Goal: Feedback & Contribution: Leave review/rating

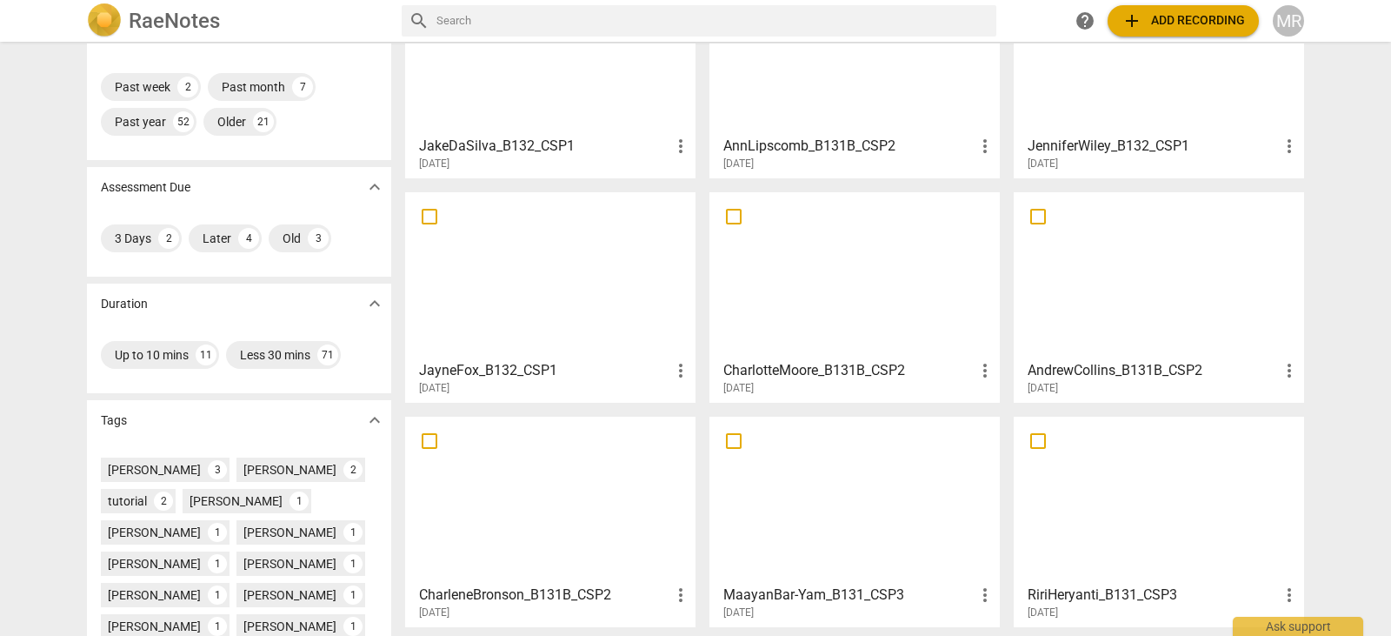
scroll to position [139, 0]
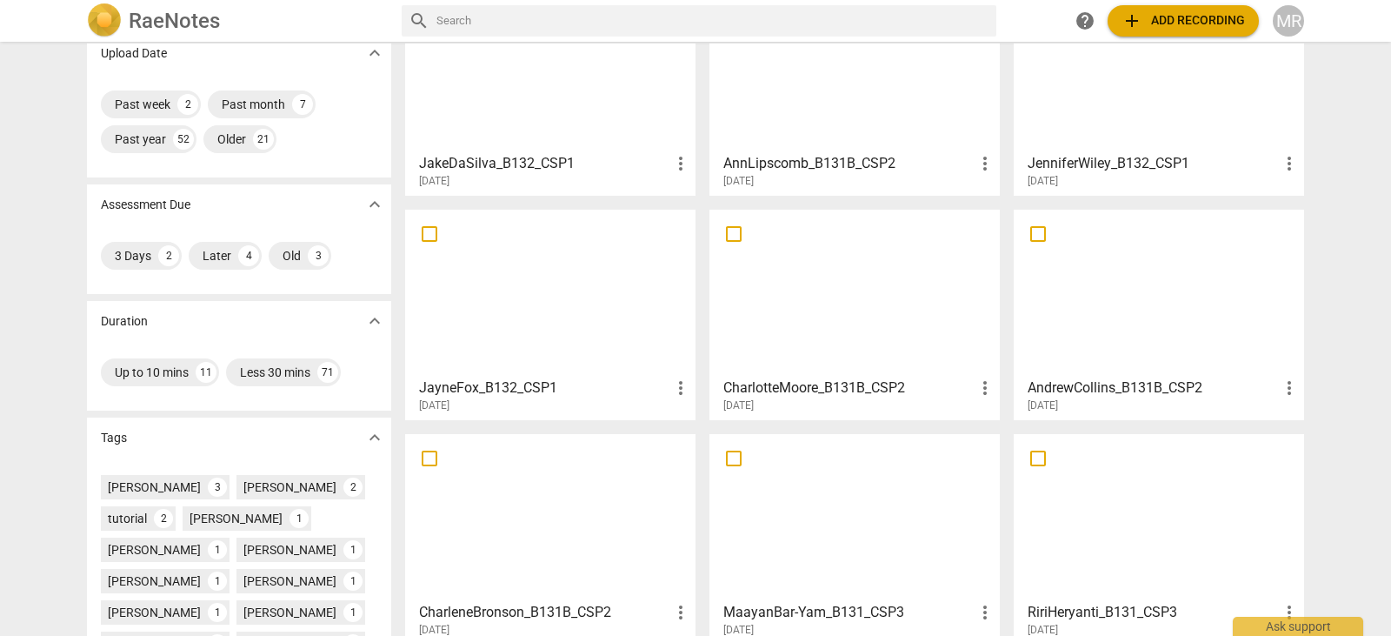
click at [1166, 390] on h3 "AndrewCollins_B131B_CSP2" at bounding box center [1153, 387] width 251 height 21
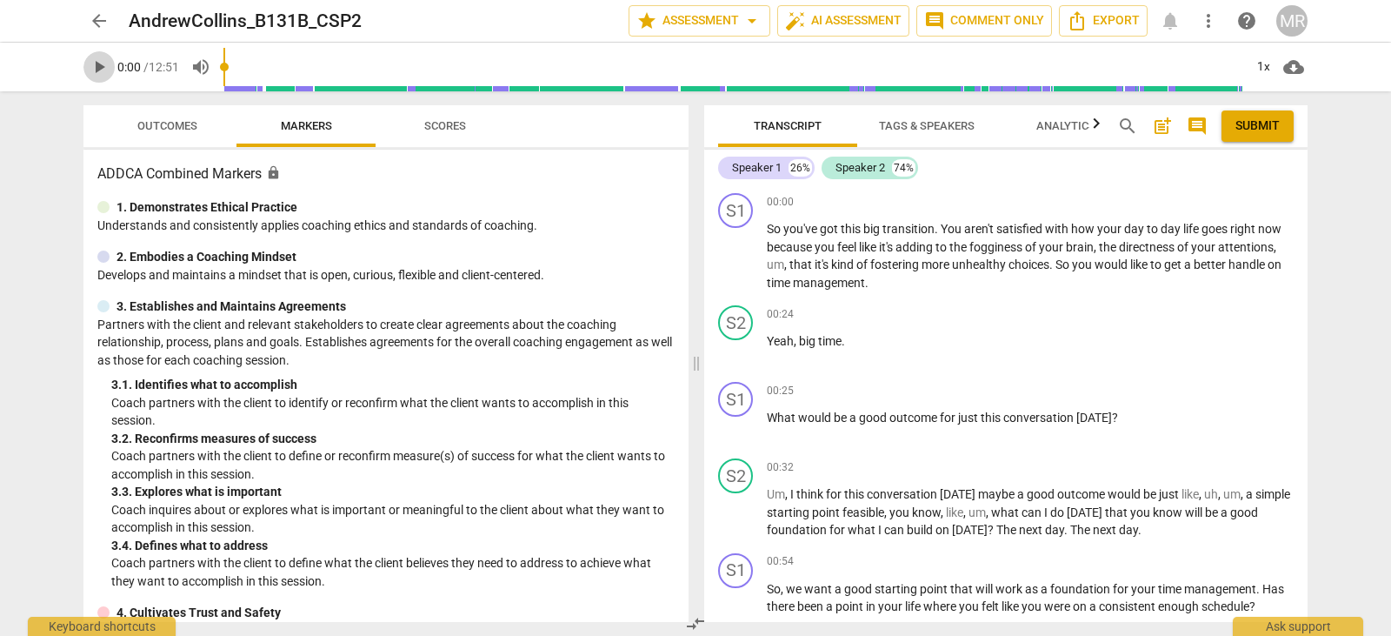
click at [92, 63] on span "play_arrow" at bounding box center [99, 67] width 21 height 21
click at [148, 119] on span "Outcomes" at bounding box center [167, 125] width 60 height 13
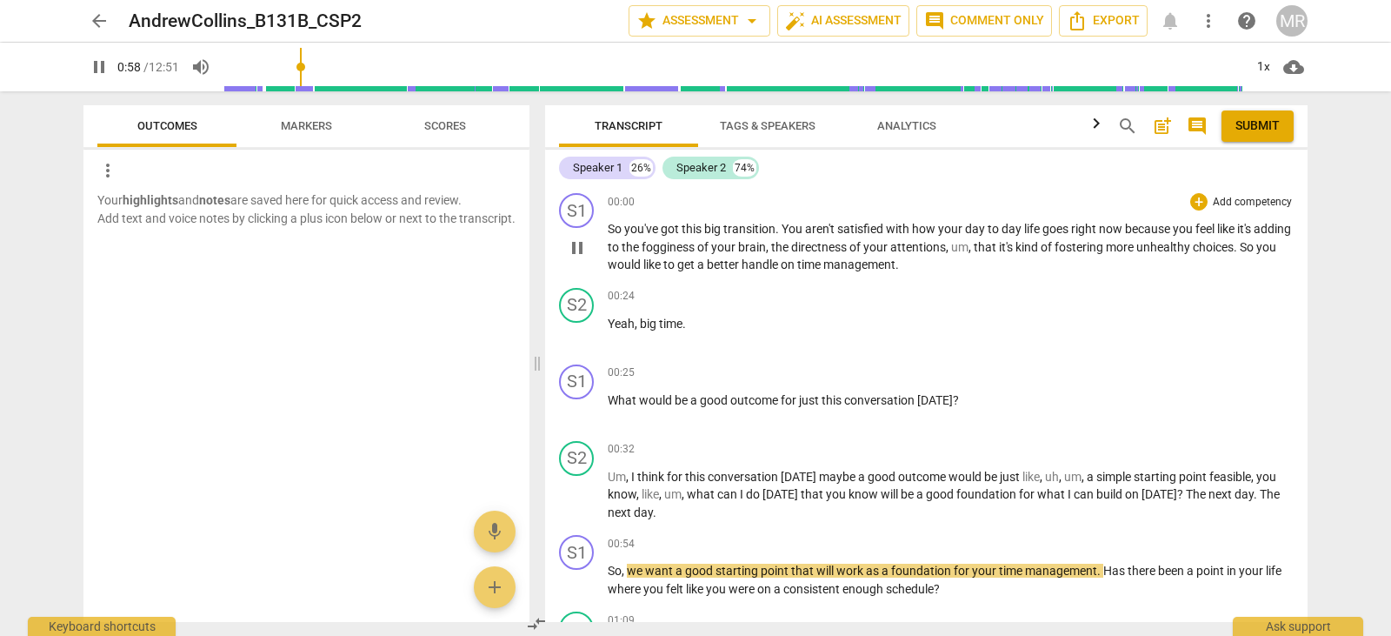
drag, startPoint x: 699, startPoint y: 364, endPoint x: 895, endPoint y: 244, distance: 229.6
click at [542, 354] on span at bounding box center [537, 363] width 10 height 544
click at [1223, 202] on p "Add competency" at bounding box center [1252, 203] width 83 height 16
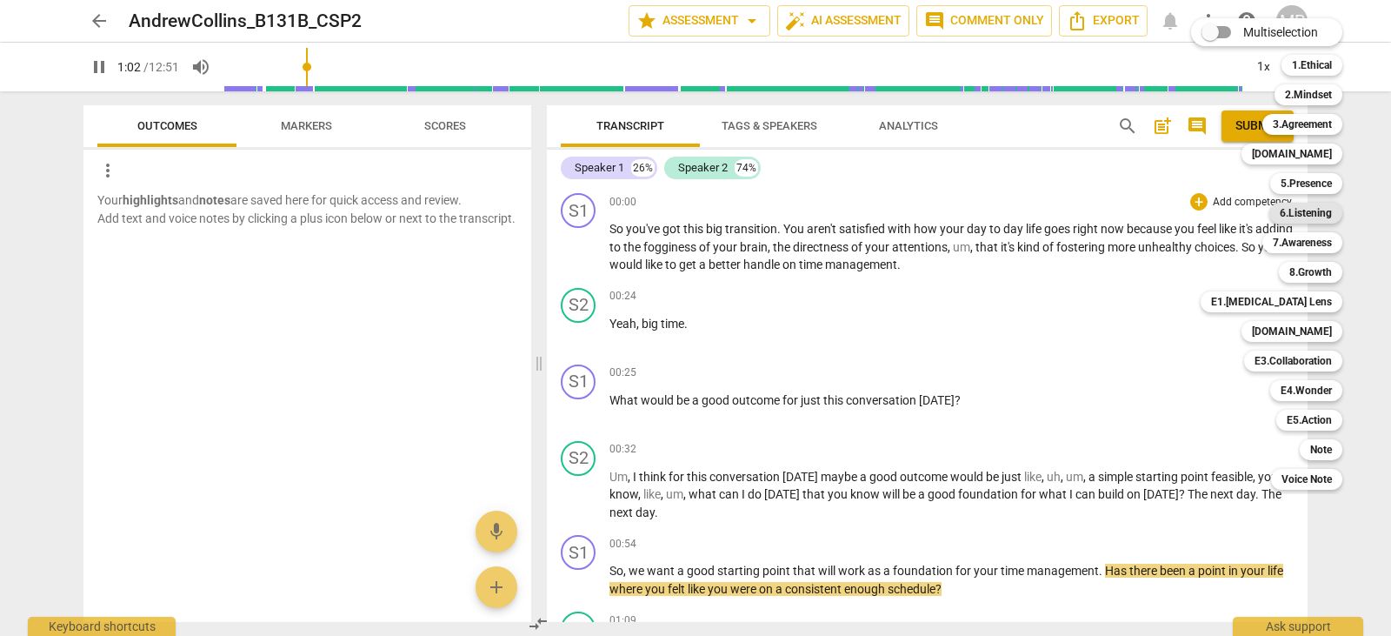
click at [1306, 210] on b "6.Listening" at bounding box center [1306, 213] width 52 height 21
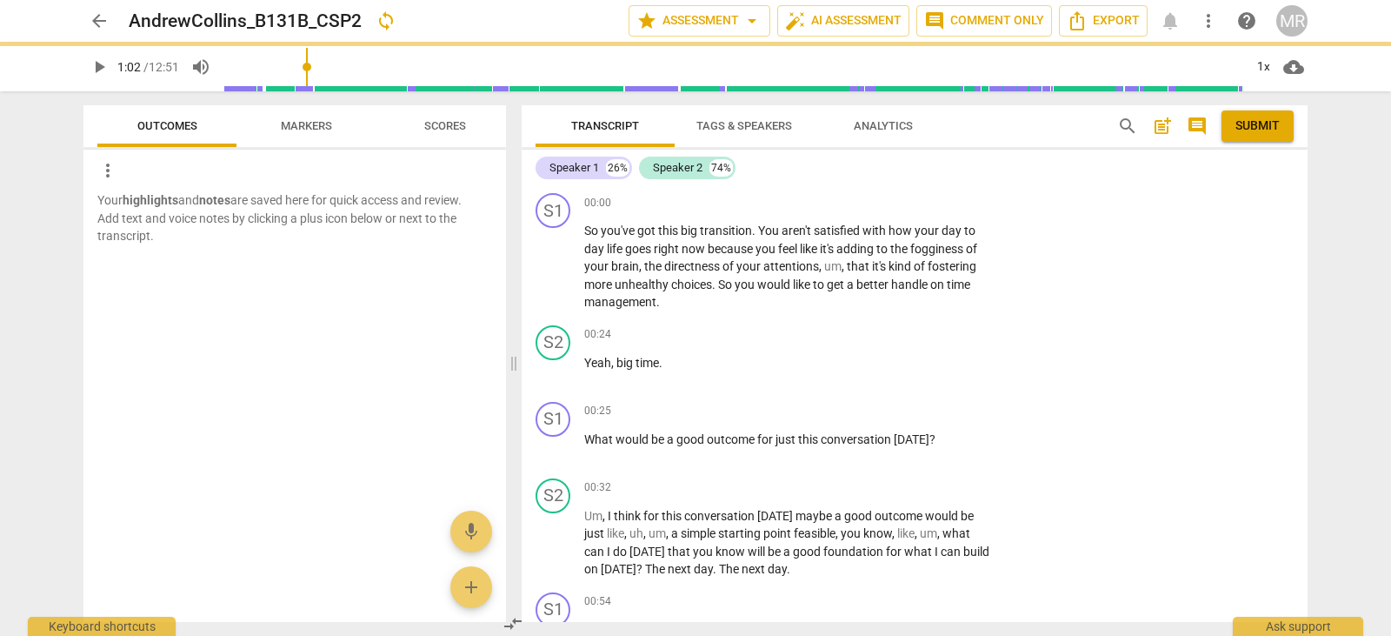
type input "63"
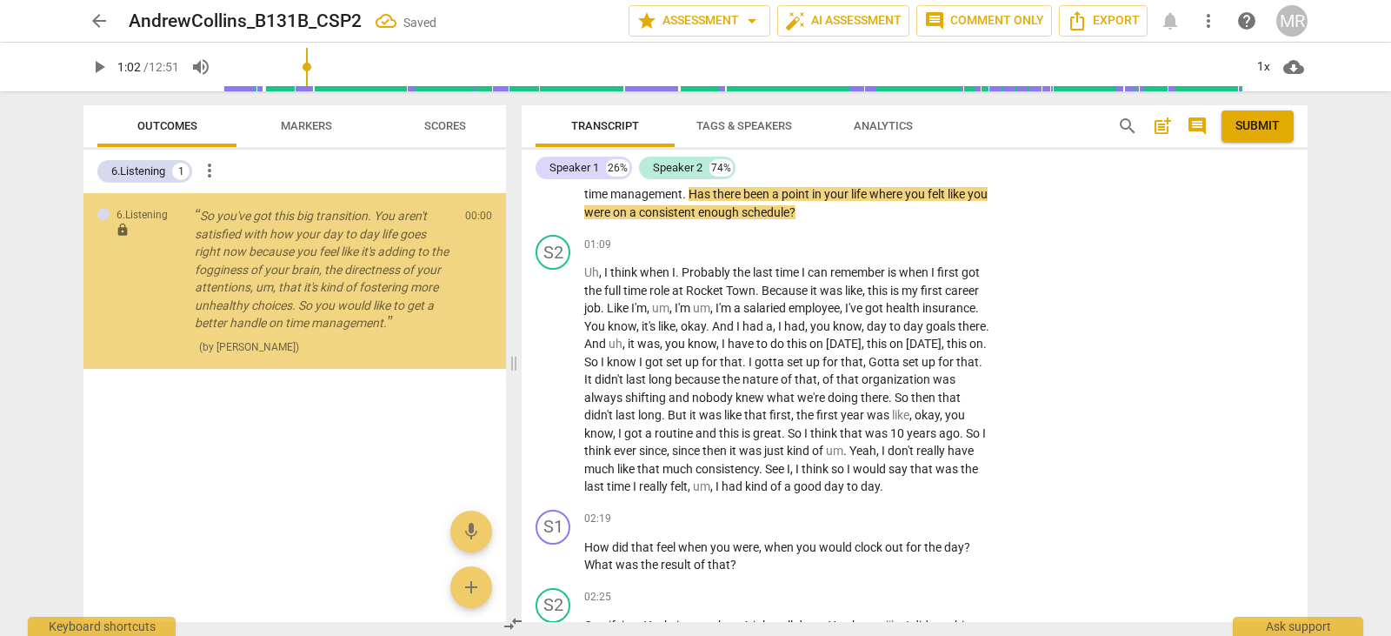
scroll to position [48, 0]
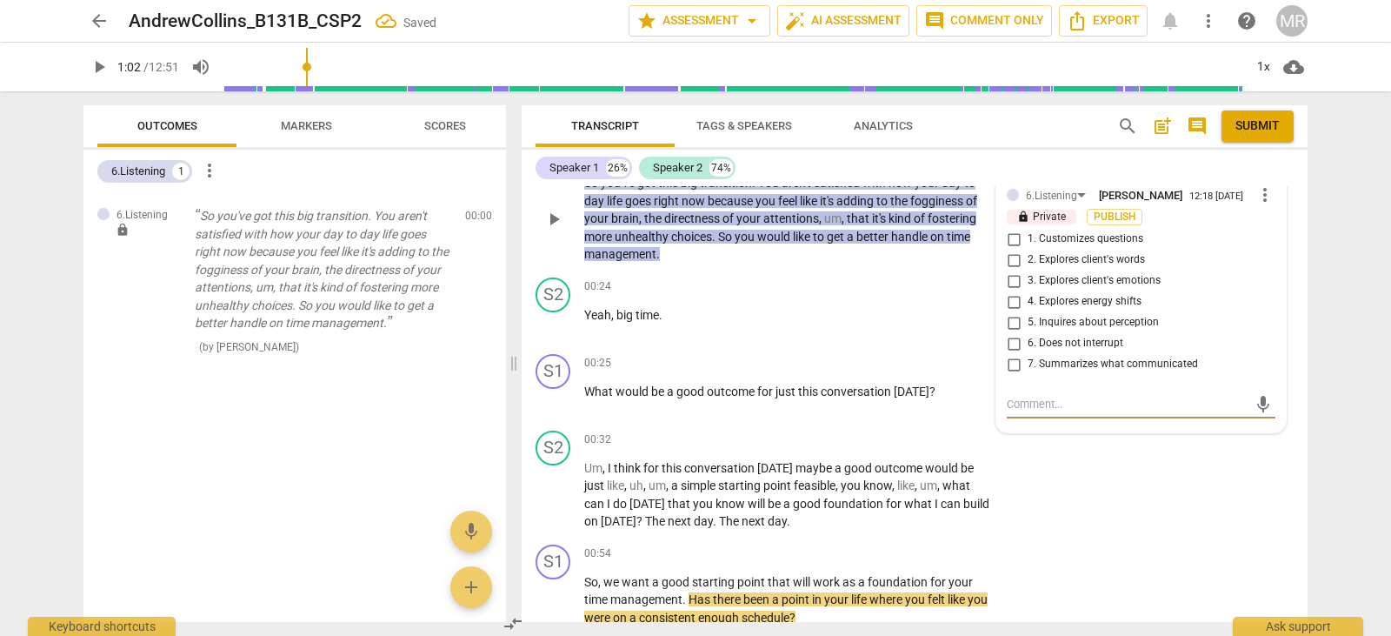
click at [1008, 357] on input "7. Summarizes what communicated" at bounding box center [1014, 364] width 28 height 21
checkbox input "true"
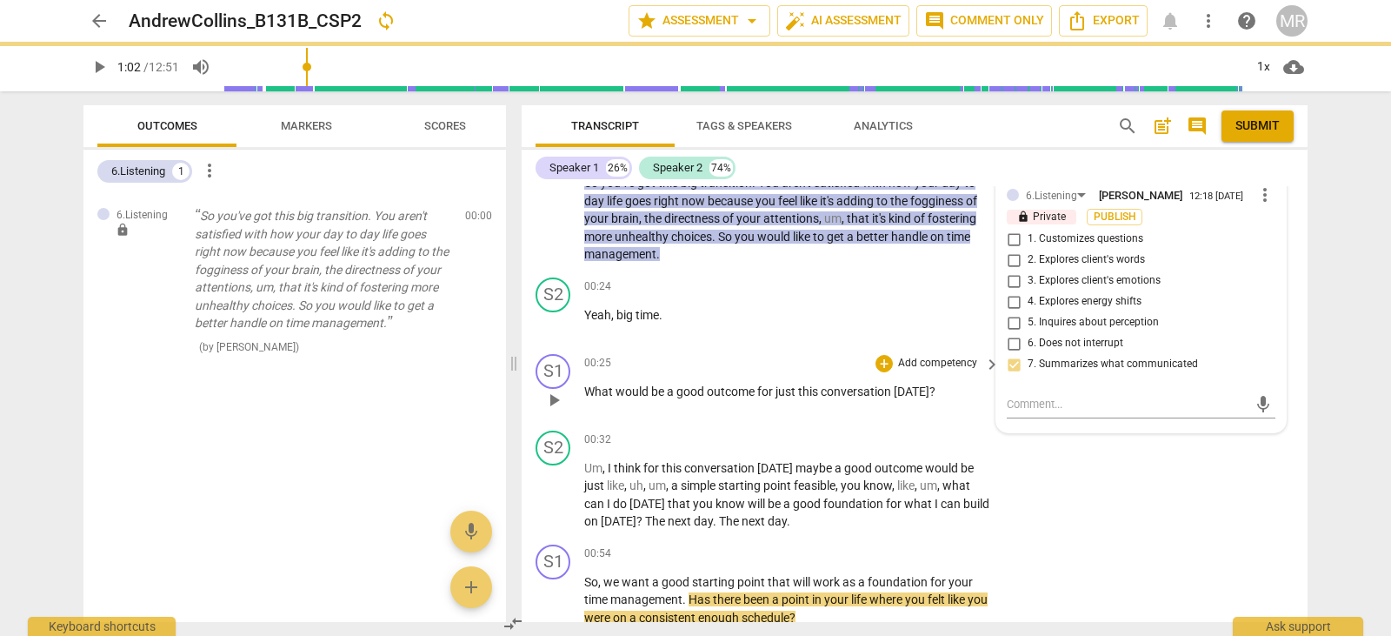
click at [938, 364] on p "Add competency" at bounding box center [938, 364] width 83 height 16
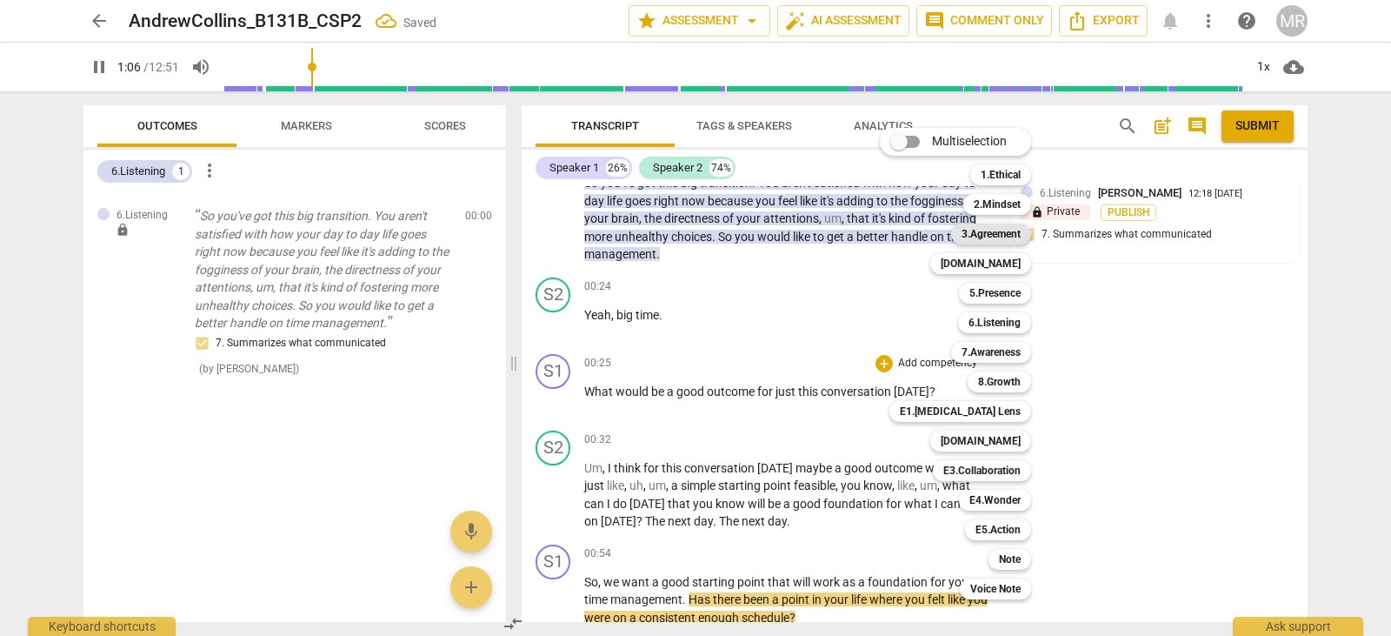
click at [1007, 226] on b "3.Agreement" at bounding box center [991, 234] width 59 height 21
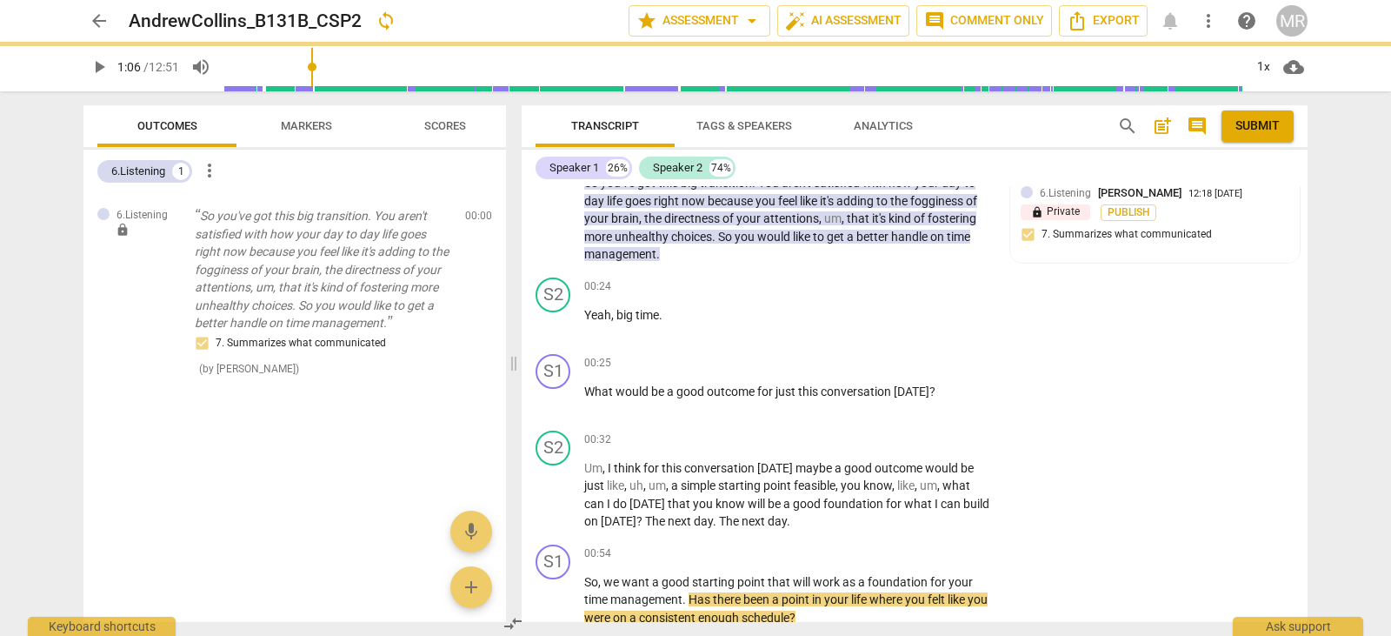
type input "67"
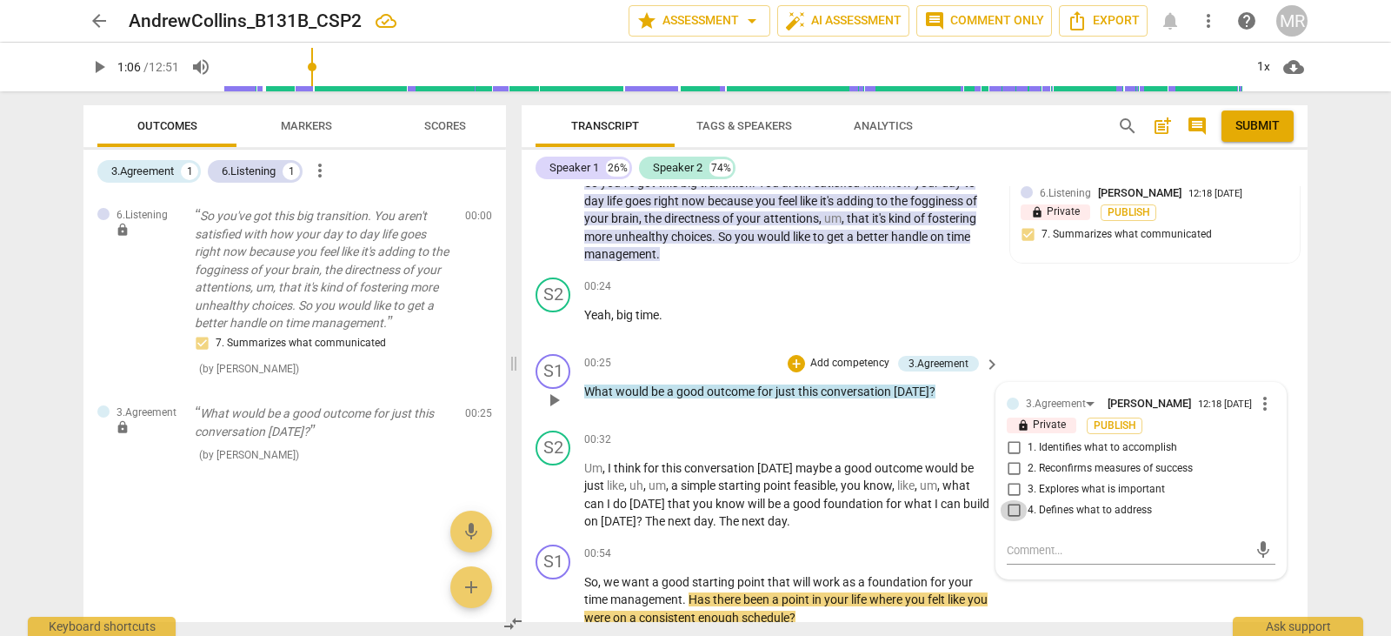
click at [1011, 511] on input "4. Defines what to address" at bounding box center [1014, 510] width 28 height 21
checkbox input "true"
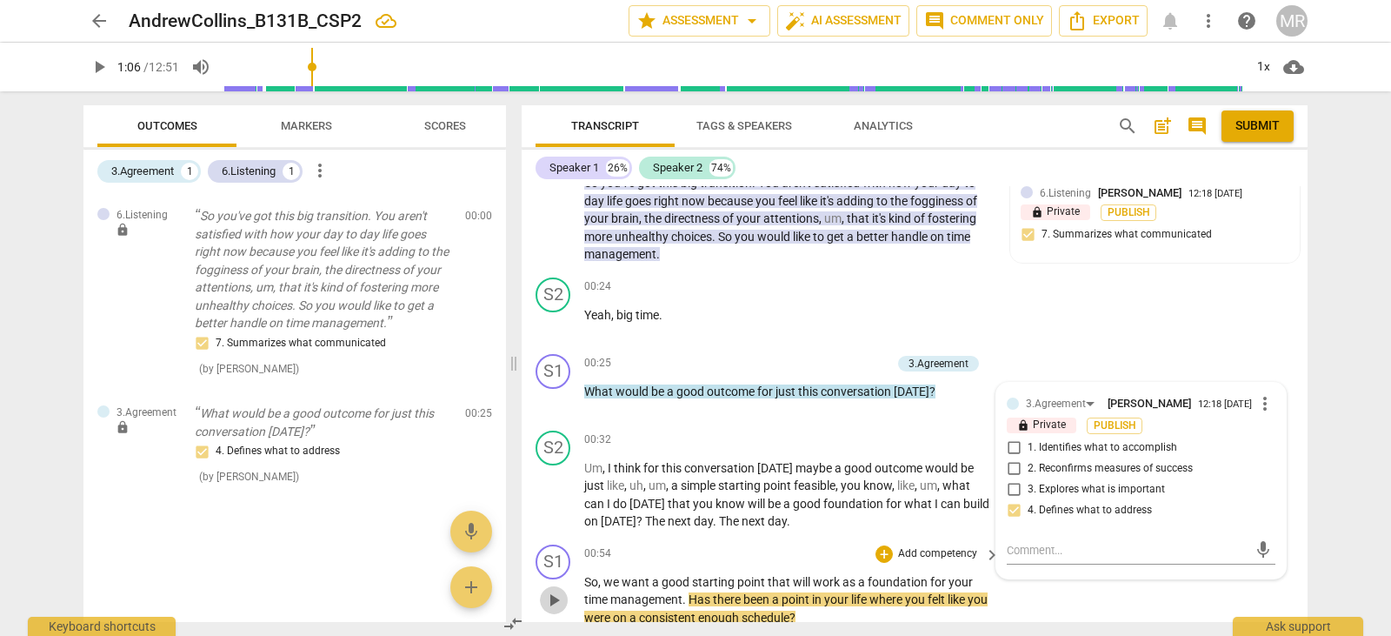
click at [554, 603] on span "play_arrow" at bounding box center [554, 600] width 21 height 21
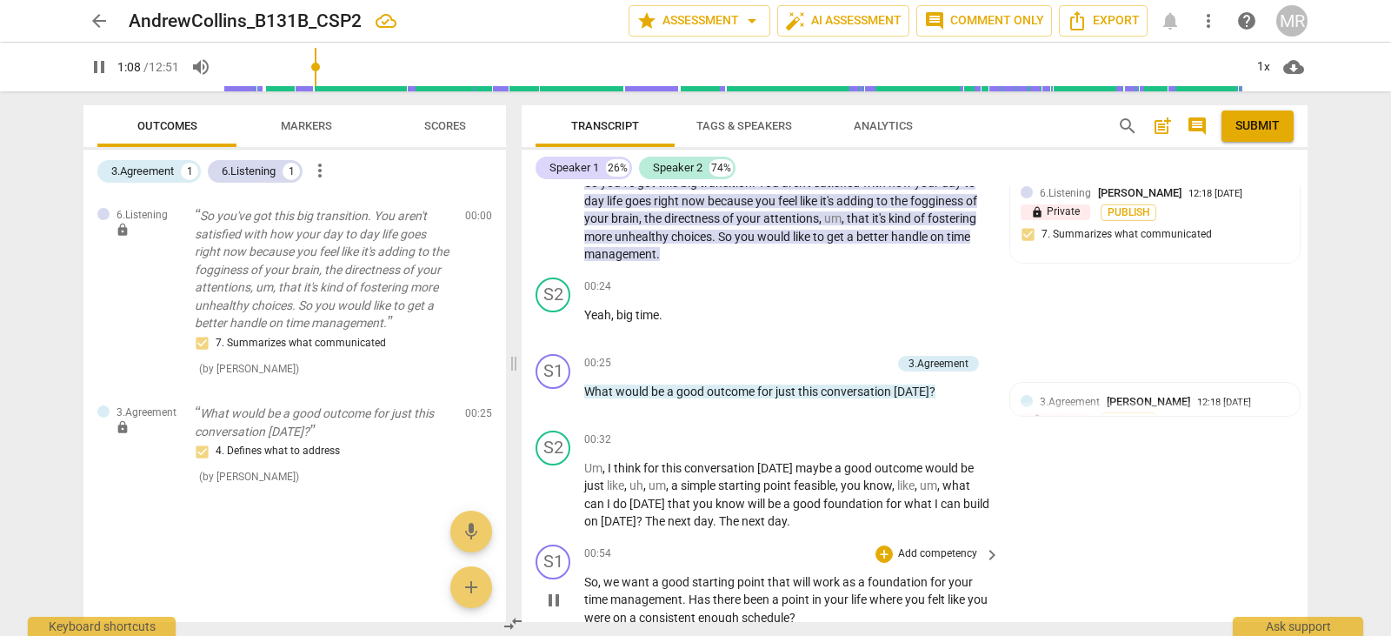
scroll to position [531, 0]
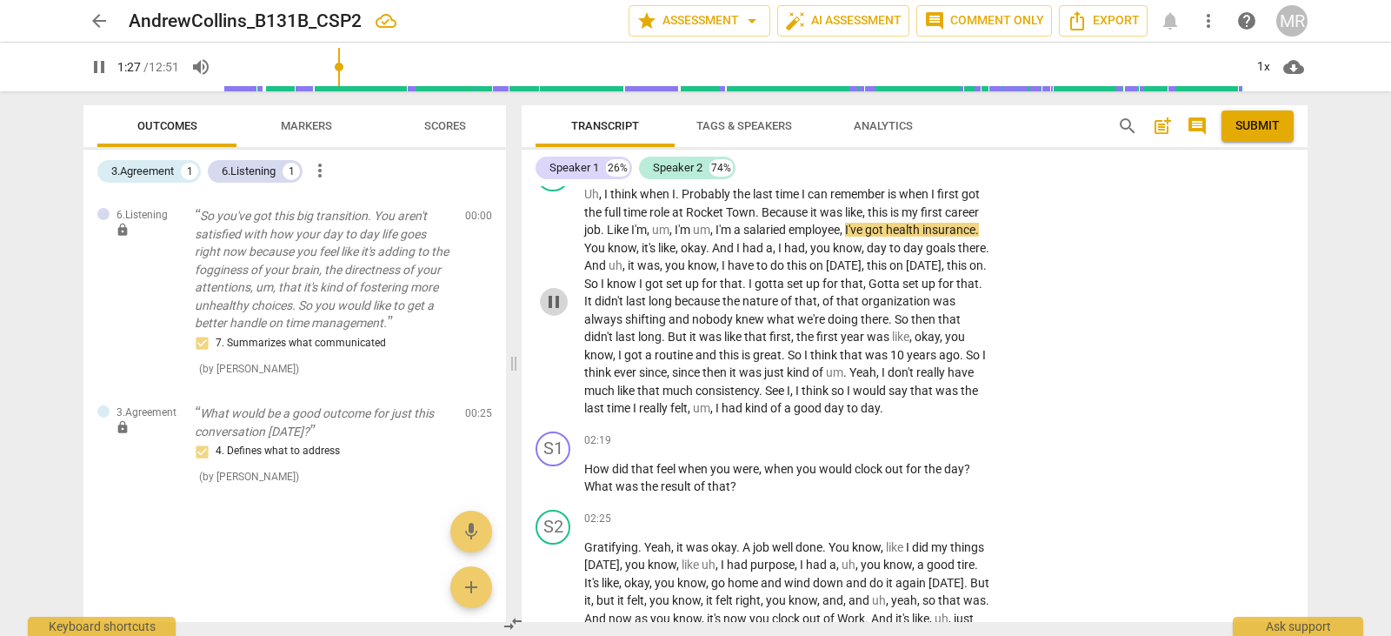
click at [561, 303] on span "pause" at bounding box center [554, 301] width 21 height 21
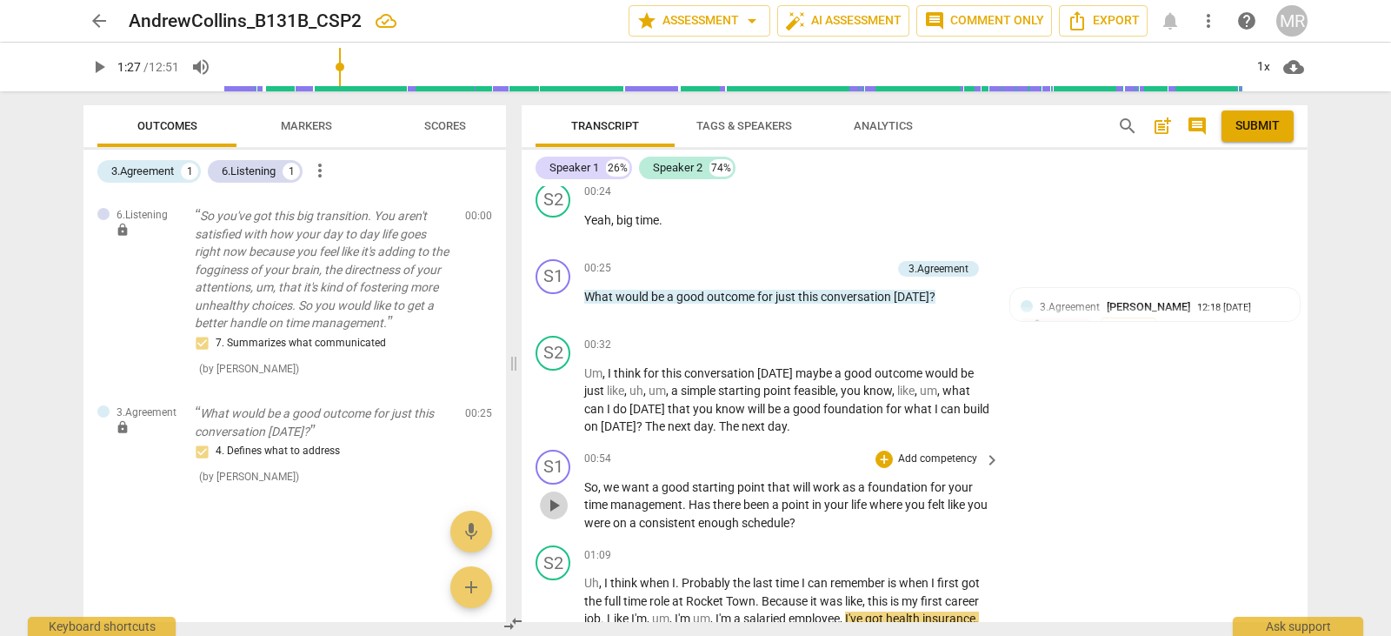
click at [551, 508] on span "play_arrow" at bounding box center [554, 505] width 21 height 21
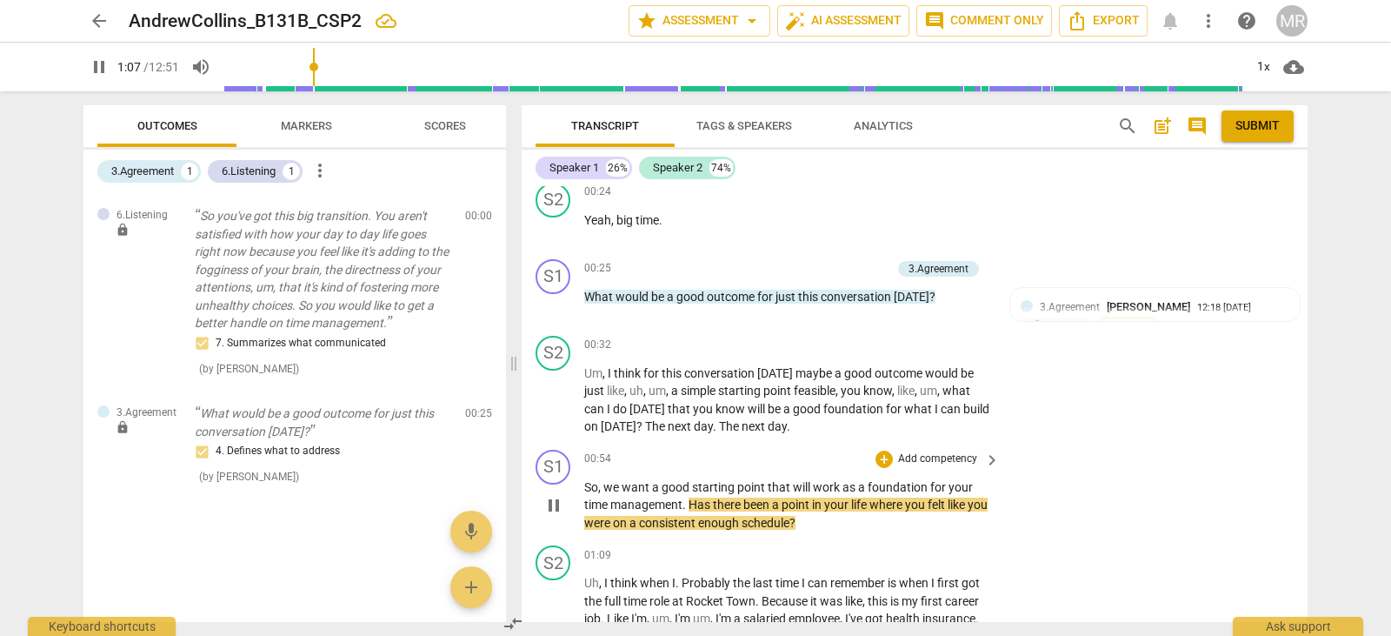
click at [930, 457] on p "Add competency" at bounding box center [938, 459] width 83 height 16
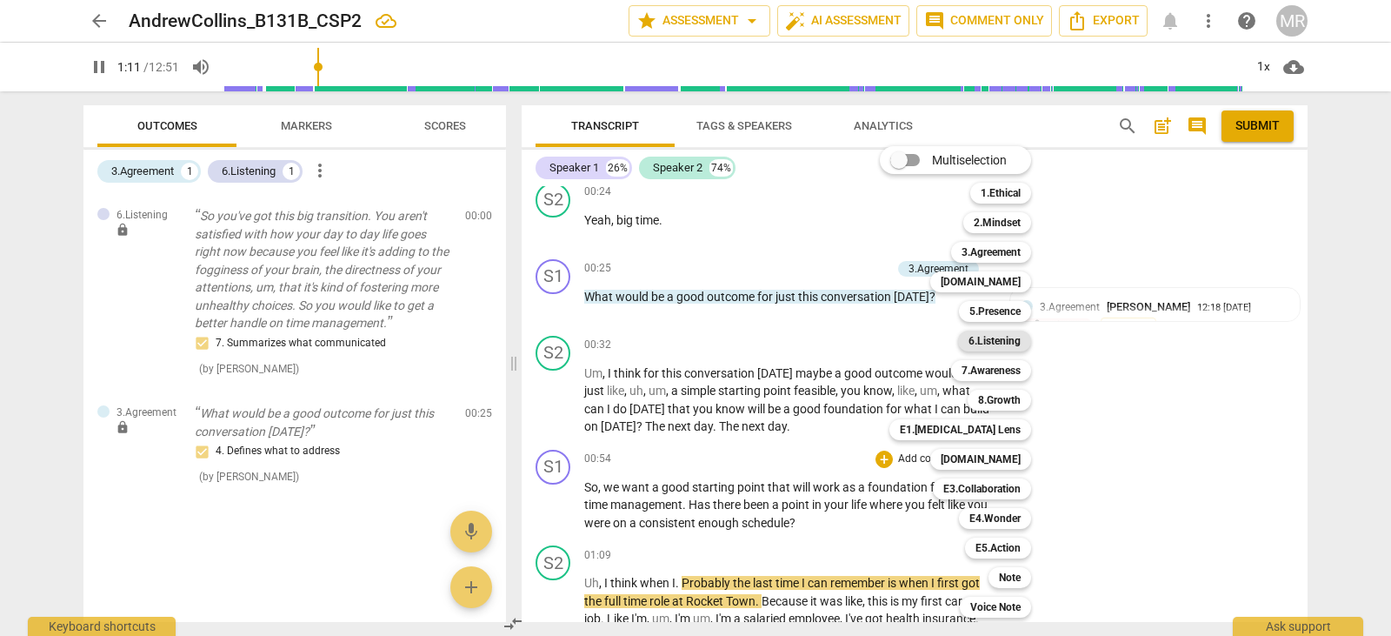
click at [998, 344] on b "6.Listening" at bounding box center [995, 340] width 52 height 21
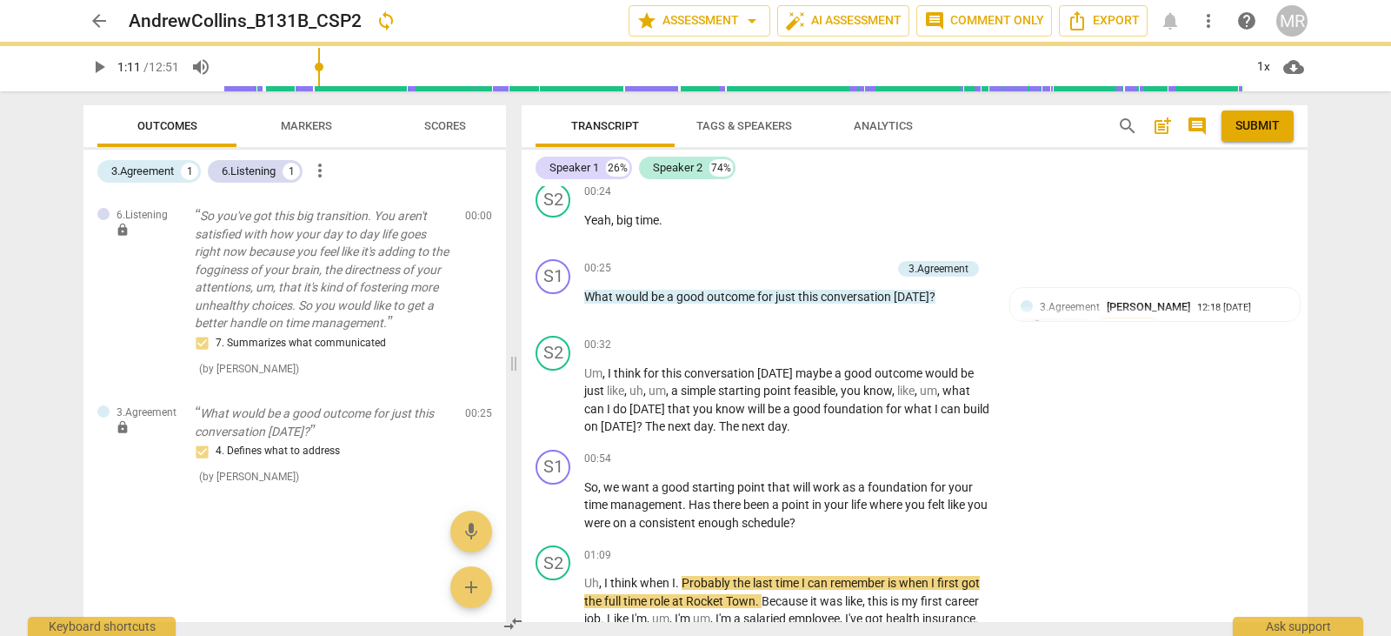
type input "71"
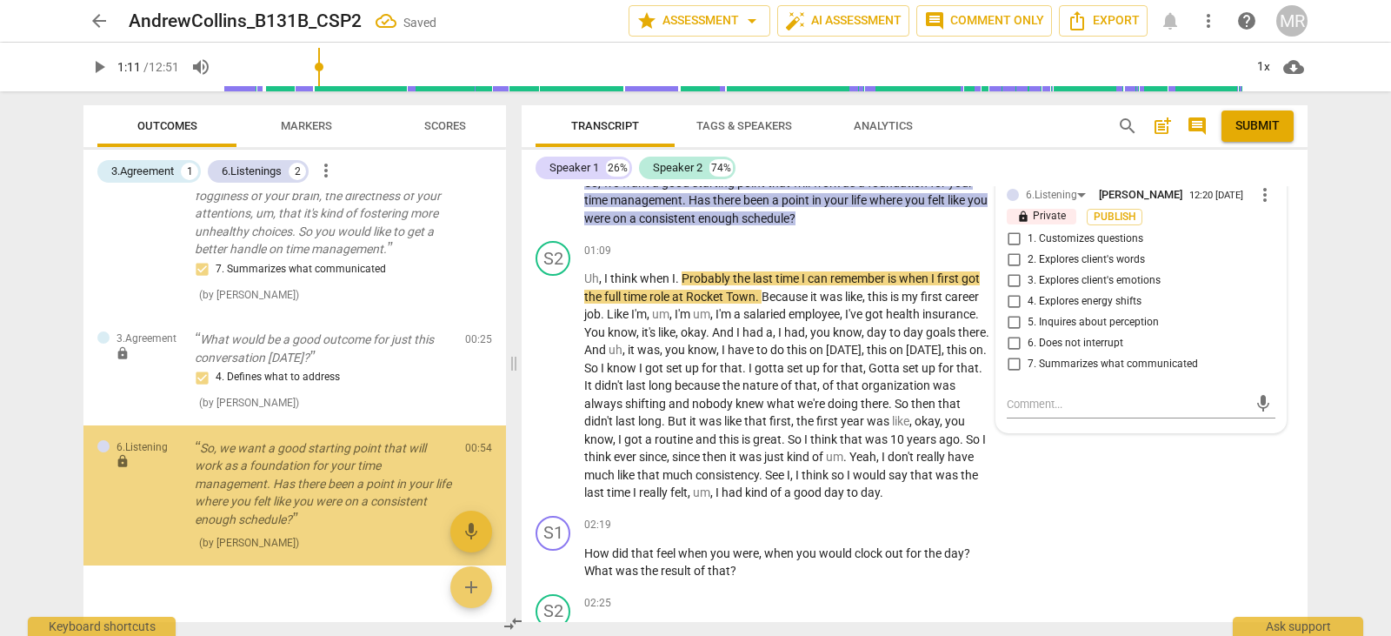
scroll to position [104, 0]
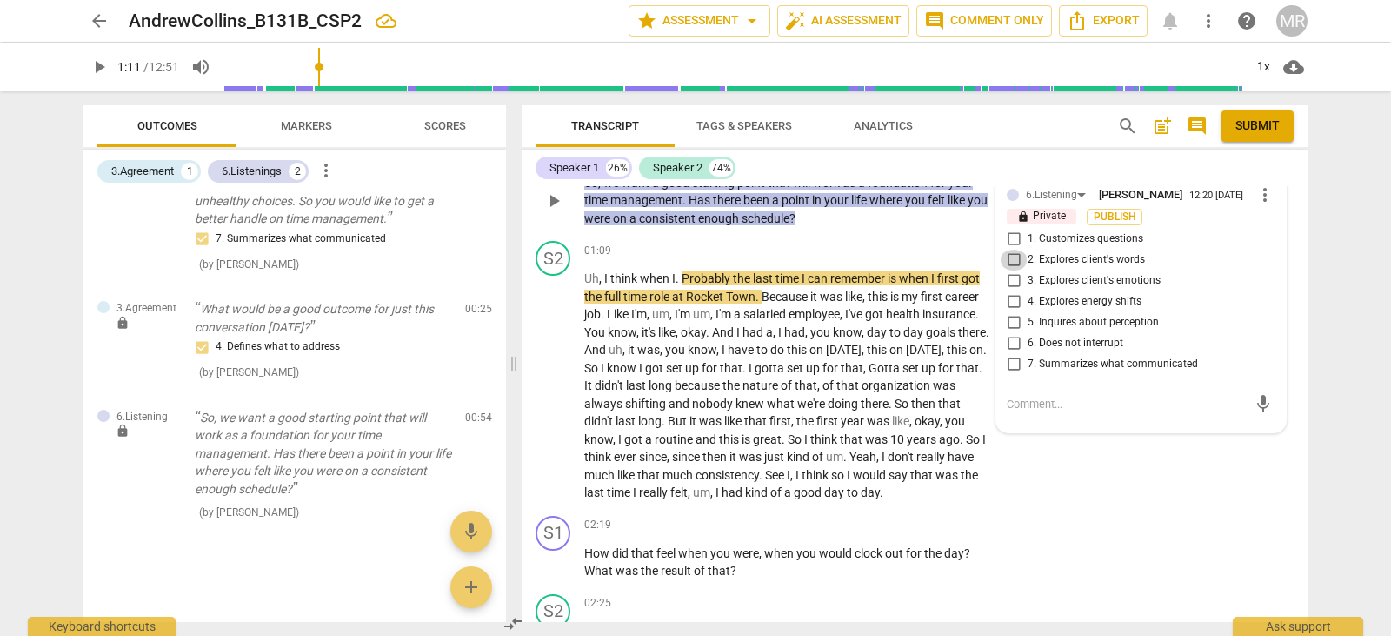
click at [1012, 257] on input "2. Explores client's words" at bounding box center [1014, 260] width 28 height 21
checkbox input "true"
click at [1024, 396] on textarea at bounding box center [1127, 404] width 241 height 17
type textarea "Y"
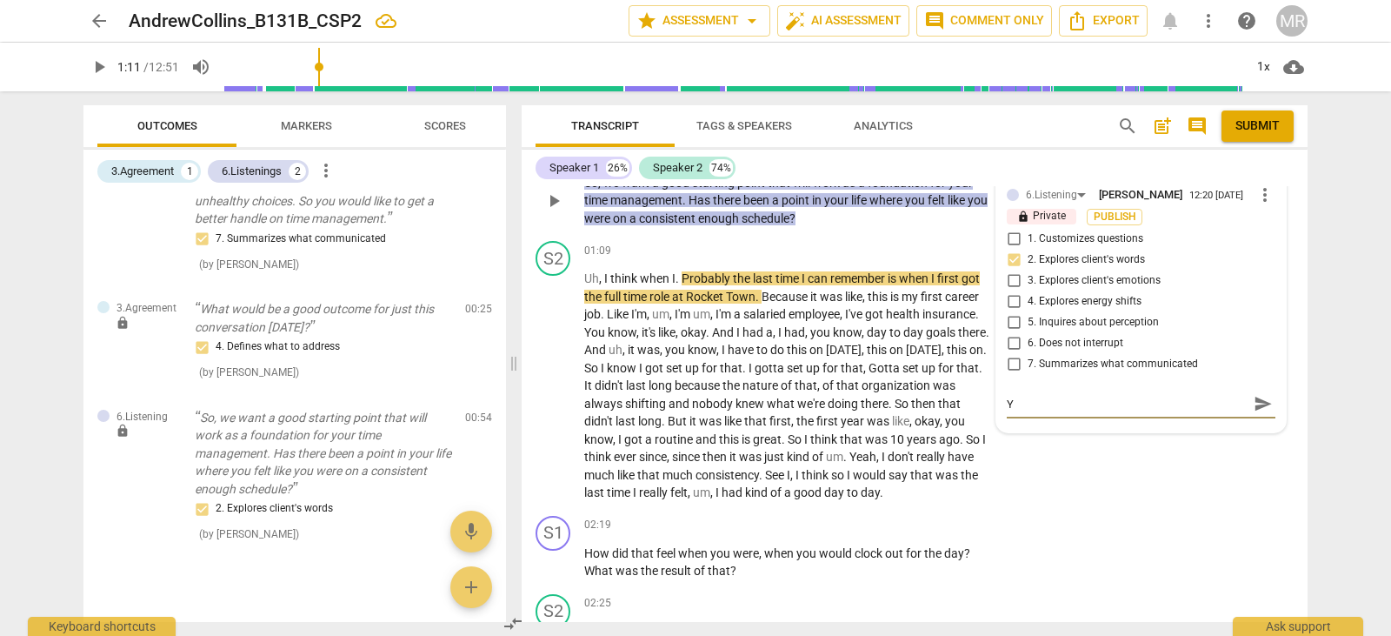
type textarea "Yo"
type textarea "You"
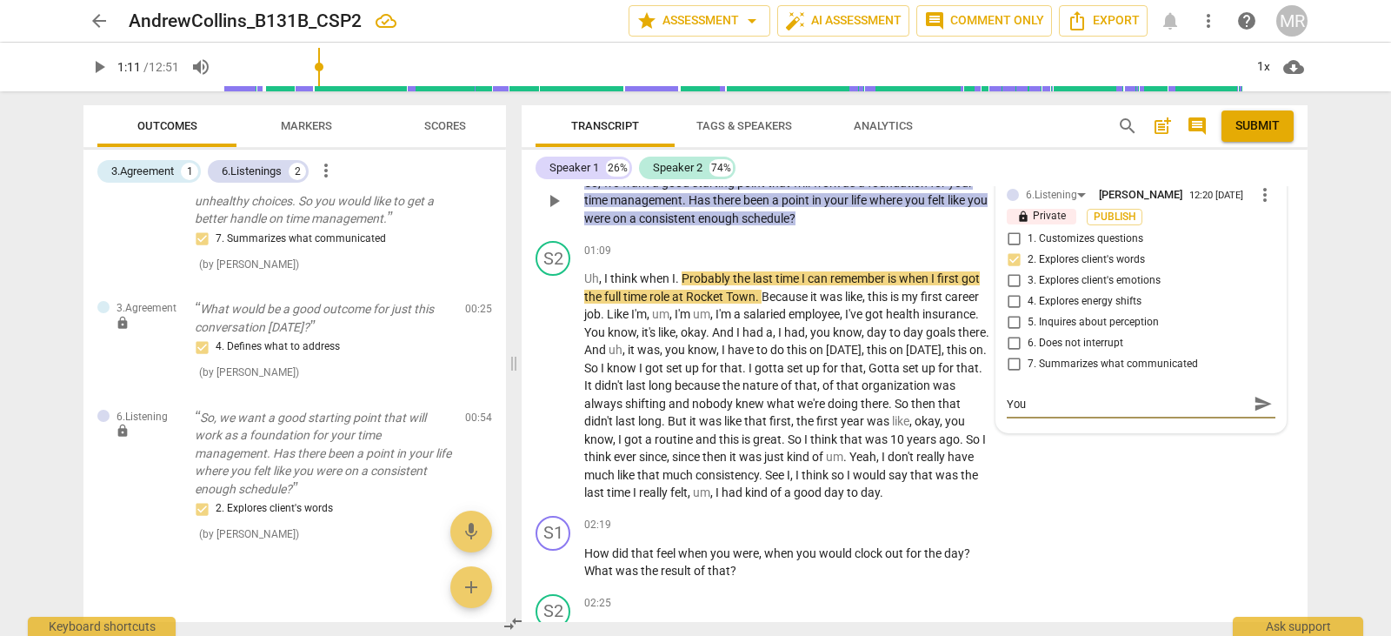
type textarea "You"
type textarea "You d"
type textarea "You di"
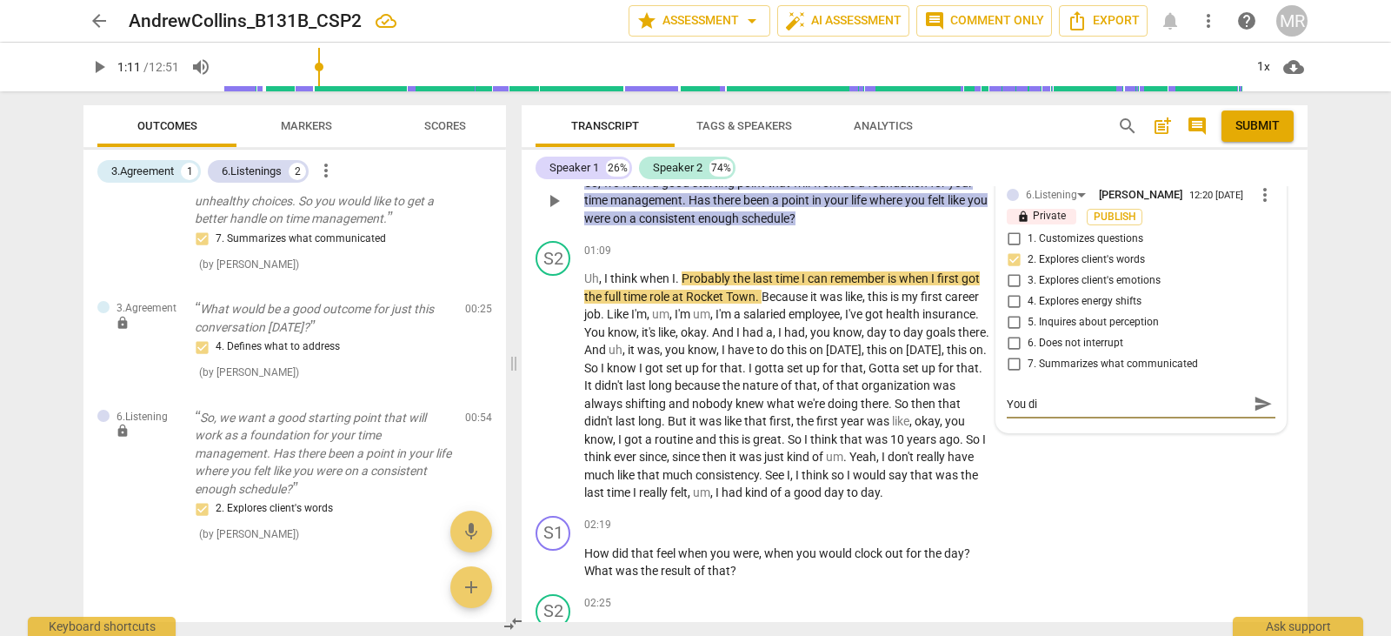
type textarea "You did"
type textarea "You did a"
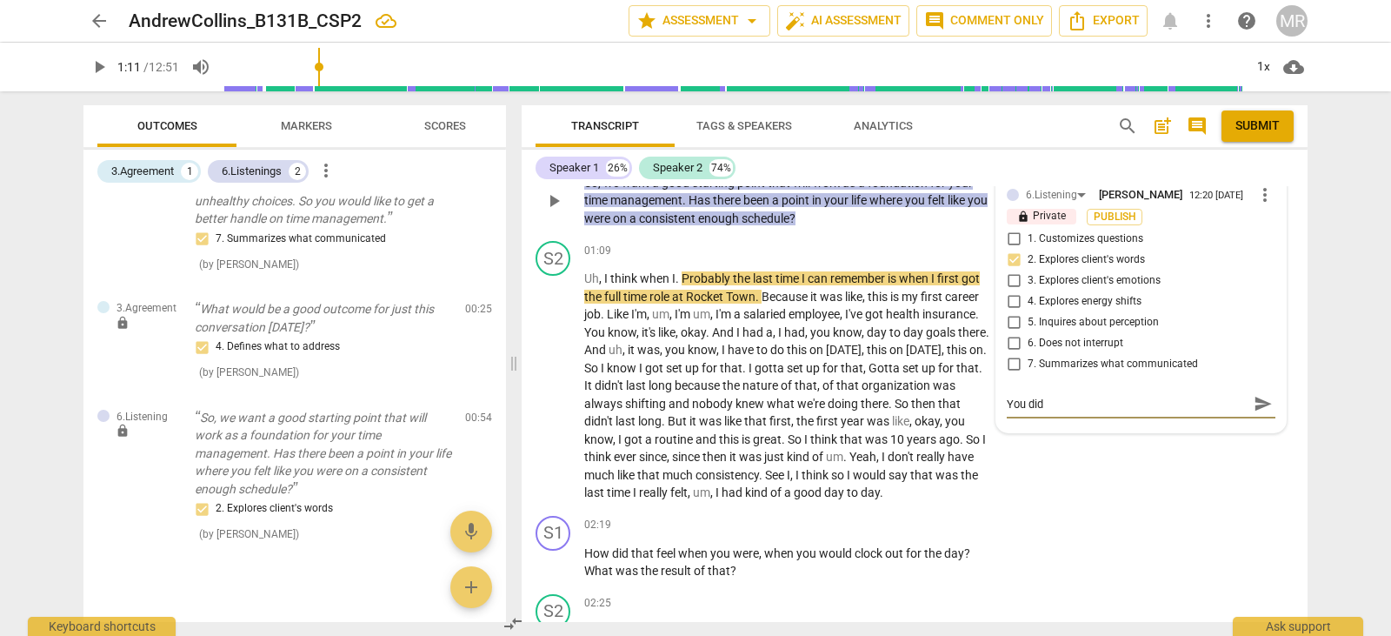
type textarea "You did a"
type textarea "You did a n"
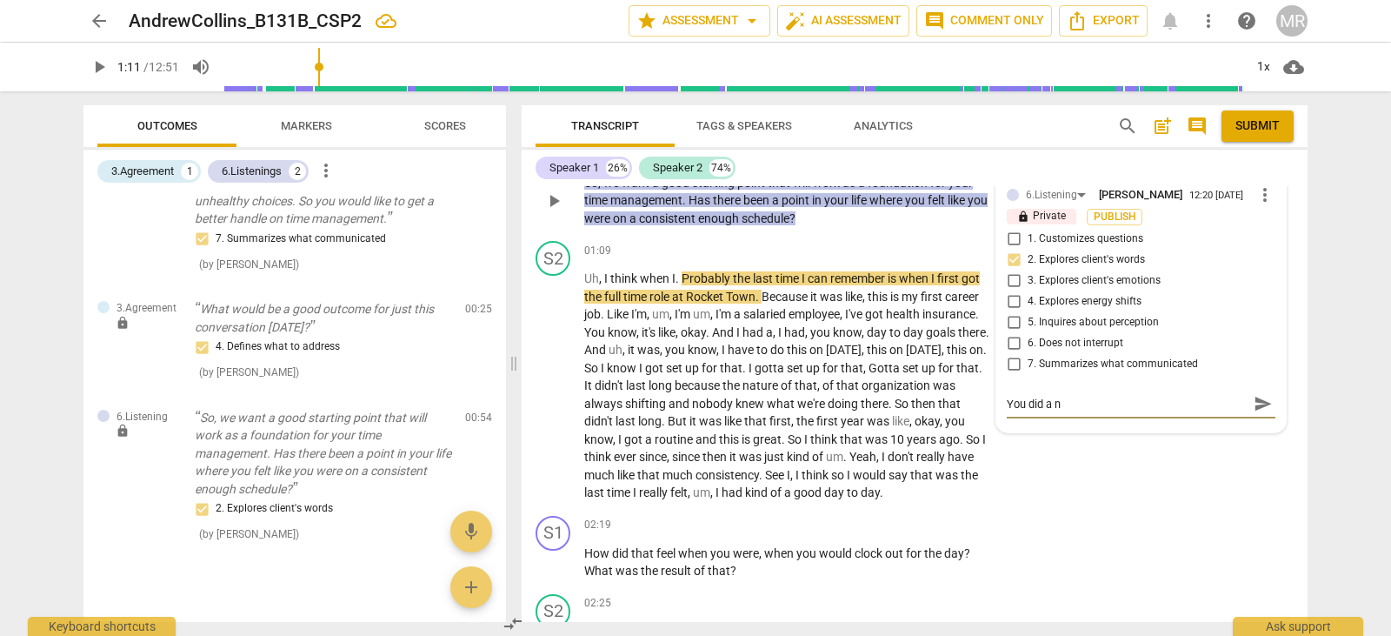
type textarea "You did a ni"
type textarea "You did a nic"
type textarea "You did a nice"
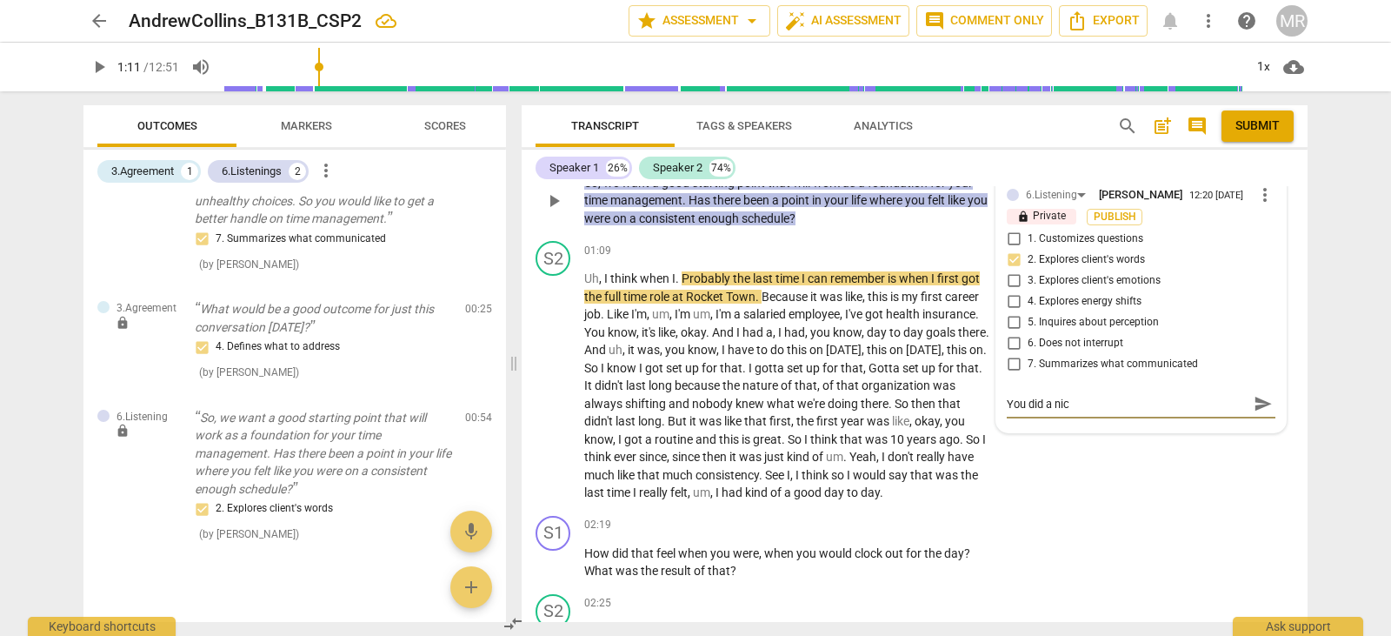
type textarea "You did a nice"
type textarea "You did a nice j"
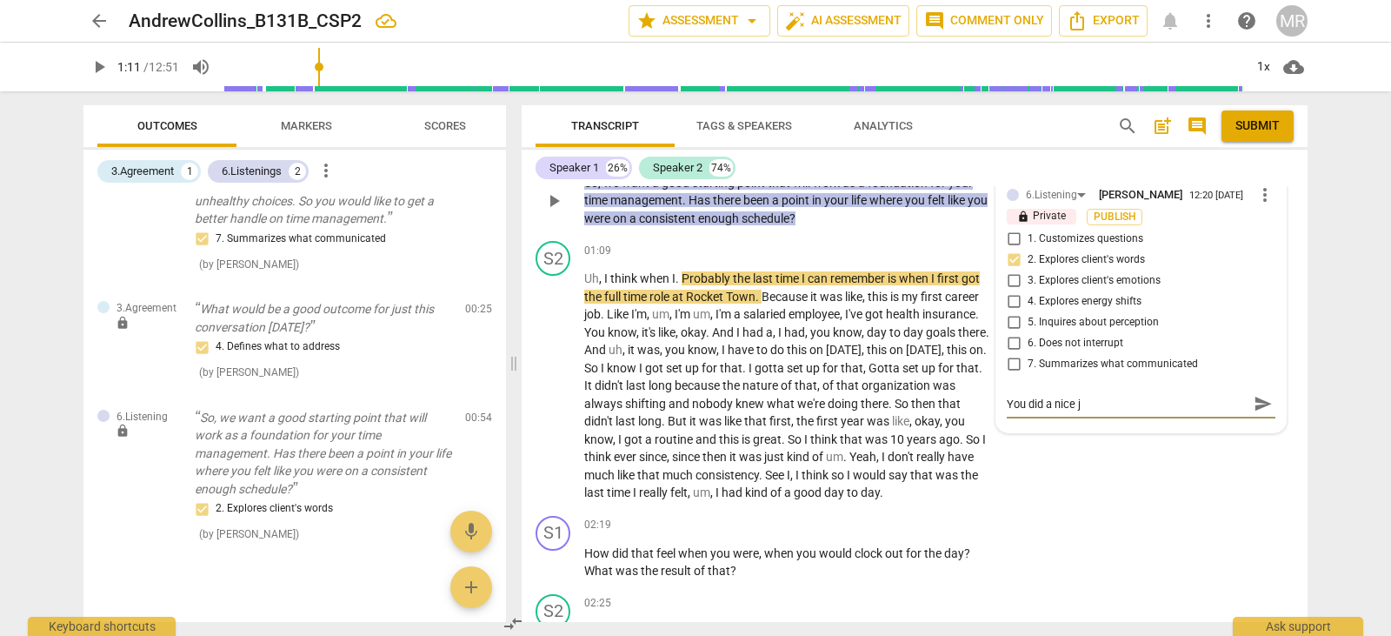
type textarea "You did a nice jo"
type textarea "You did a nice job"
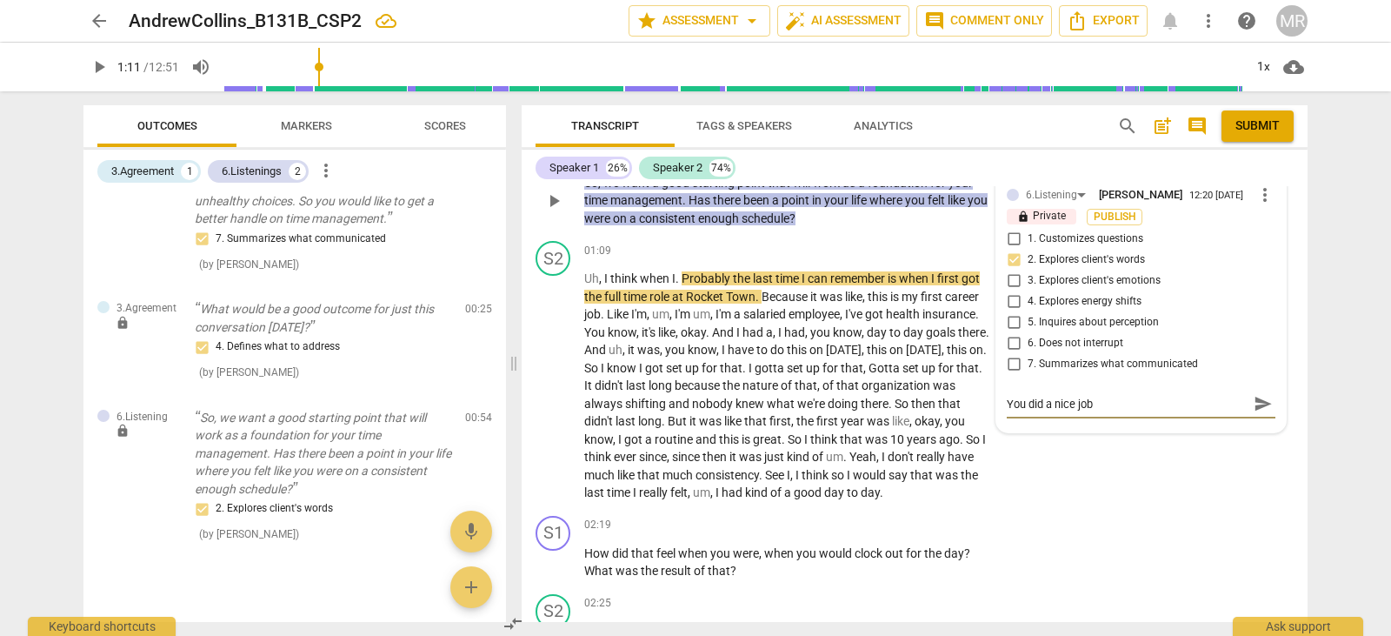
type textarea "You did a nice job"
type textarea "You did a nice job r"
type textarea "You did a nice job re"
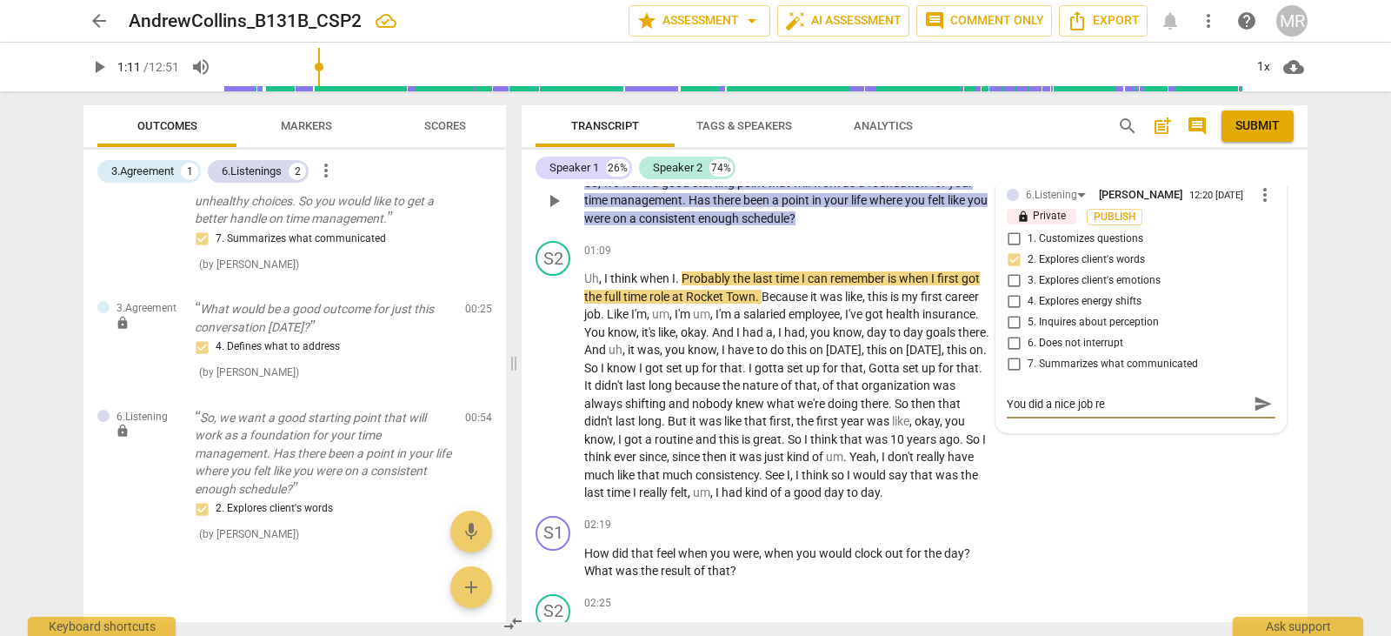
type textarea "You did a nice job rei"
type textarea "You did a nice job reit"
type textarea "You did a nice job reite"
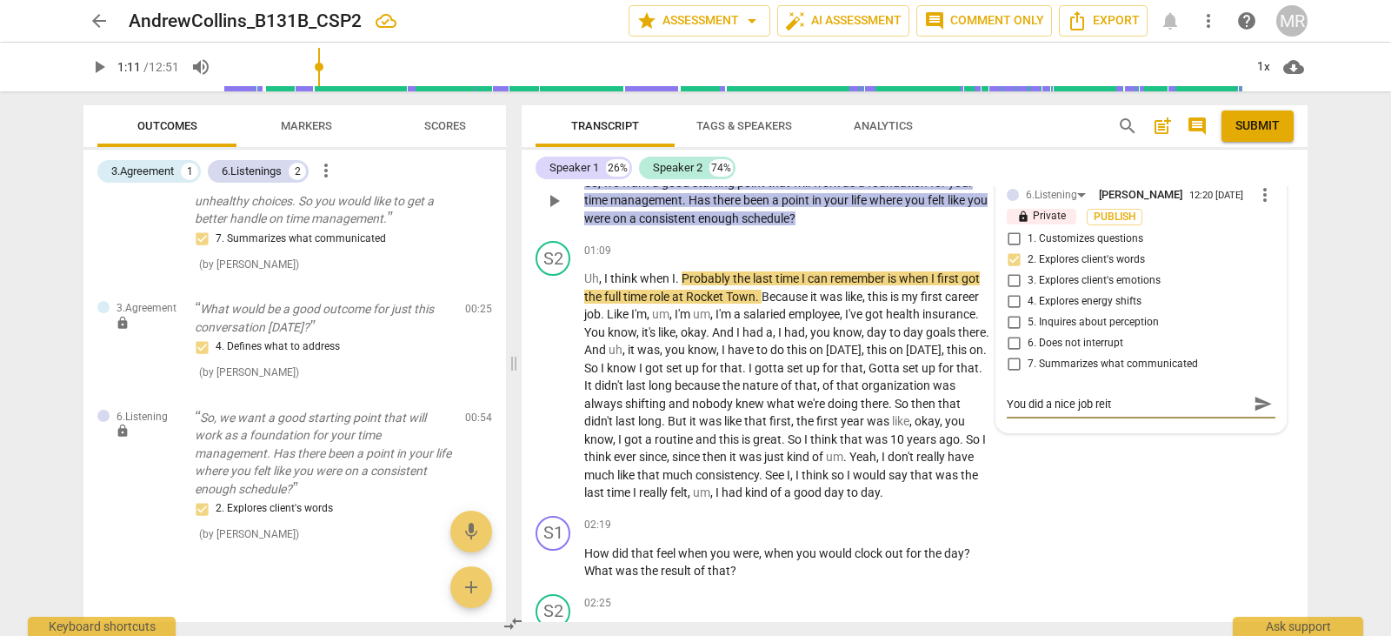
type textarea "You did a nice job reite"
type textarea "You did a nice job [PERSON_NAME]"
type textarea "You did a nice job reitera"
type textarea "You did a nice job reiterat"
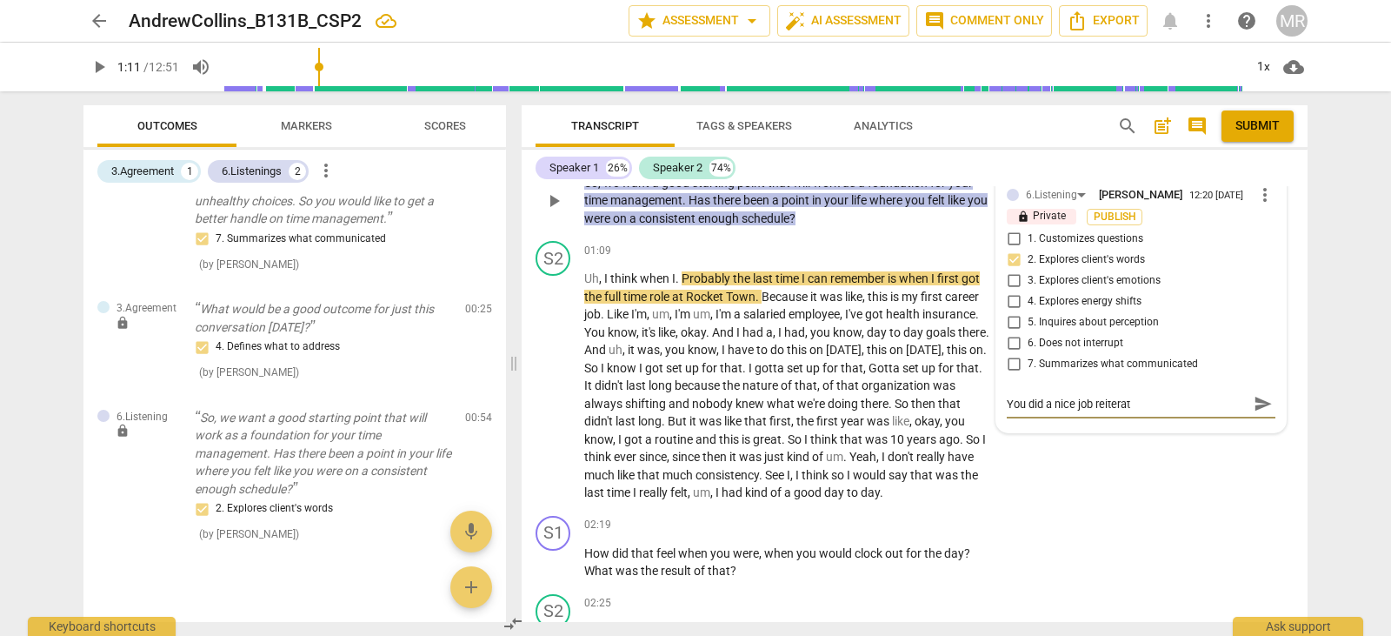
type textarea "You did a nice job reiterati"
type textarea "You did a nice job reiteratin"
type textarea "You did a nice job reiterating"
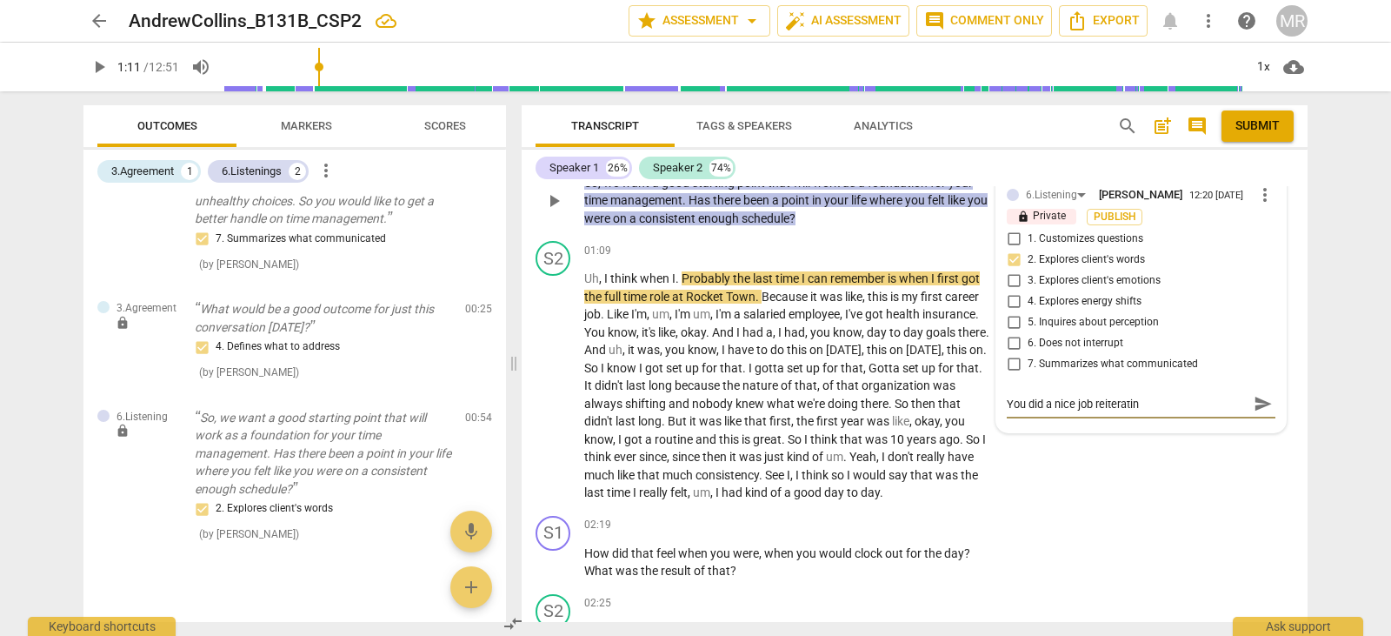
type textarea "You did a nice job reiterating"
type textarea "You did a nice job reiterating t"
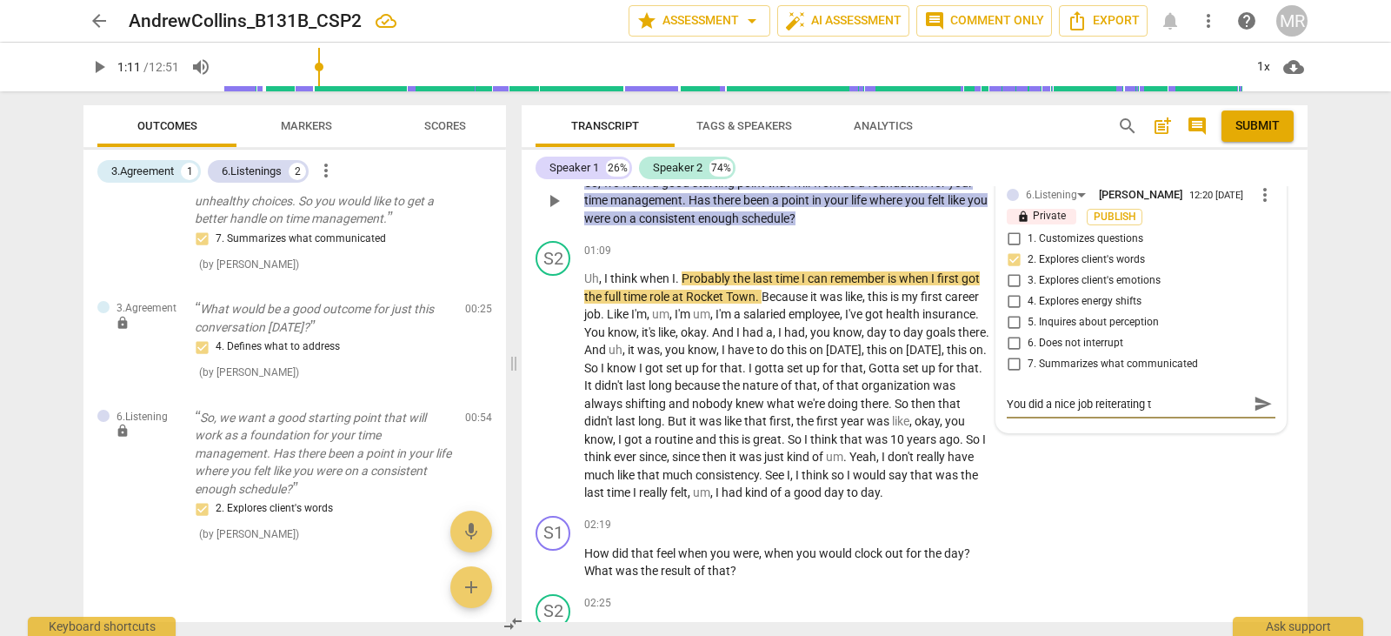
type textarea "You did a nice job reiterating to"
type textarea "You did a nice job reiterating to y"
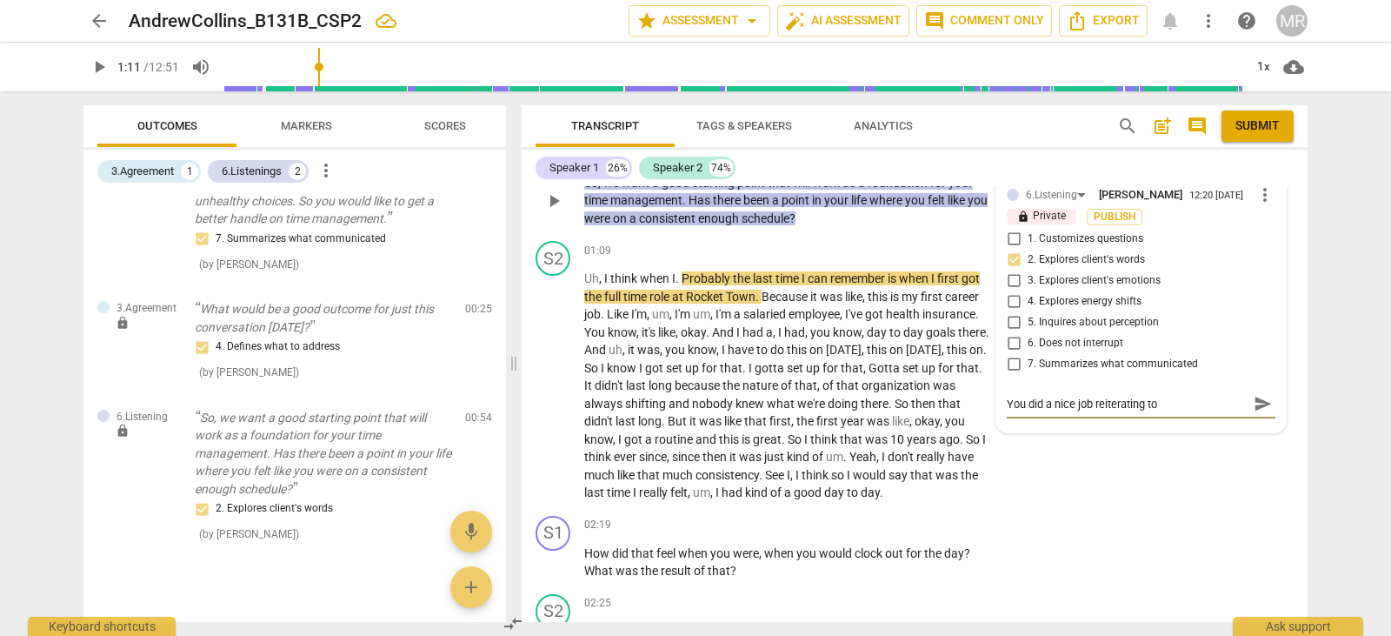
type textarea "You did a nice job reiterating to y"
type textarea "You did a nice job reiterating to yo"
type textarea "You did a nice job reiterating to you"
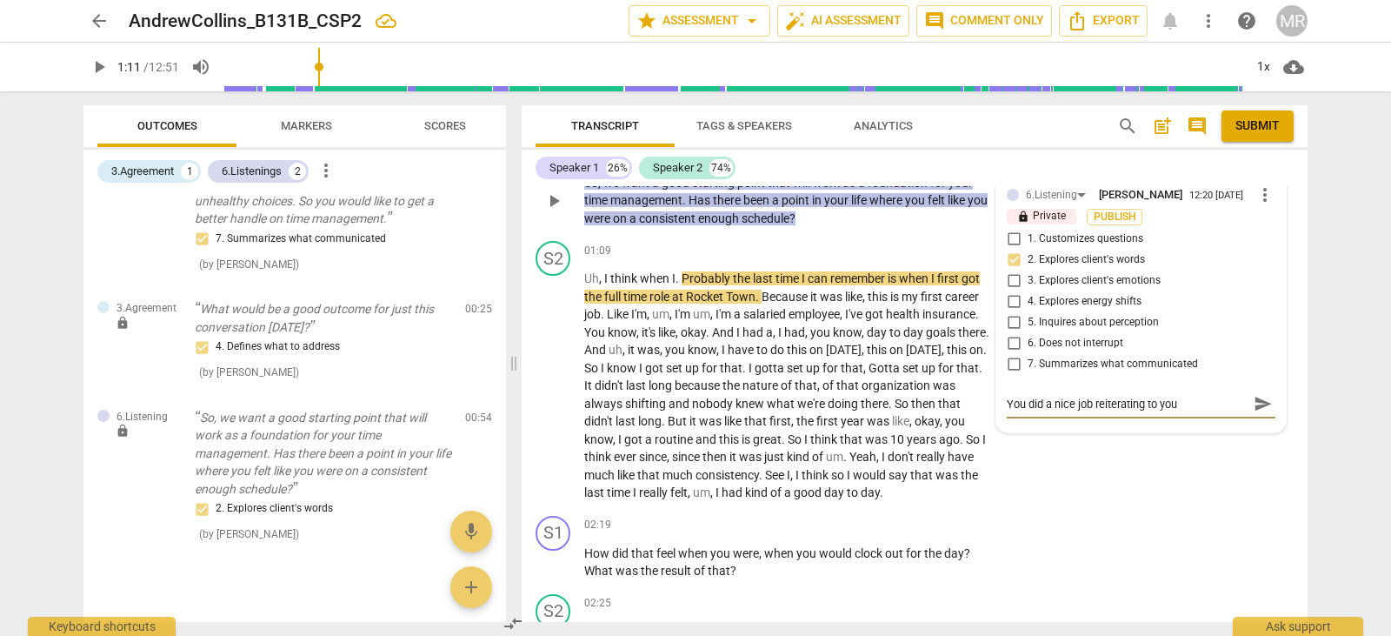
type textarea "You did a nice job reiterating to your"
type textarea "You did a nice job reiterating to your c"
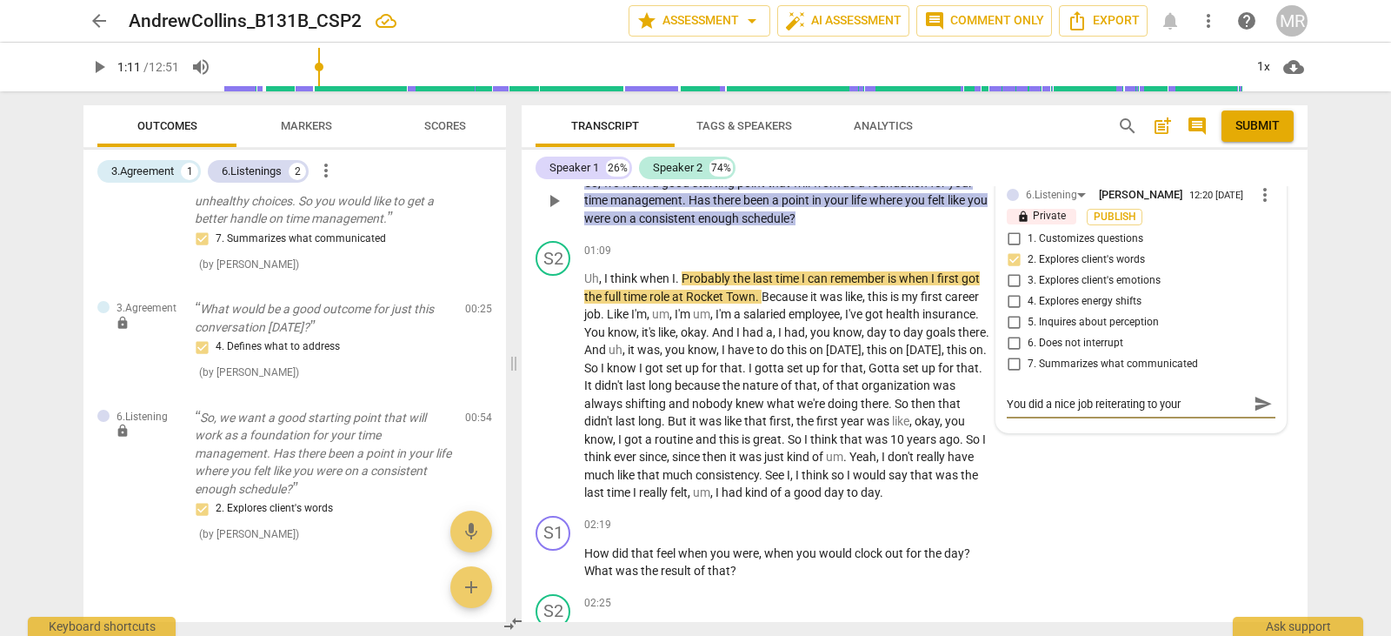
type textarea "You did a nice job reiterating to your c"
type textarea "You did a nice job reiterating to your cl"
type textarea "You did a nice job reiterating to your cli"
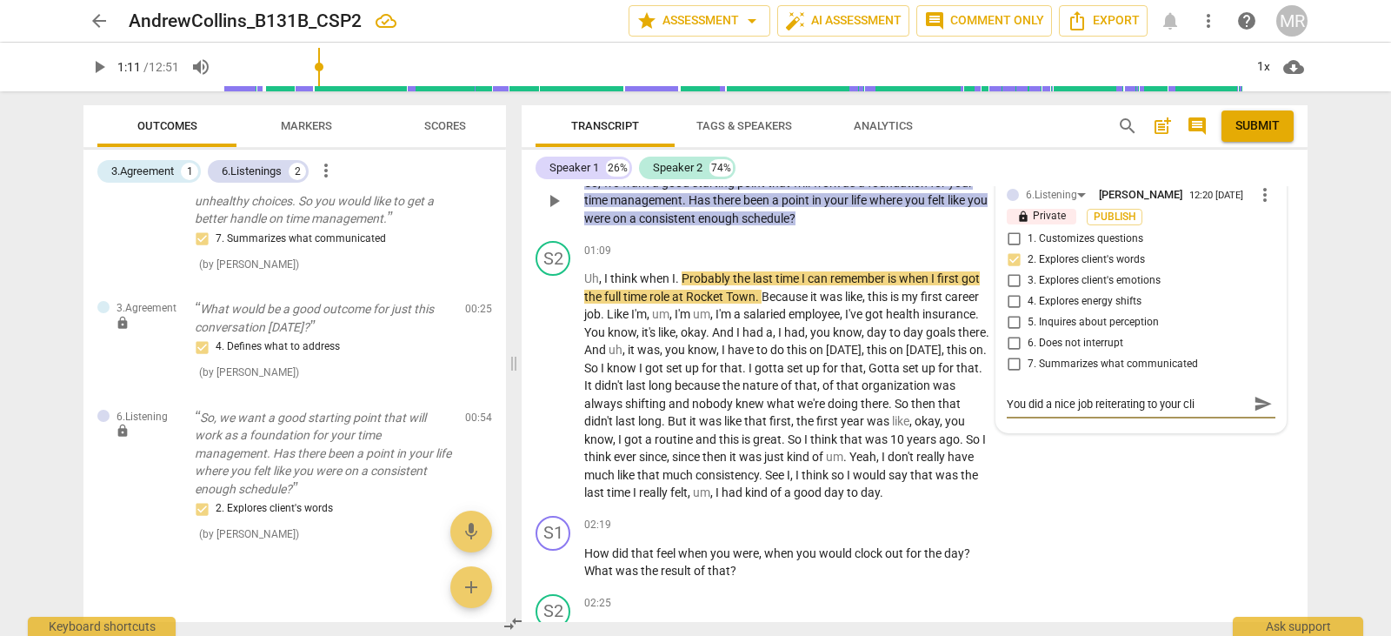
type textarea "You did a nice job reiterating to your clie"
type textarea "You did a nice job reiterating to your clien"
type textarea "You did a nice job reiterating to your client"
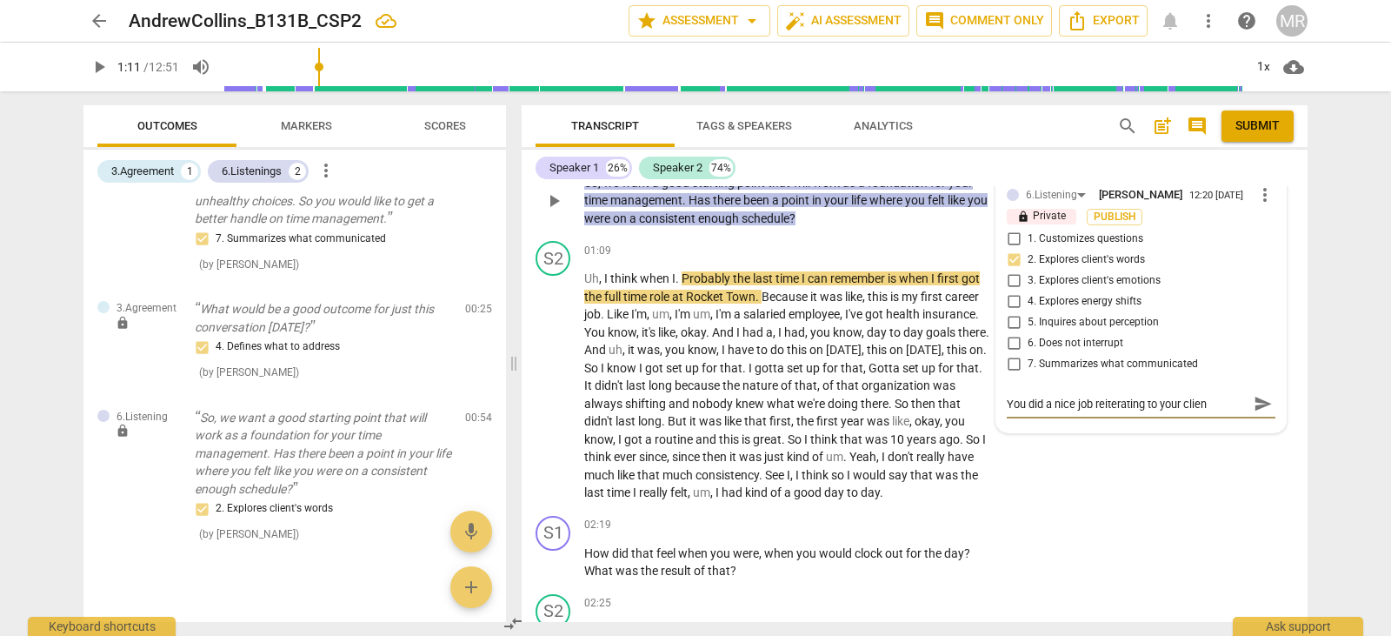
type textarea "You did a nice job reiterating to your client"
type textarea "You did a nice job reiterating to your client w"
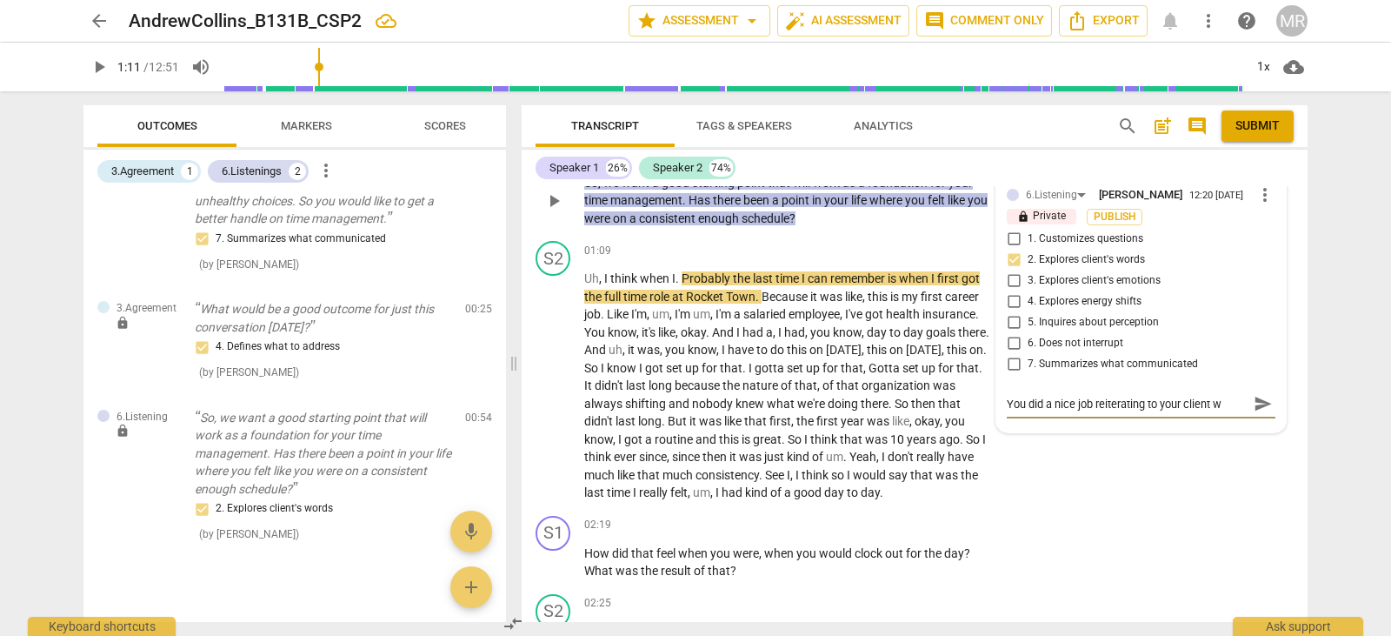
type textarea "You did a nice job reiterating to your client wh"
type textarea "You did a nice job reiterating to your client wha"
type textarea "You did a nice job reiterating to your client what"
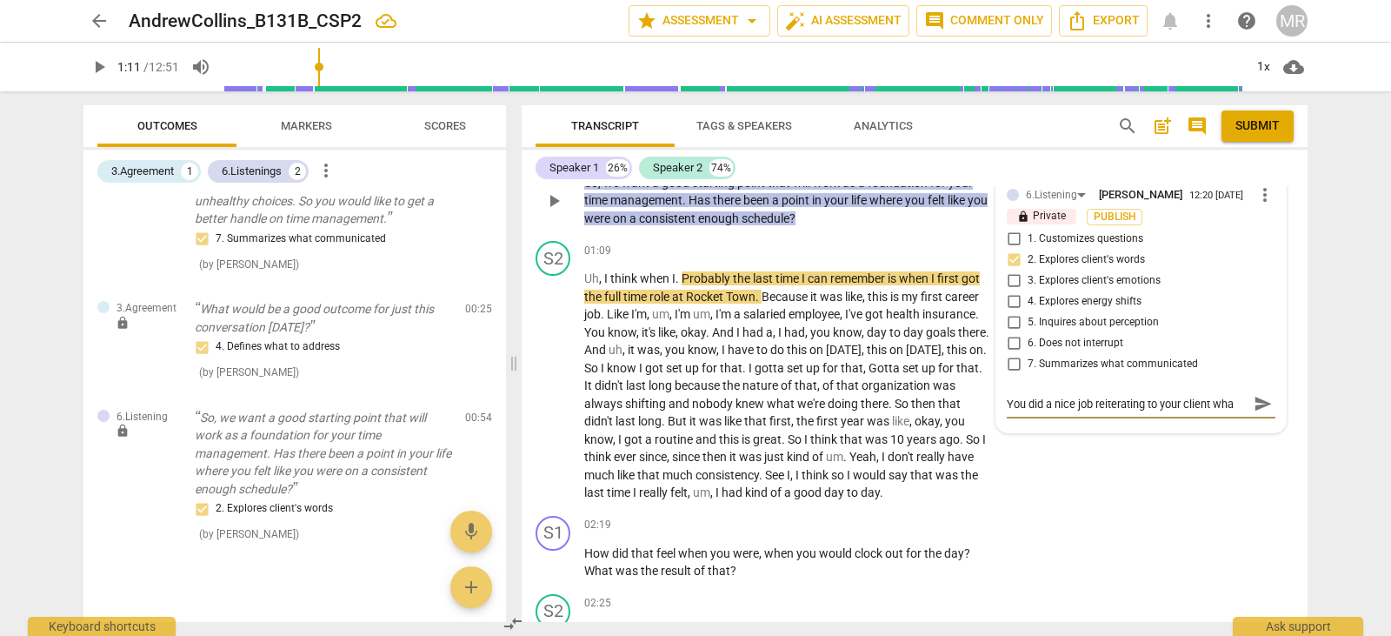
type textarea "You did a nice job reiterating to your client what"
type textarea "You did a nice job reiterating to your client what h"
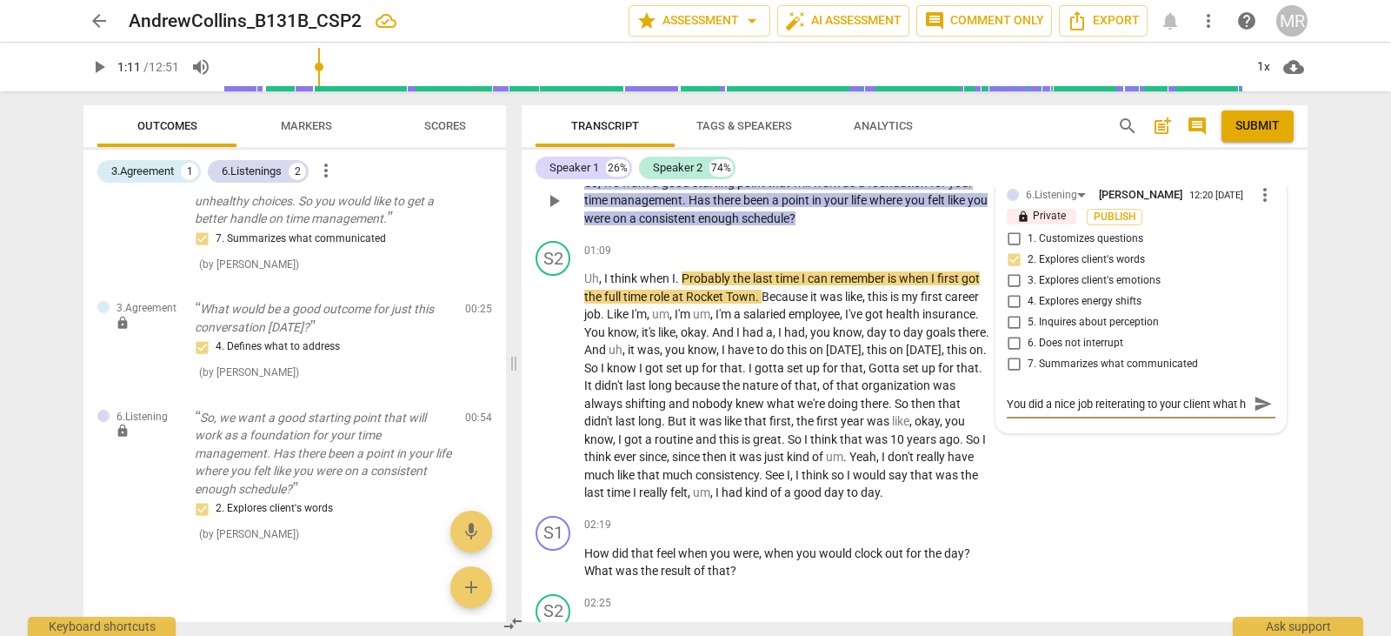
scroll to position [16, 0]
type textarea "You did a nice job reiterating to your client what he"
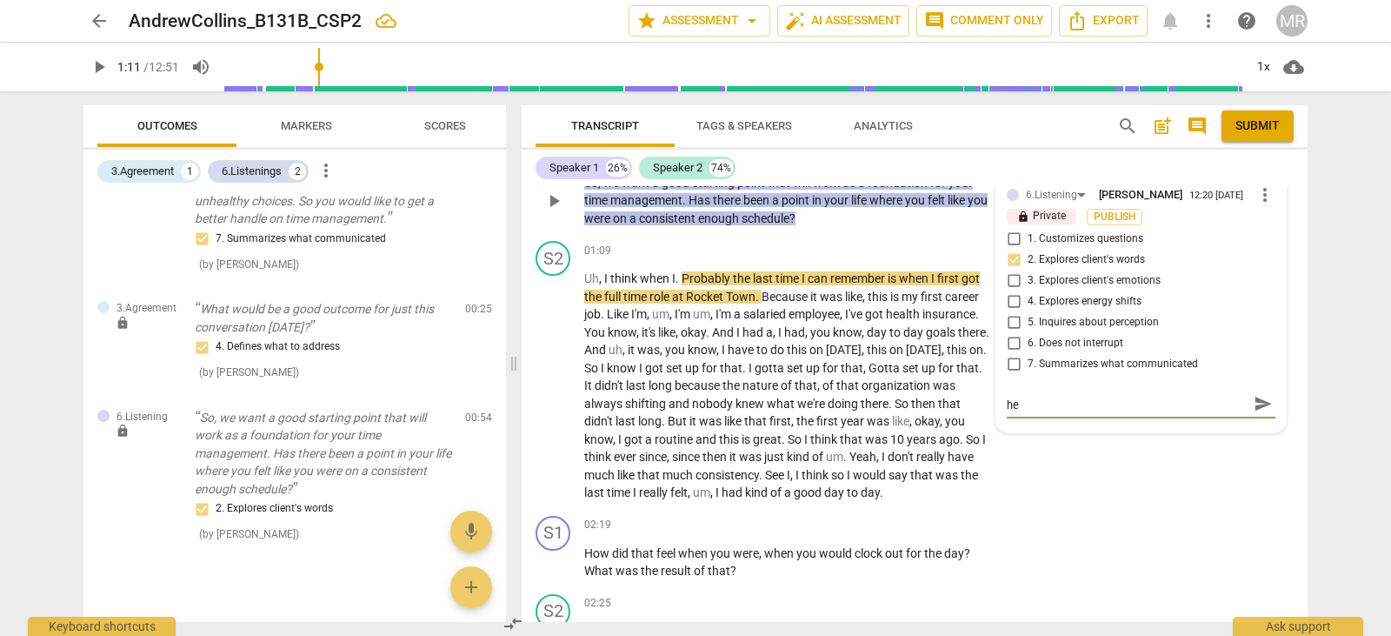
type textarea "You did a nice job reiterating to your client what he w"
type textarea "You did a nice job reiterating to your client what he wa"
type textarea "You did a nice job reiterating to your client what he wan"
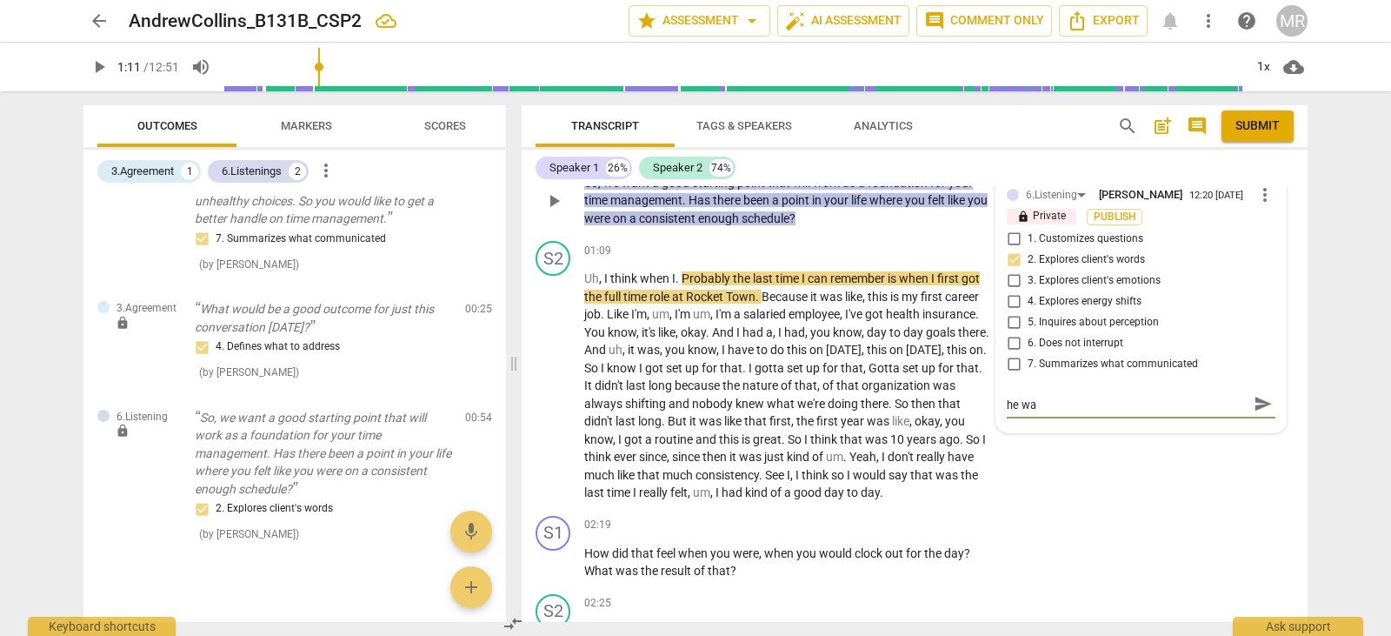
type textarea "You did a nice job reiterating to your client what he wan"
type textarea "You did a nice job reiterating to your client what he want"
type textarea "You did a nice job reiterating to your client what he wants"
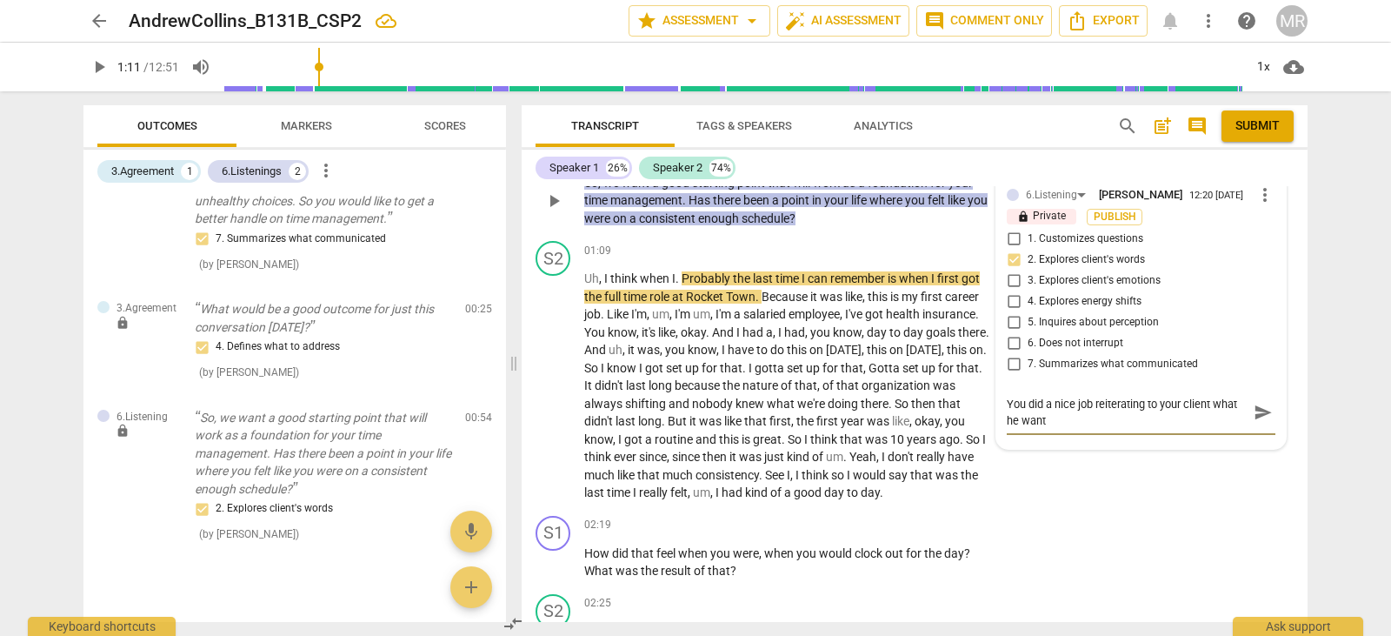
type textarea "You did a nice job reiterating to your client what he wants"
type textarea "You did a nice job reiterating to your client what he wants t"
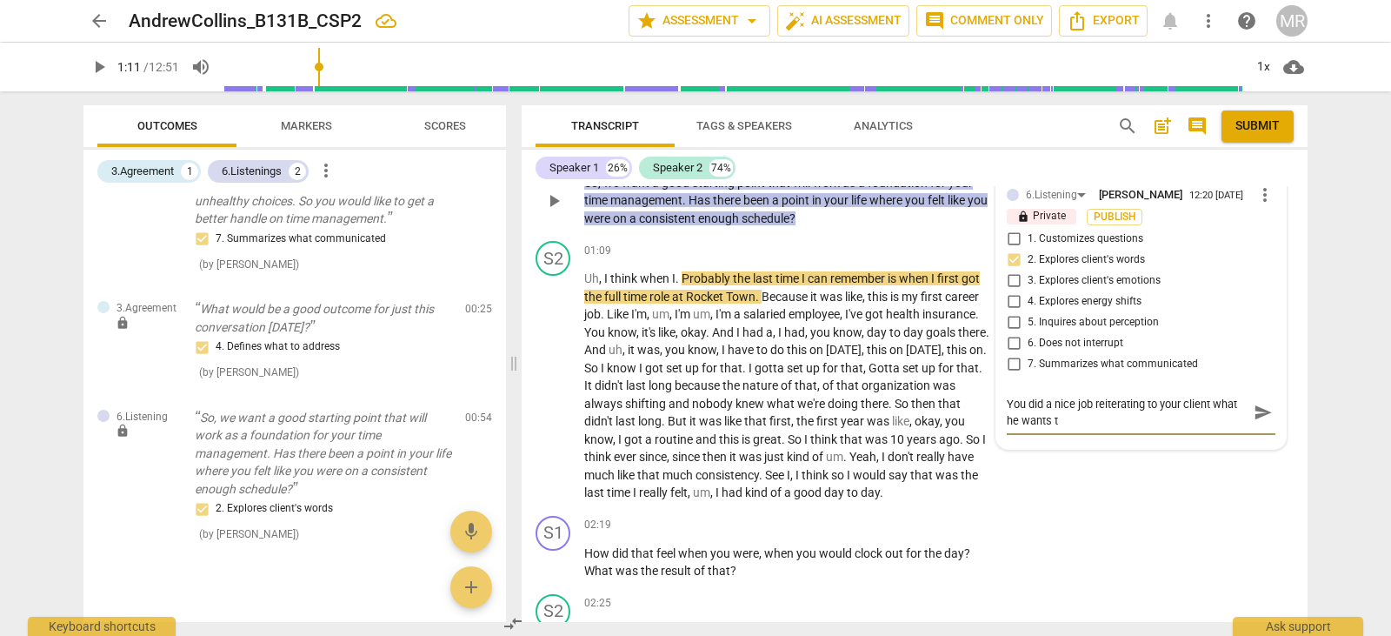
type textarea "You did a nice job reiterating to your client what he wants to"
type textarea "You did a nice job reiterating to your client what he wants to w"
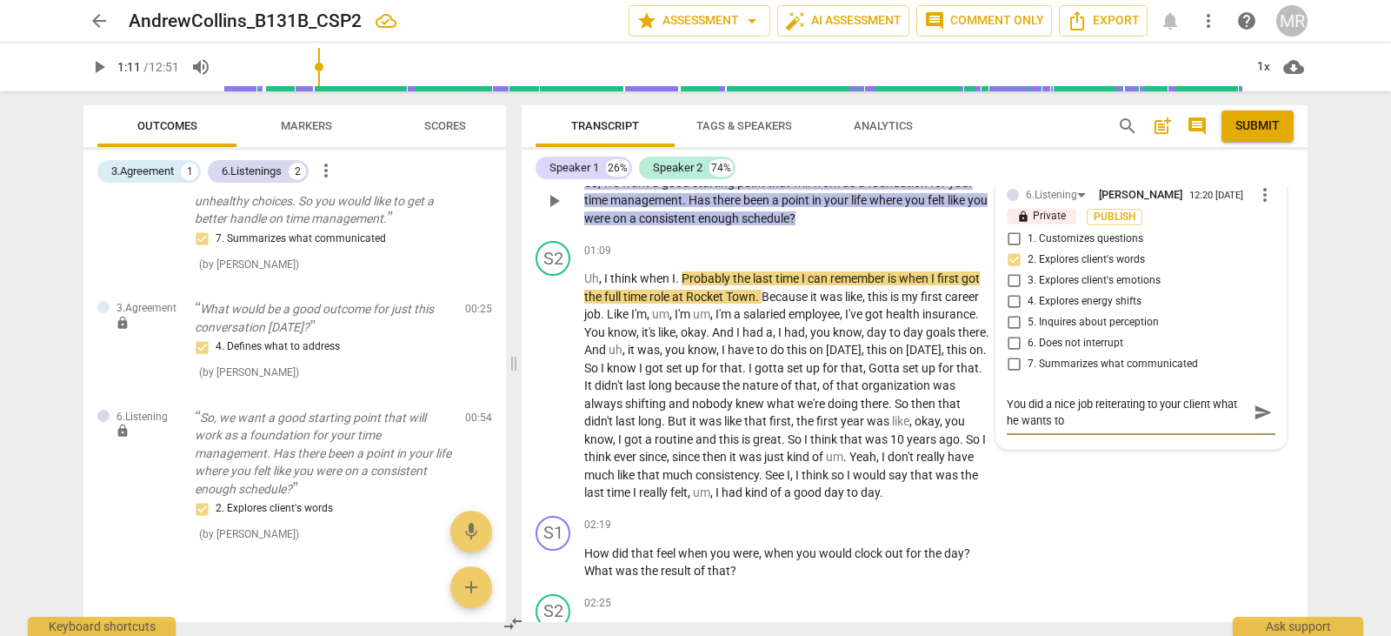
type textarea "You did a nice job reiterating to your client what he wants to w"
type textarea "You did a nice job reiterating to your client what he wants to wo"
type textarea "You did a nice job reiterating to your client what he wants to wor"
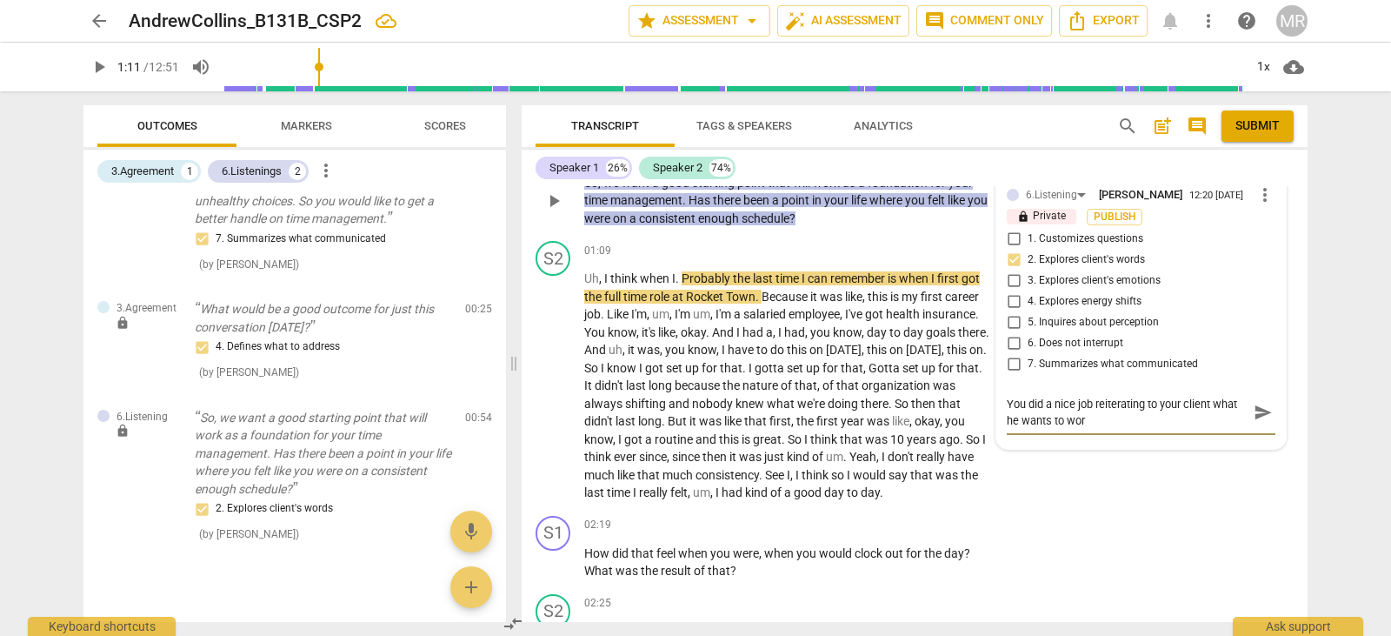
type textarea "You did a nice job reiterating to your client what he wants to work"
type textarea "You did a nice job reiterating to your client what he wants to work o"
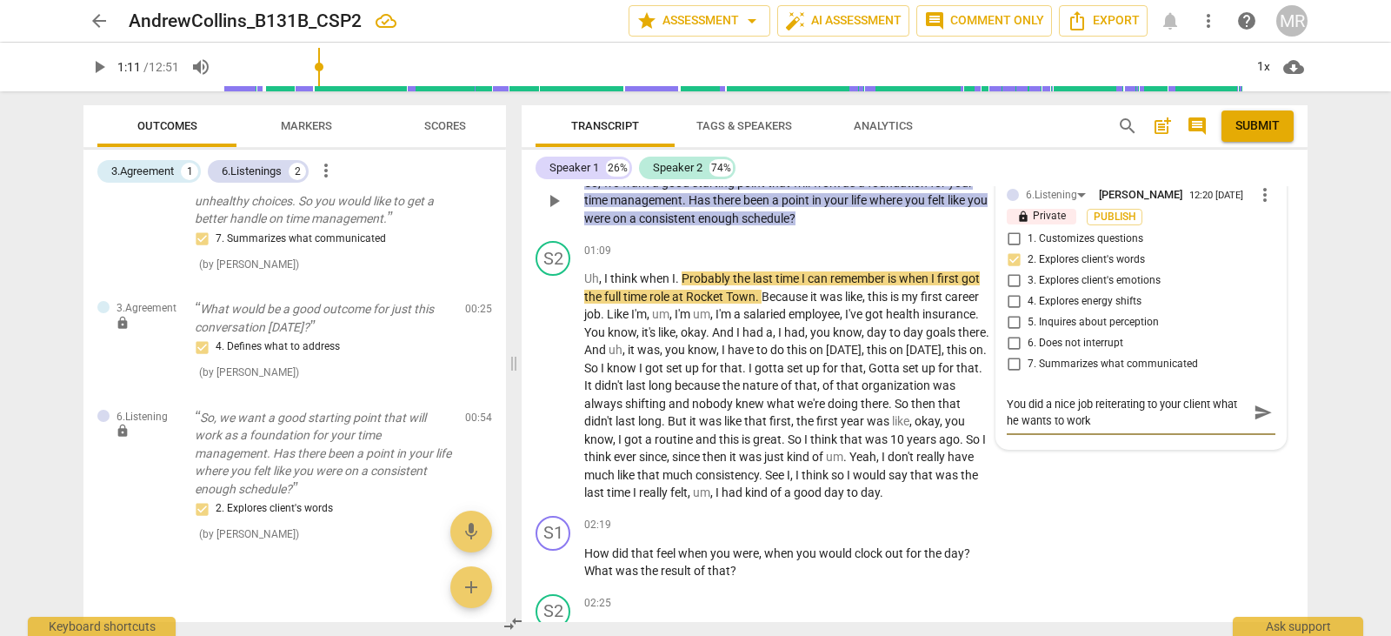
type textarea "You did a nice job reiterating to your client what he wants to work o"
type textarea "You did a nice job reiterating to your client what he wants to work on"
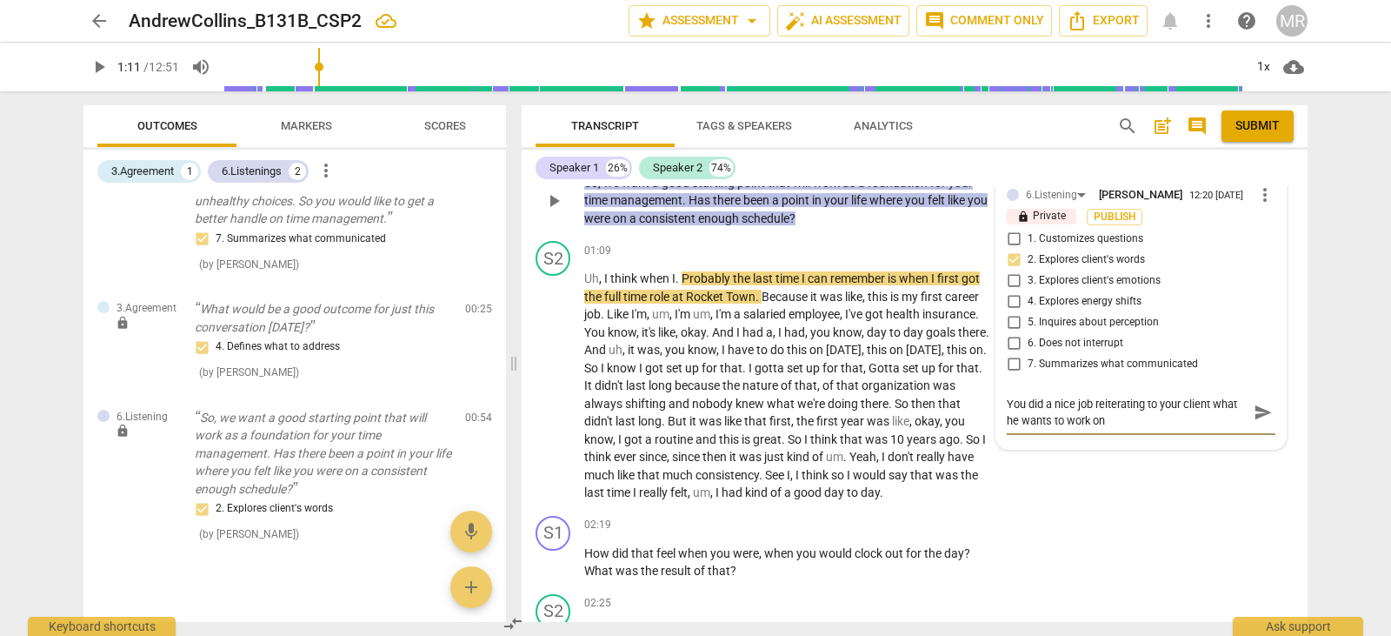
type textarea "You did a nice job reiterating to your client what he wants to work on a"
type textarea "You did a nice job reiterating to your client what he wants to work on an"
type textarea "You did a nice job reiterating to your client what he wants to work on and"
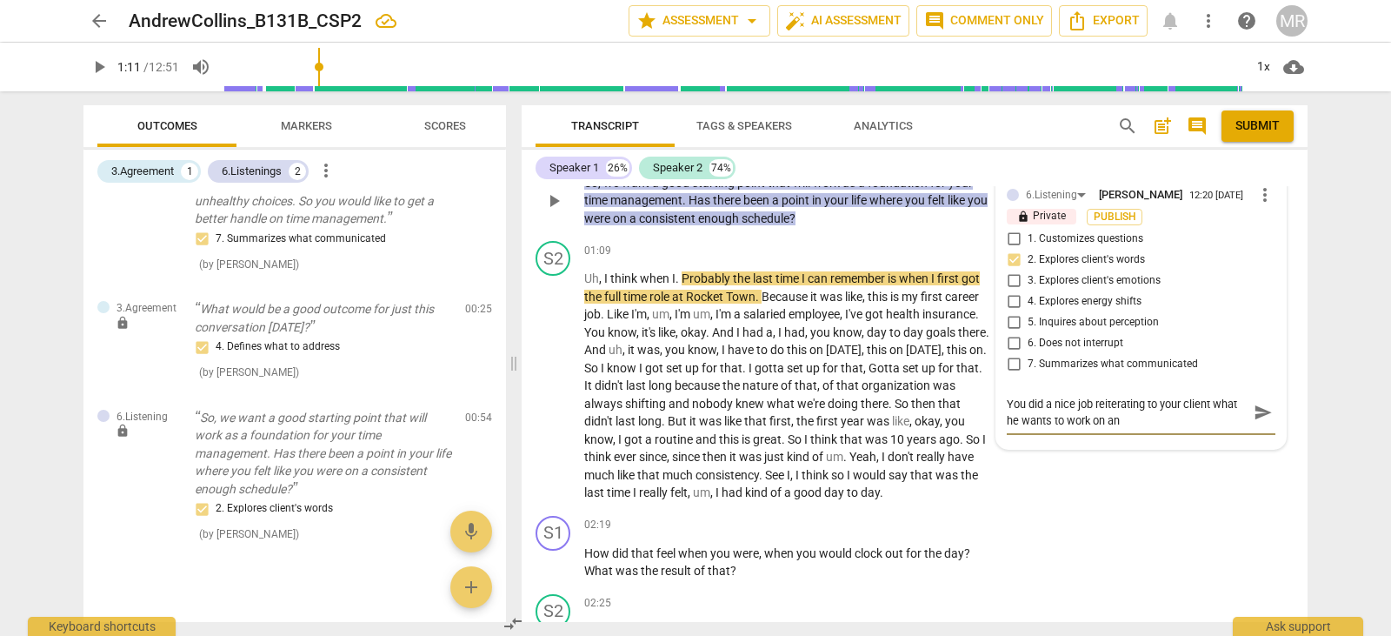
type textarea "You did a nice job reiterating to your client what he wants to work on and"
type textarea "You did a nice job reiterating to your client what he wants to work on and w"
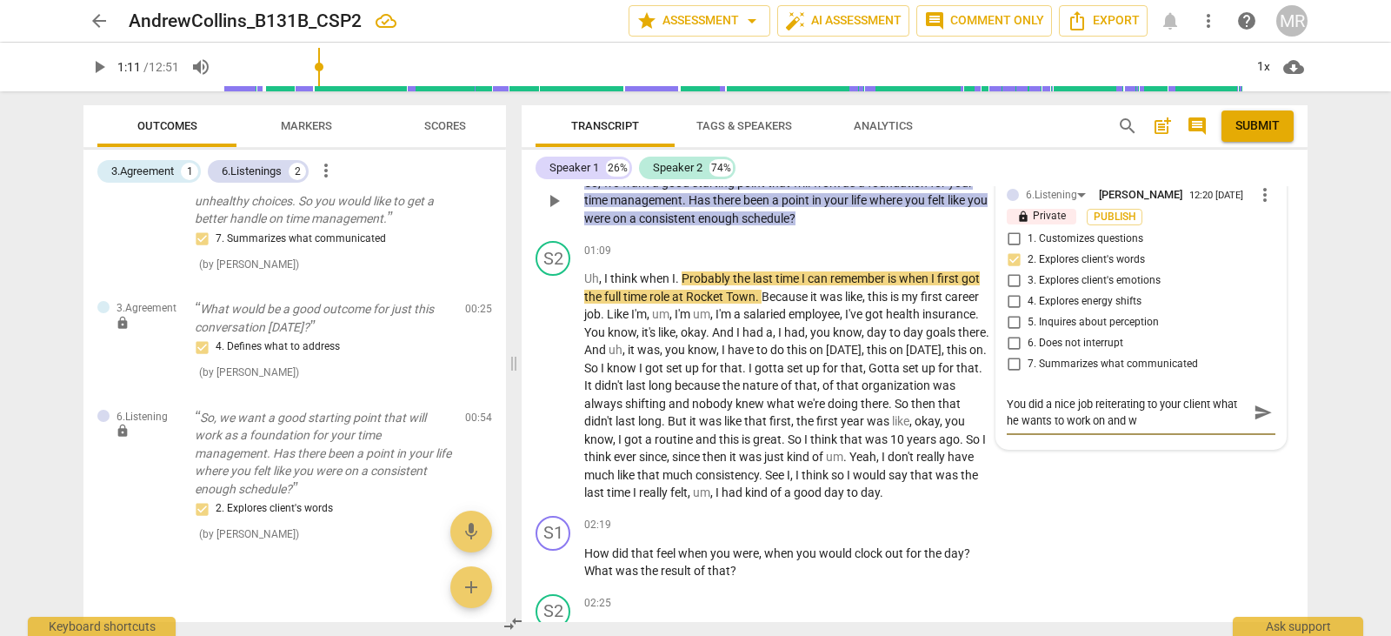
type textarea "You did a nice job reiterating to your client what he wants to work on and wh"
type textarea "You did a nice job reiterating to your client what he wants to work on and wha"
type textarea "You did a nice job reiterating to your client what he wants to work on and what"
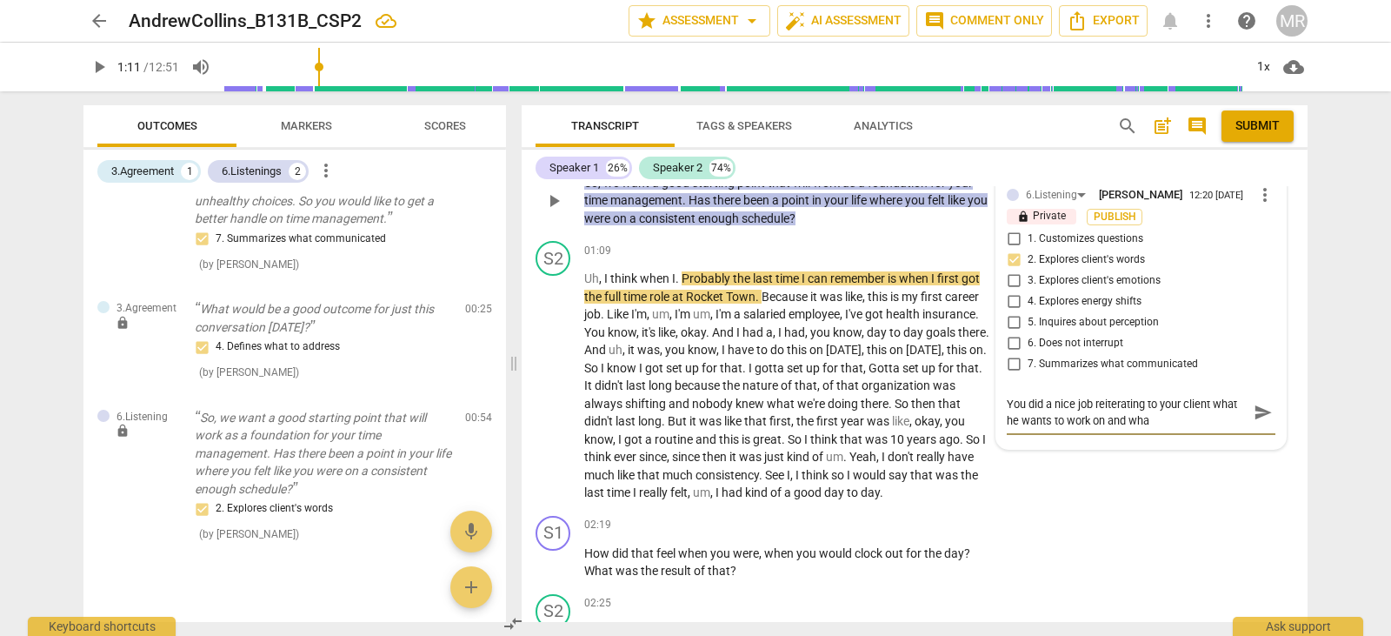
type textarea "You did a nice job reiterating to your client what he wants to work on and what"
type textarea "You did a nice job reiterating to your client what he wants to work on and what…"
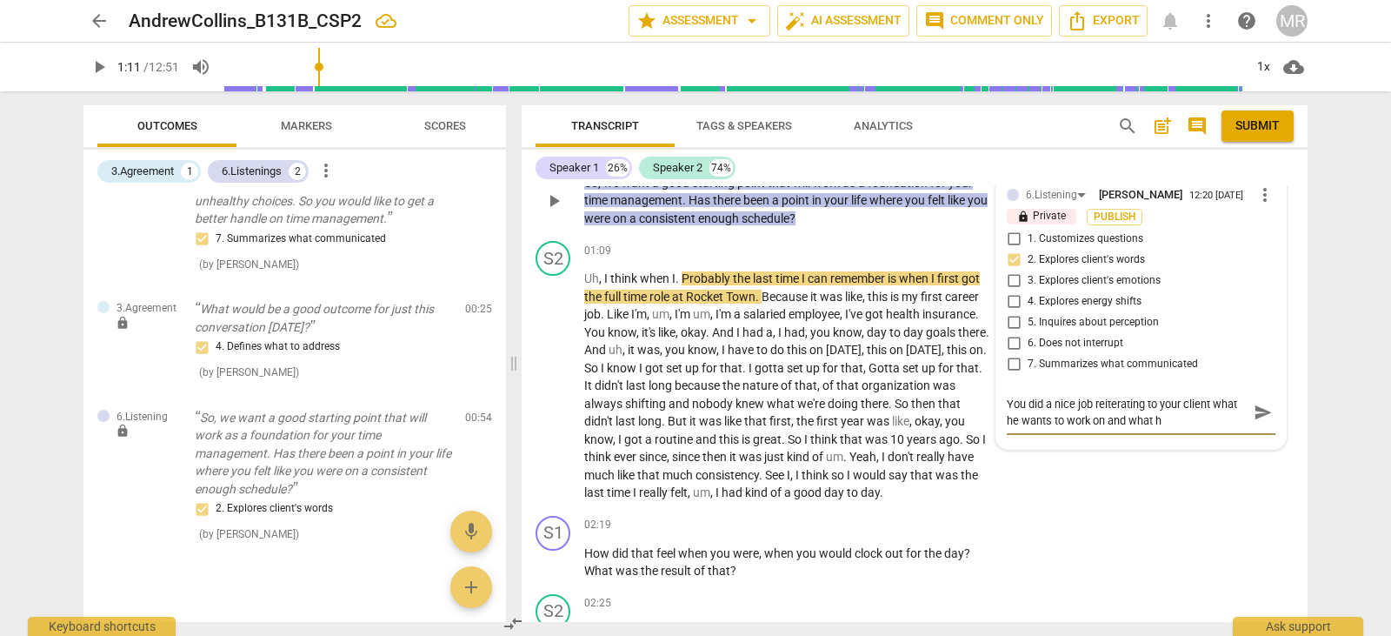
type textarea "You did a nice job reiterating to your client what he wants to work on and what…"
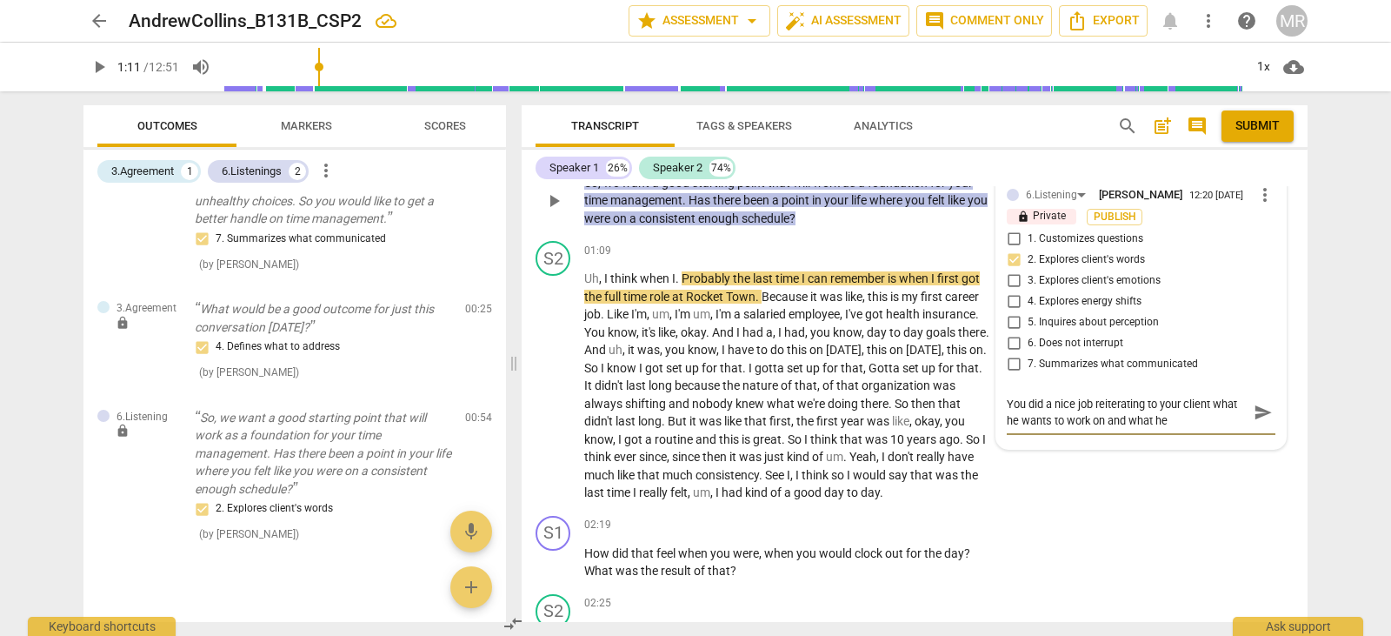
type textarea "You did a nice job reiterating to your client what he wants to work on and what…"
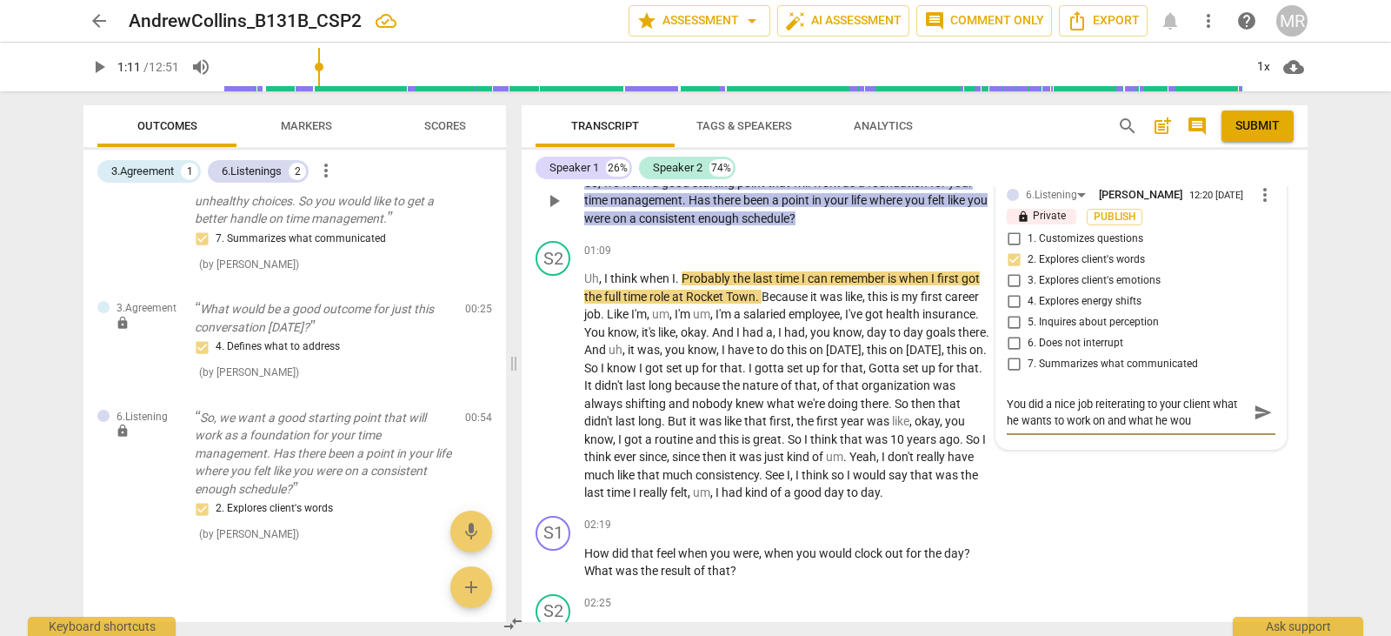
type textarea "You did a nice job reiterating to your client what he wants to work on and what…"
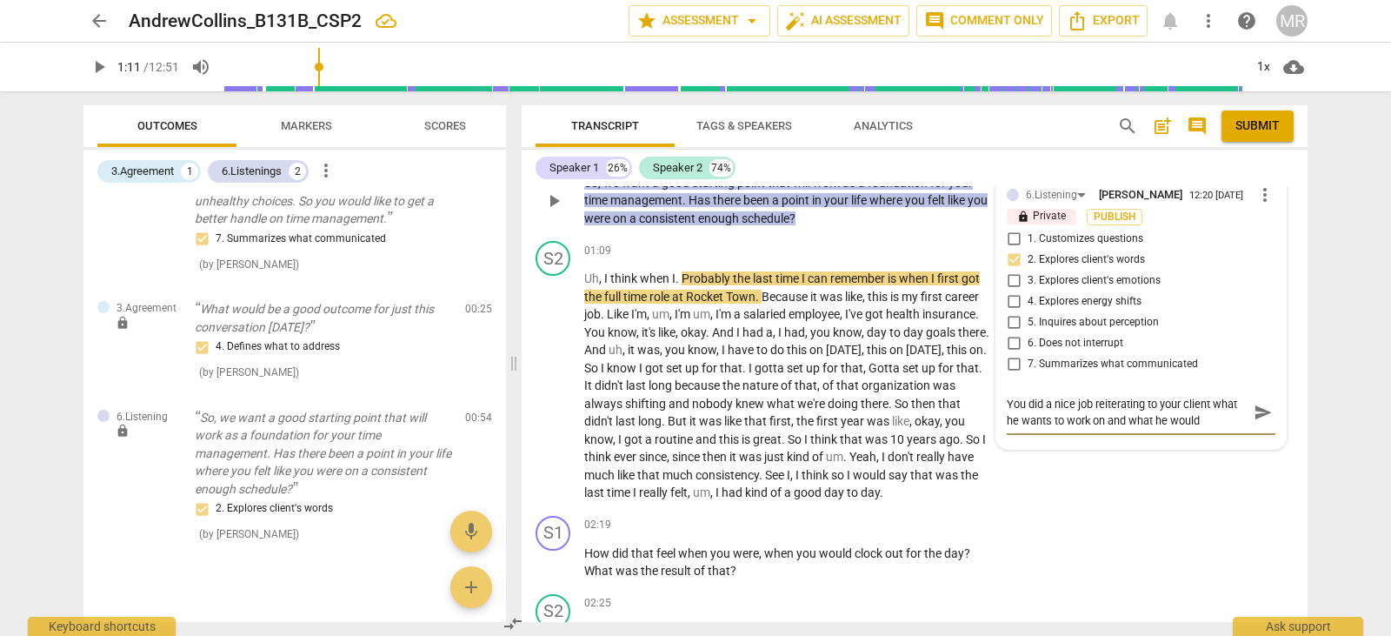
type textarea "You did a nice job reiterating to your client what he wants to work on and what…"
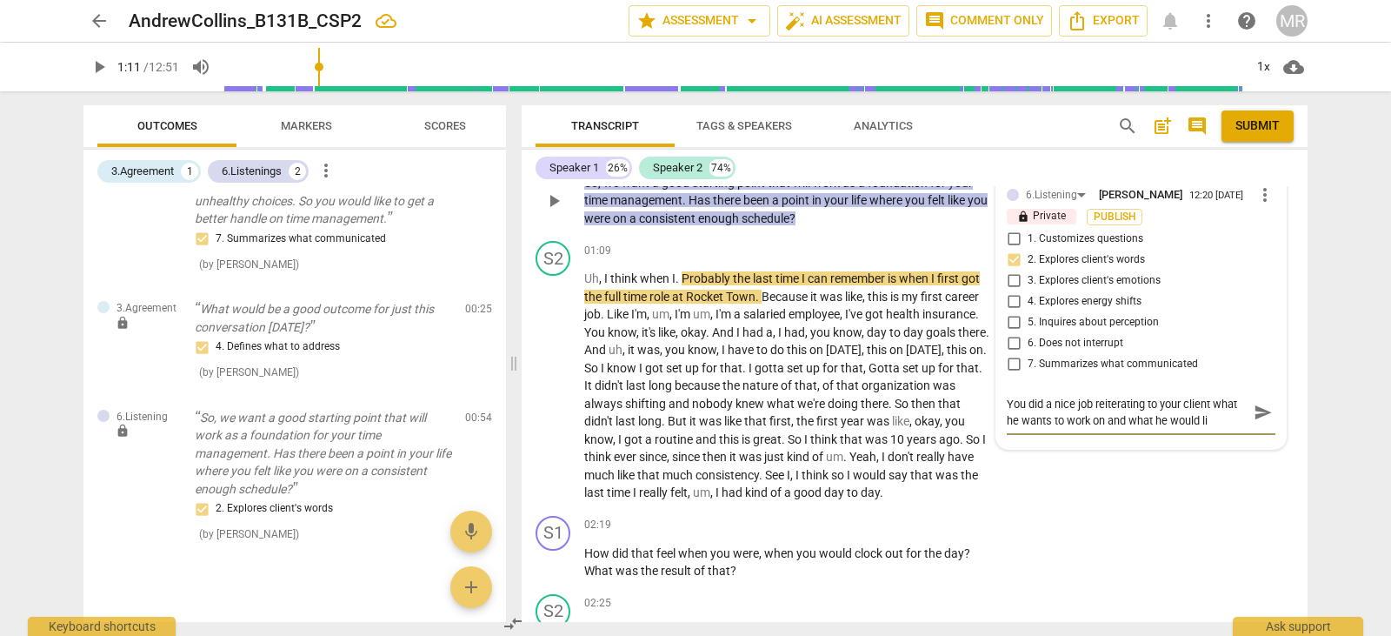
type textarea "You did a nice job reiterating to your client what he wants to work on and what…"
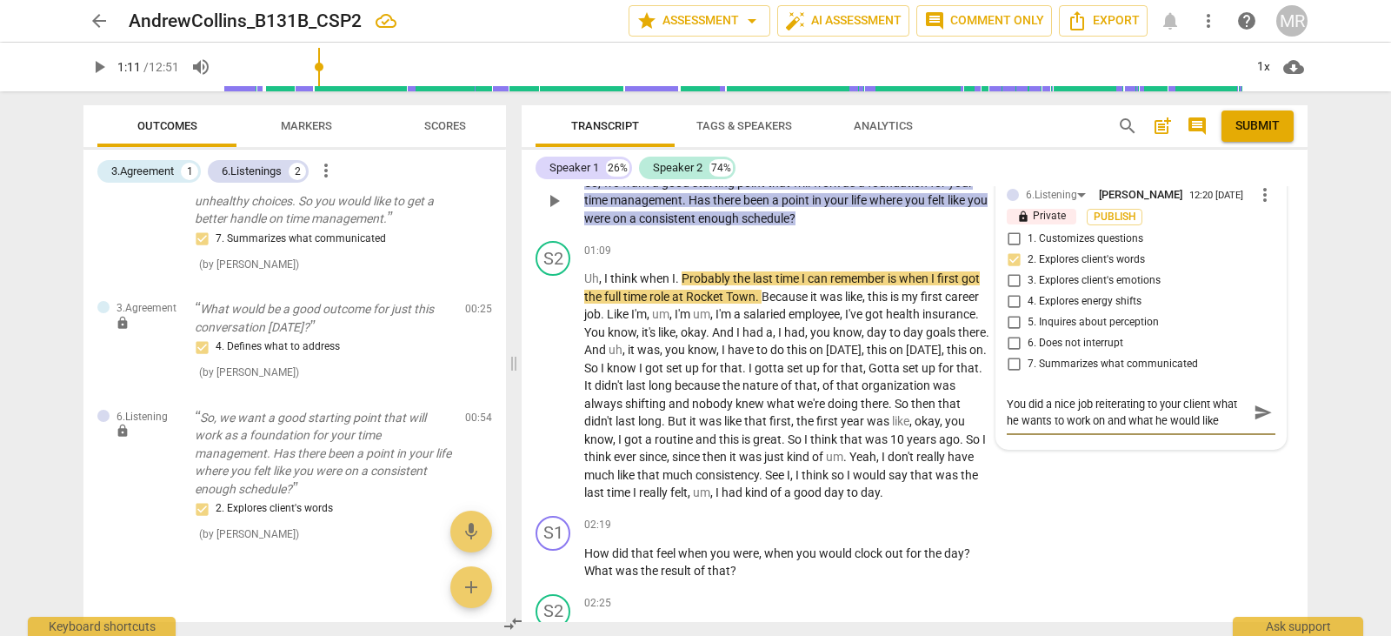
type textarea "You did a nice job reiterating to your client what he wants to work on and what…"
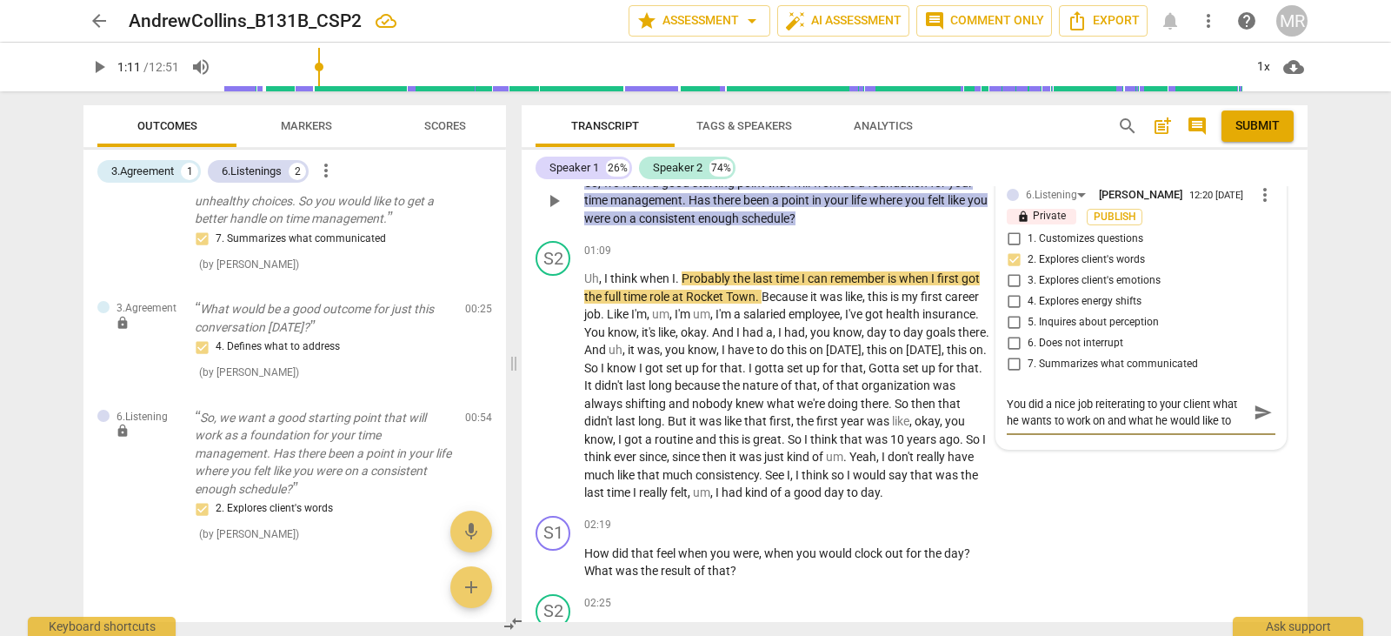
type textarea "You did a nice job reiterating to your client what he wants to work on and what…"
click at [1106, 441] on textarea "You did a nice job reiterating to your client what he wants to work on and what…" at bounding box center [1127, 421] width 241 height 50
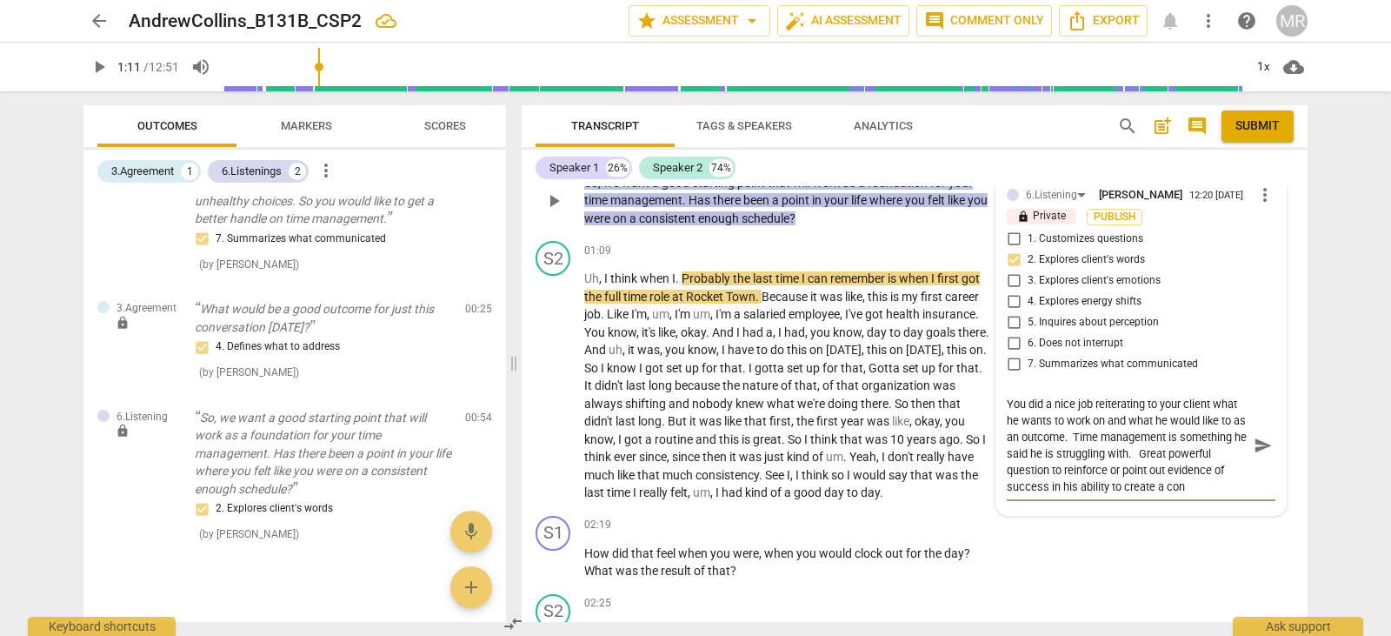
scroll to position [16, 0]
click at [584, 279] on span "Uh" at bounding box center [591, 278] width 15 height 14
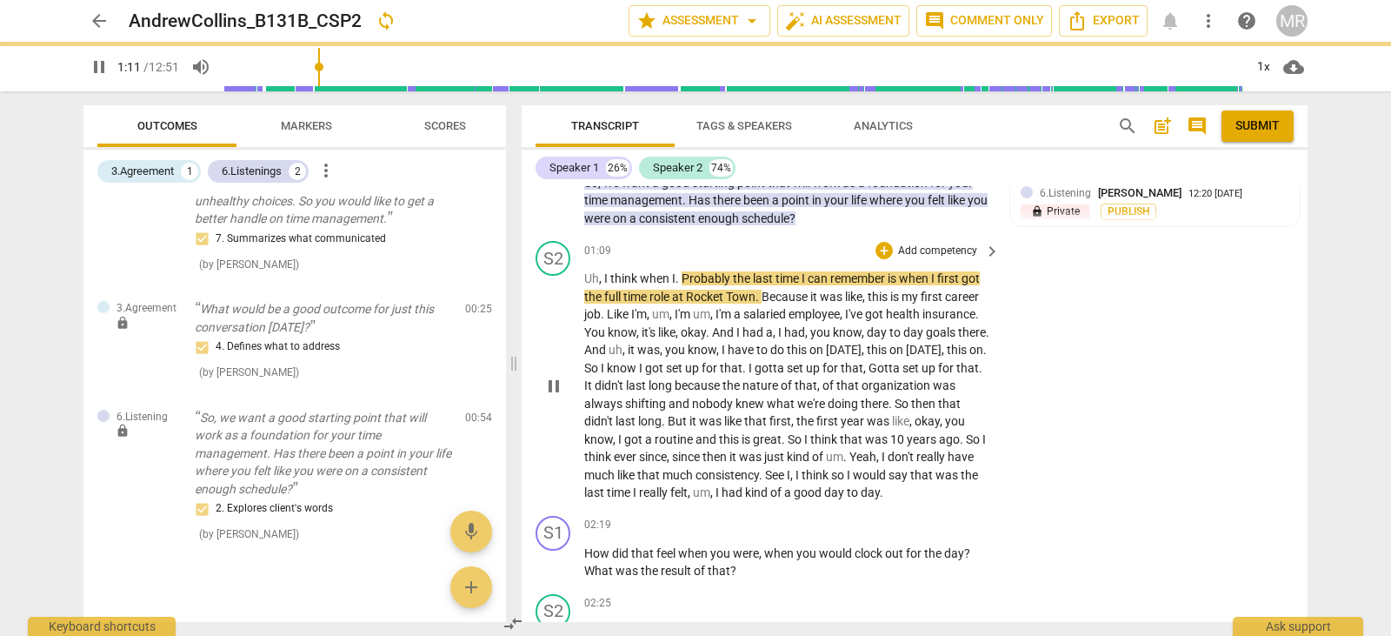
click at [553, 390] on span "pause" at bounding box center [554, 386] width 21 height 21
click at [553, 390] on span "play_arrow" at bounding box center [554, 386] width 21 height 21
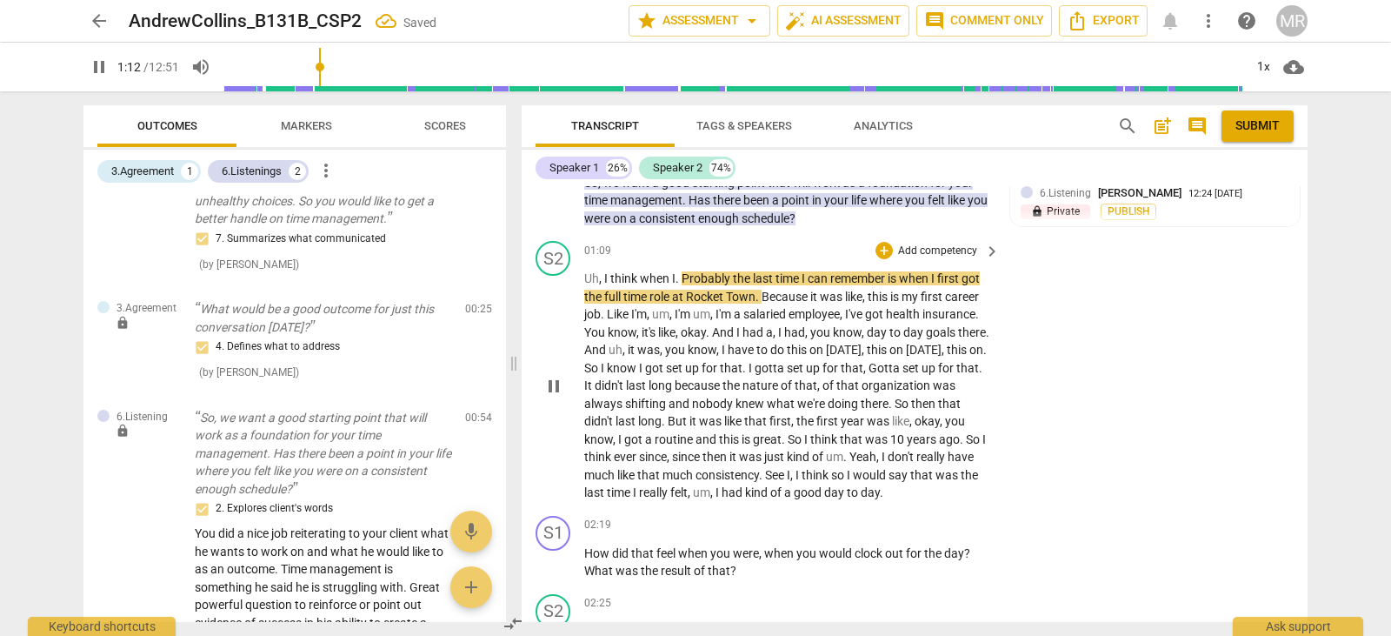
click at [586, 273] on span "Uh" at bounding box center [591, 278] width 15 height 14
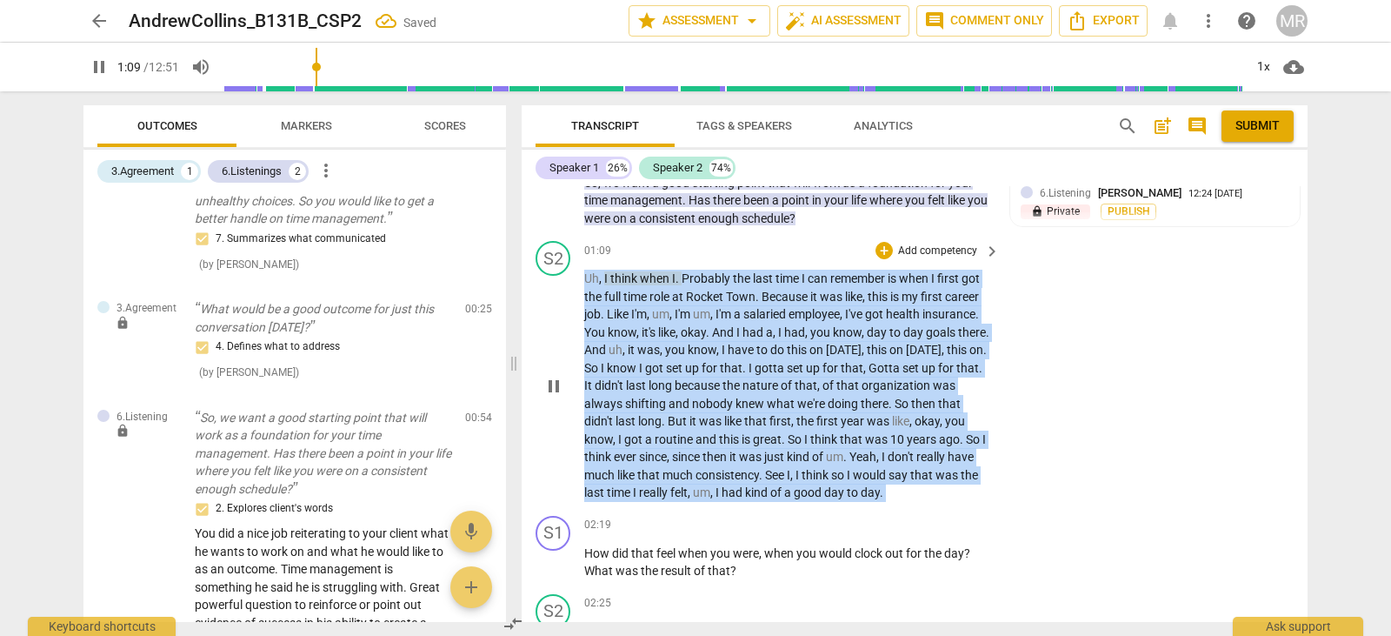
click at [586, 273] on span "Uh" at bounding box center [591, 278] width 15 height 14
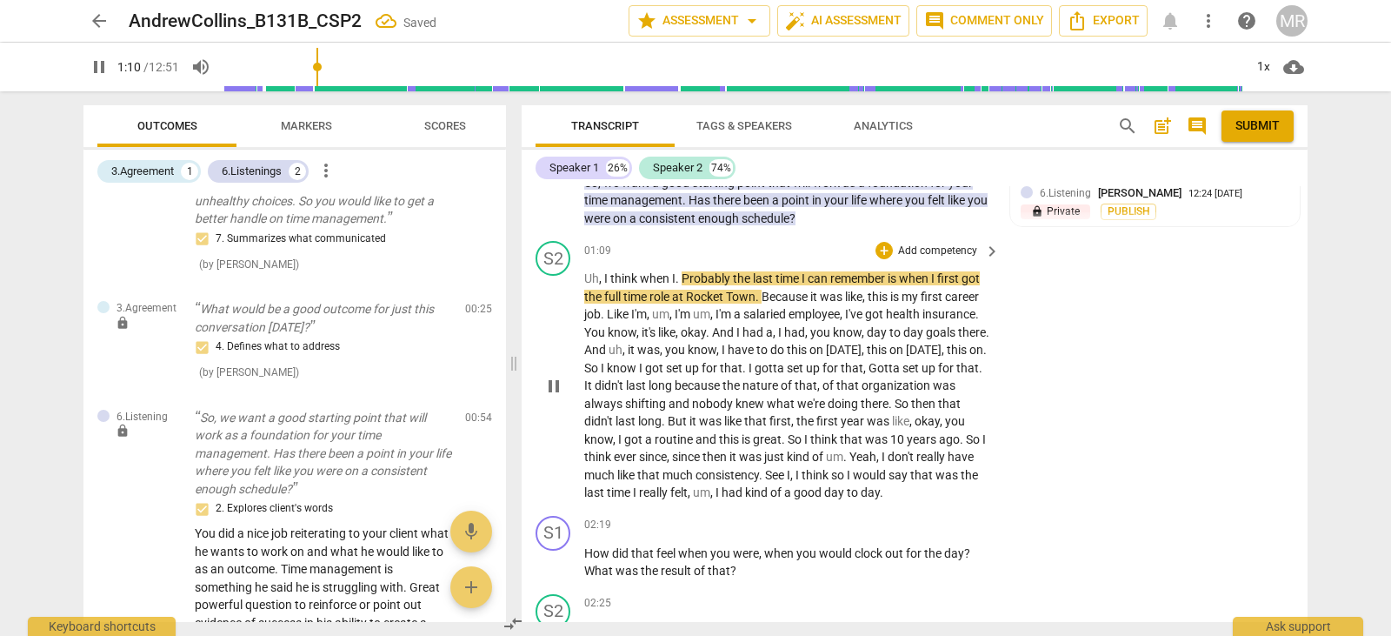
click at [551, 389] on span "pause" at bounding box center [554, 386] width 21 height 21
click at [0, 0] on span "play_arrow" at bounding box center [0, 0] width 0 height 0
click at [551, 389] on span "pause" at bounding box center [554, 386] width 21 height 21
click at [317, 71] on input "range" at bounding box center [734, 67] width 1020 height 56
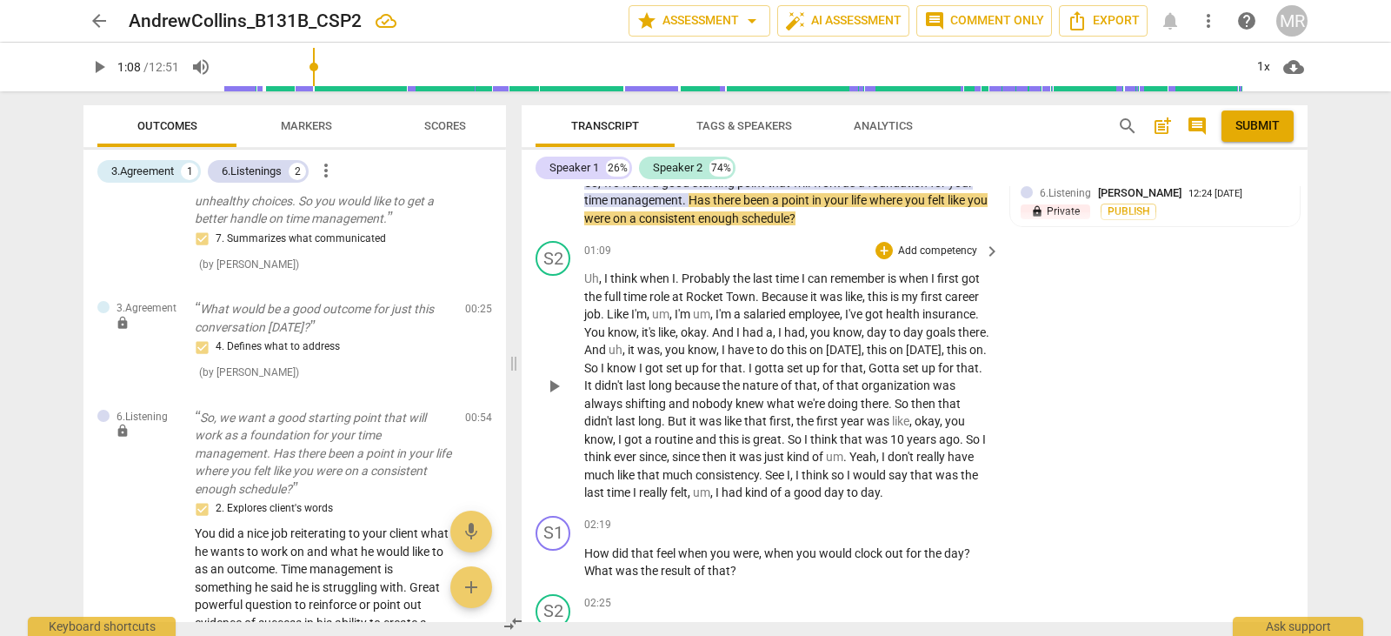
click at [551, 386] on span "play_arrow" at bounding box center [554, 386] width 21 height 21
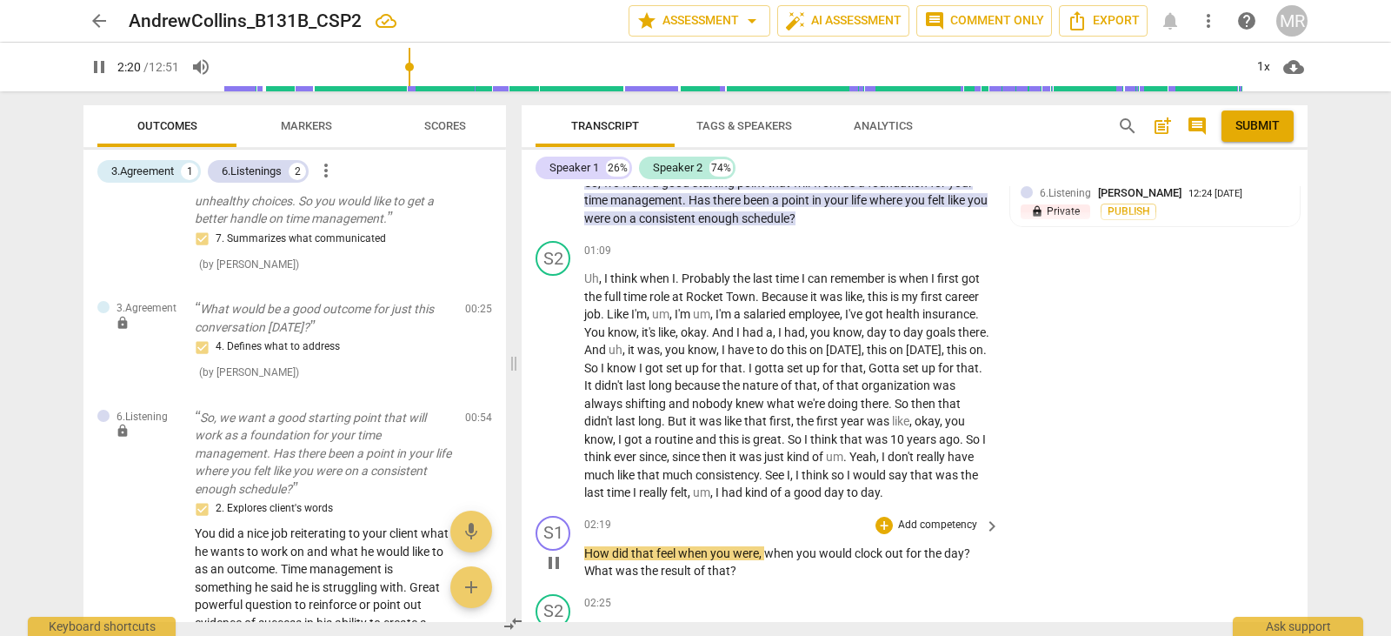
click at [931, 517] on p "Add competency" at bounding box center [938, 525] width 83 height 16
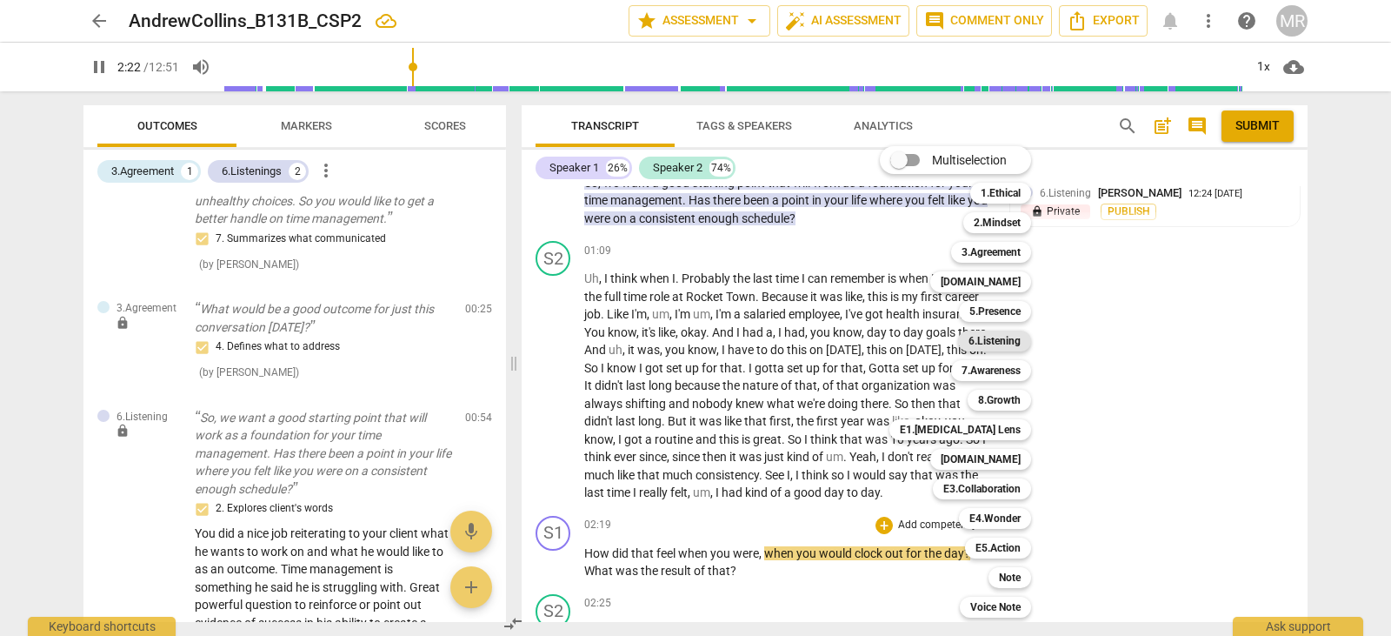
click at [1008, 349] on b "6.Listening" at bounding box center [995, 340] width 52 height 21
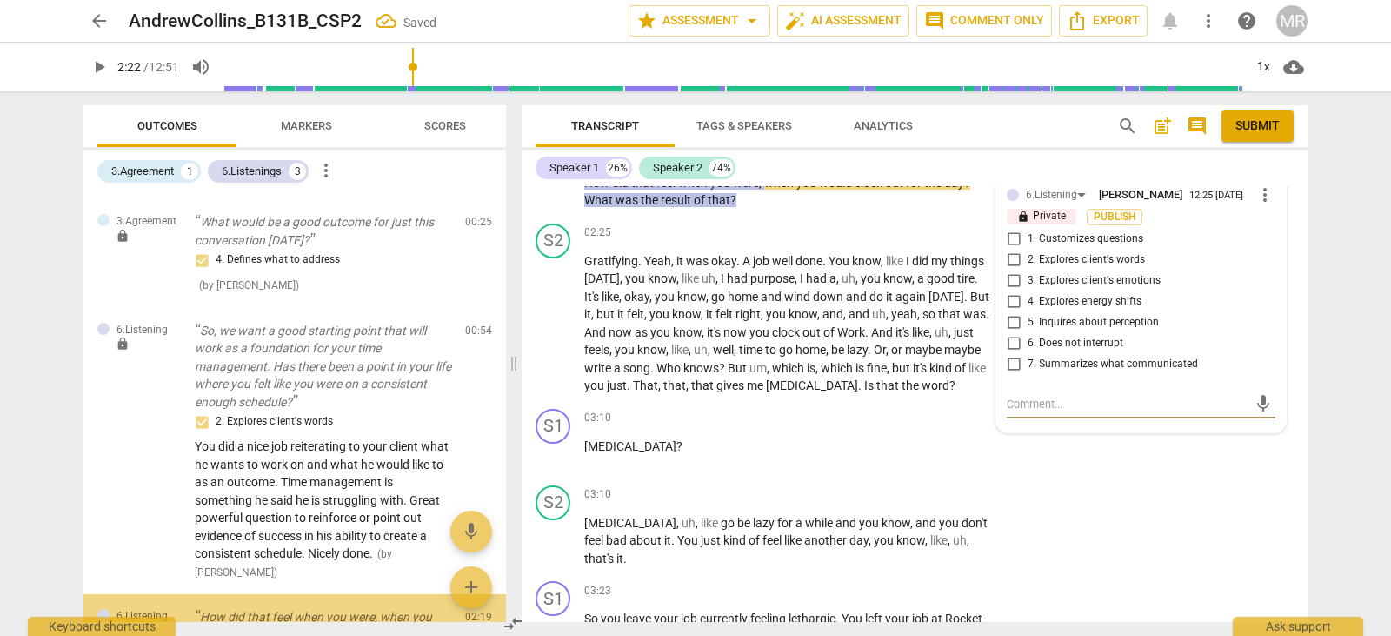
scroll to position [355, 0]
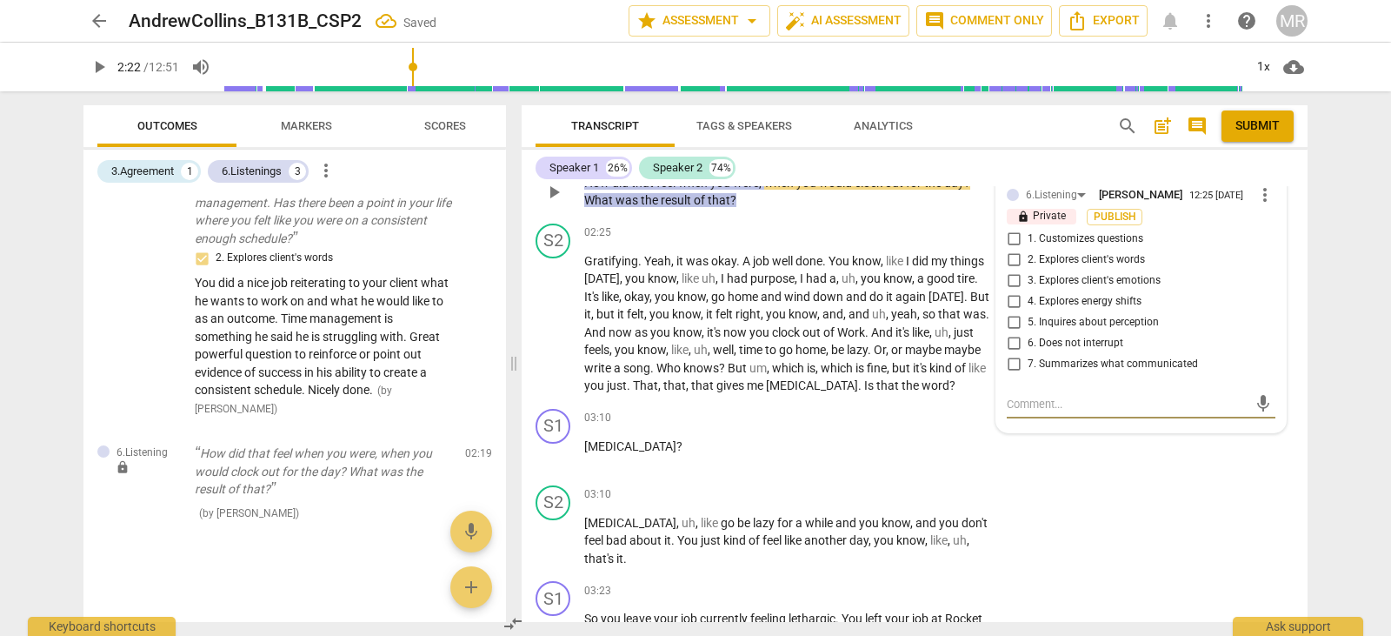
click at [1008, 345] on input "6. Does not interrupt" at bounding box center [1014, 343] width 28 height 21
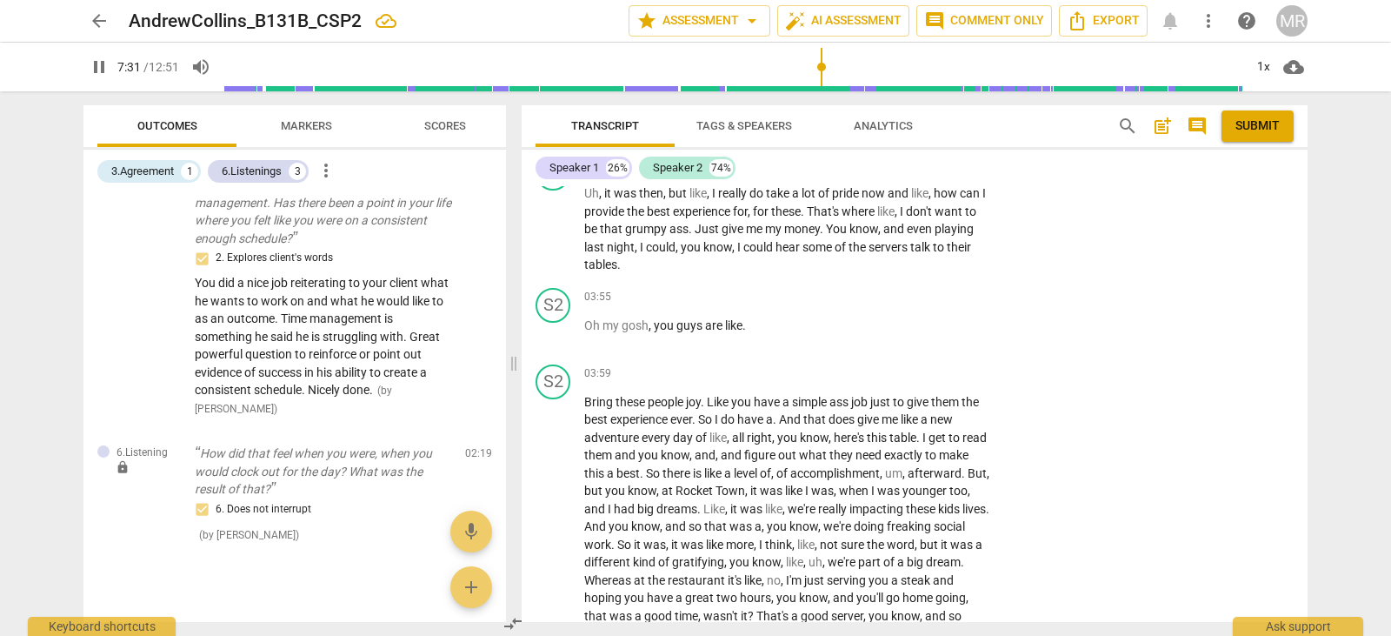
scroll to position [1250, 0]
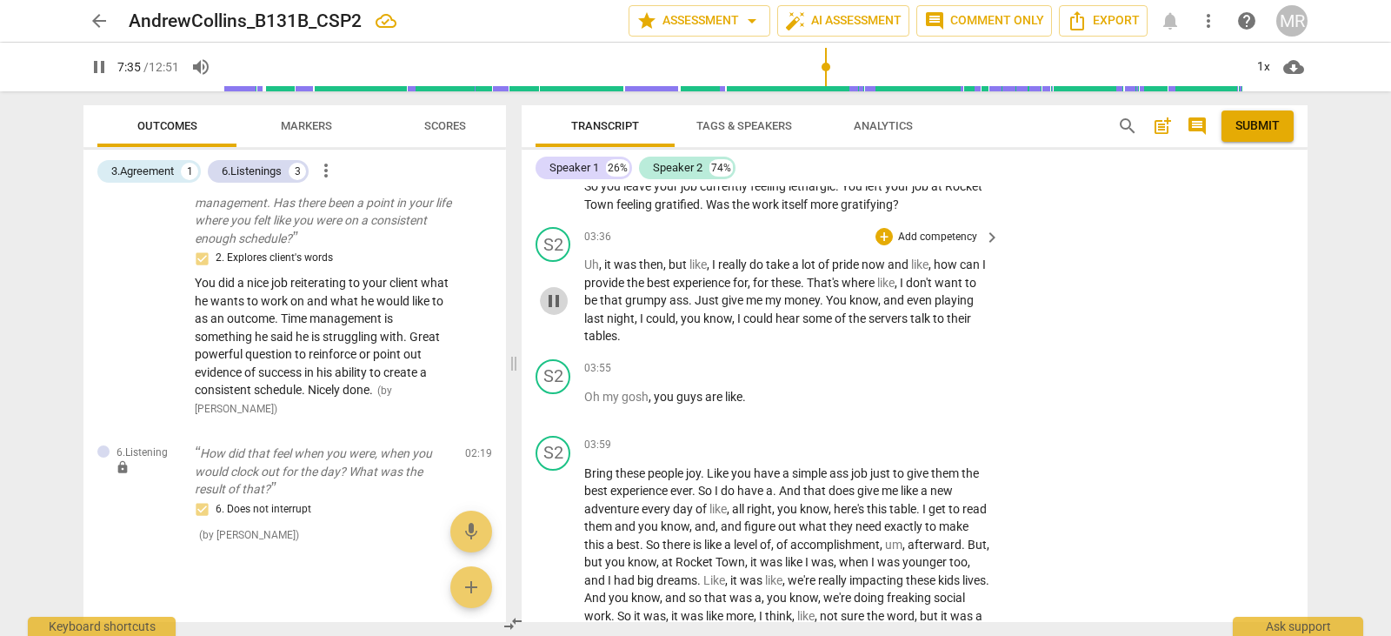
click at [562, 300] on span "pause" at bounding box center [554, 300] width 21 height 21
click at [562, 300] on span "play_arrow" at bounding box center [554, 300] width 21 height 21
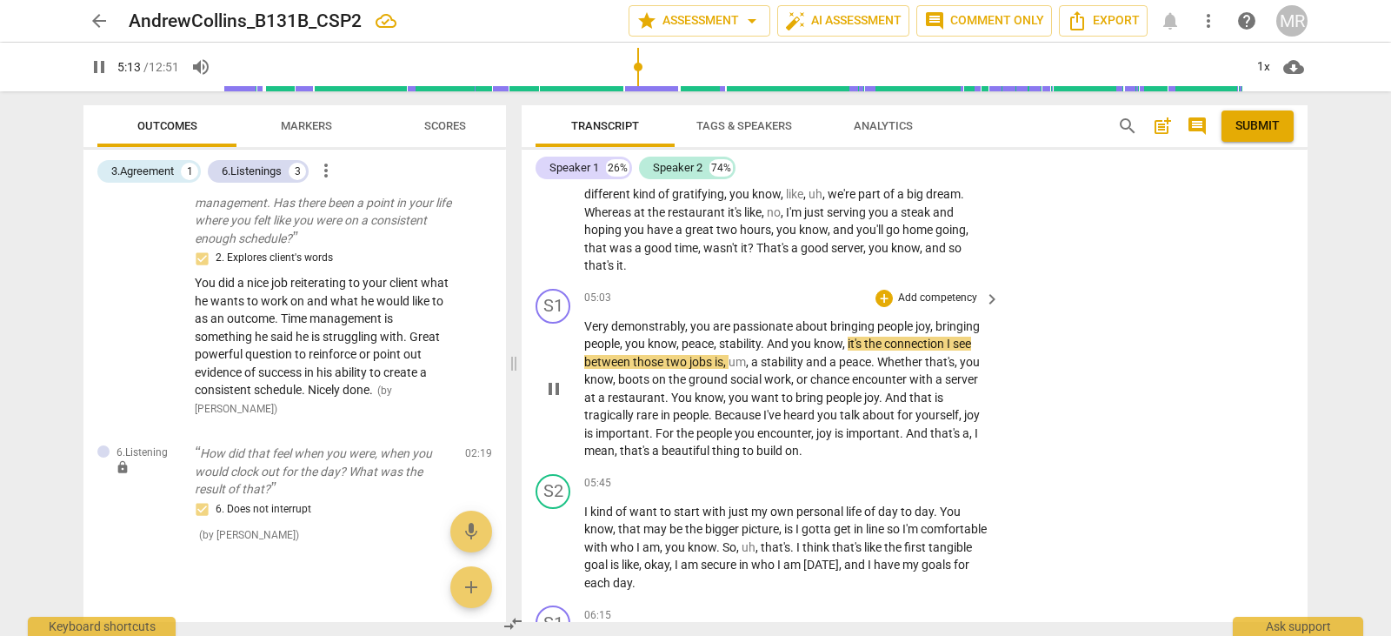
click at [943, 292] on p "Add competency" at bounding box center [938, 298] width 83 height 16
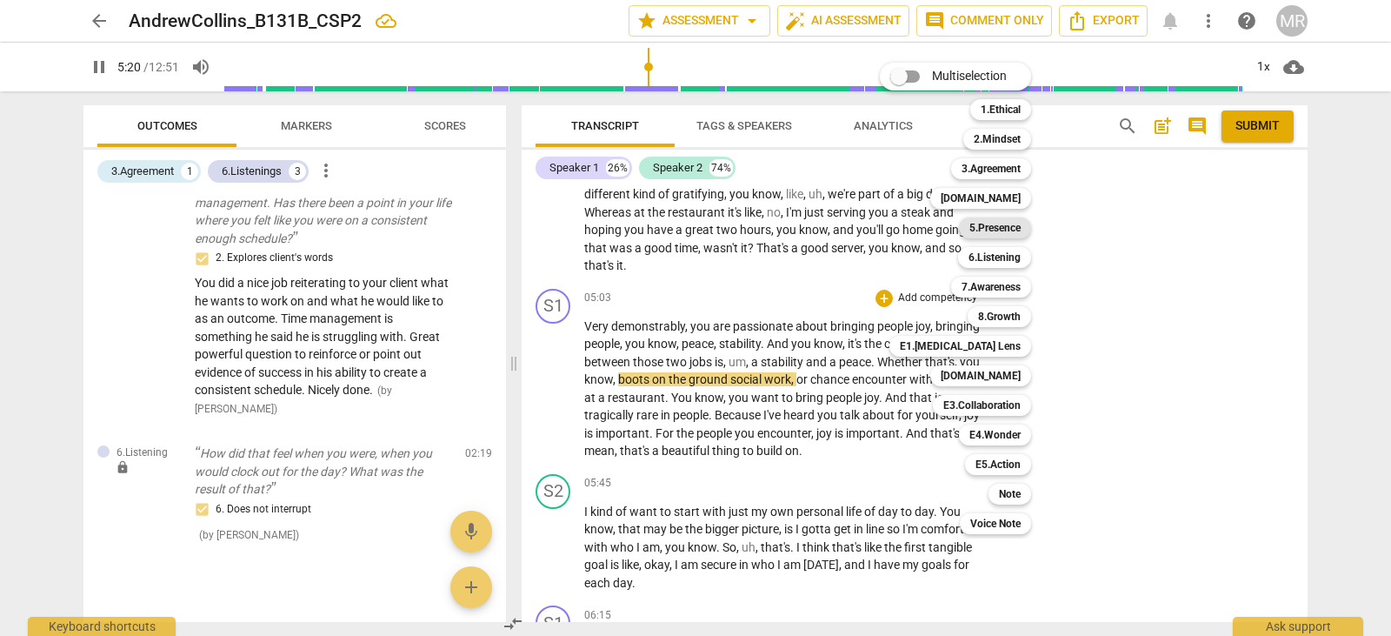
click at [994, 228] on b "5.Presence" at bounding box center [995, 227] width 51 height 21
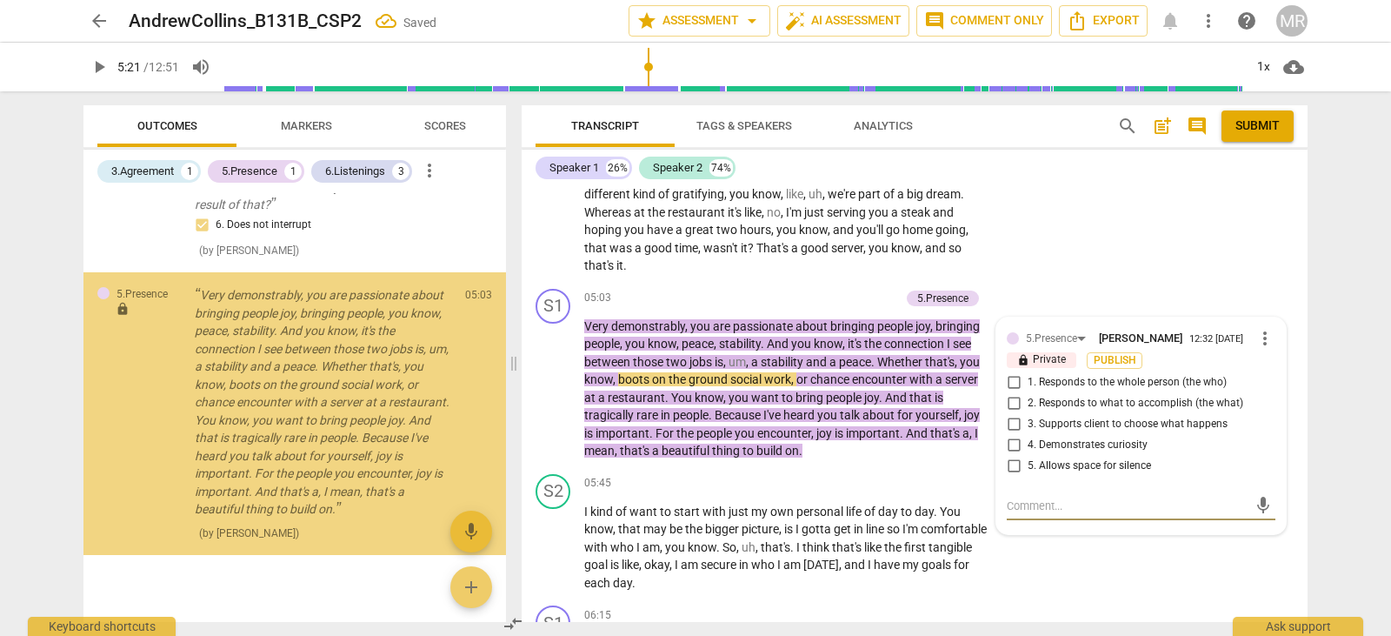
scroll to position [645, 0]
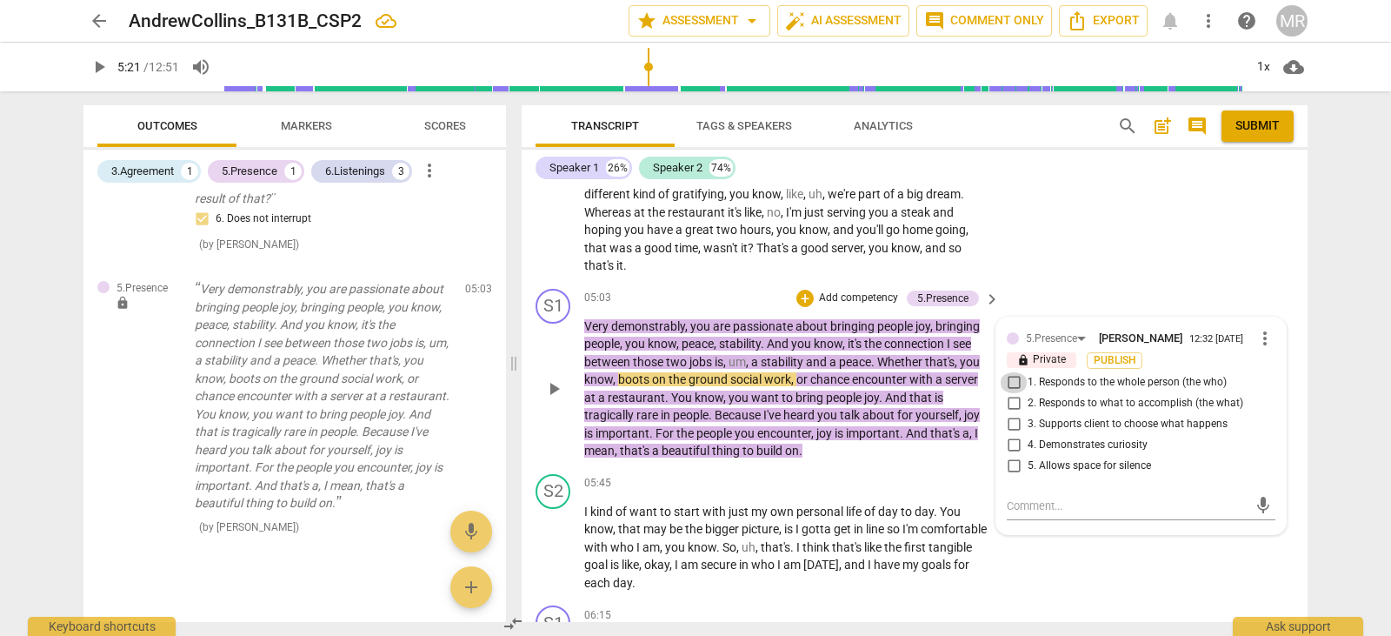
click at [1010, 384] on input "1. Responds to the whole person (the who)" at bounding box center [1014, 382] width 28 height 21
click at [846, 296] on p "Add competency" at bounding box center [858, 298] width 83 height 16
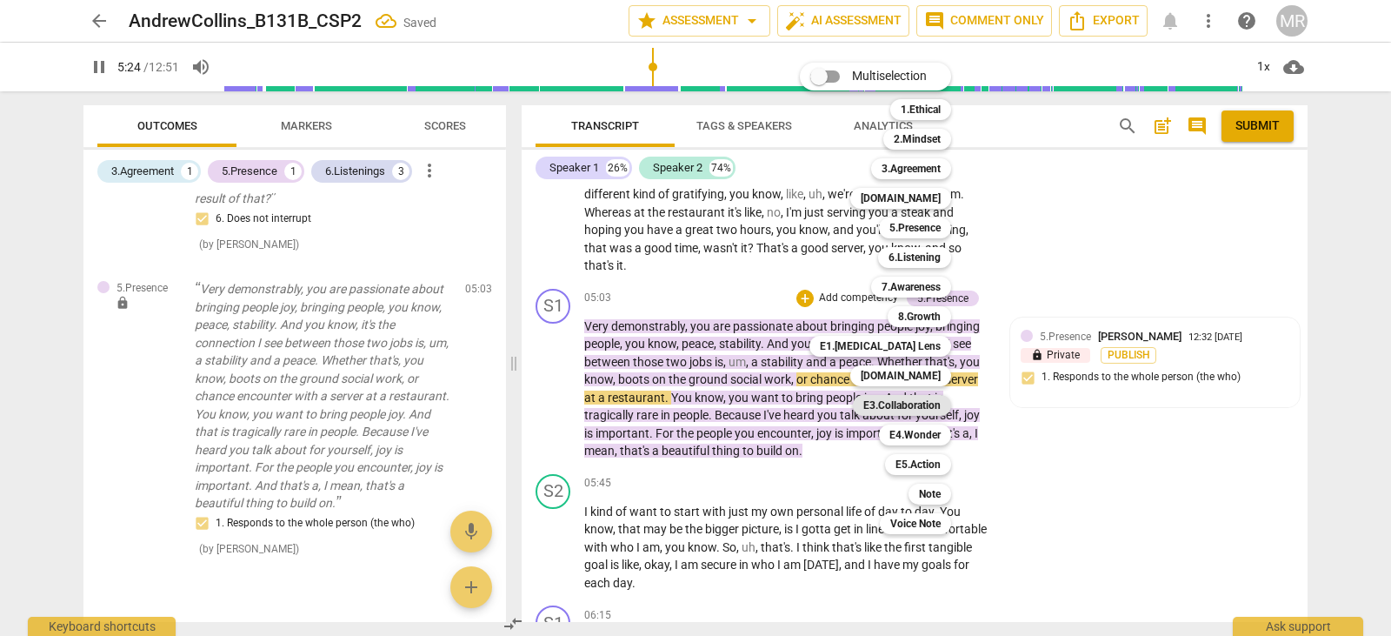
click at [911, 410] on b "E3.Collaboration" at bounding box center [902, 405] width 77 height 21
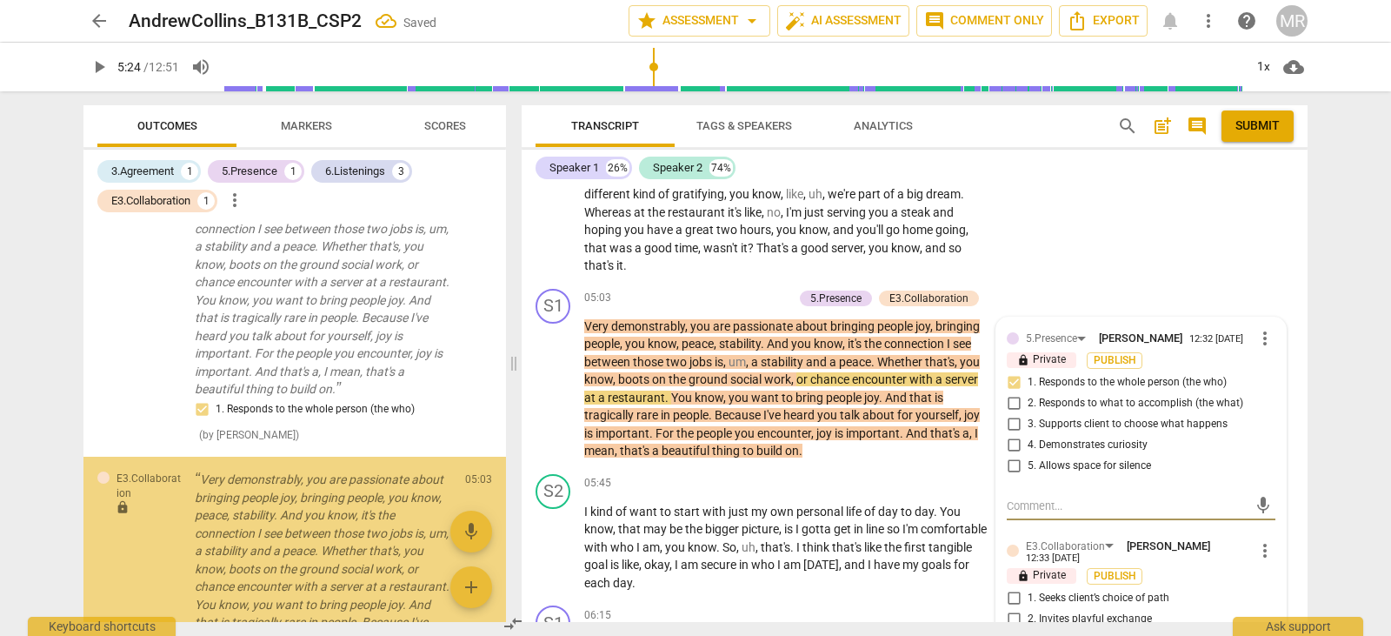
scroll to position [964, 0]
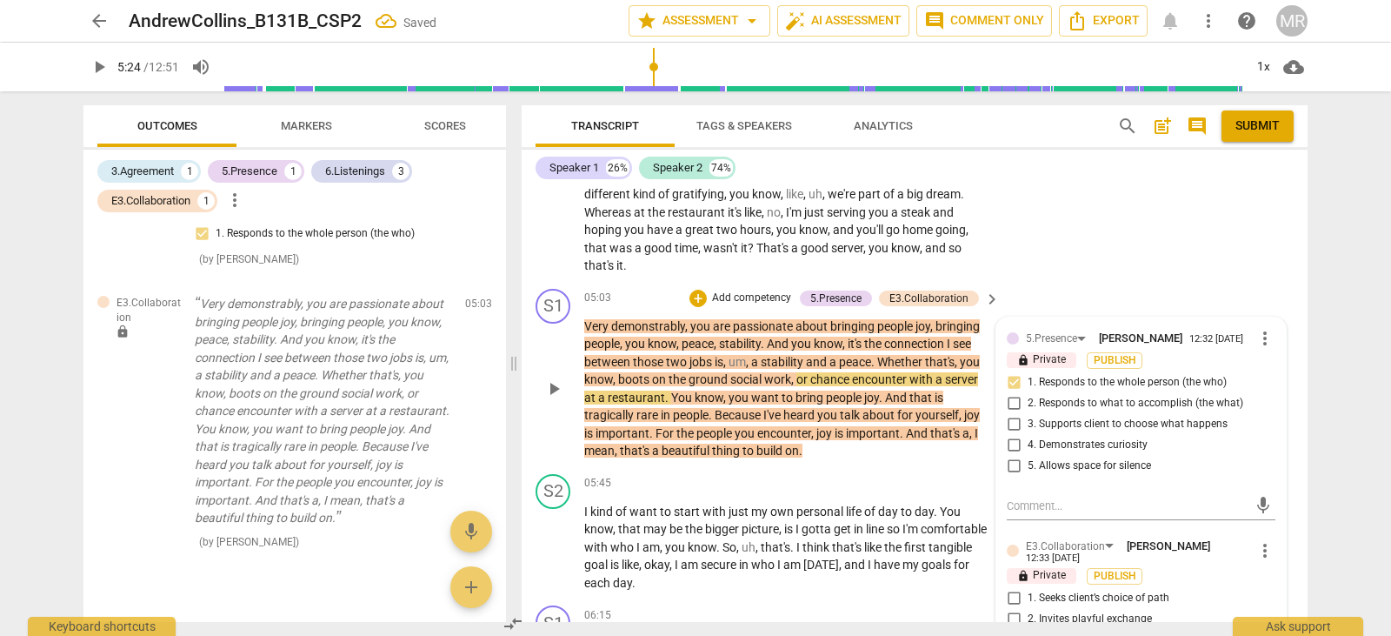
click at [1160, 543] on span "[PERSON_NAME]" at bounding box center [1168, 545] width 83 height 13
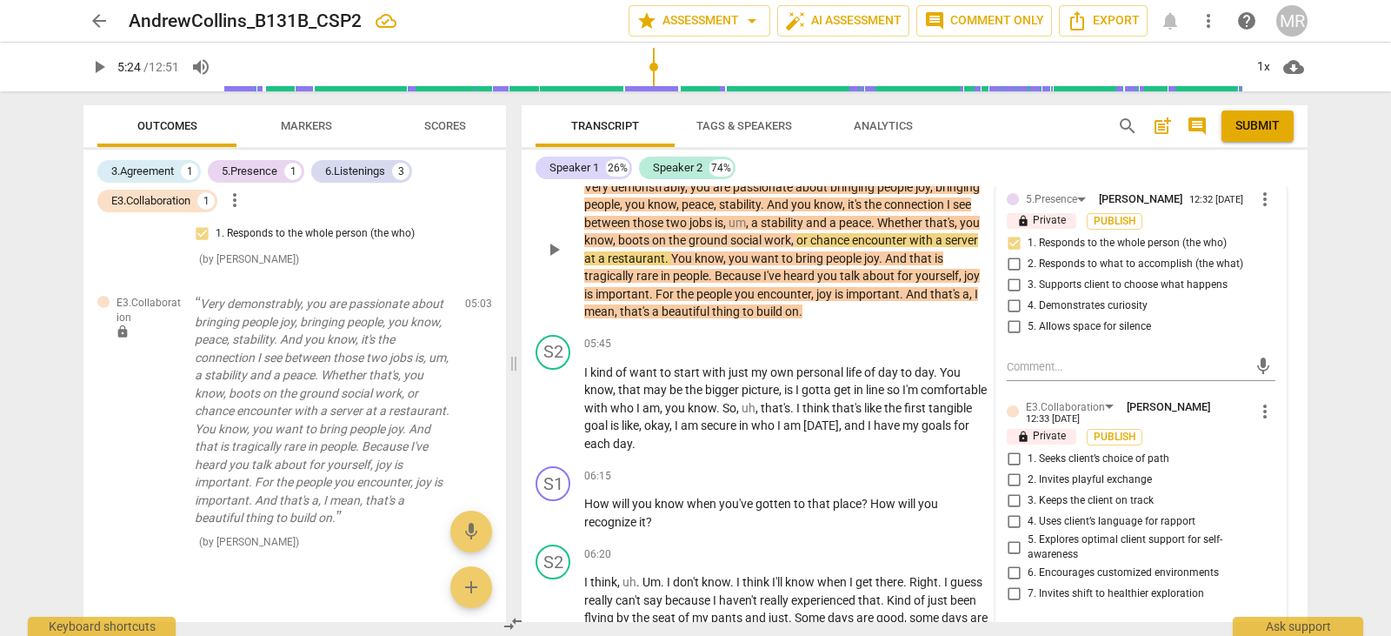
scroll to position [1863, 0]
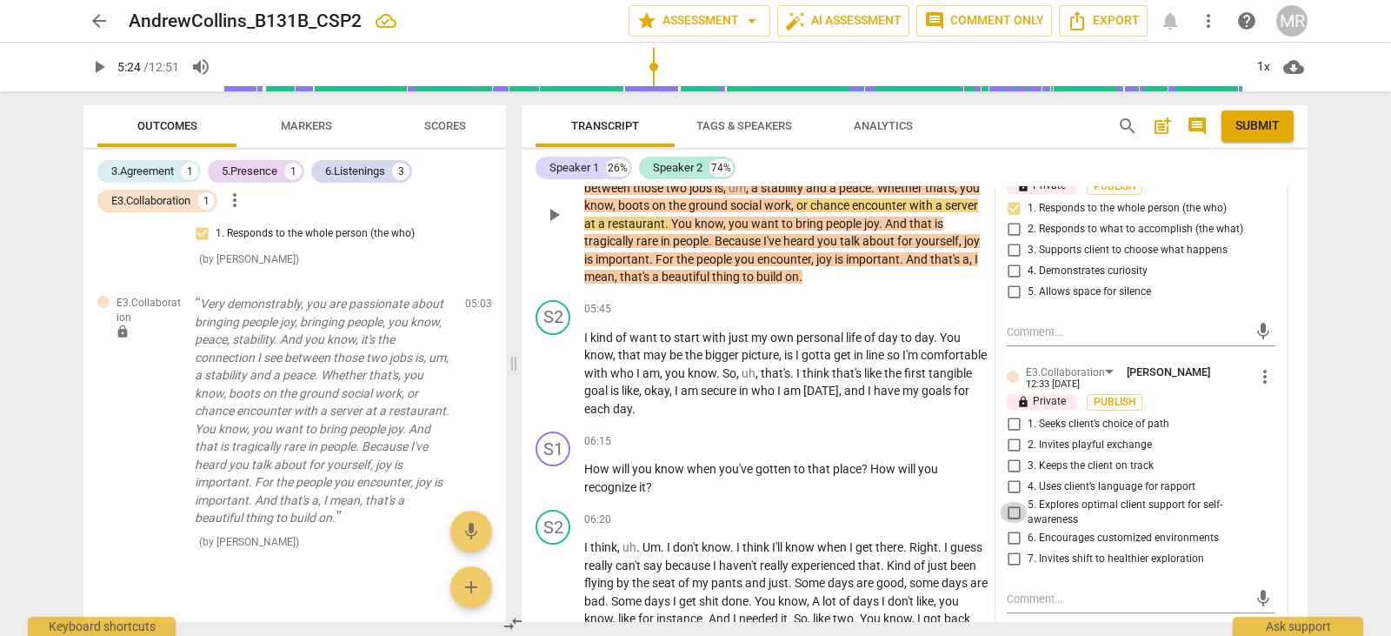
click at [1009, 512] on input "5. Explores optimal client support for self-awareness" at bounding box center [1014, 512] width 28 height 21
click at [1009, 488] on input "4. Uses client’s language for rapport" at bounding box center [1014, 487] width 28 height 21
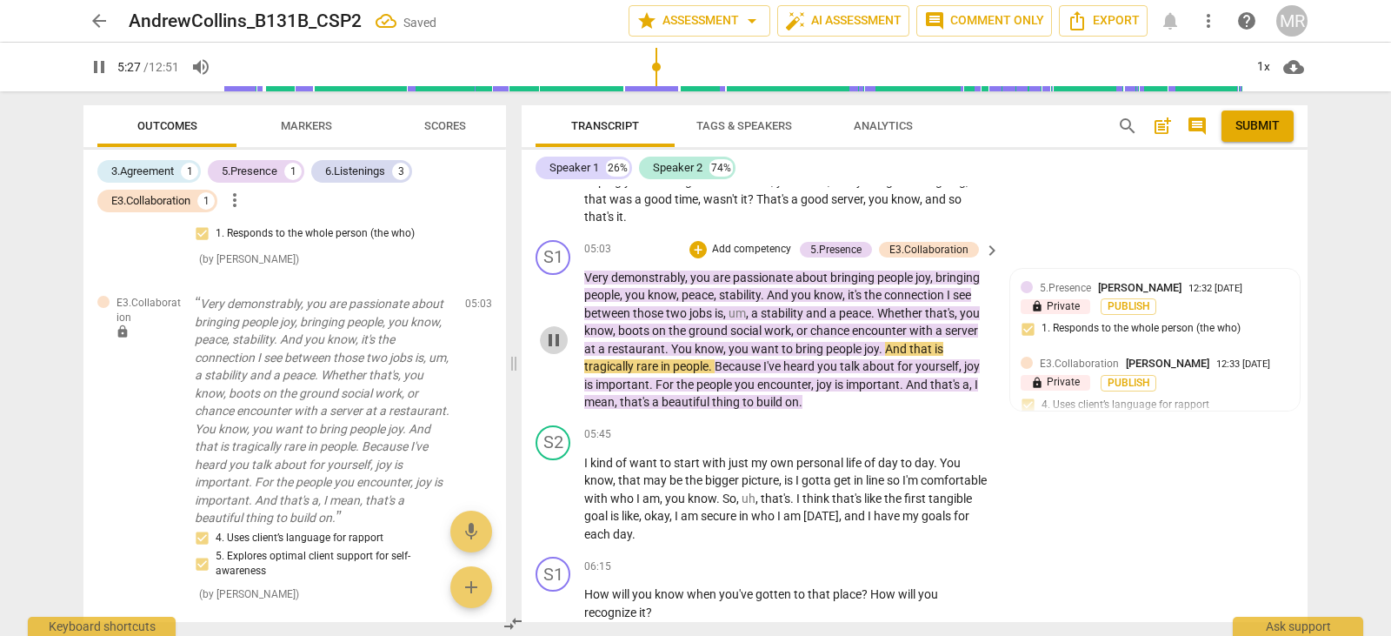
click at [552, 330] on span "pause" at bounding box center [554, 340] width 21 height 21
click at [557, 334] on span "play_arrow" at bounding box center [554, 340] width 21 height 21
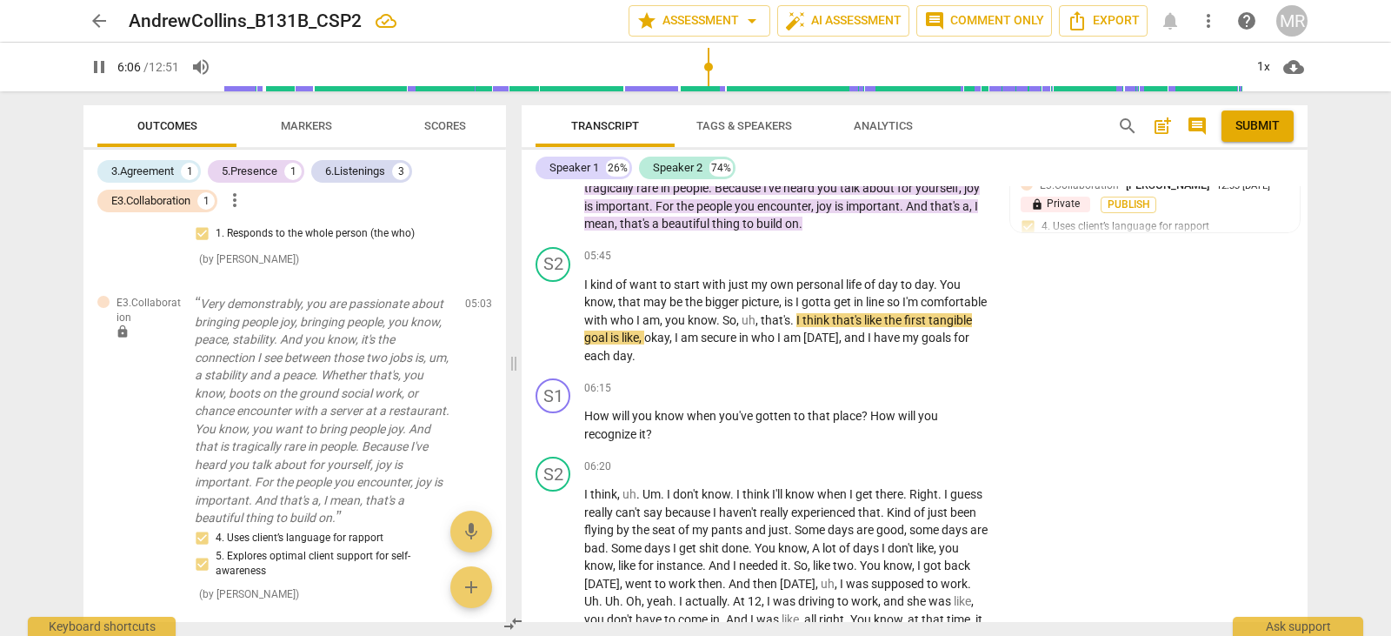
scroll to position [1917, 0]
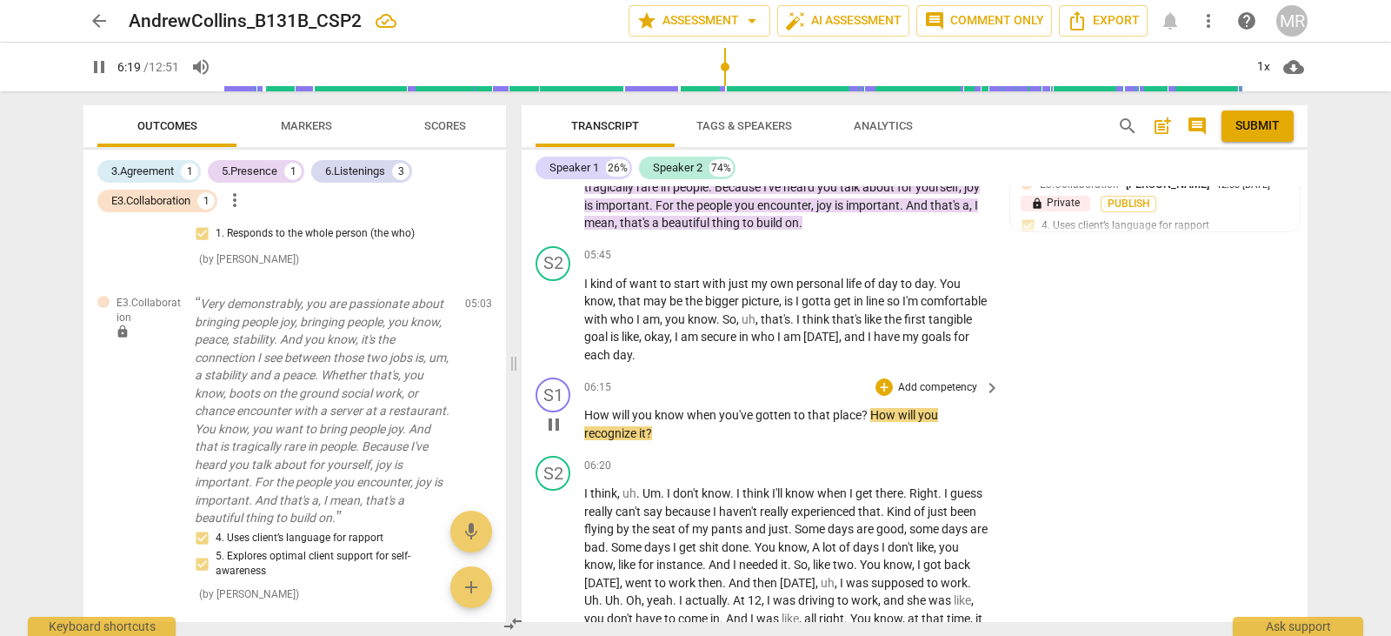
click at [929, 390] on p "Add competency" at bounding box center [938, 388] width 83 height 16
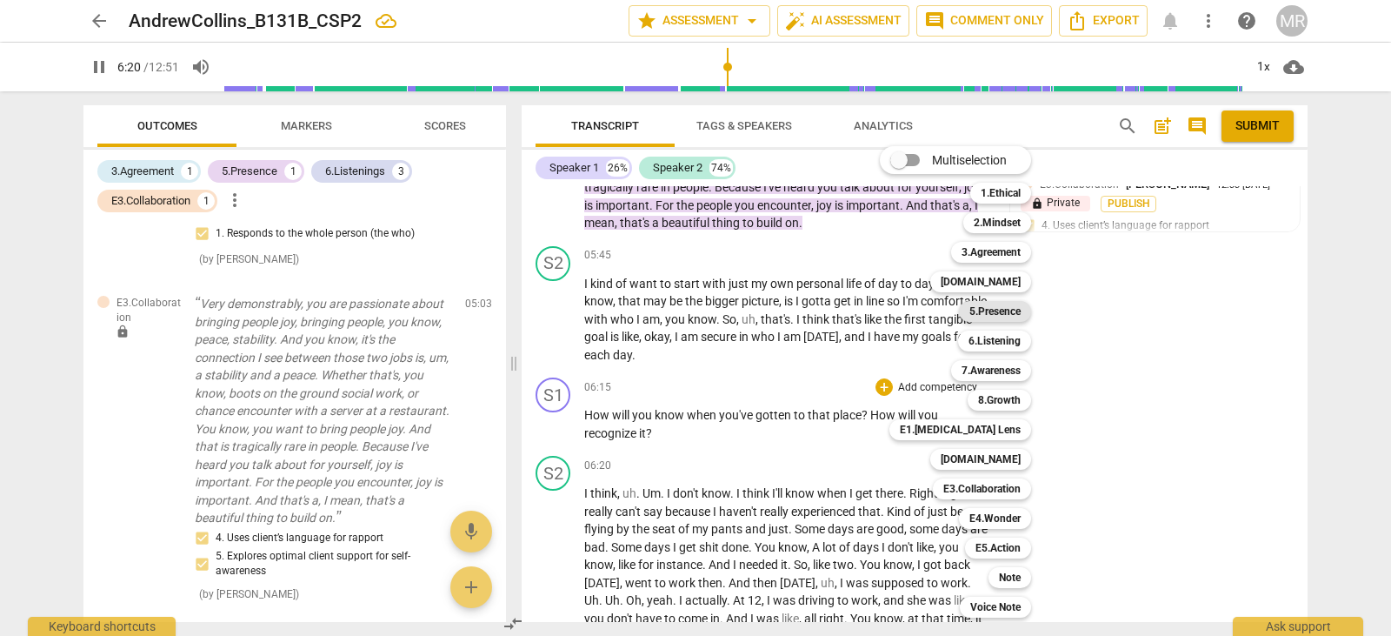
click at [1010, 309] on b "5.Presence" at bounding box center [995, 311] width 51 height 21
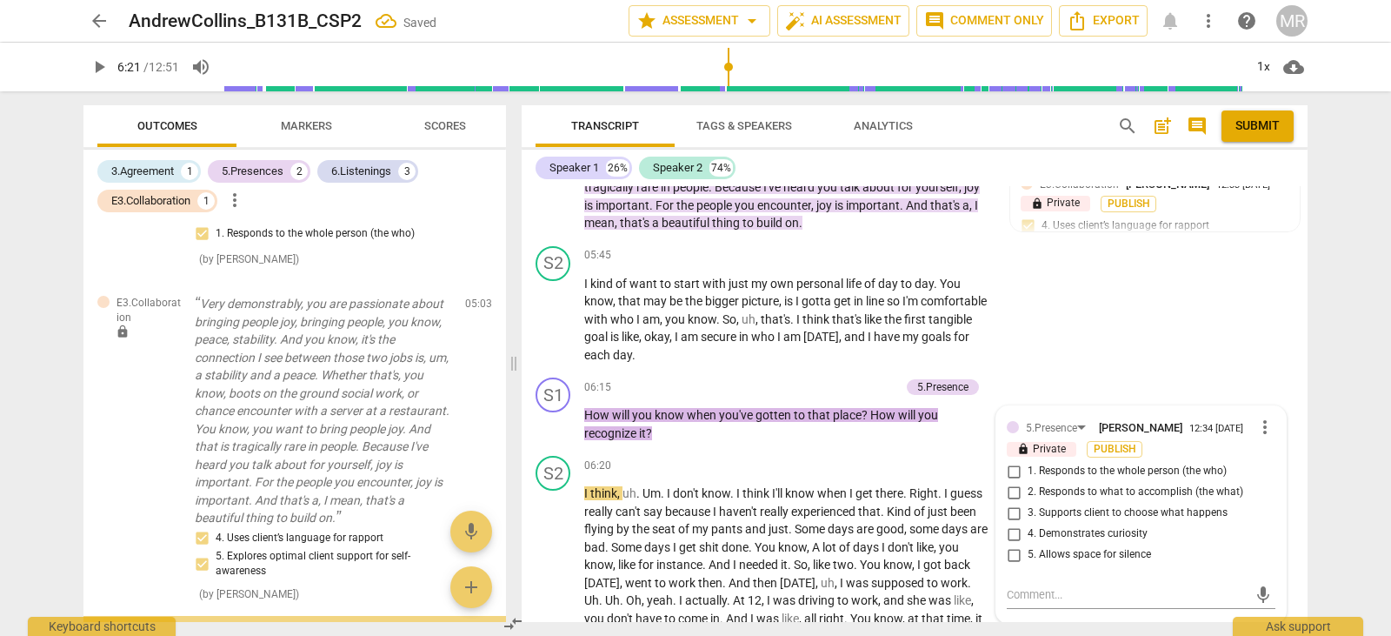
scroll to position [1132, 0]
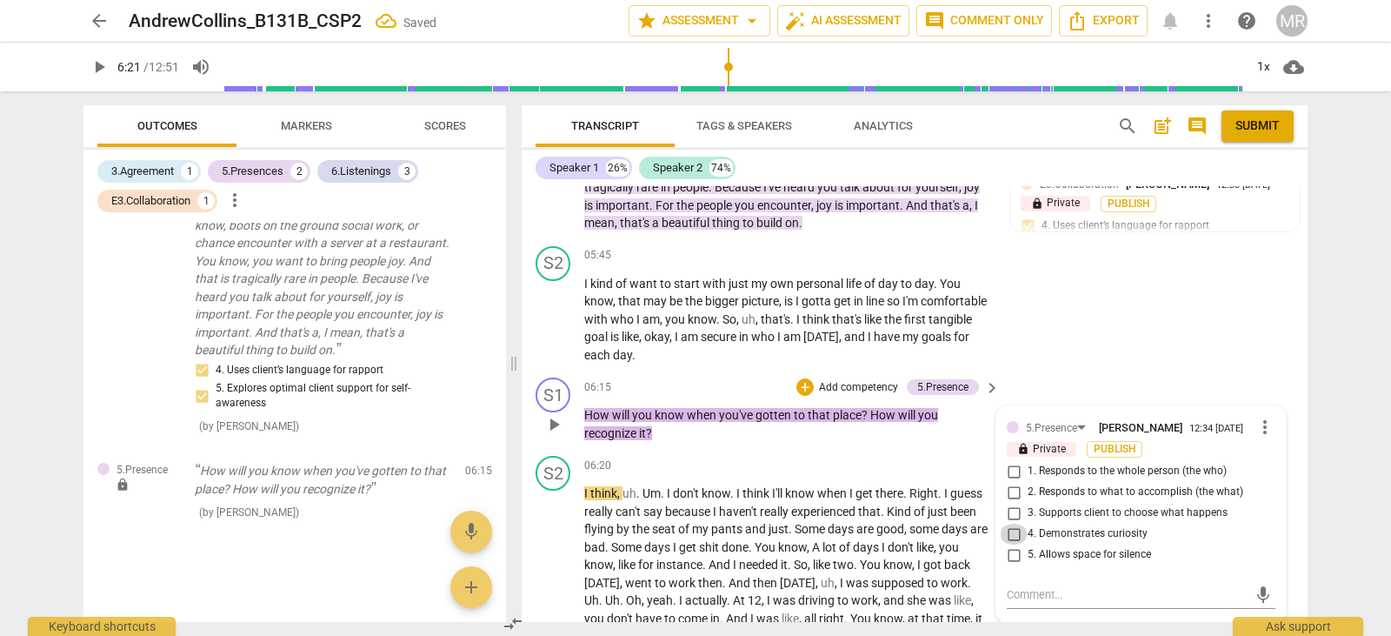
click at [1011, 541] on input "4. Demonstrates curiosity" at bounding box center [1014, 534] width 28 height 21
click at [1014, 473] on input "1. Responds to the whole person (the who)" at bounding box center [1014, 471] width 28 height 21
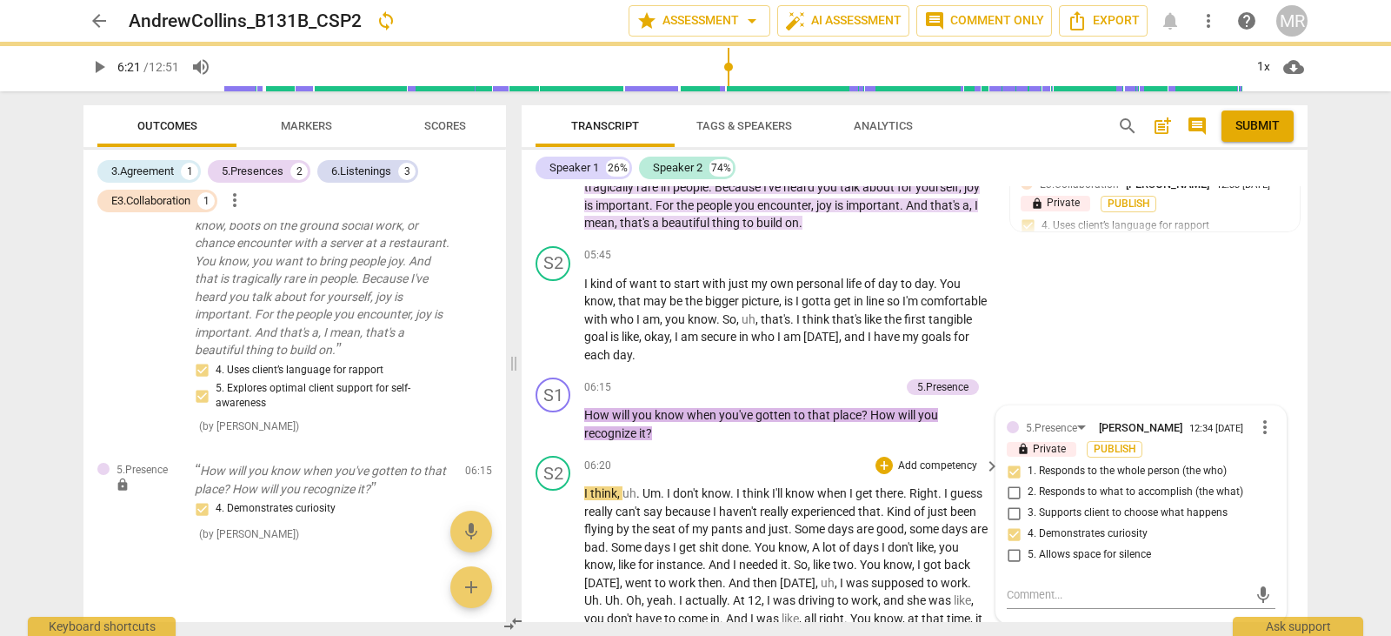
click at [844, 509] on span "experienced" at bounding box center [824, 511] width 67 height 14
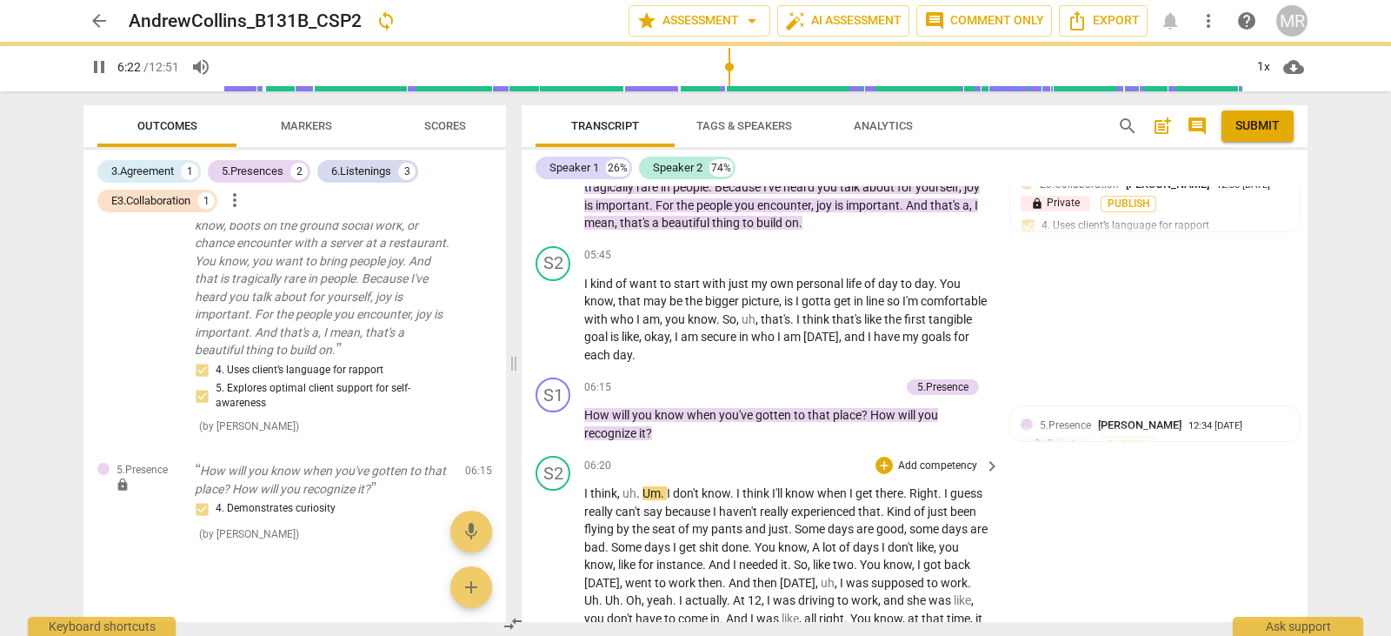
click at [547, 557] on div "play_arrow pause" at bounding box center [562, 636] width 44 height 292
click at [559, 553] on div "play_arrow pause" at bounding box center [562, 636] width 44 height 292
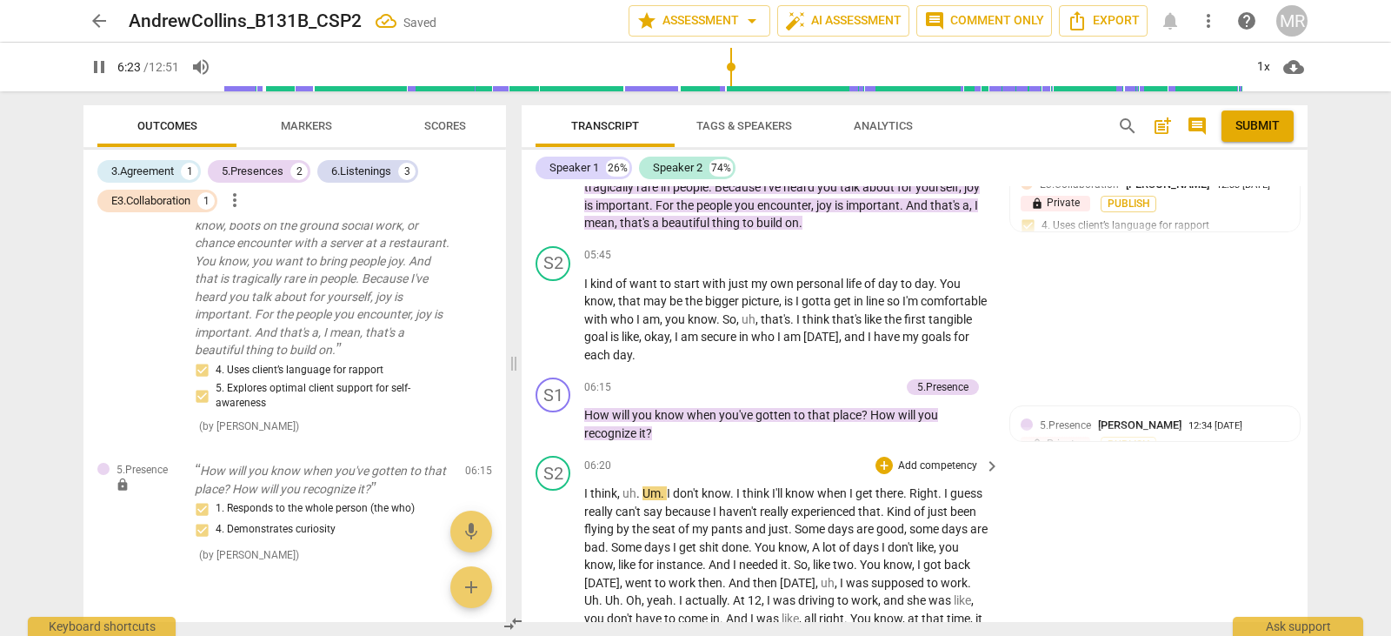
click at [580, 564] on div "play_arrow pause" at bounding box center [562, 636] width 44 height 292
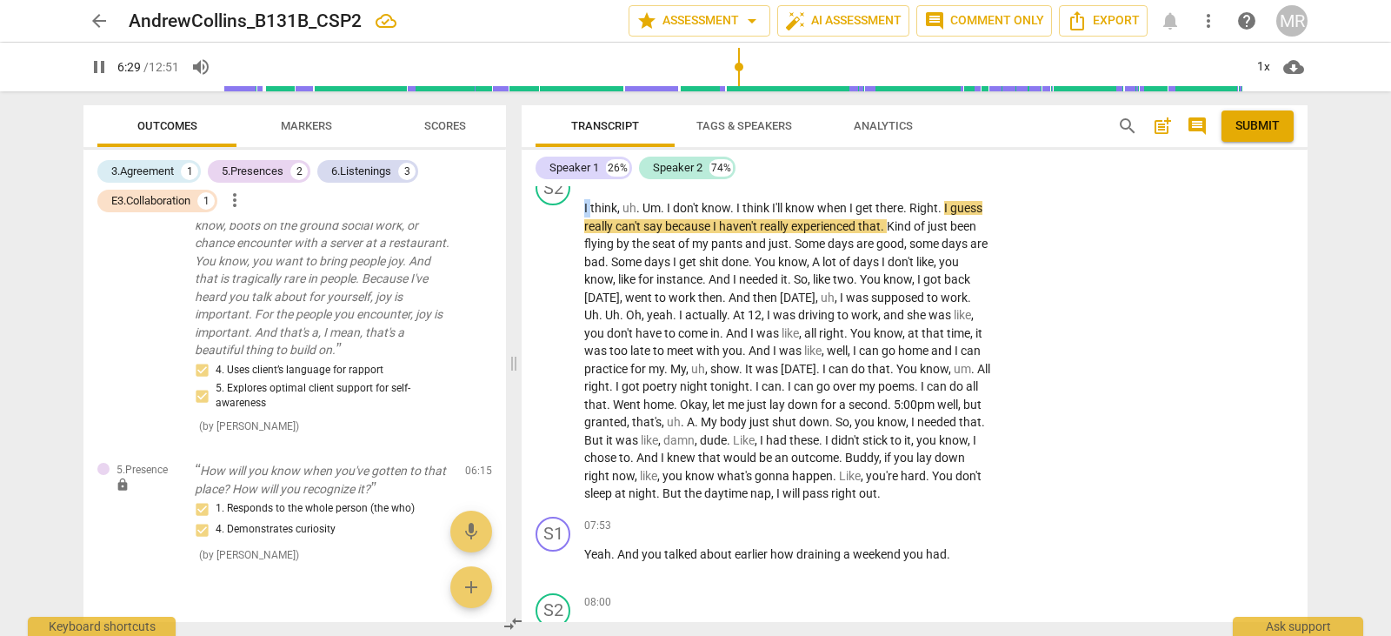
scroll to position [2179, 0]
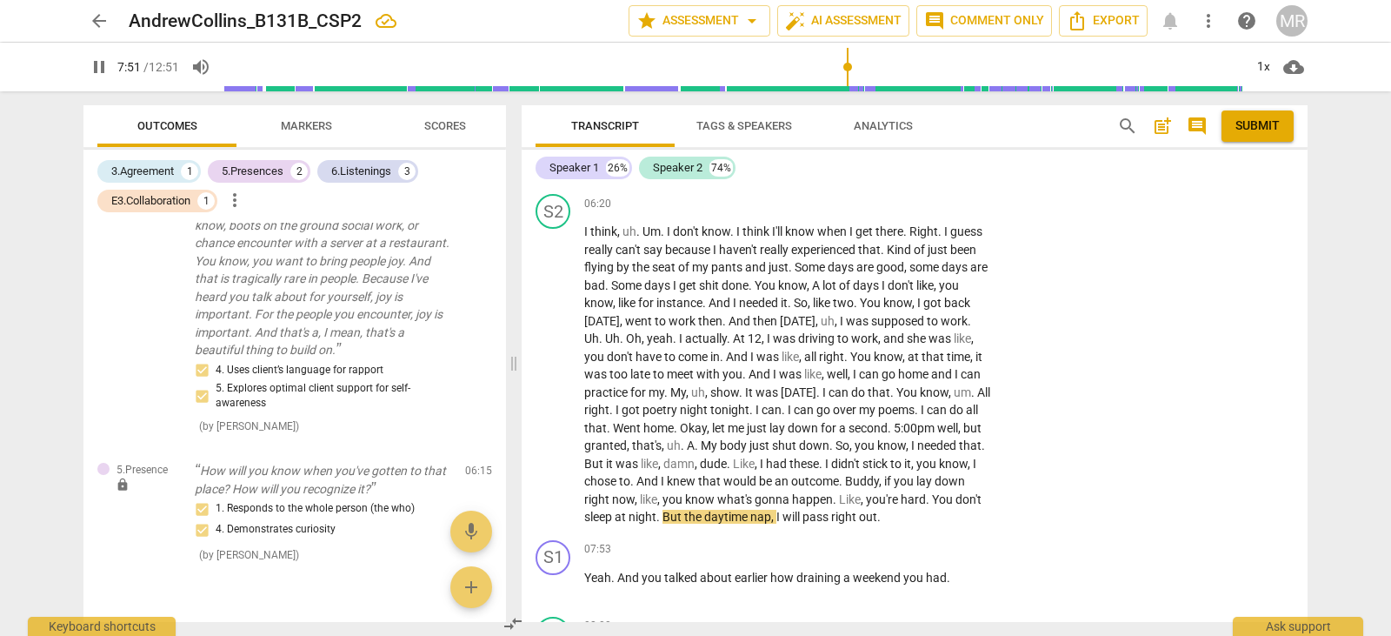
drag, startPoint x: 1308, startPoint y: 367, endPoint x: 1308, endPoint y: 377, distance: 9.6
click at [1308, 377] on div "Transcript Tags & Speakers Analytics search post_add comment Submit Speaker 1 2…" at bounding box center [918, 363] width 807 height 544
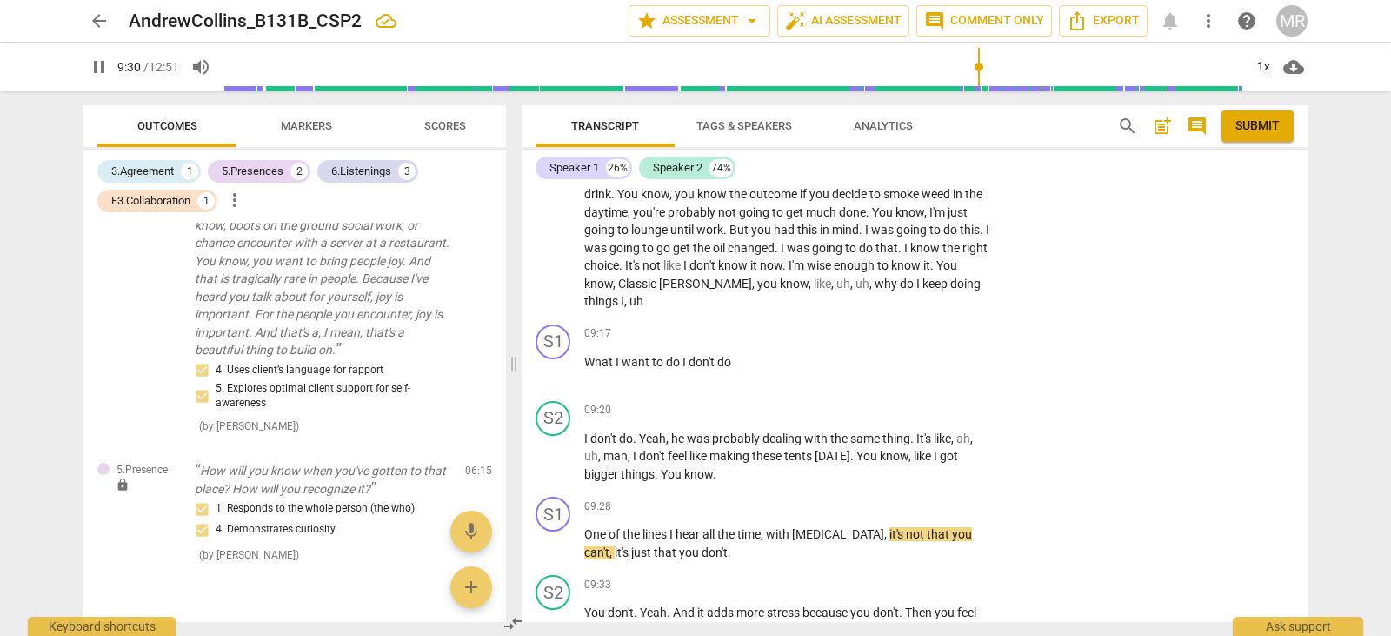
scroll to position [3119, 0]
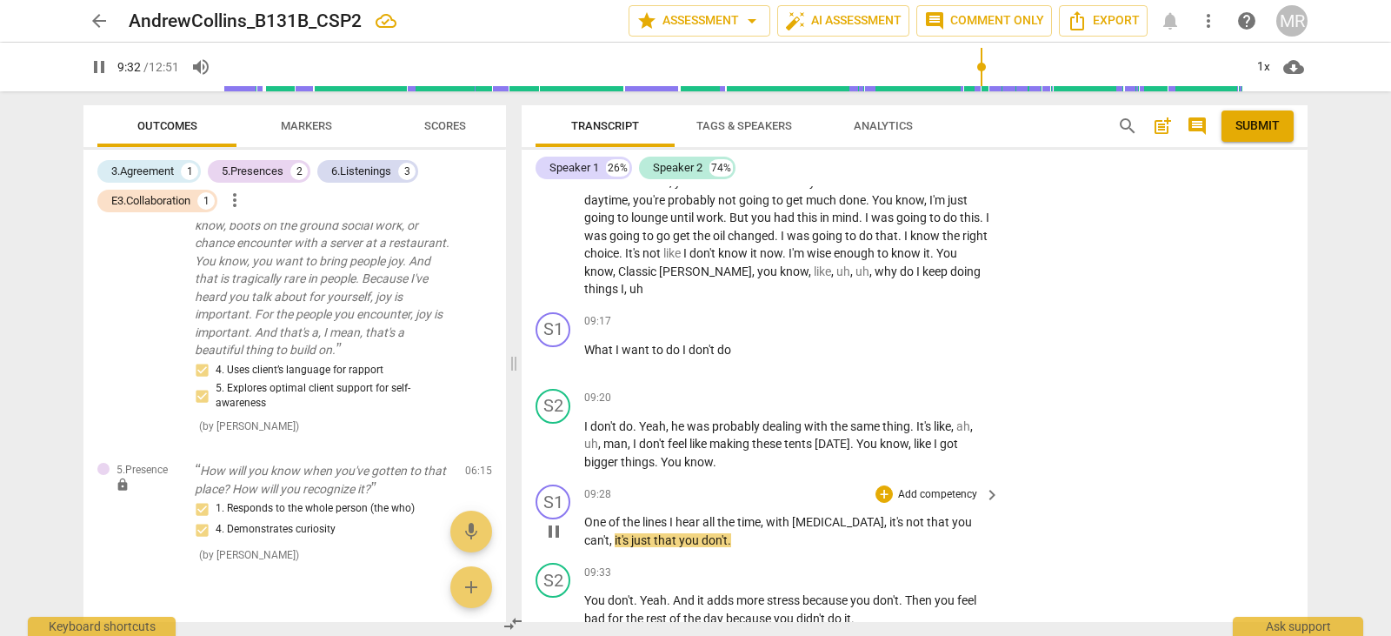
click at [928, 496] on p "Add competency" at bounding box center [938, 495] width 83 height 16
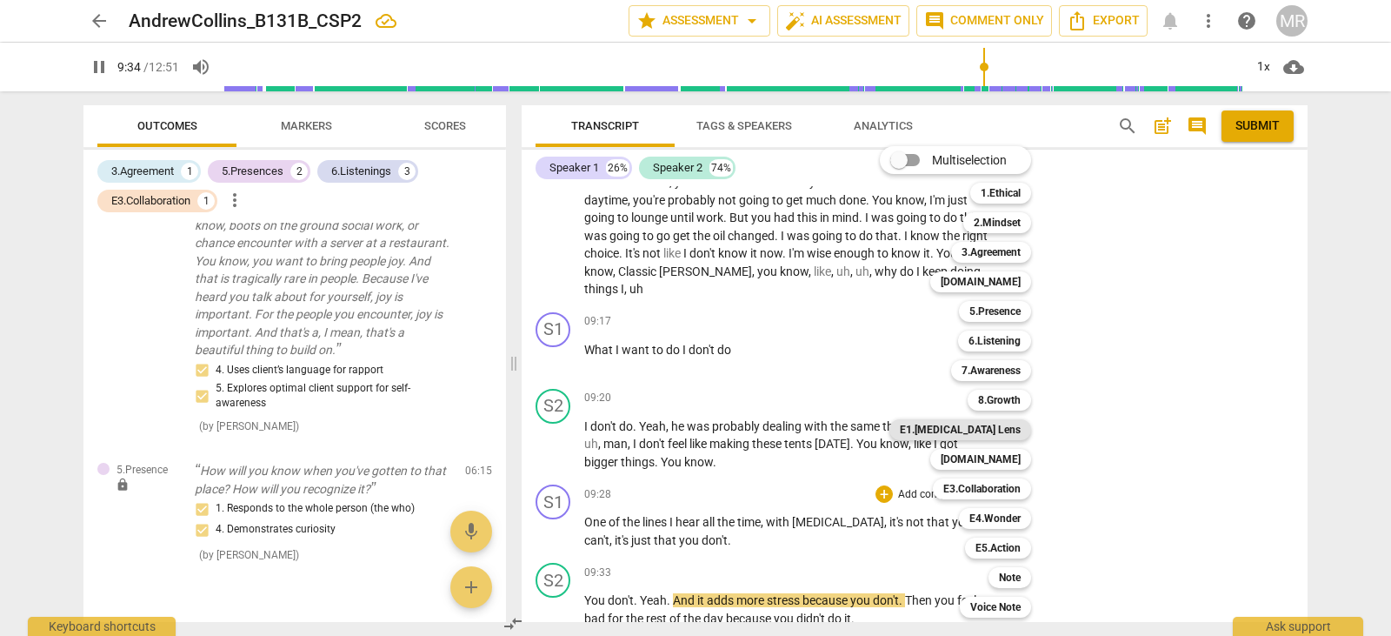
click at [989, 428] on b "E1.[MEDICAL_DATA] Lens" at bounding box center [960, 429] width 121 height 21
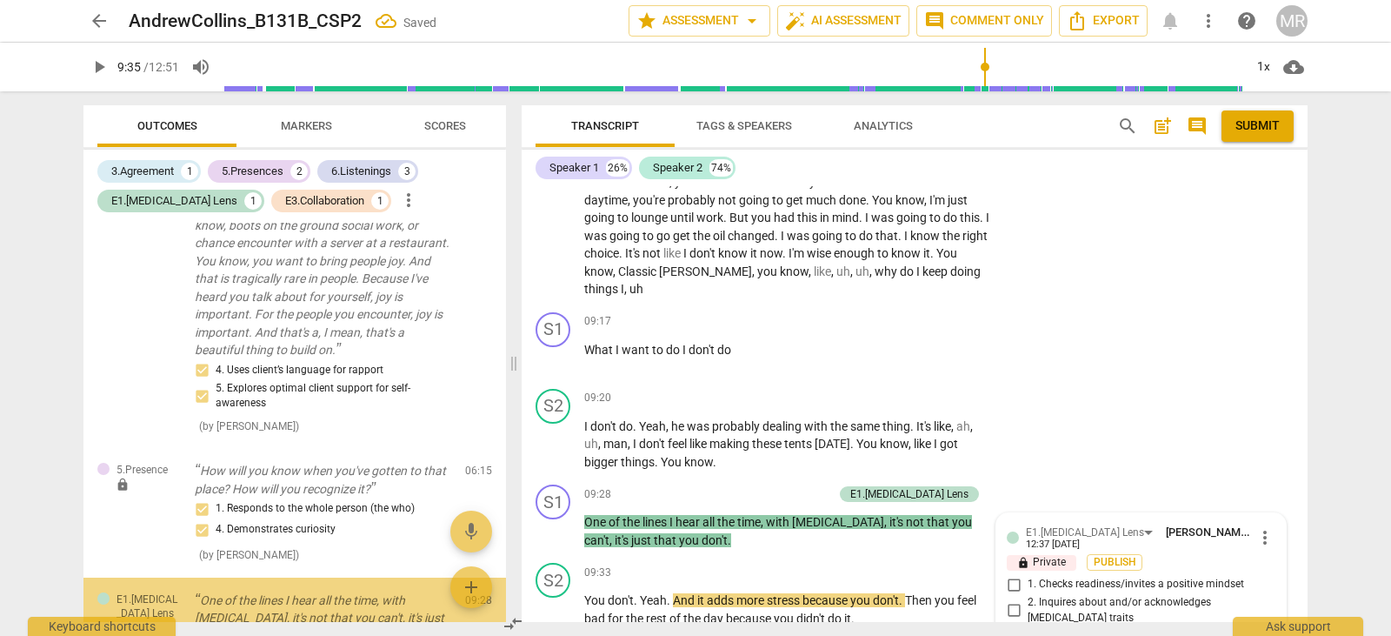
scroll to position [1261, 0]
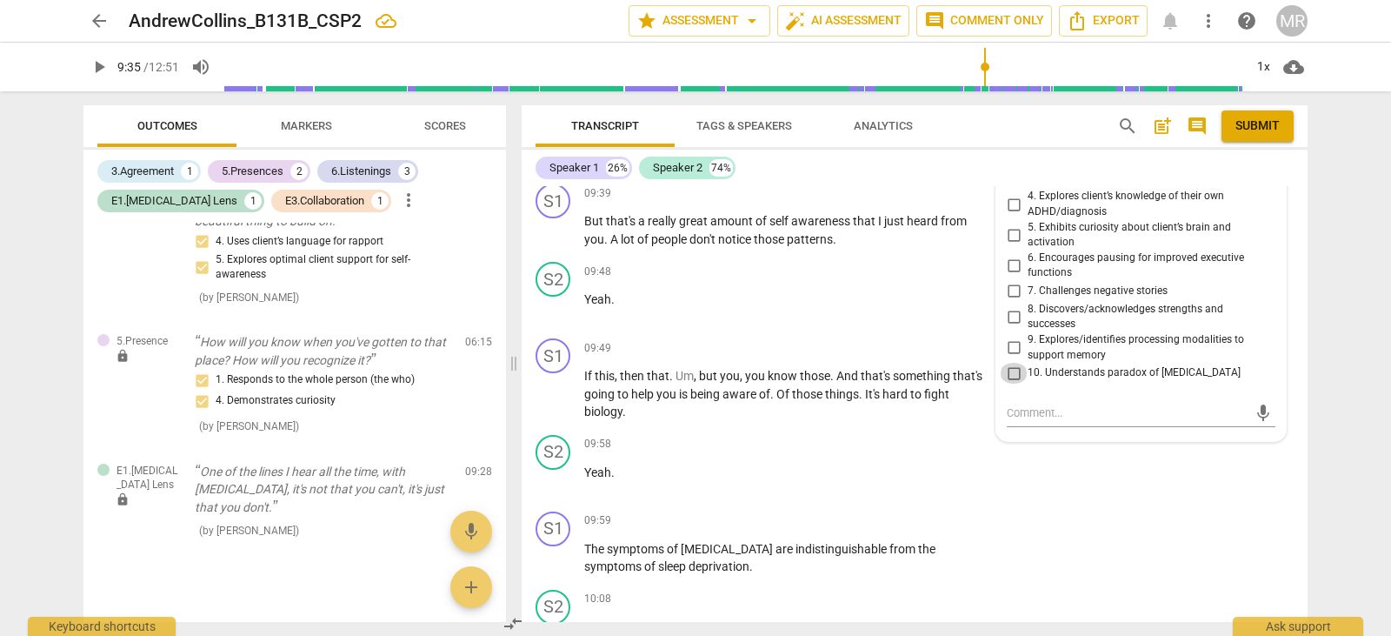
click at [1007, 367] on input "10. Understands paradox of [MEDICAL_DATA]" at bounding box center [1014, 373] width 28 height 21
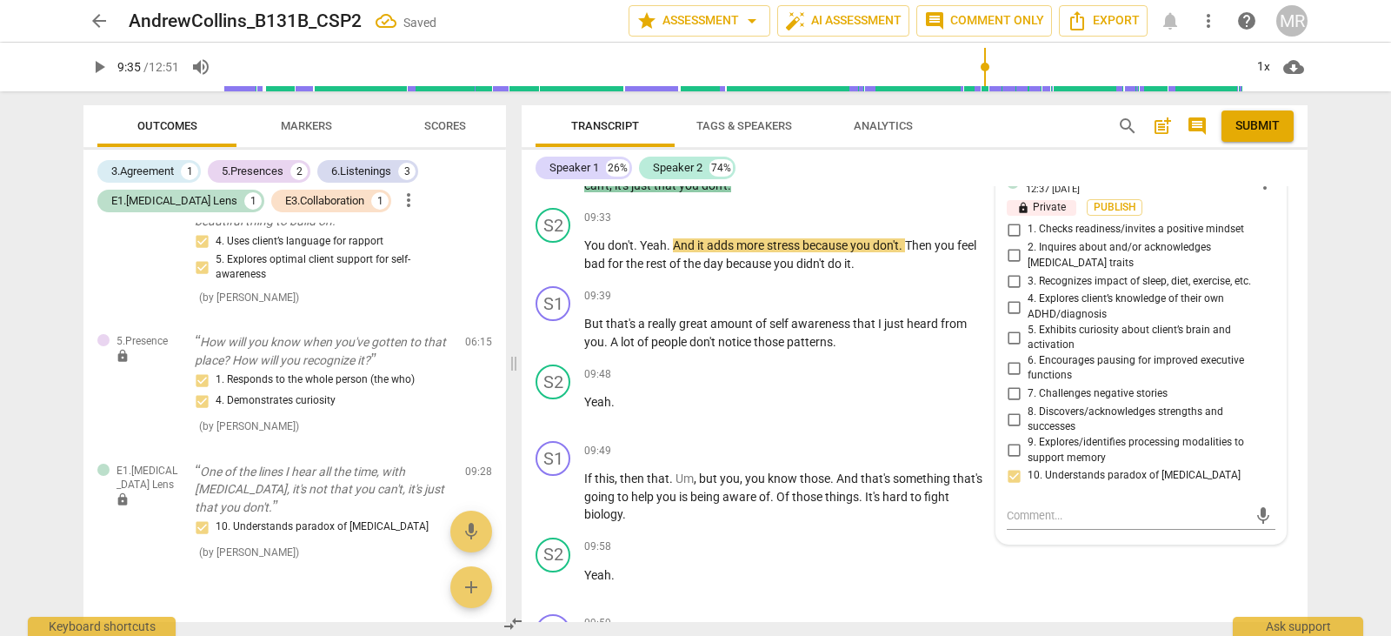
scroll to position [3472, 0]
click at [1015, 251] on input "2. Inquires about and/or acknowledges [MEDICAL_DATA] traits" at bounding box center [1014, 257] width 28 height 21
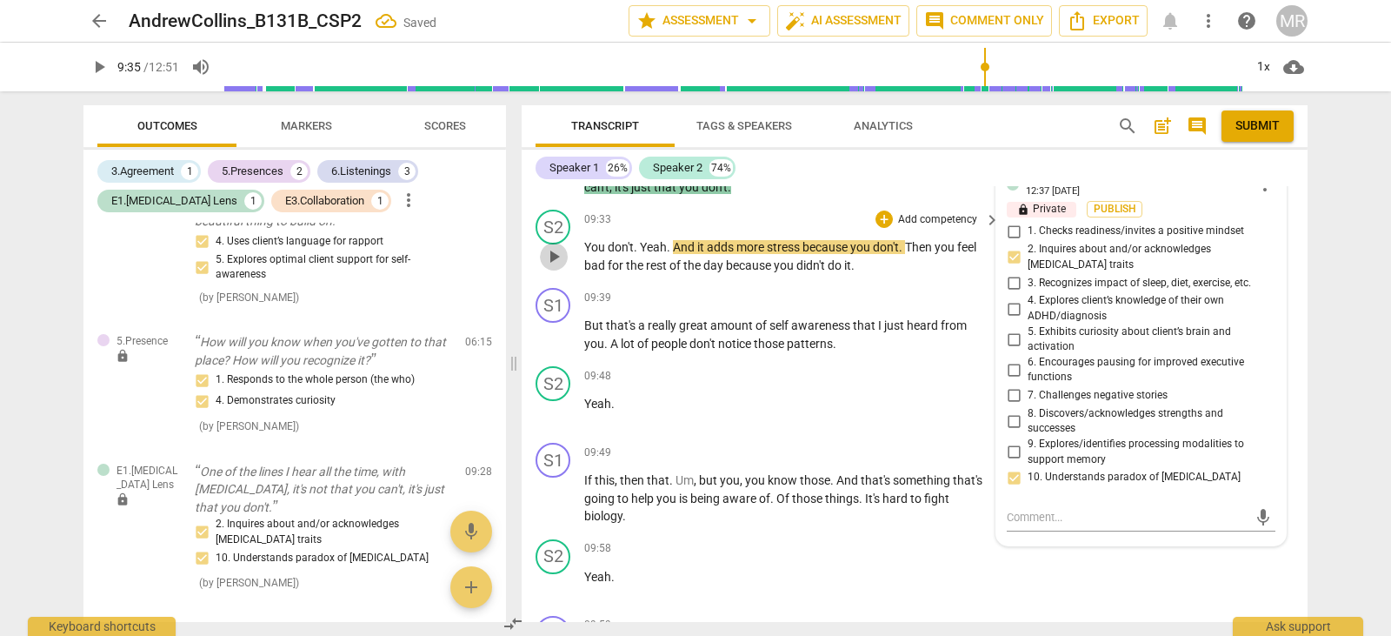
click at [561, 258] on span "play_arrow" at bounding box center [554, 256] width 21 height 21
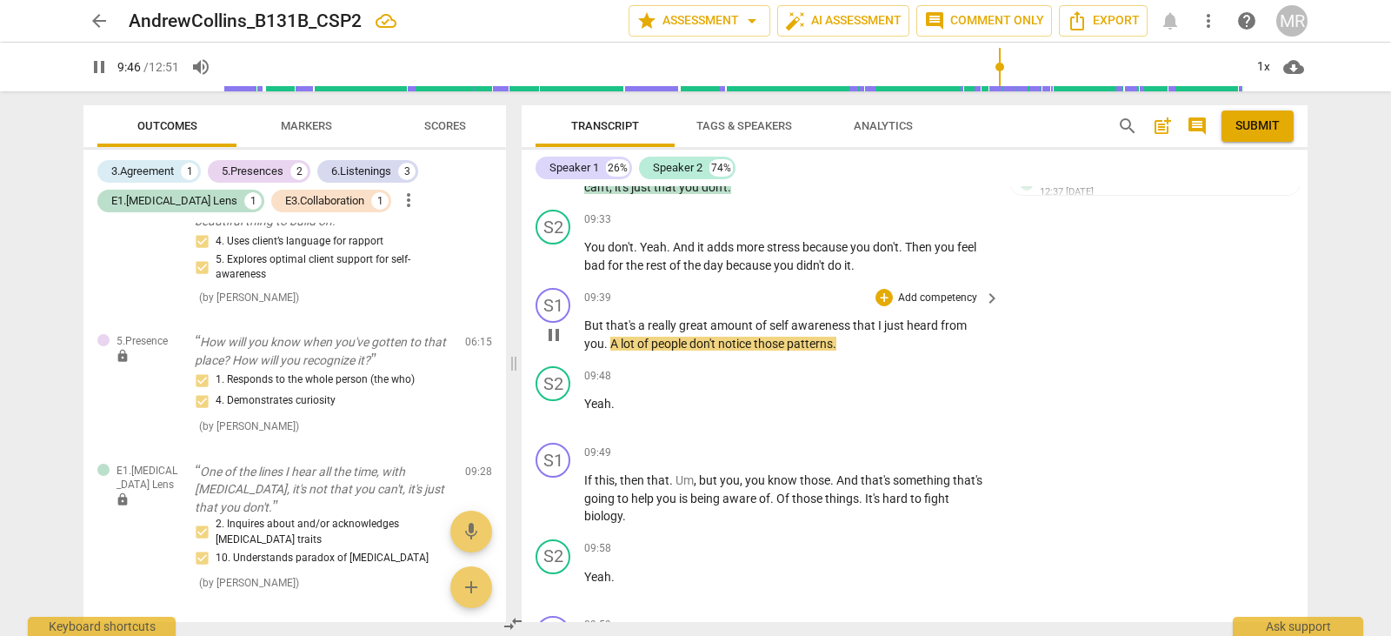
click at [943, 299] on p "Add competency" at bounding box center [938, 298] width 83 height 16
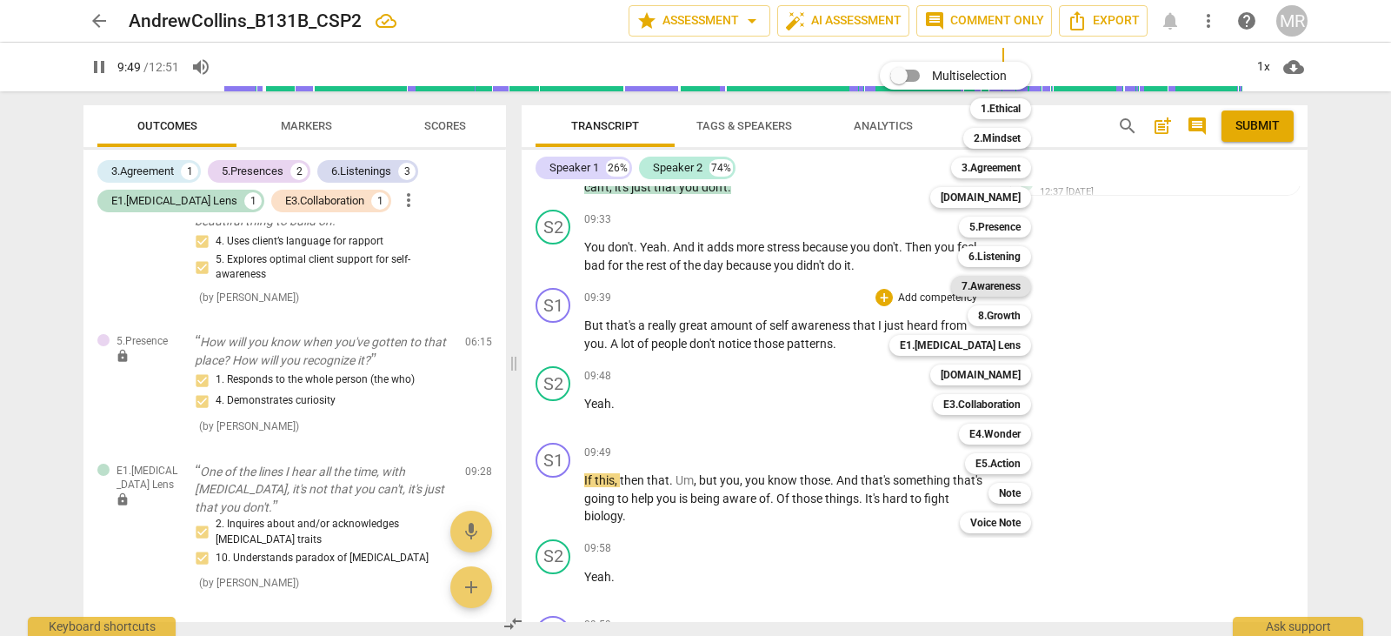
click at [985, 287] on b "7.Awareness" at bounding box center [991, 286] width 59 height 21
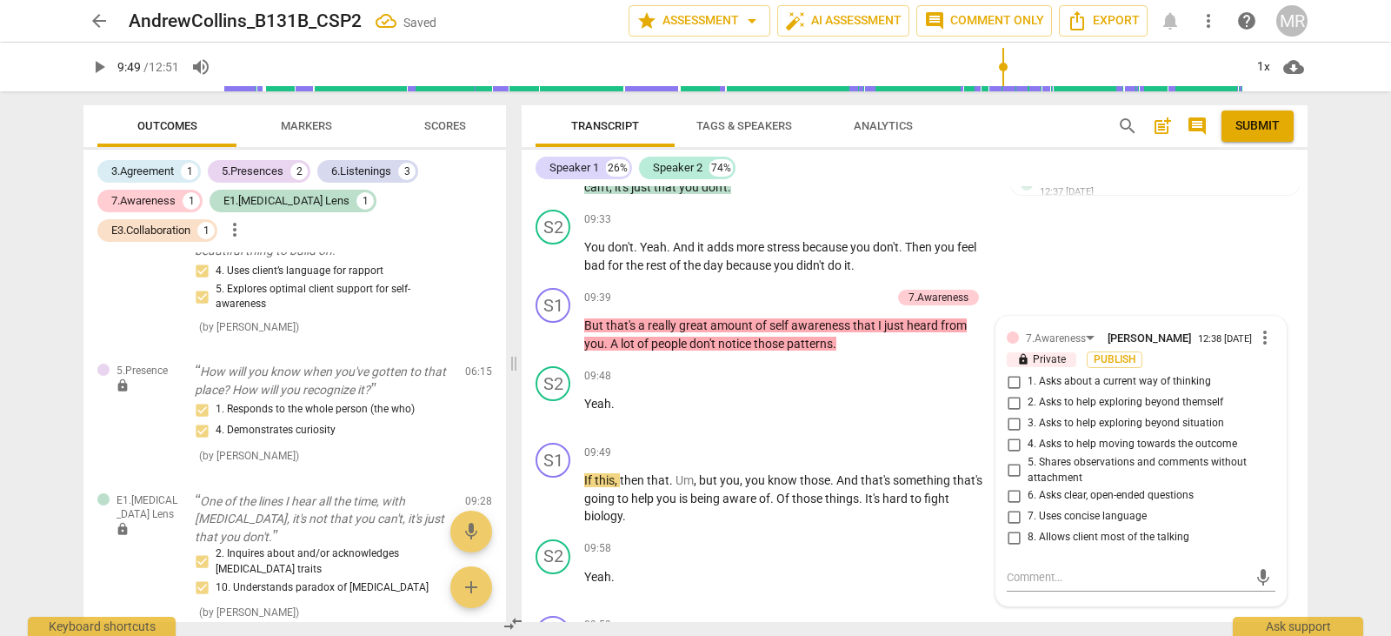
scroll to position [1418, 0]
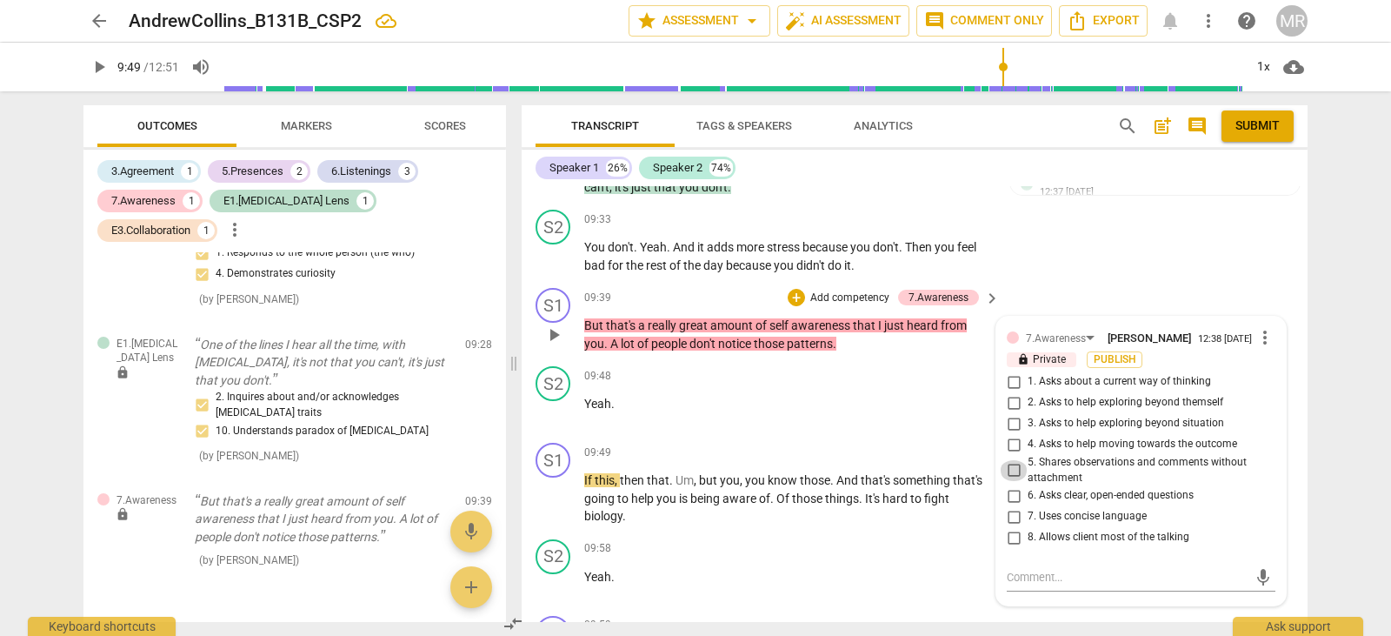
click at [1016, 469] on input "5. Shares observations and comments without attachment" at bounding box center [1014, 470] width 28 height 21
click at [1004, 537] on input "8. Allows client most of the talking" at bounding box center [1014, 537] width 28 height 21
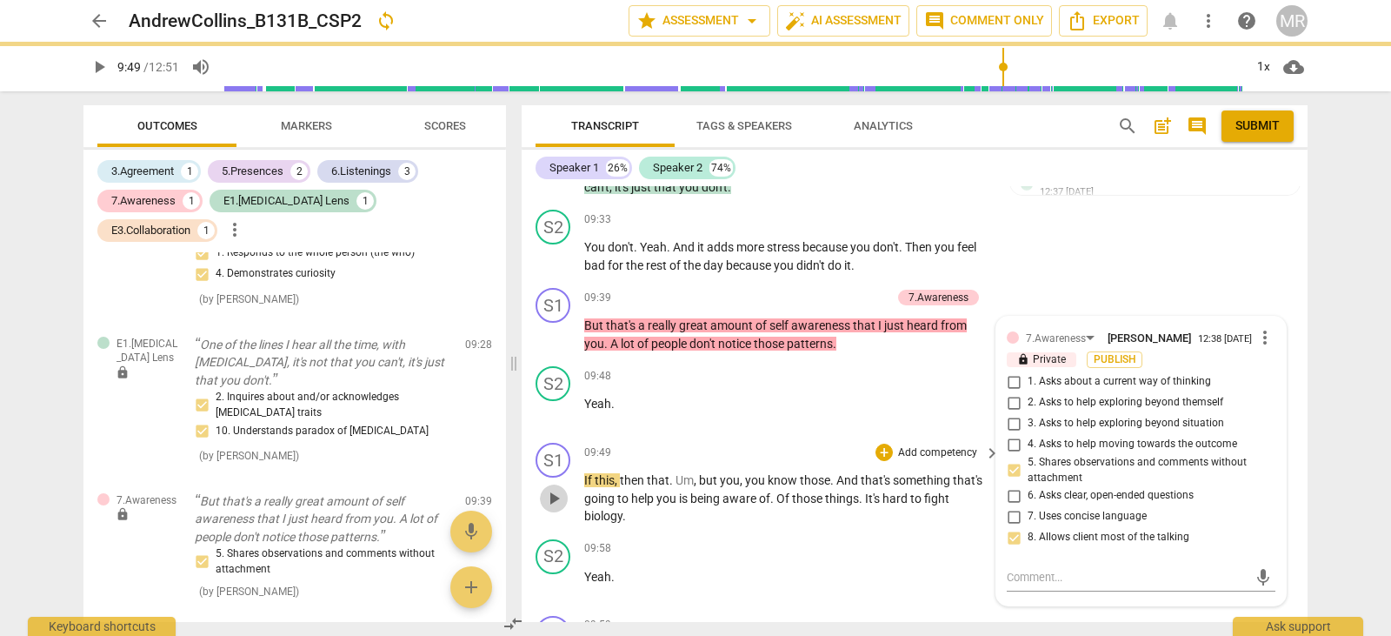
click at [551, 496] on span "play_arrow" at bounding box center [554, 498] width 21 height 21
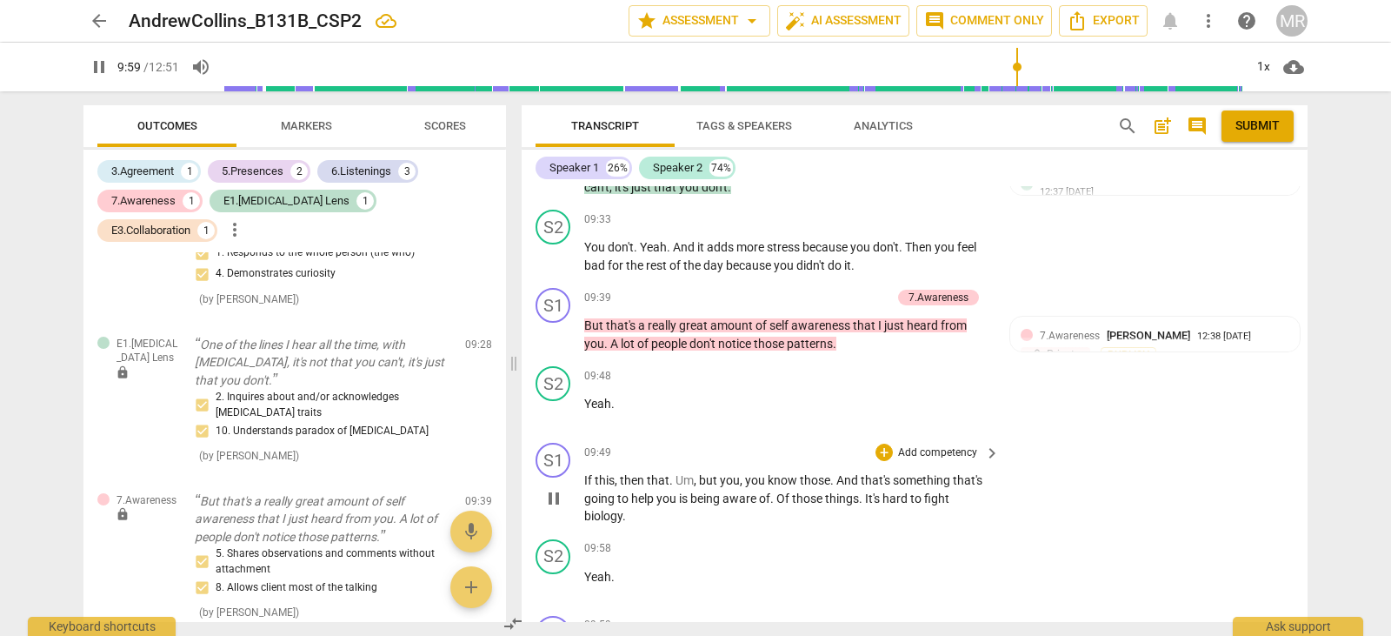
scroll to position [3931, 0]
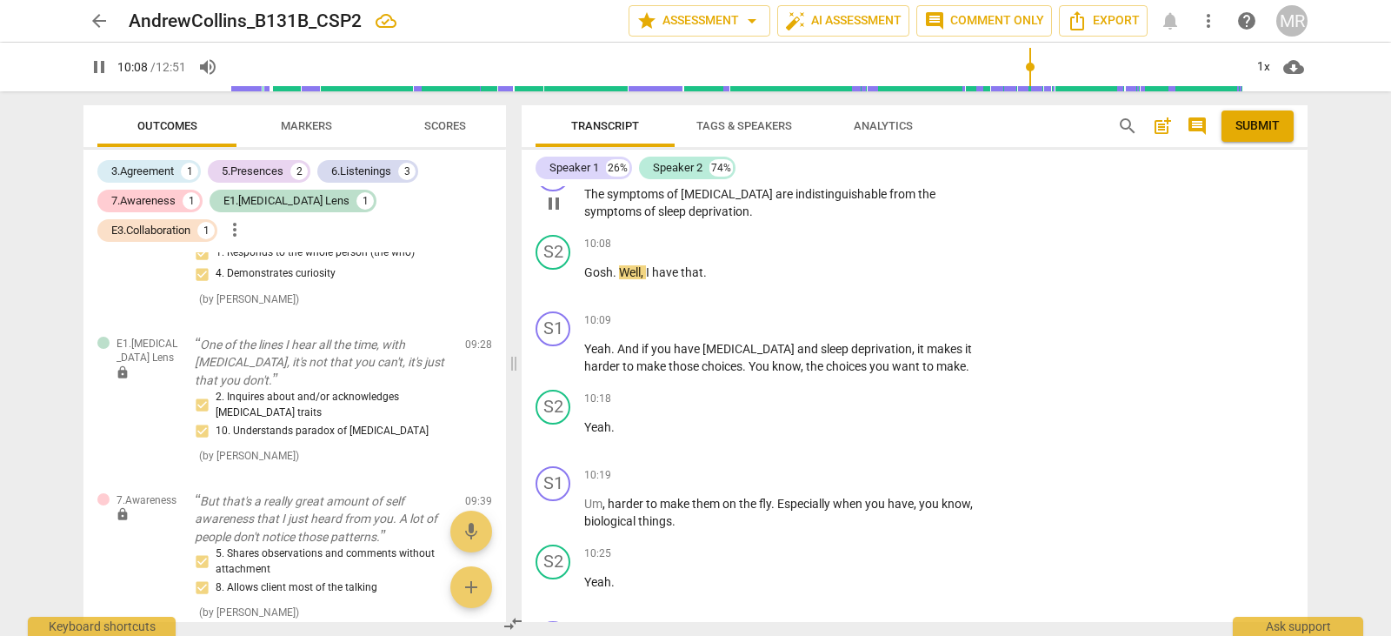
click at [1004, 190] on div "S1 play_arrow pause 09:59 + Add competency keyboard_arrow_right The symptoms of…" at bounding box center [915, 189] width 786 height 78
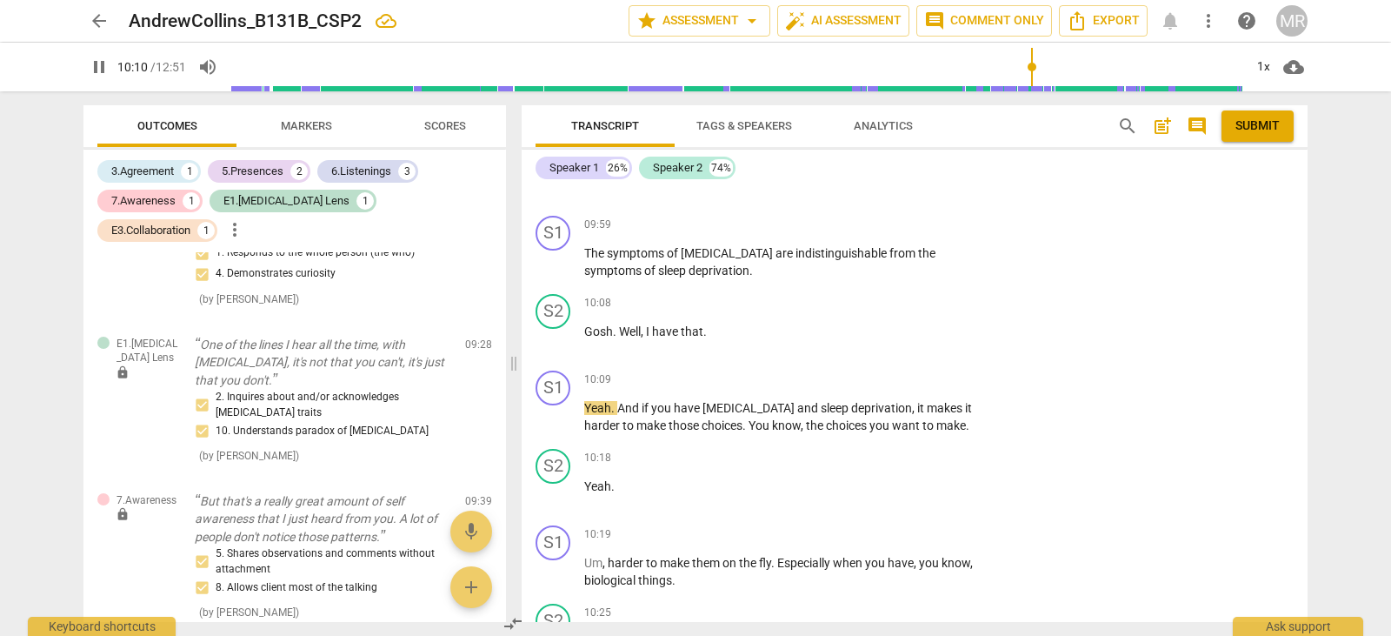
scroll to position [3861, 0]
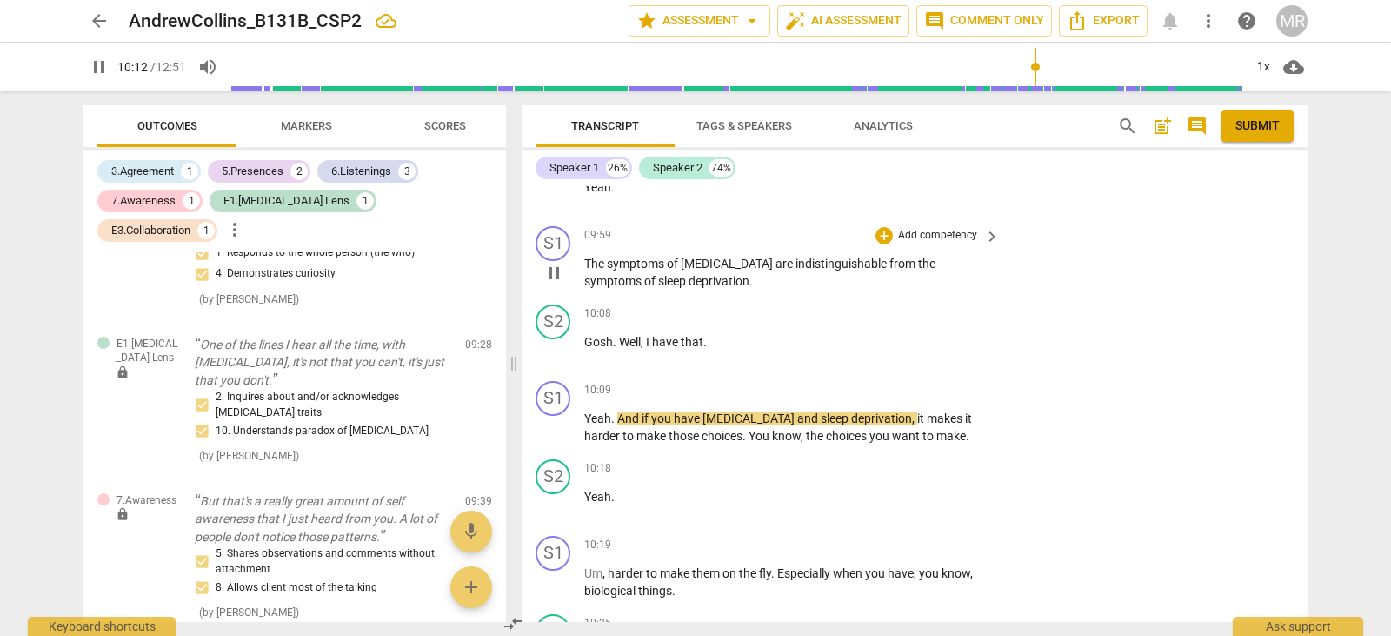
click at [921, 230] on p "Add competency" at bounding box center [938, 236] width 83 height 16
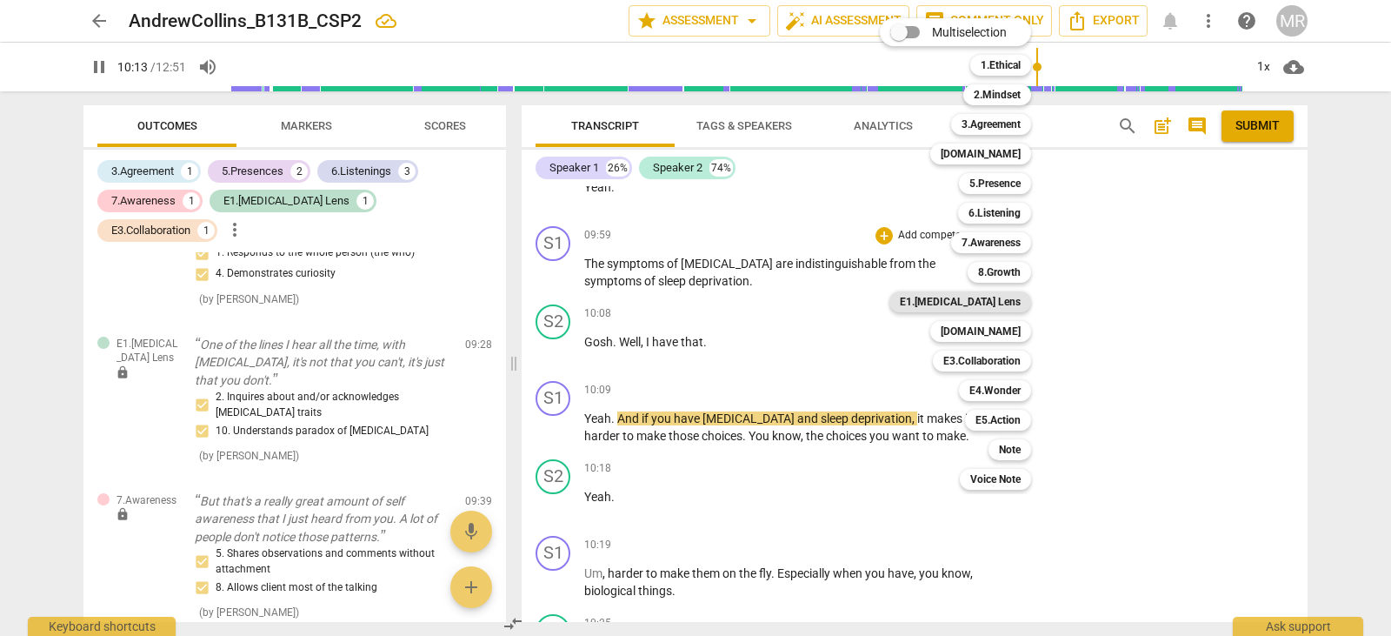
click at [981, 306] on b "E1.[MEDICAL_DATA] Lens" at bounding box center [960, 301] width 121 height 21
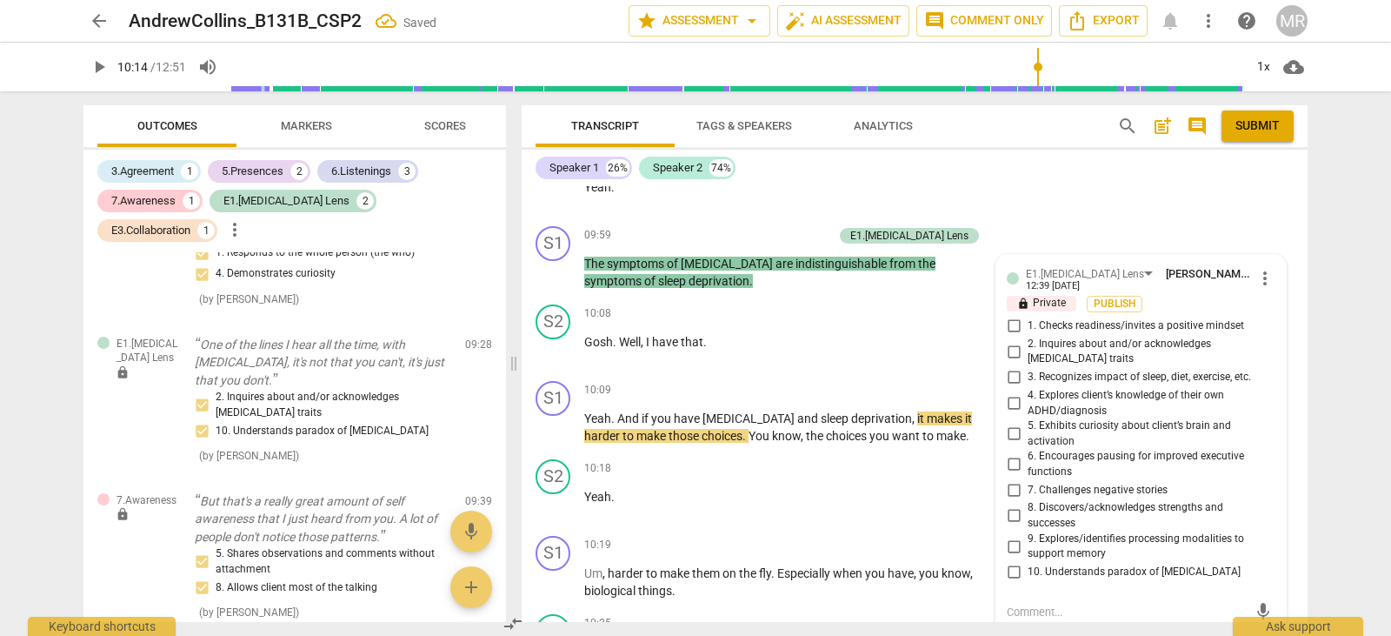
scroll to position [1557, 0]
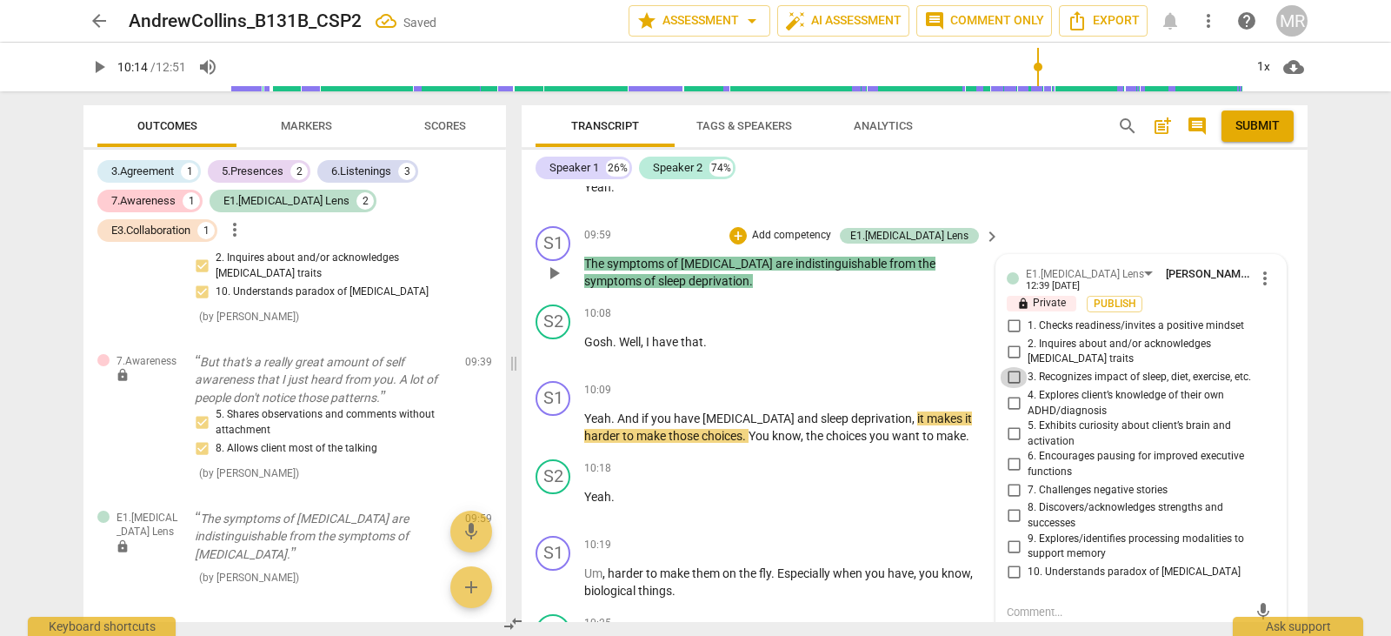
click at [1017, 367] on input "3. Recognizes impact of sleep, diet, exercise, etc." at bounding box center [1014, 377] width 28 height 21
click at [940, 404] on div "10:09 + Add competency keyboard_arrow_right Yeah . And if you have [MEDICAL_DAT…" at bounding box center [792, 413] width 417 height 64
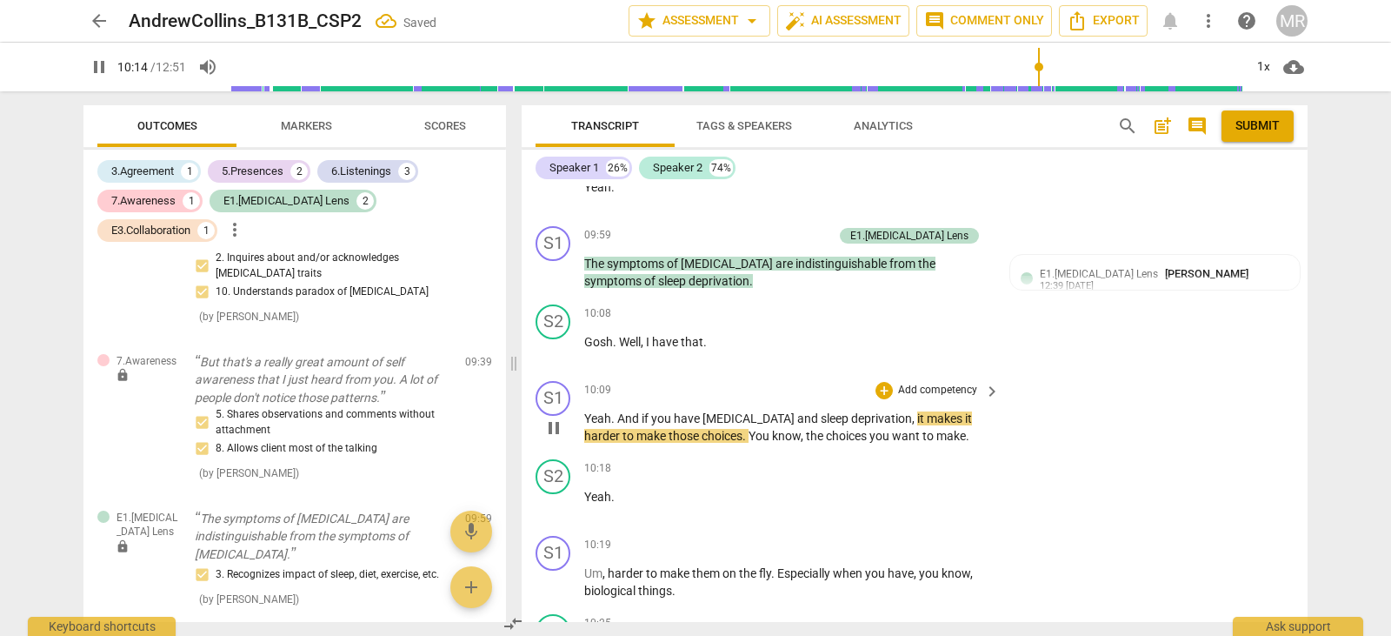
click at [941, 397] on p "Add competency" at bounding box center [938, 391] width 83 height 16
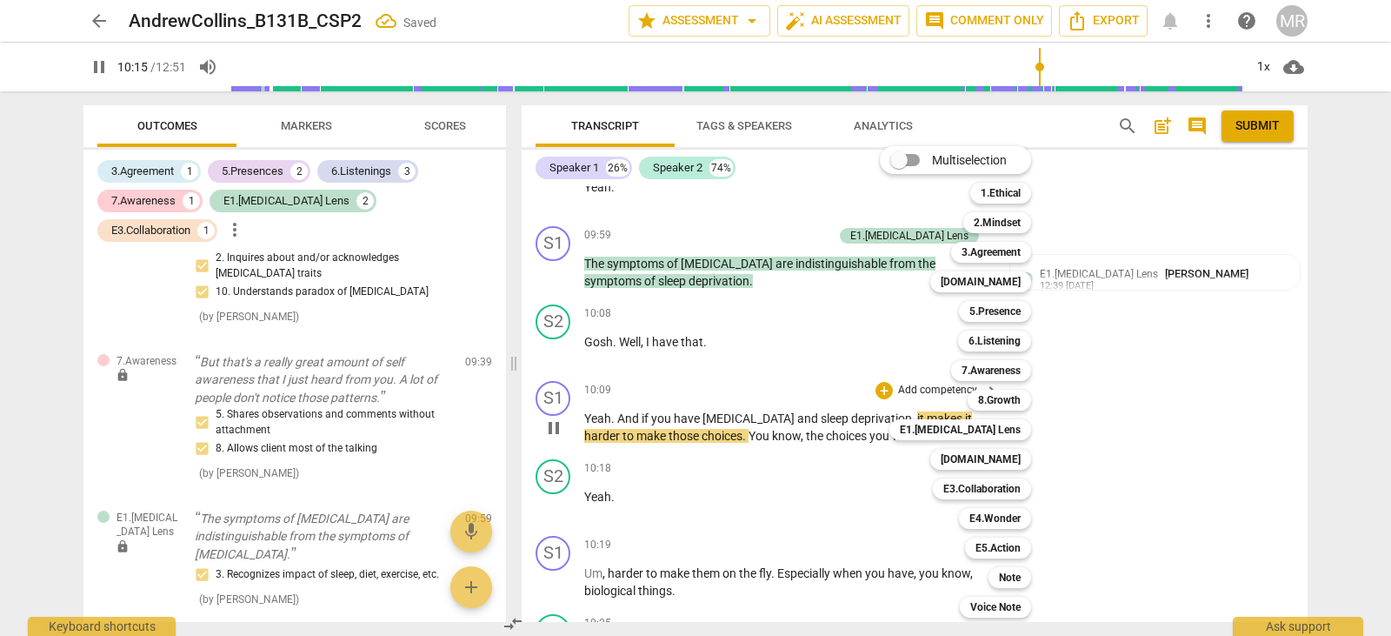
click at [944, 389] on div "Multiselection m 1.Ethical 1 2.Mindset 2 3.Agreement 3 [DOMAIN_NAME] 4 5.Presen…" at bounding box center [968, 382] width 191 height 480
click at [982, 432] on b "E1.[MEDICAL_DATA] Lens" at bounding box center [960, 429] width 121 height 21
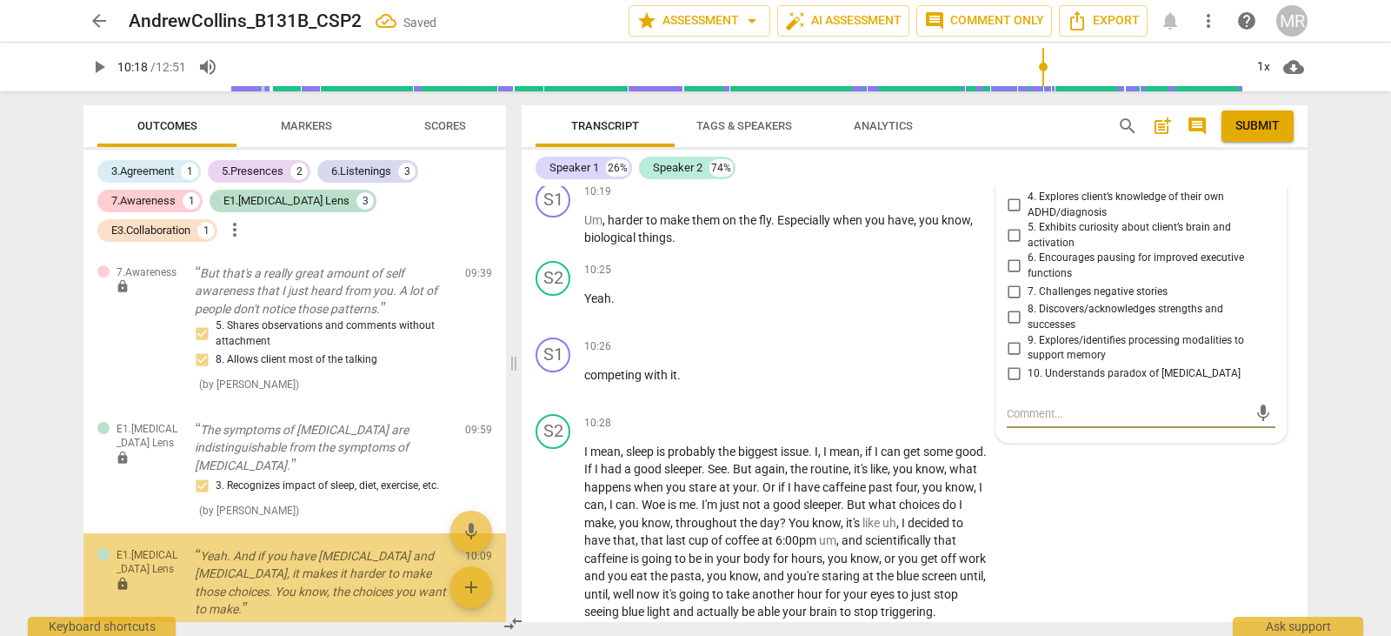
scroll to position [1711, 0]
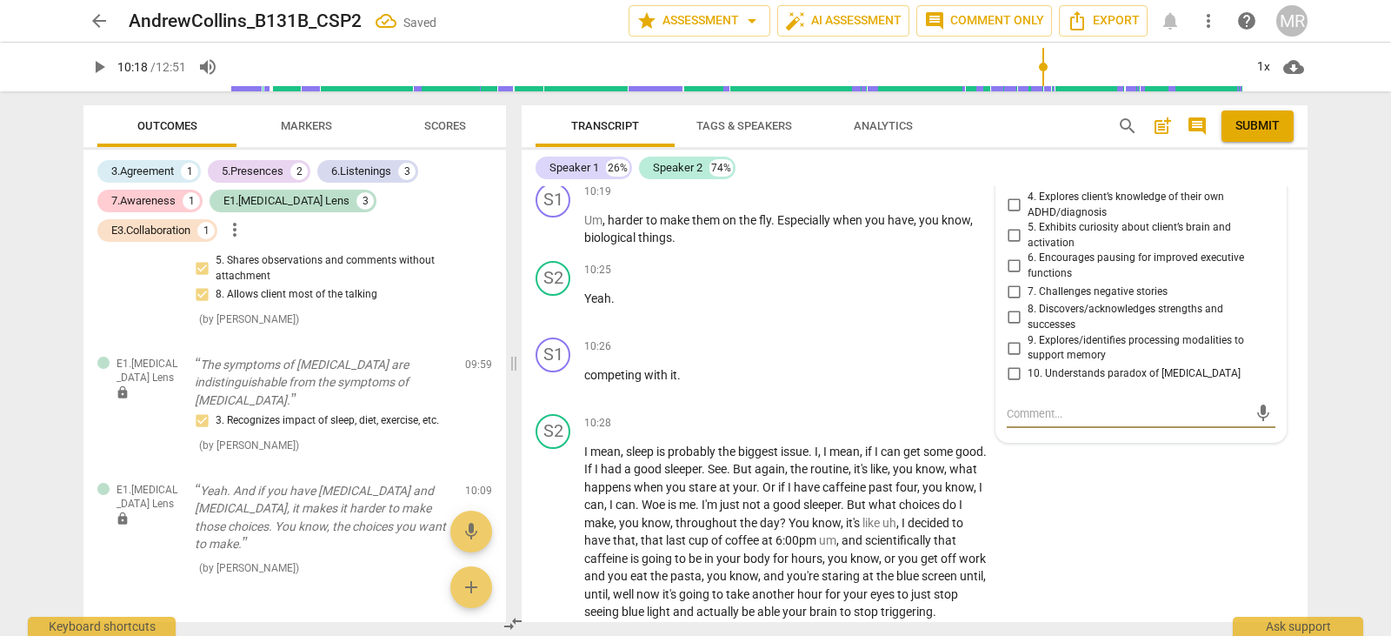
click at [1017, 225] on input "5. Exhibits curiosity about client’s brain and activation" at bounding box center [1014, 235] width 28 height 21
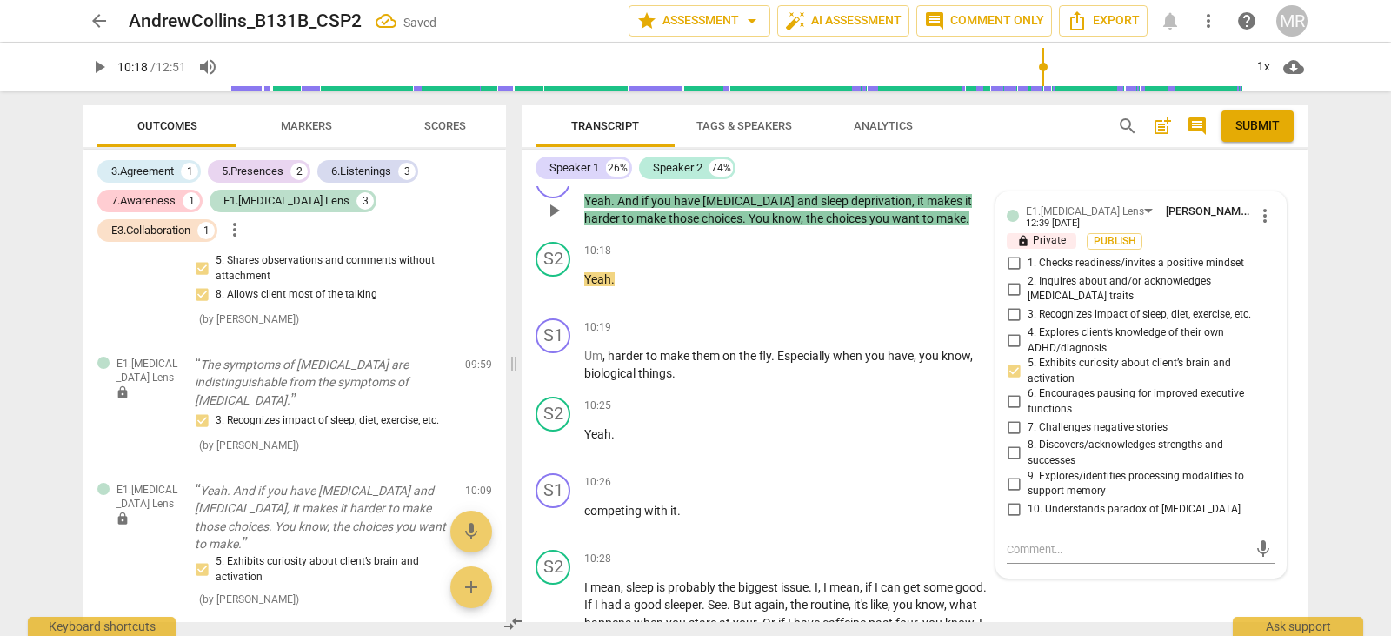
scroll to position [4075, 0]
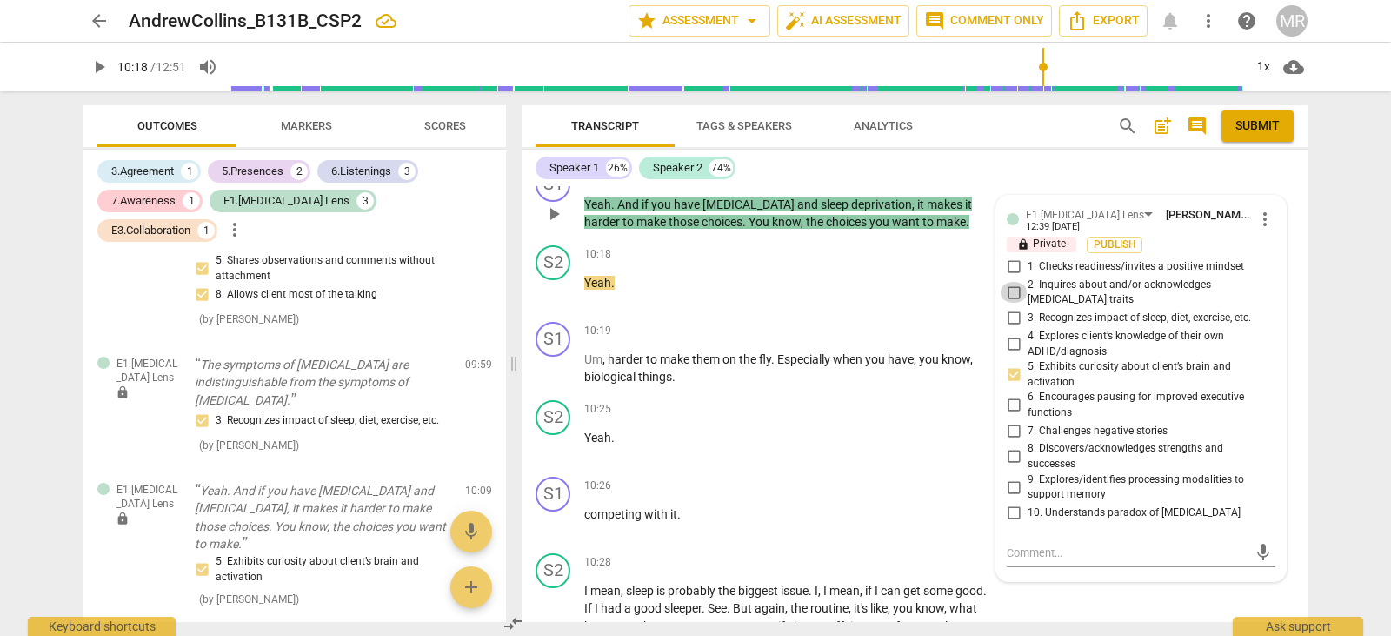
click at [1006, 290] on input "2. Inquires about and/or acknowledges [MEDICAL_DATA] traits" at bounding box center [1014, 292] width 28 height 21
click at [556, 301] on span "play_arrow" at bounding box center [554, 291] width 21 height 21
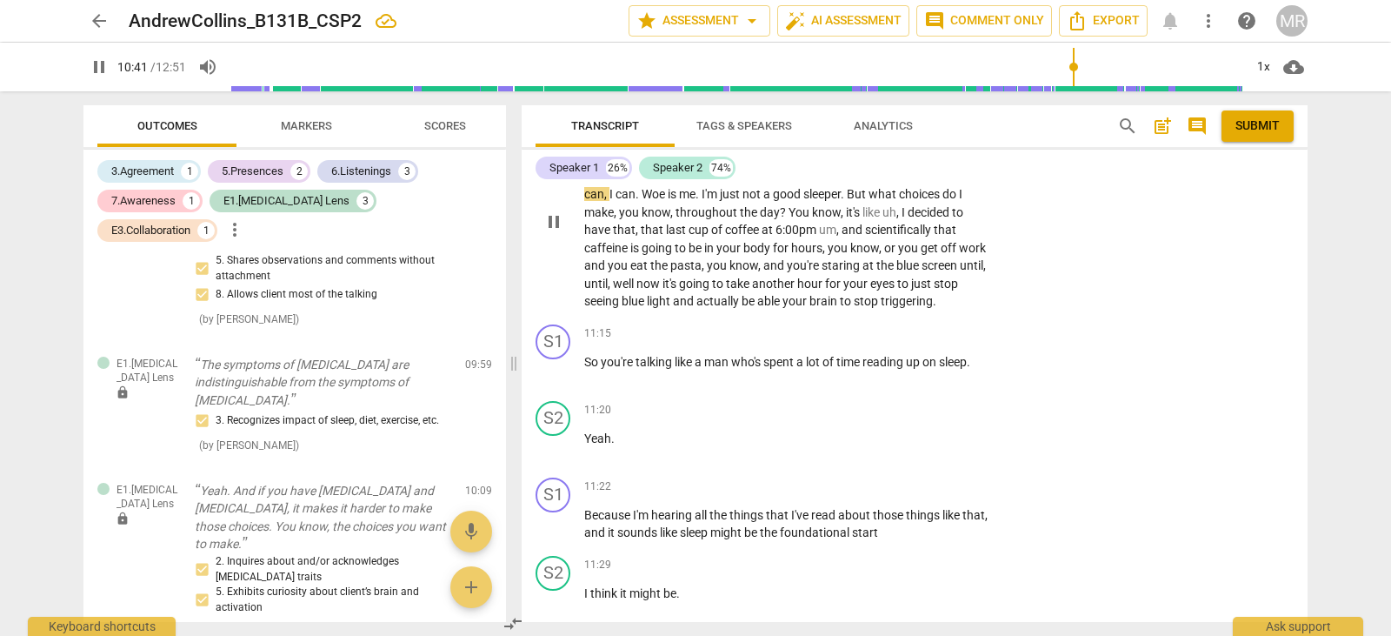
click at [993, 604] on div "S1 play_arrow pause 00:00 + Add competency 6.Listening keyboard_arrow_right So …" at bounding box center [915, 404] width 786 height 436
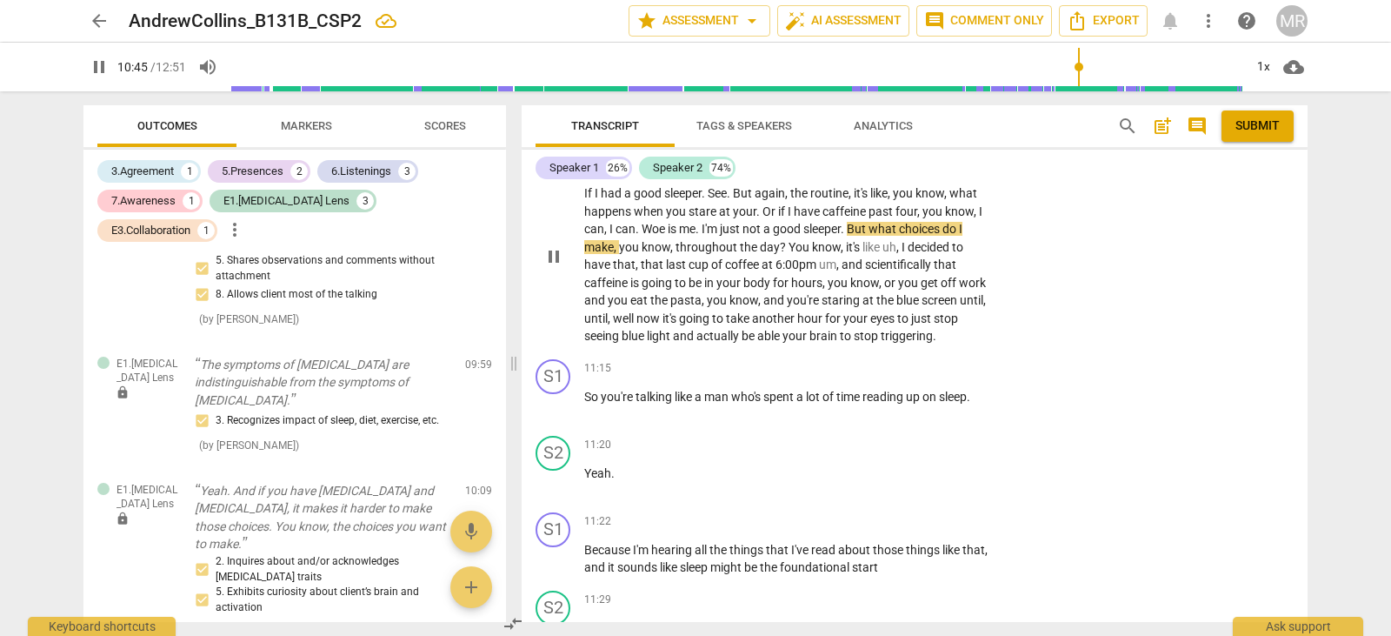
scroll to position [4455, 0]
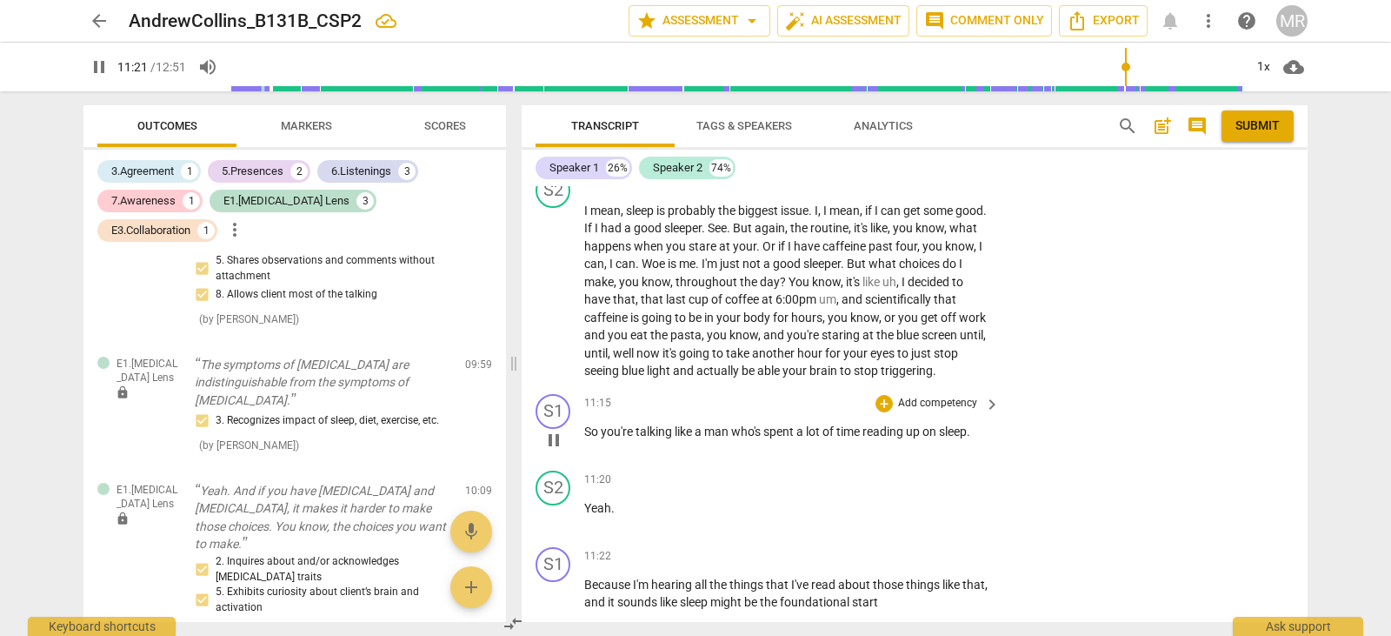
click at [780, 424] on span "spent" at bounding box center [780, 431] width 33 height 14
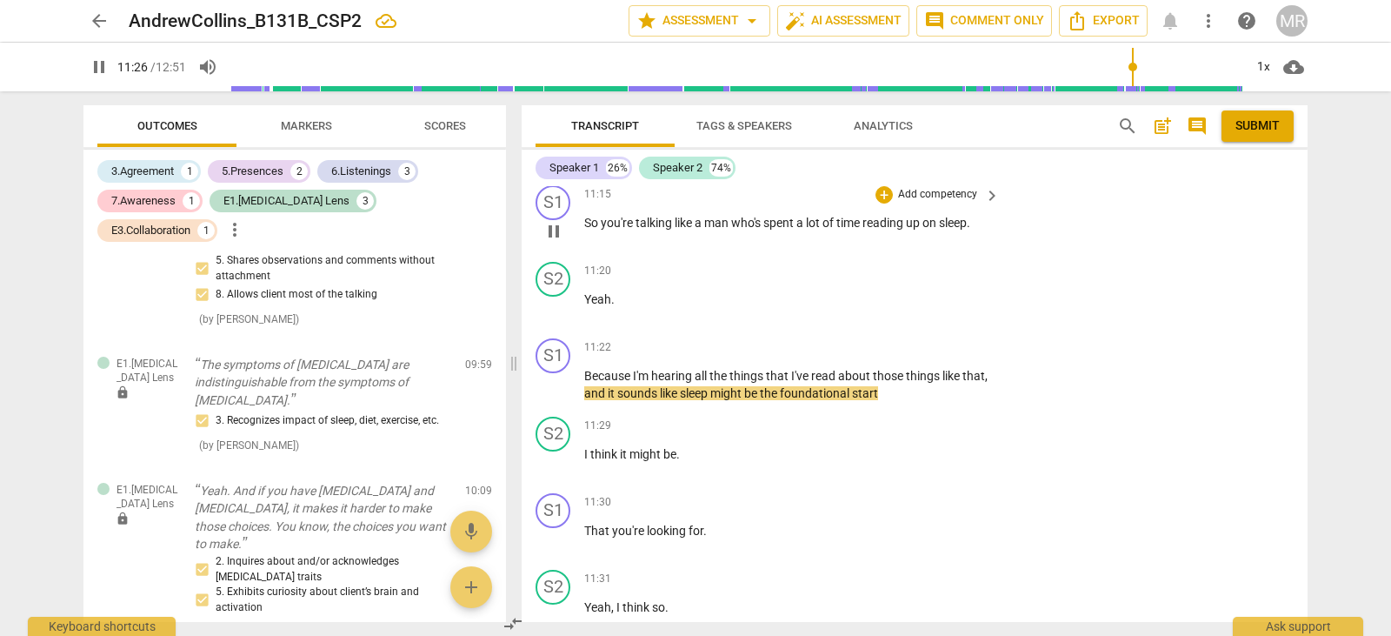
scroll to position [4699, 0]
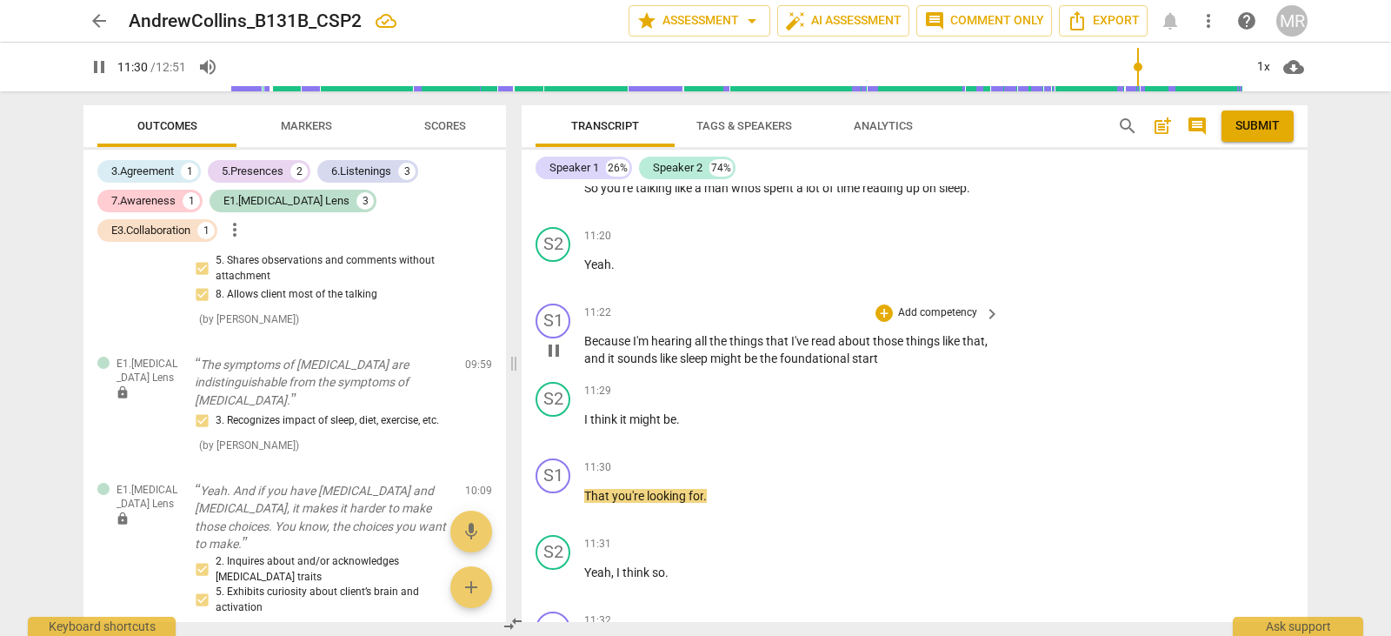
click at [942, 310] on p "Add competency" at bounding box center [938, 313] width 83 height 16
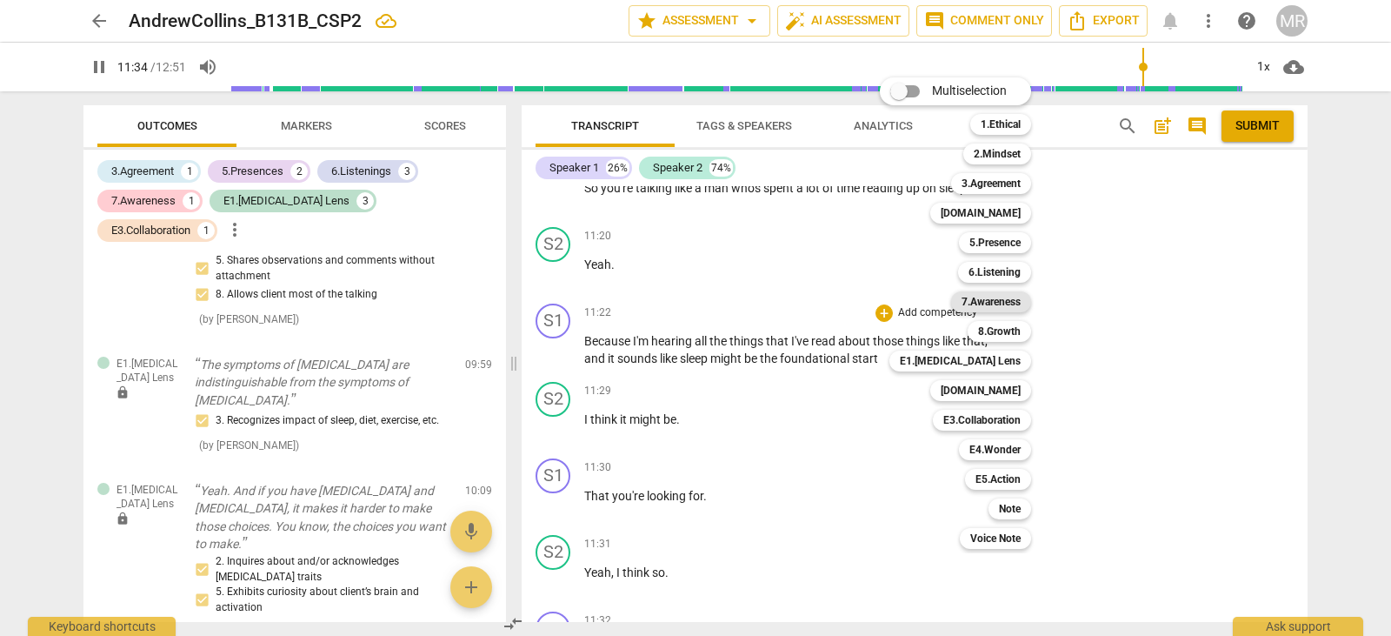
click at [999, 299] on b "7.Awareness" at bounding box center [991, 301] width 59 height 21
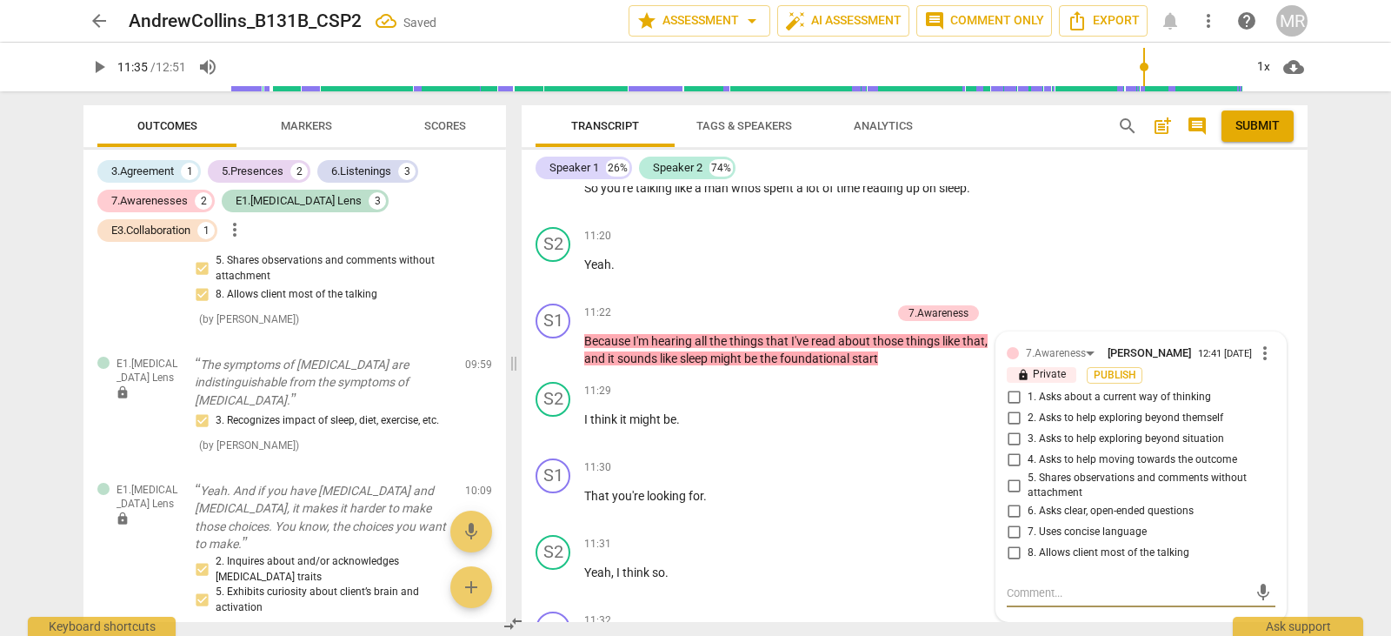
scroll to position [1894, 0]
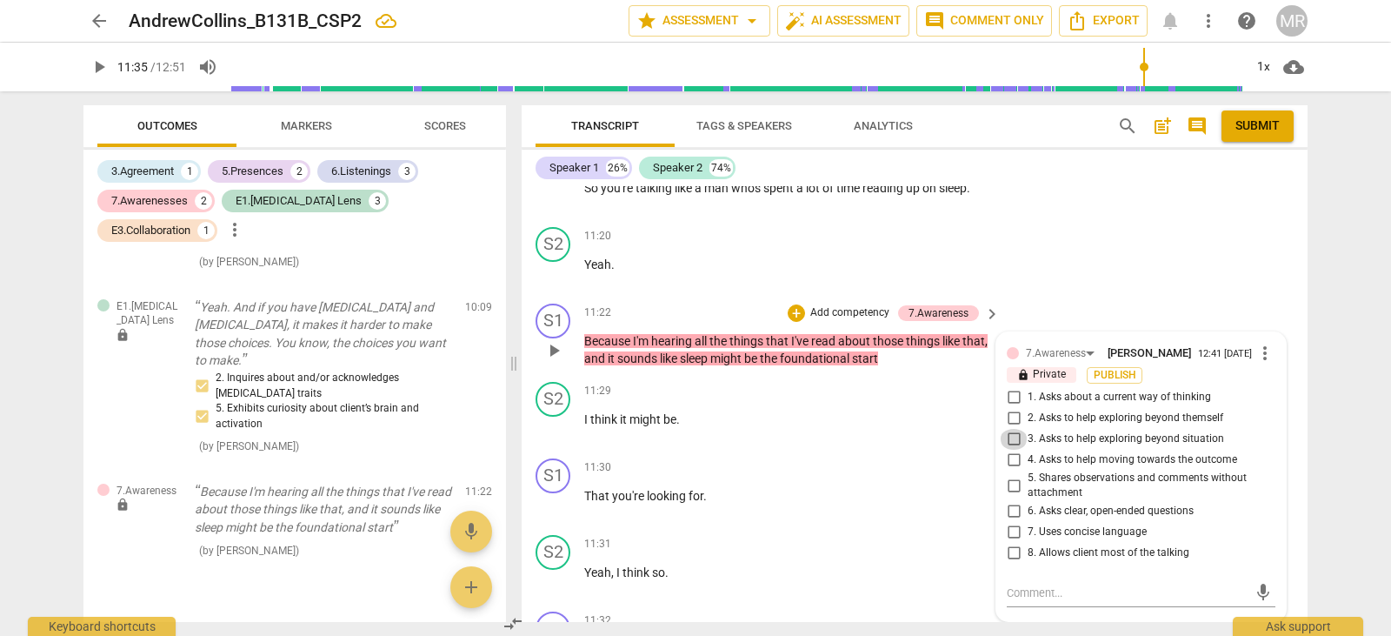
click at [1015, 439] on input "3. Asks to help exploring beyond situation" at bounding box center [1014, 439] width 28 height 21
click at [1011, 444] on input "3. Asks to help exploring beyond situation" at bounding box center [1014, 439] width 28 height 21
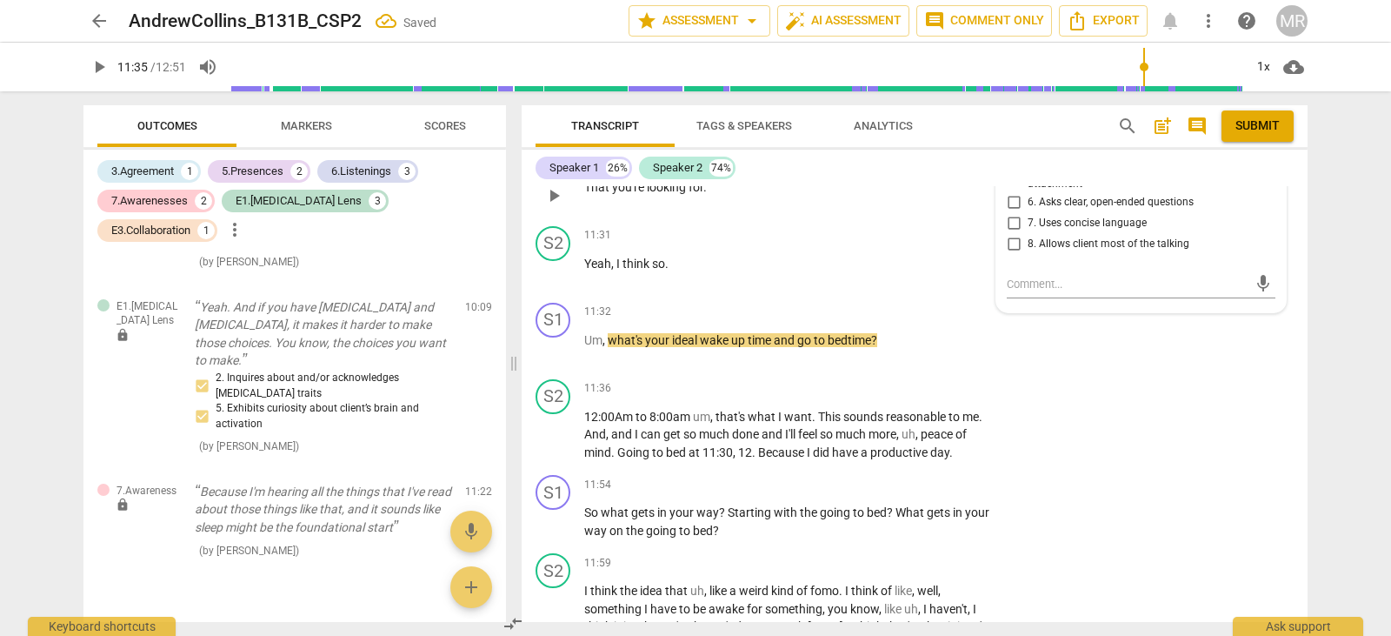
scroll to position [5012, 0]
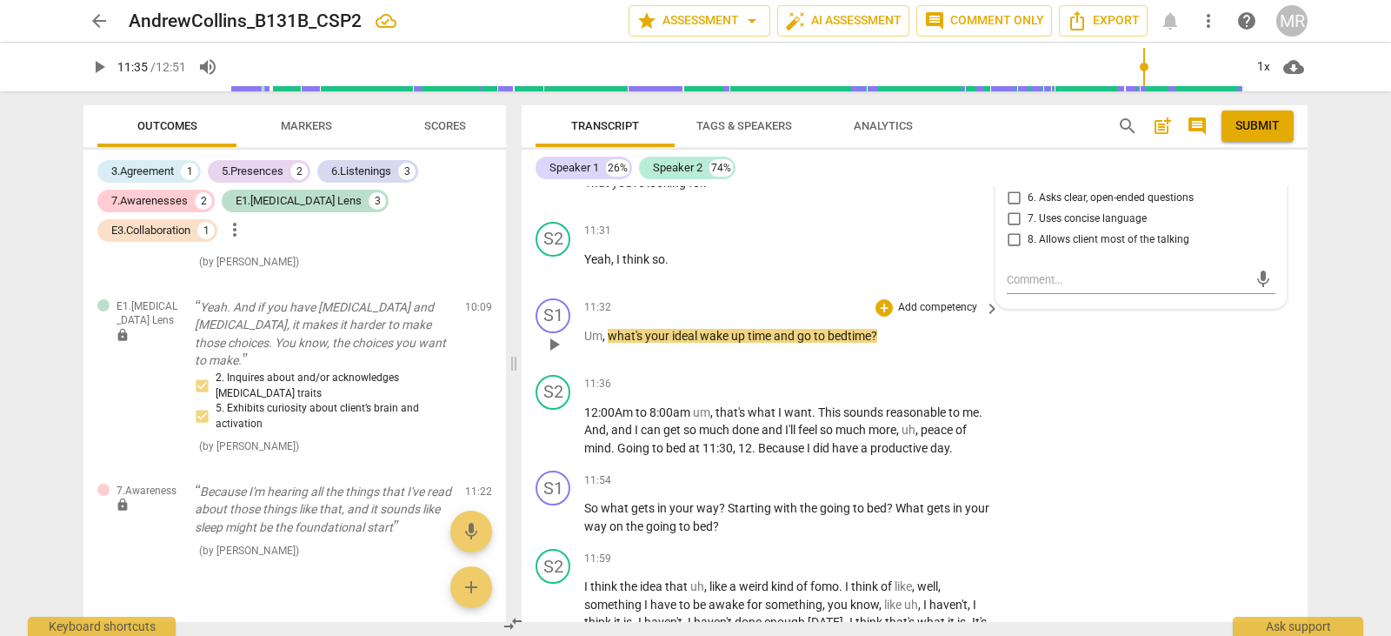
click at [931, 304] on p "Add competency" at bounding box center [938, 308] width 83 height 16
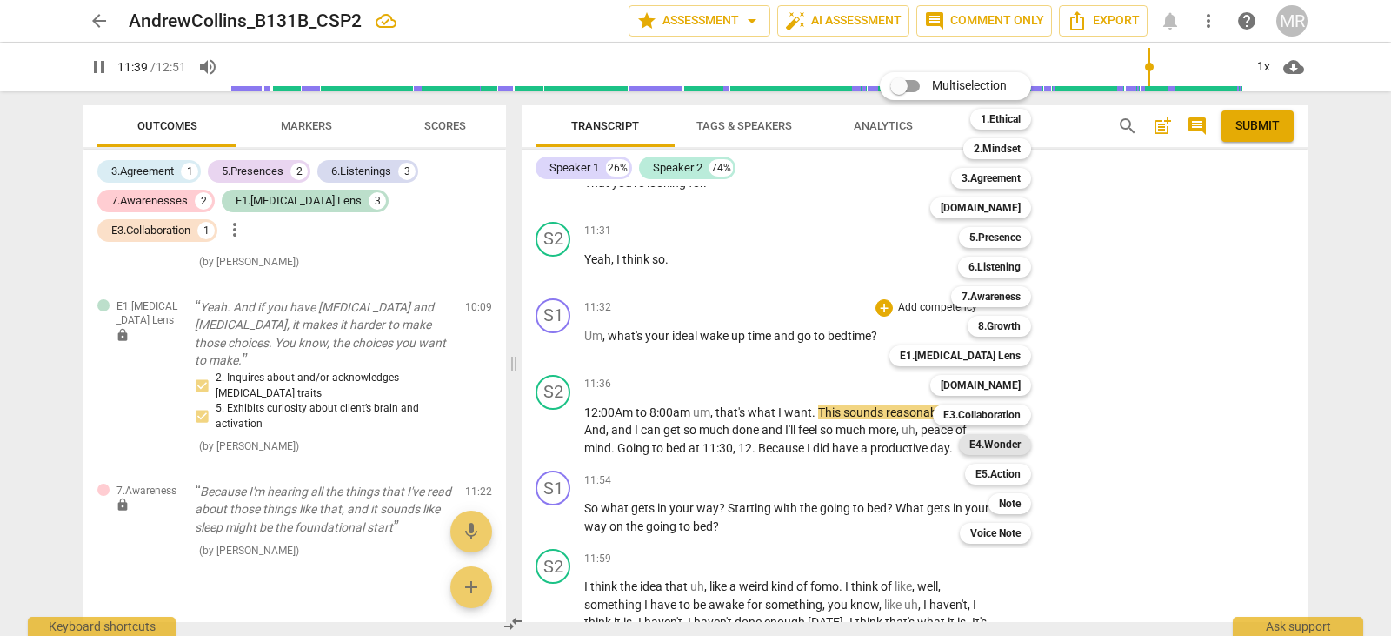
click at [993, 444] on b "E4.Wonder" at bounding box center [995, 444] width 51 height 21
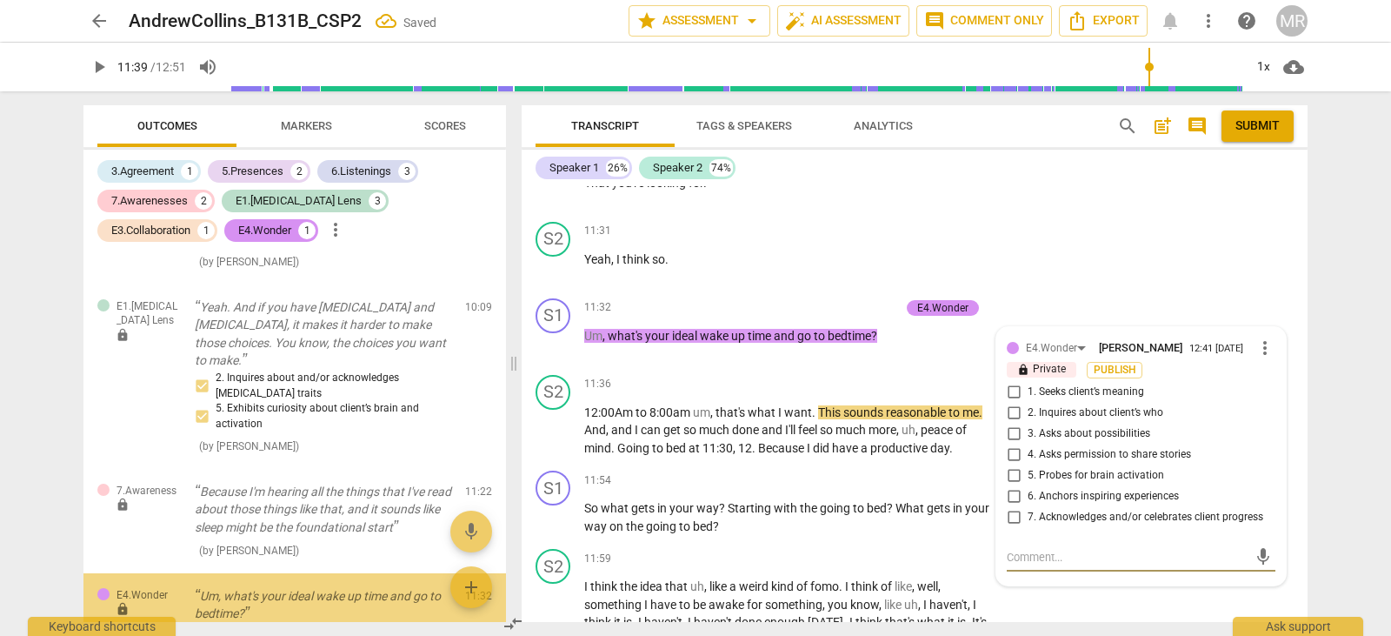
scroll to position [2011, 0]
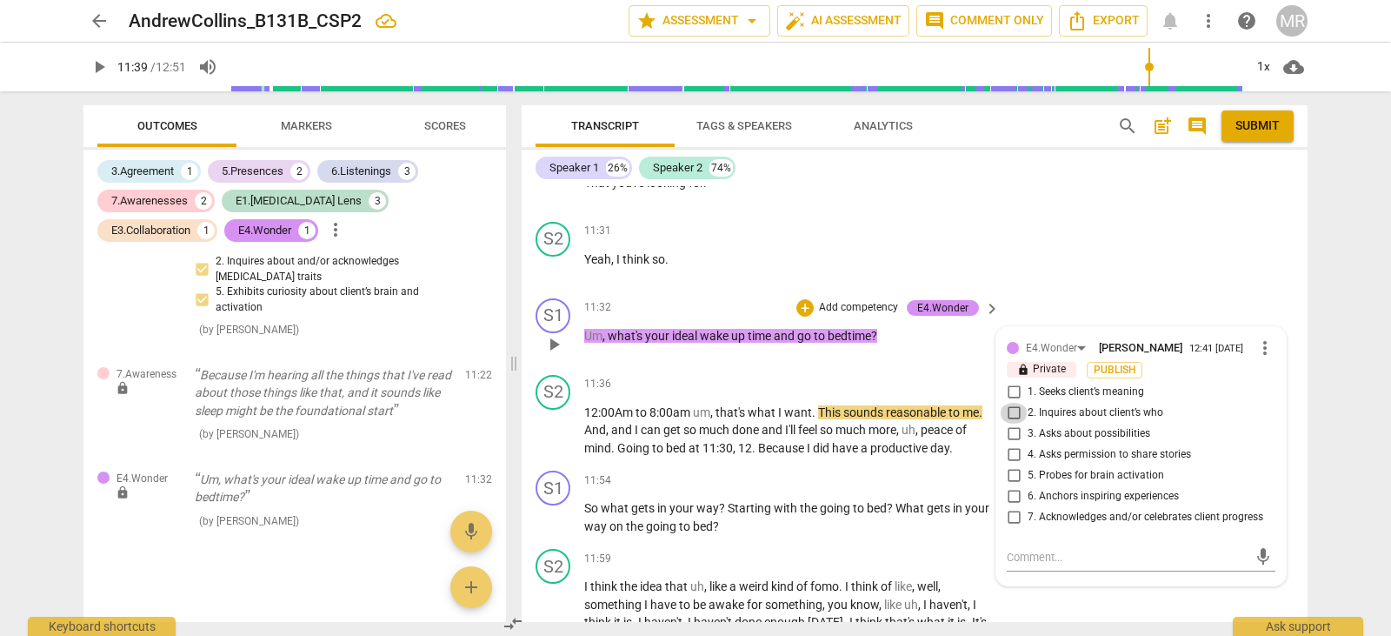
click at [1008, 410] on input "2. Inquires about client’s who" at bounding box center [1014, 413] width 28 height 21
click at [922, 487] on p "Add competency" at bounding box center [938, 481] width 83 height 16
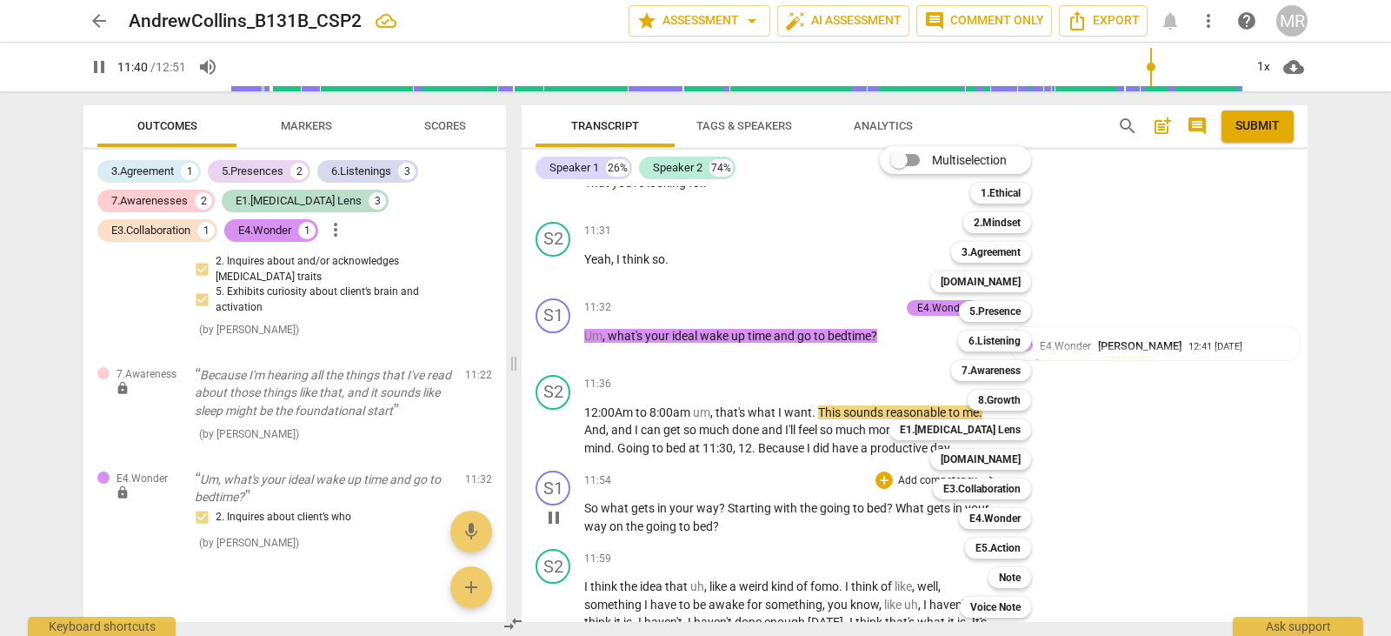
click at [925, 478] on div "Multiselection m 1.Ethical 1 2.Mindset 2 3.Agreement 3 [DOMAIN_NAME] 4 5.Presen…" at bounding box center [968, 382] width 191 height 480
click at [998, 466] on b "[DOMAIN_NAME]" at bounding box center [981, 459] width 80 height 21
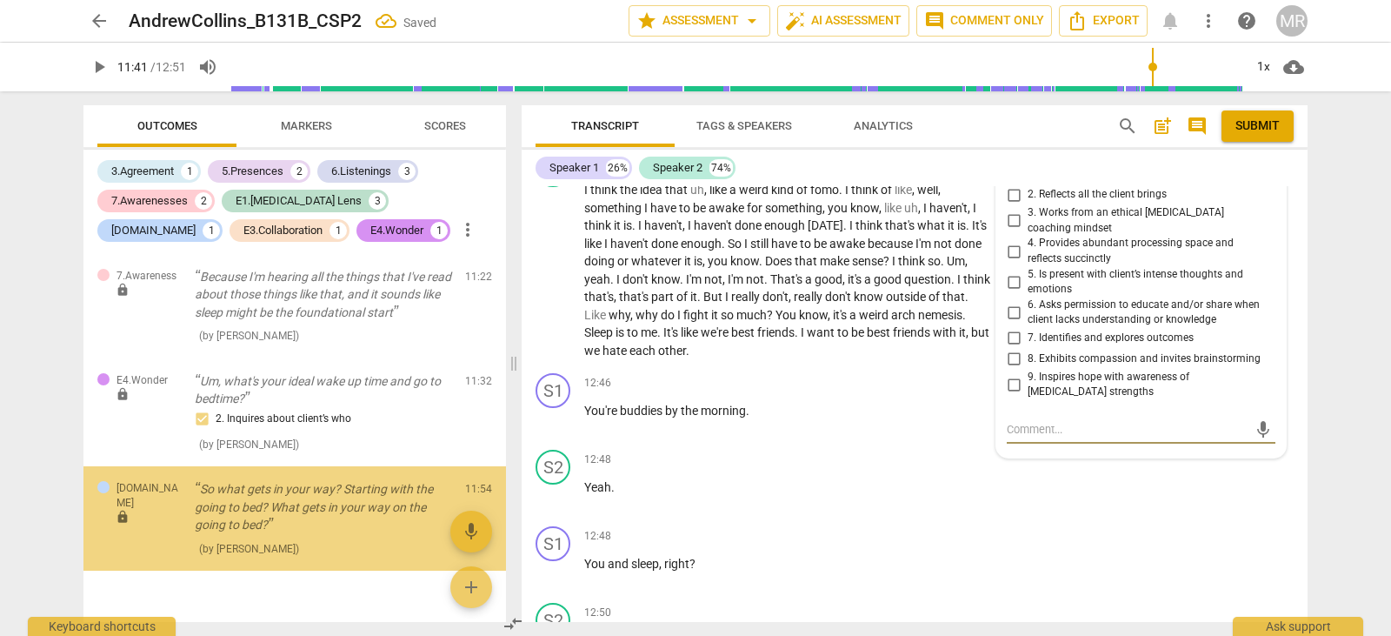
scroll to position [2137, 0]
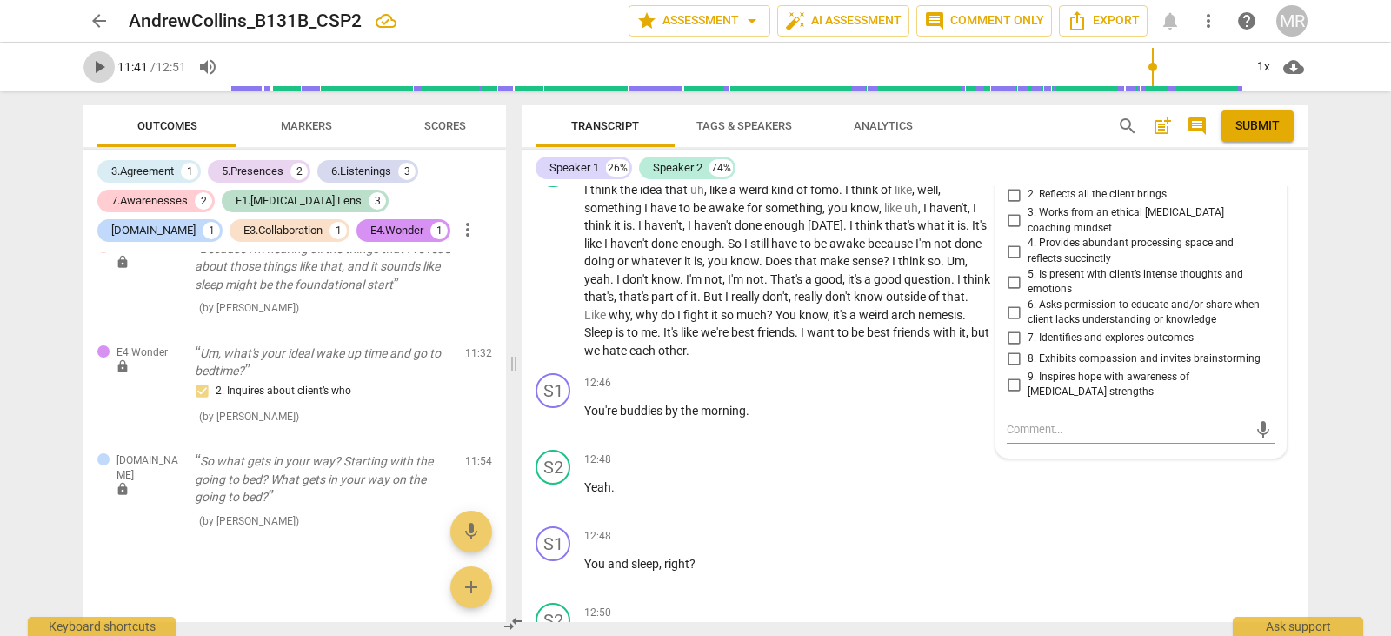
click at [101, 66] on span "play_arrow" at bounding box center [99, 67] width 21 height 21
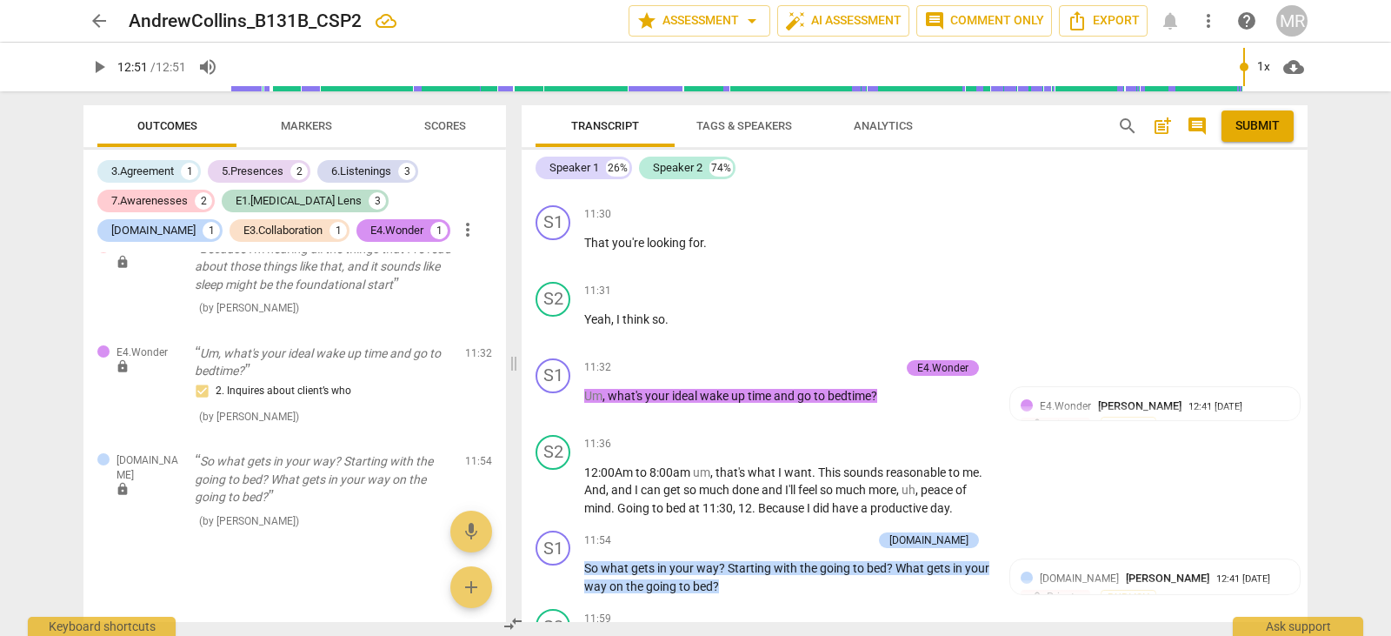
scroll to position [4940, 0]
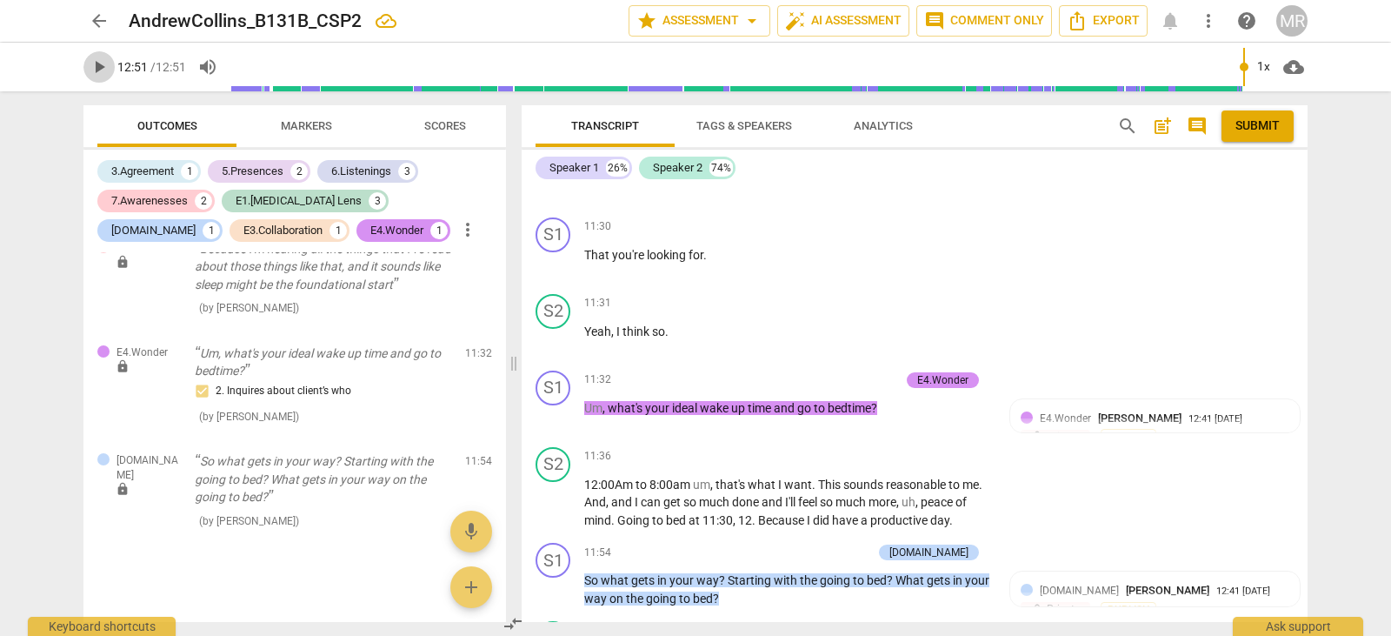
click at [100, 67] on span "play_arrow" at bounding box center [99, 67] width 21 height 21
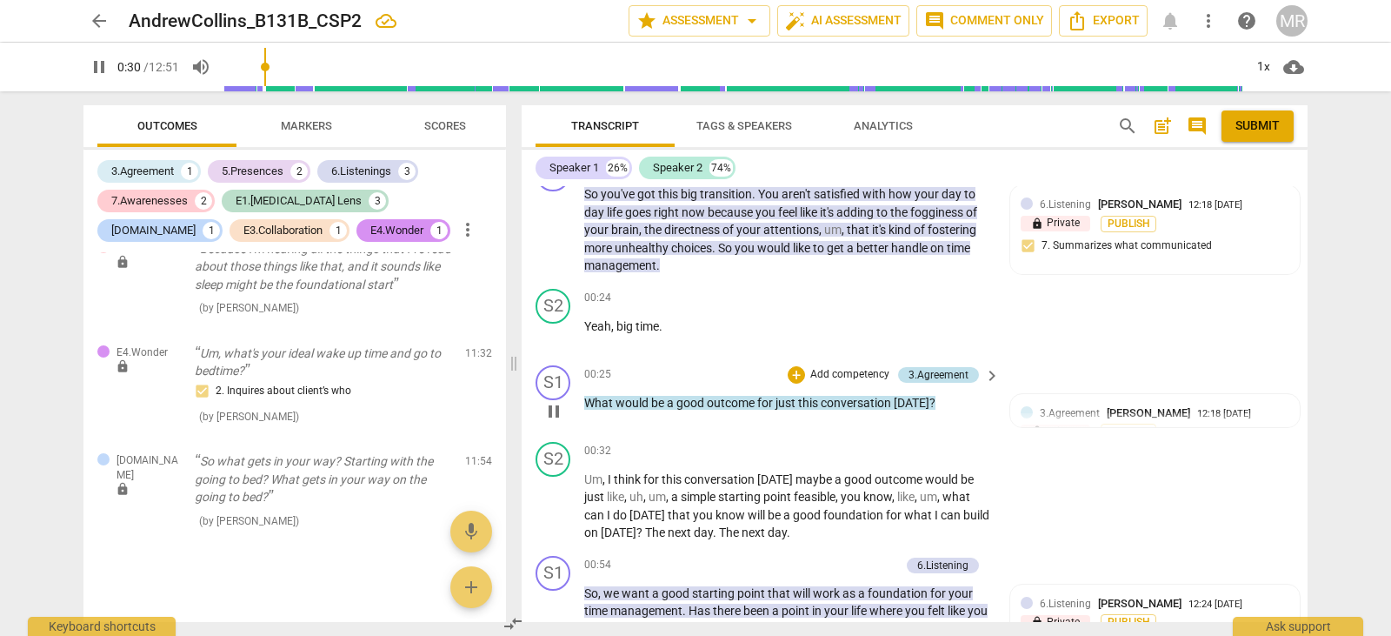
click at [924, 377] on div "3.Agreement" at bounding box center [939, 375] width 60 height 16
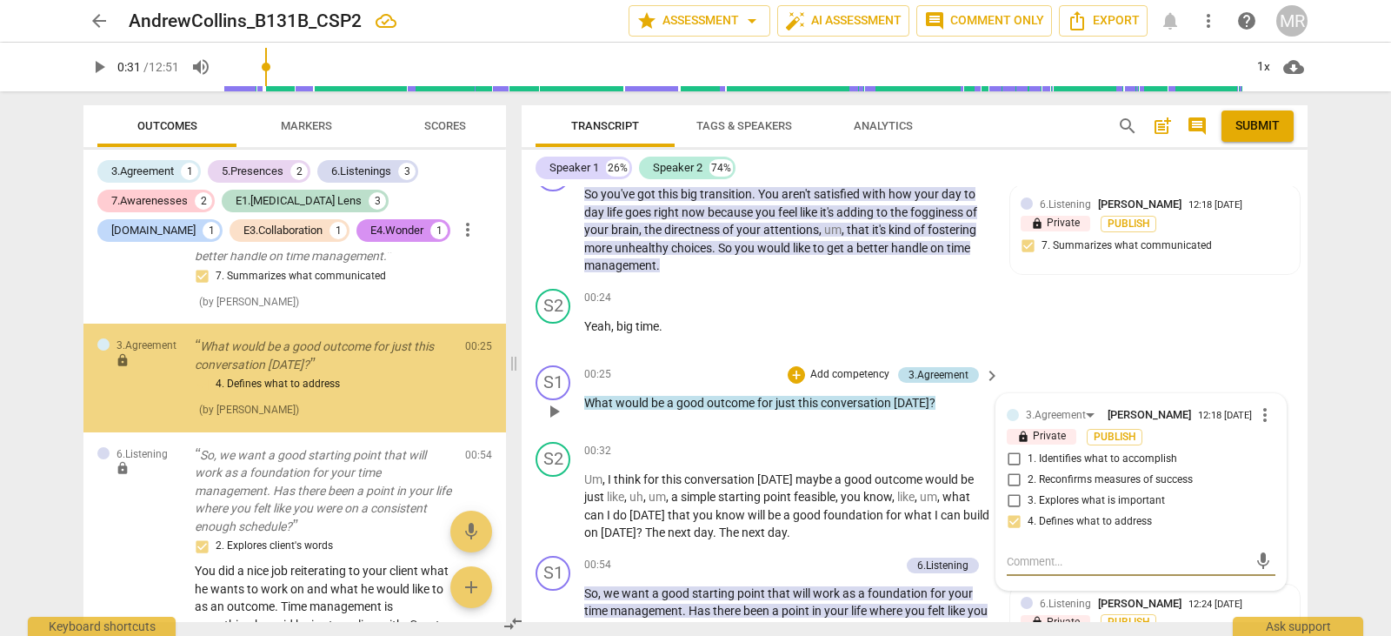
scroll to position [67, 0]
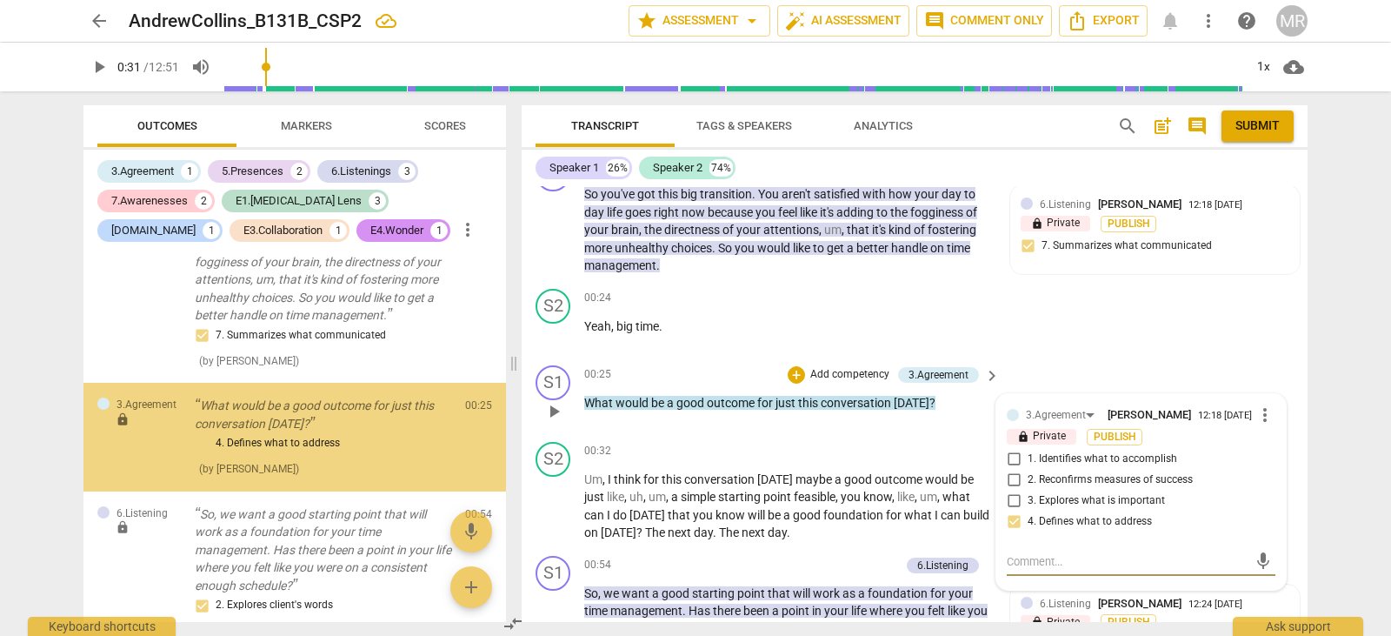
click at [855, 371] on p "Add competency" at bounding box center [850, 375] width 83 height 16
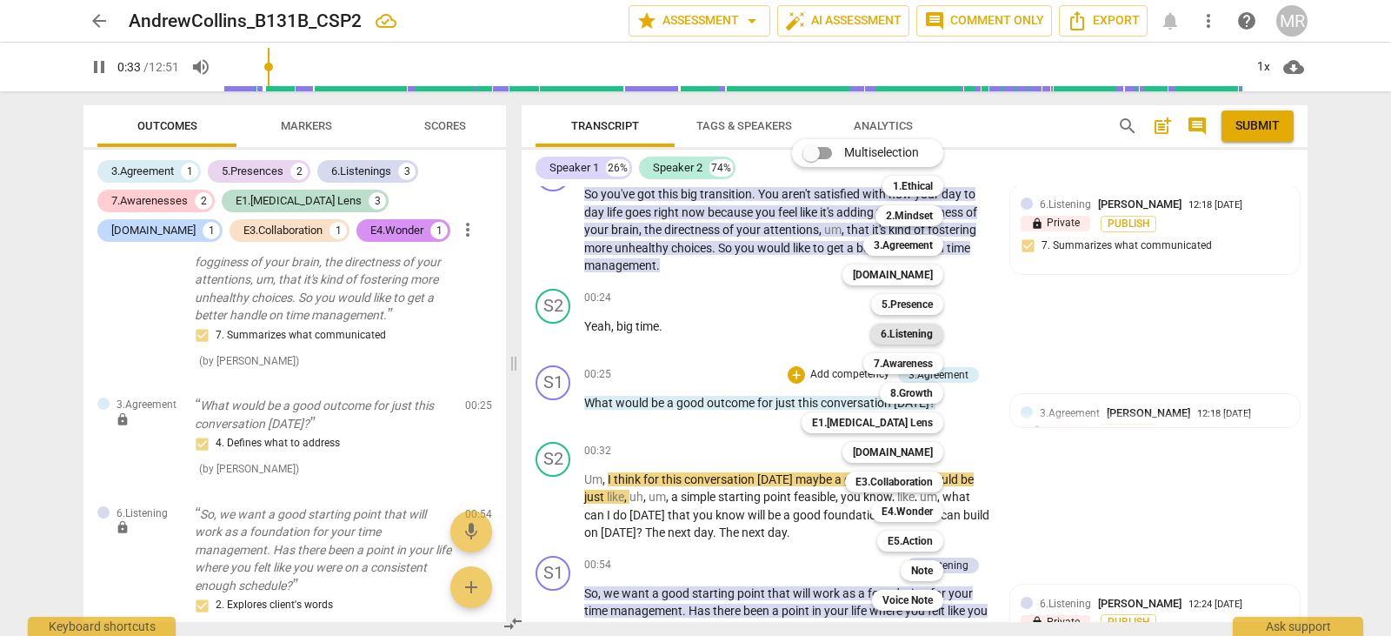
click at [905, 326] on b "6.Listening" at bounding box center [907, 334] width 52 height 21
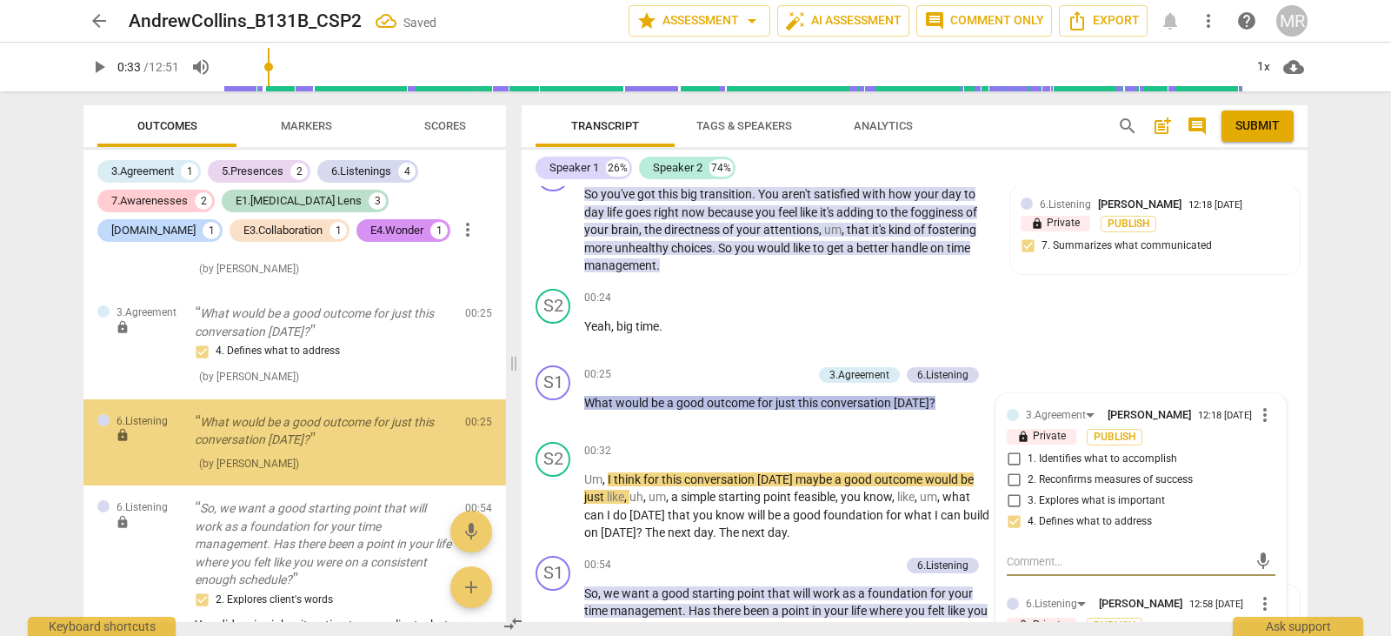
scroll to position [164, 0]
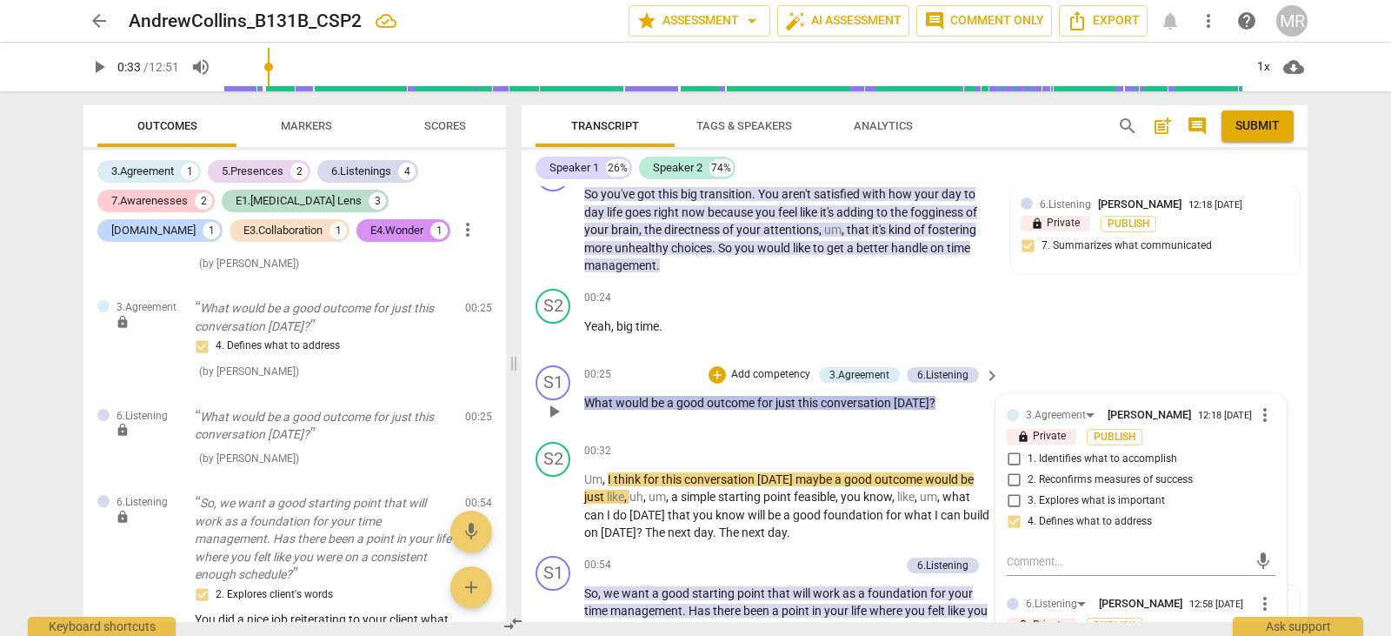
click at [1145, 601] on span "[PERSON_NAME]" at bounding box center [1140, 603] width 83 height 13
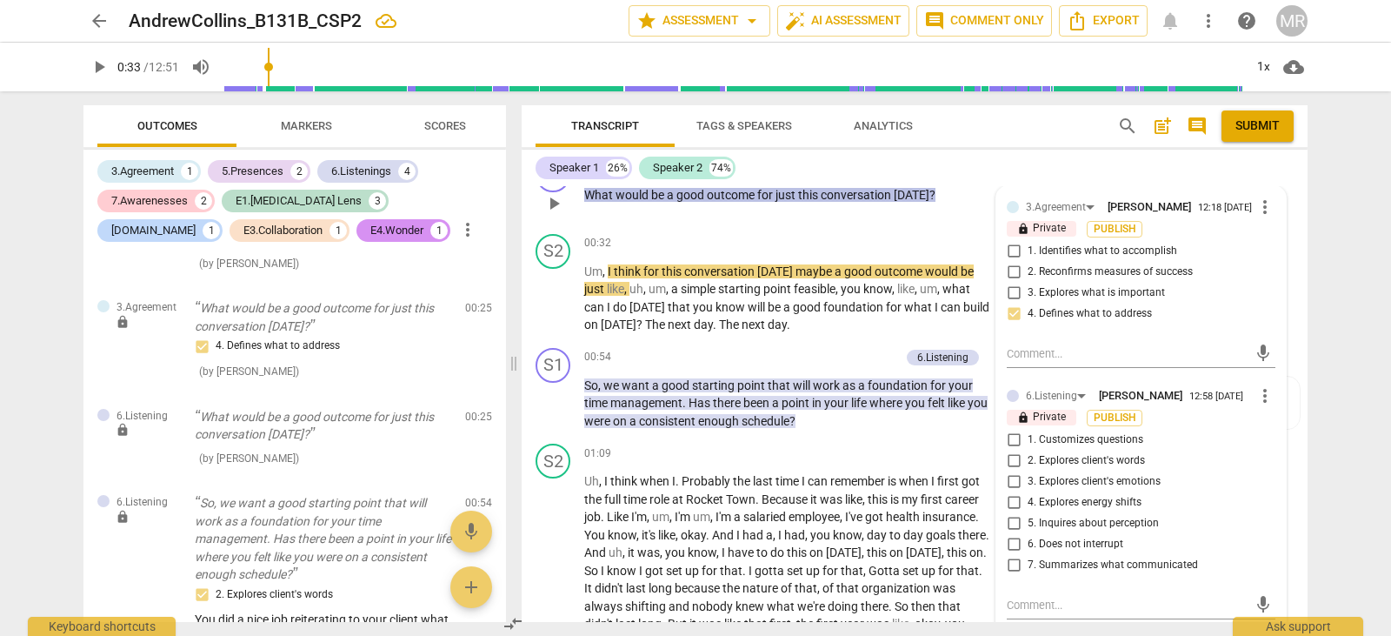
scroll to position [245, 0]
click at [1014, 567] on input "7. Summarizes what communicated" at bounding box center [1014, 564] width 28 height 21
click at [1018, 602] on textarea at bounding box center [1127, 604] width 241 height 17
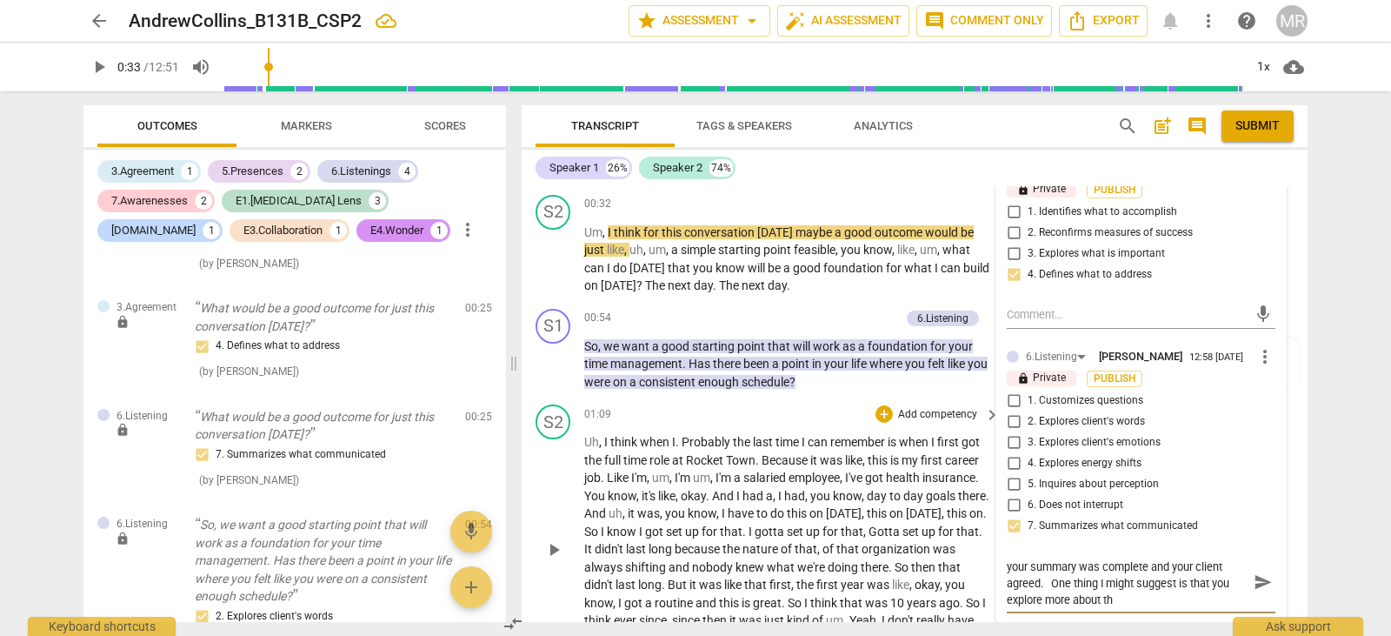
scroll to position [0, 0]
click at [1117, 613] on textarea "I did not hear what your client said before, but your summary was complete and …" at bounding box center [1127, 590] width 241 height 66
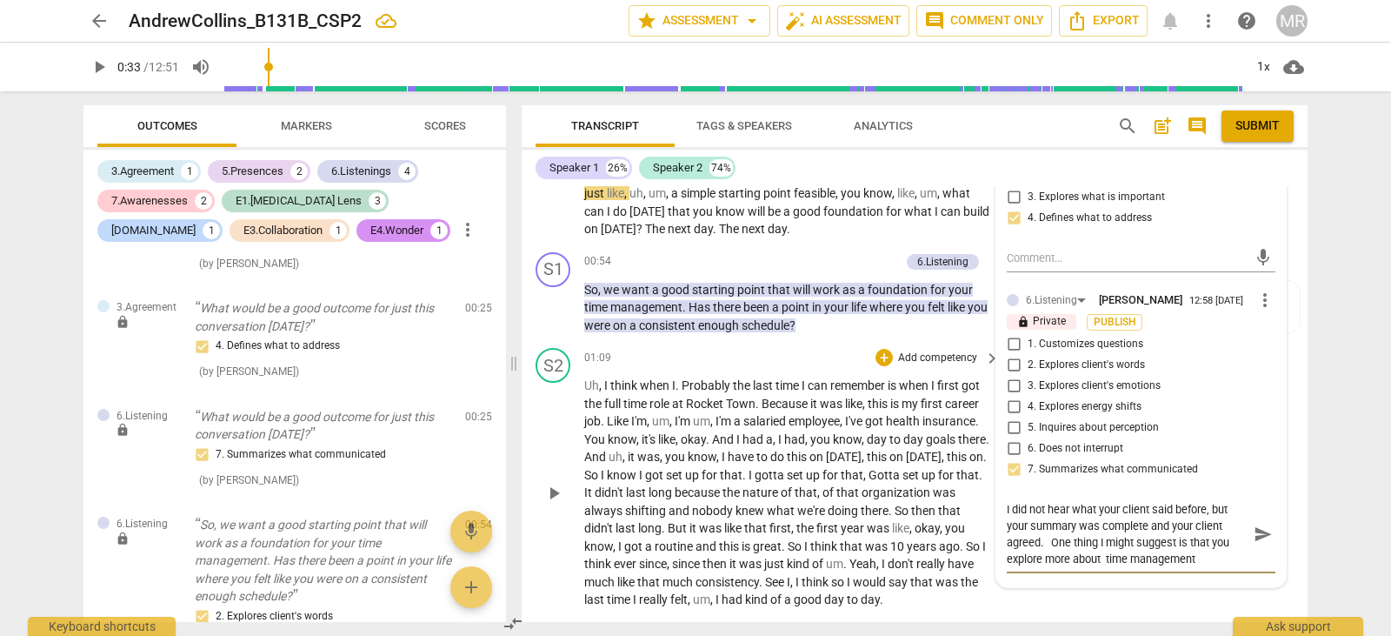
click at [1198, 615] on div "S1 play_arrow pause 00:00 + Add competency 6.Listening keyboard_arrow_right So …" at bounding box center [915, 404] width 786 height 436
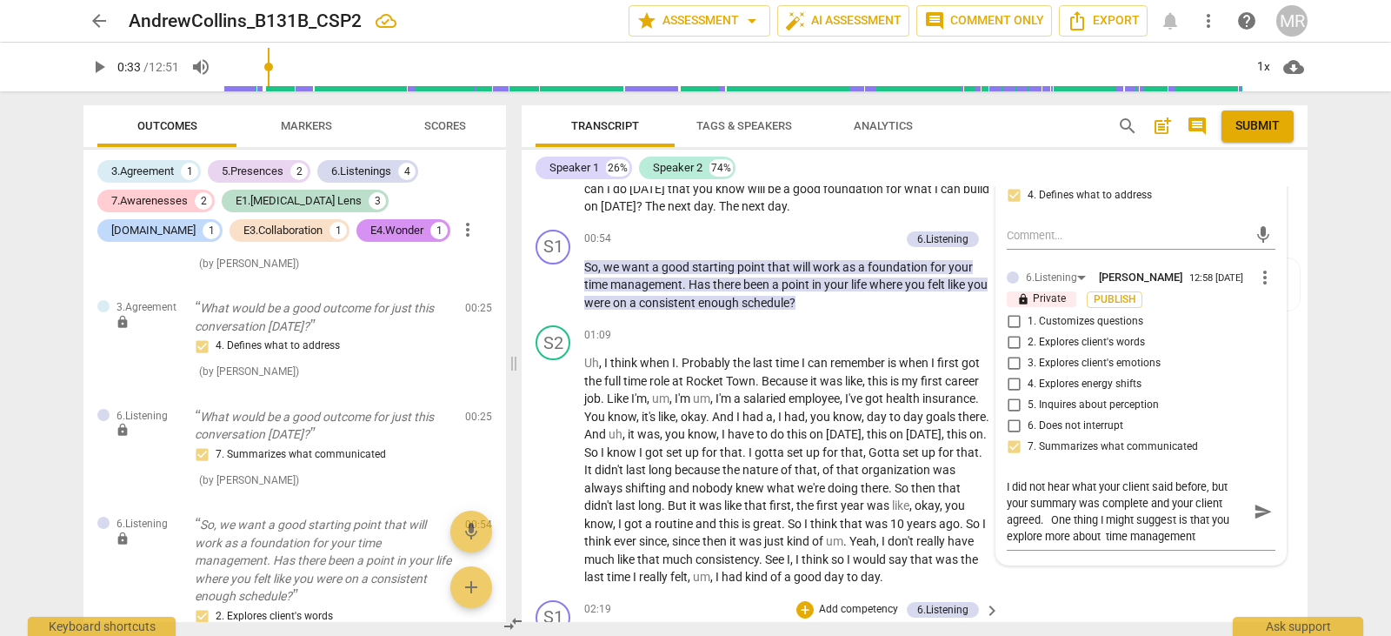
click at [1198, 615] on div "S1 play_arrow pause 02:19 + Add competency 6.Listening keyboard_arrow_right How…" at bounding box center [915, 632] width 786 height 78
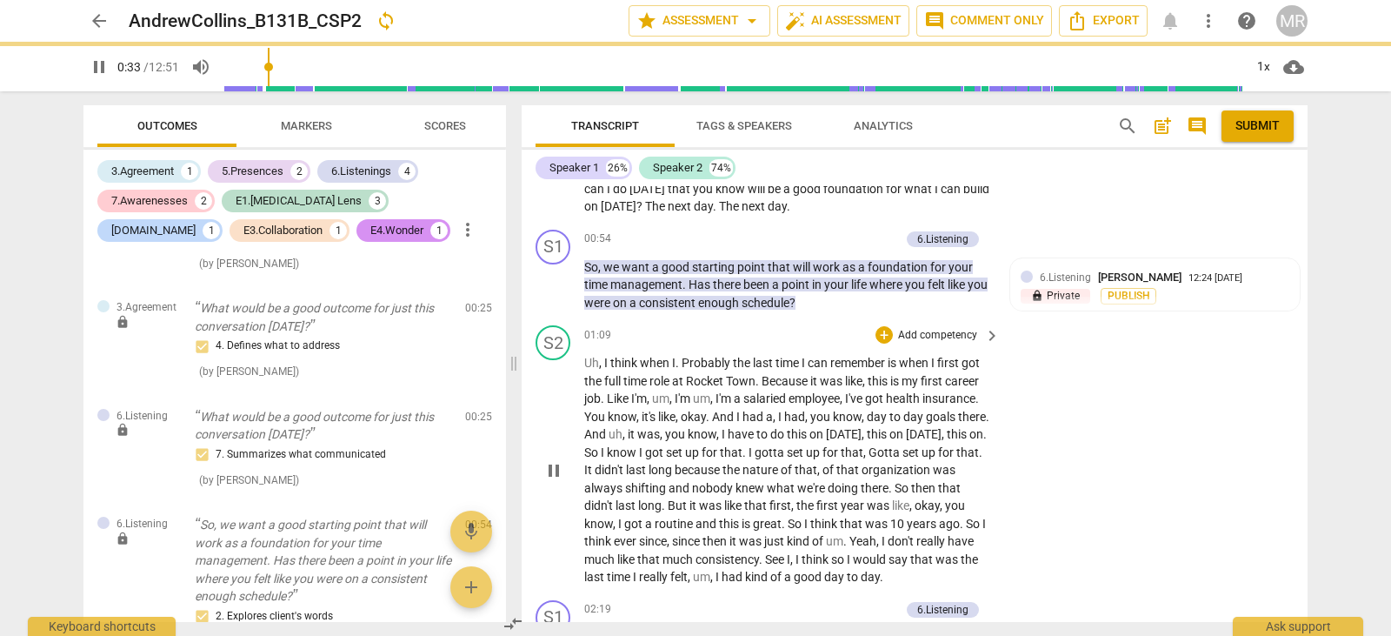
click at [1200, 531] on div "S2 play_arrow pause 01:09 + Add competency keyboard_arrow_right Uh , I think wh…" at bounding box center [915, 455] width 786 height 275
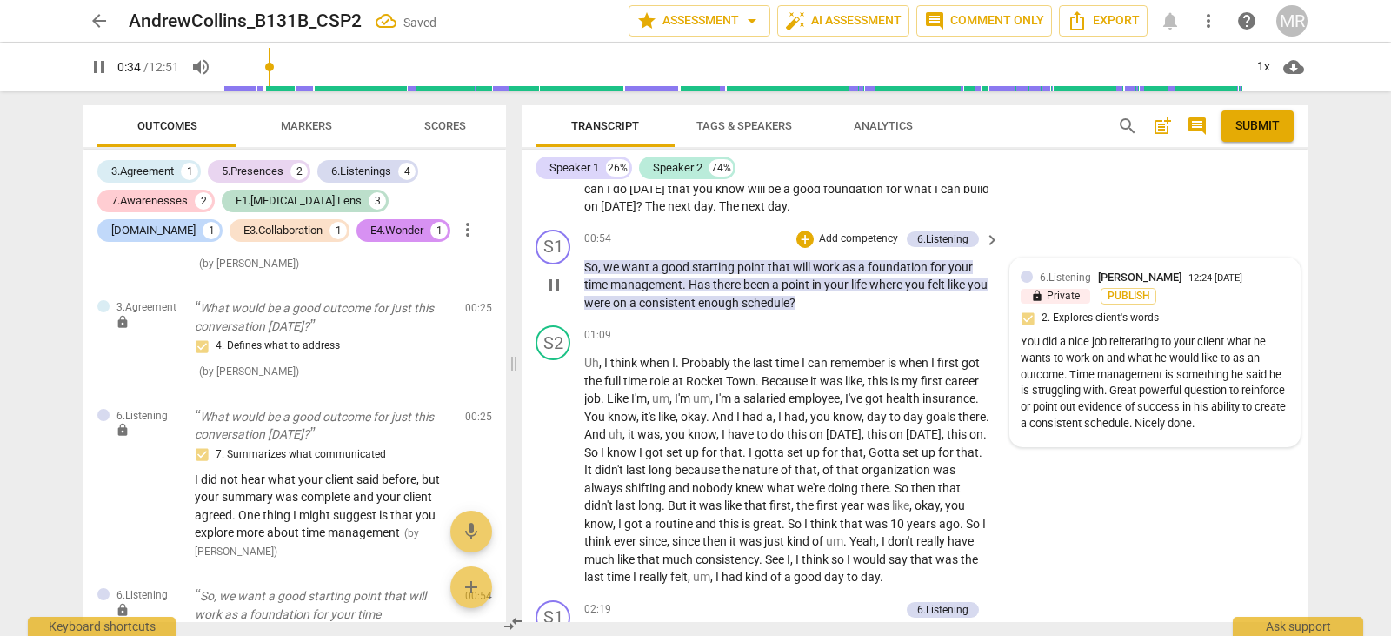
click at [1216, 270] on div "6.Listening [PERSON_NAME] 12:24 [DATE]" at bounding box center [1165, 277] width 250 height 17
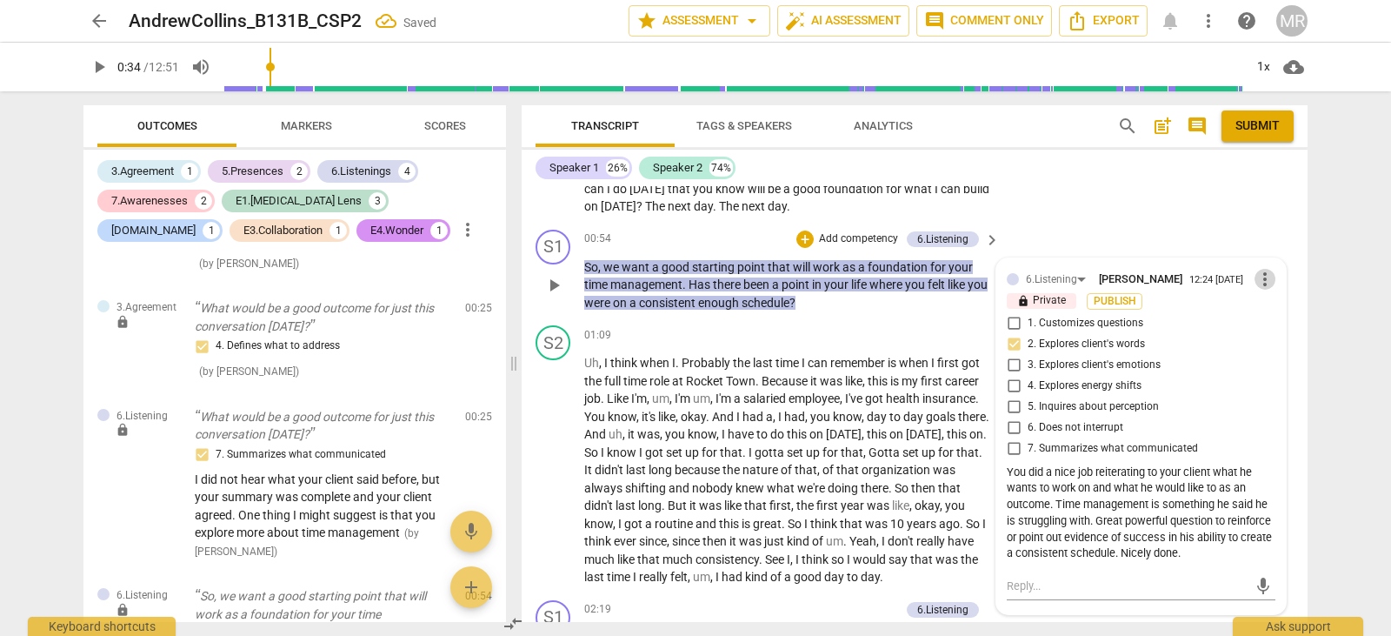
click at [1261, 282] on span "more_vert" at bounding box center [1265, 279] width 21 height 21
click at [1265, 282] on li "Edit" at bounding box center [1279, 279] width 60 height 33
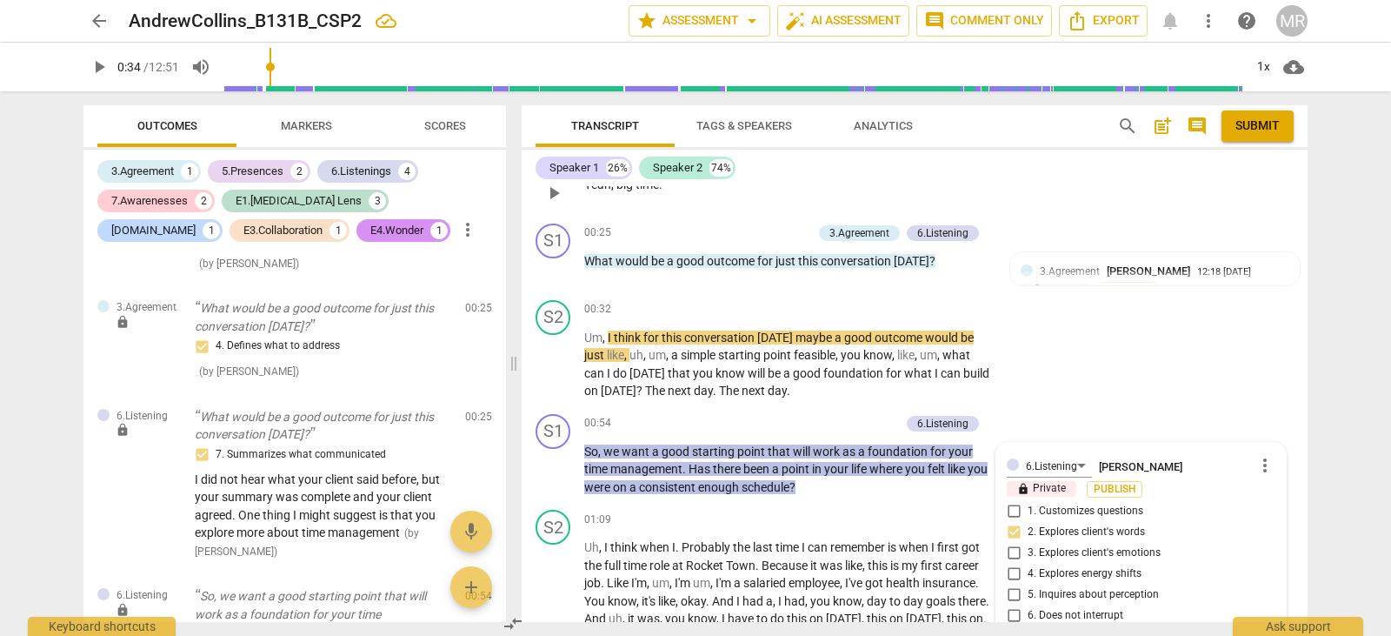
scroll to position [155, 0]
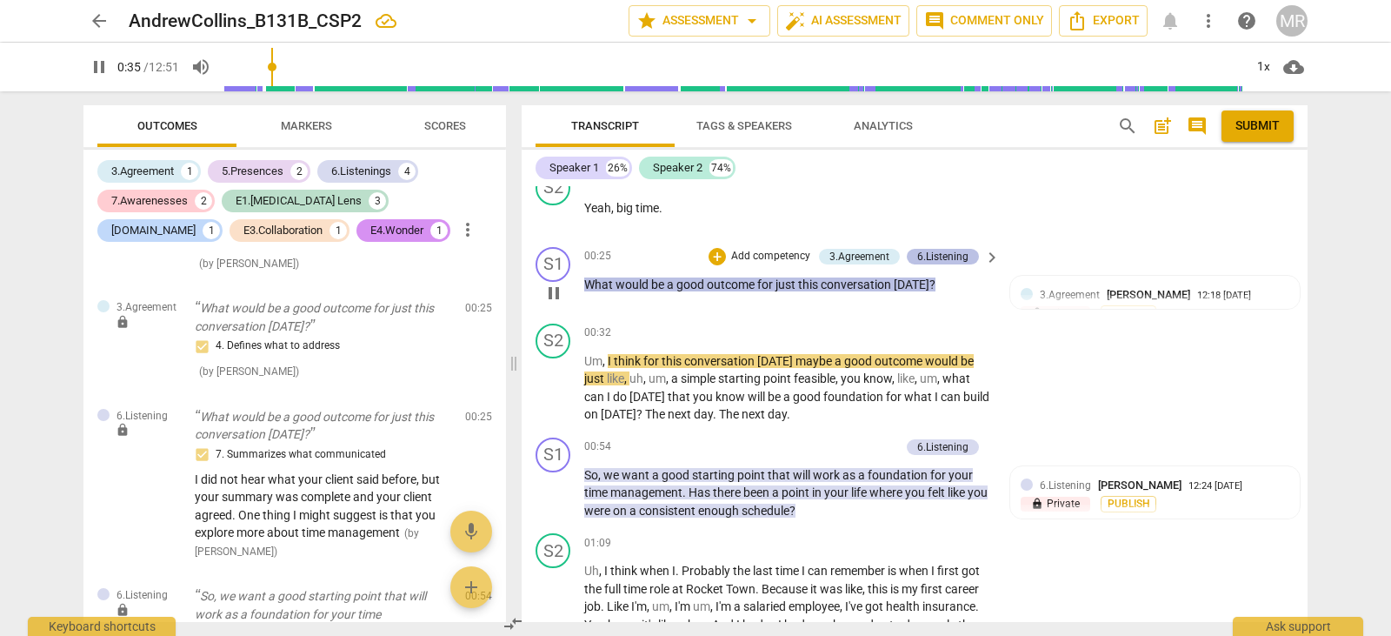
click at [956, 250] on div "6.Listening" at bounding box center [943, 257] width 51 height 16
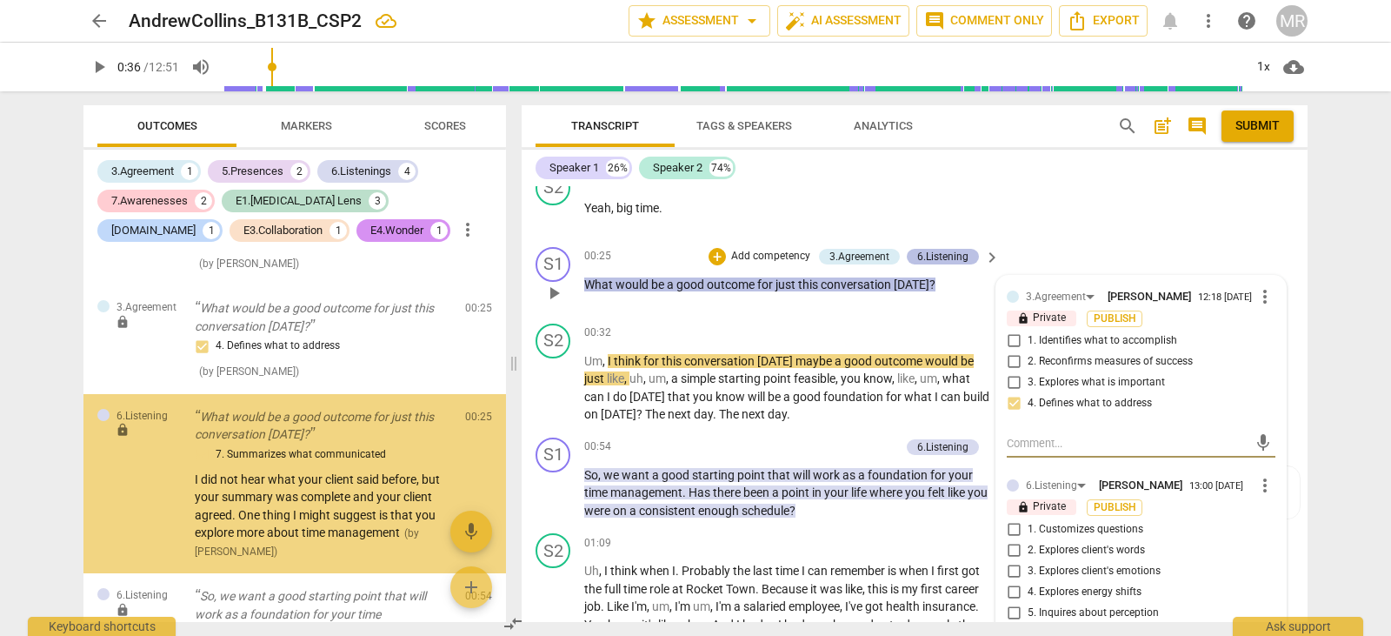
scroll to position [210, 0]
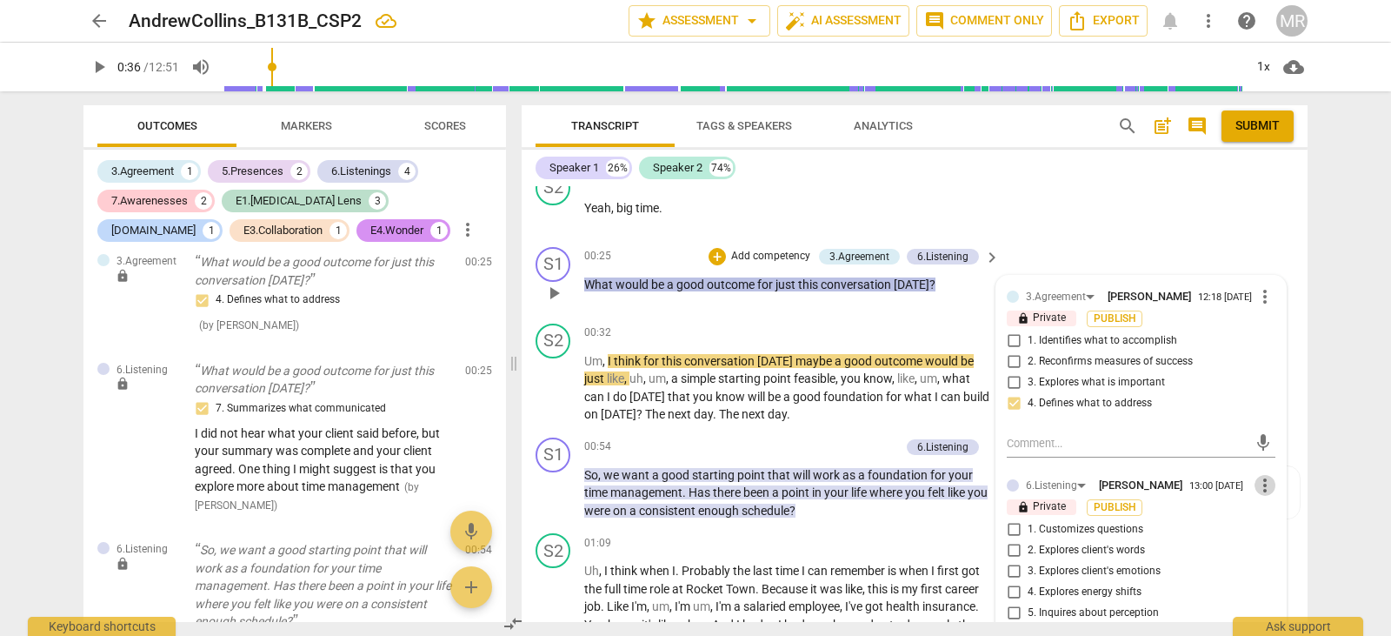
click at [1257, 492] on span "more_vert" at bounding box center [1265, 485] width 21 height 21
click at [1271, 482] on li "Edit" at bounding box center [1279, 485] width 60 height 33
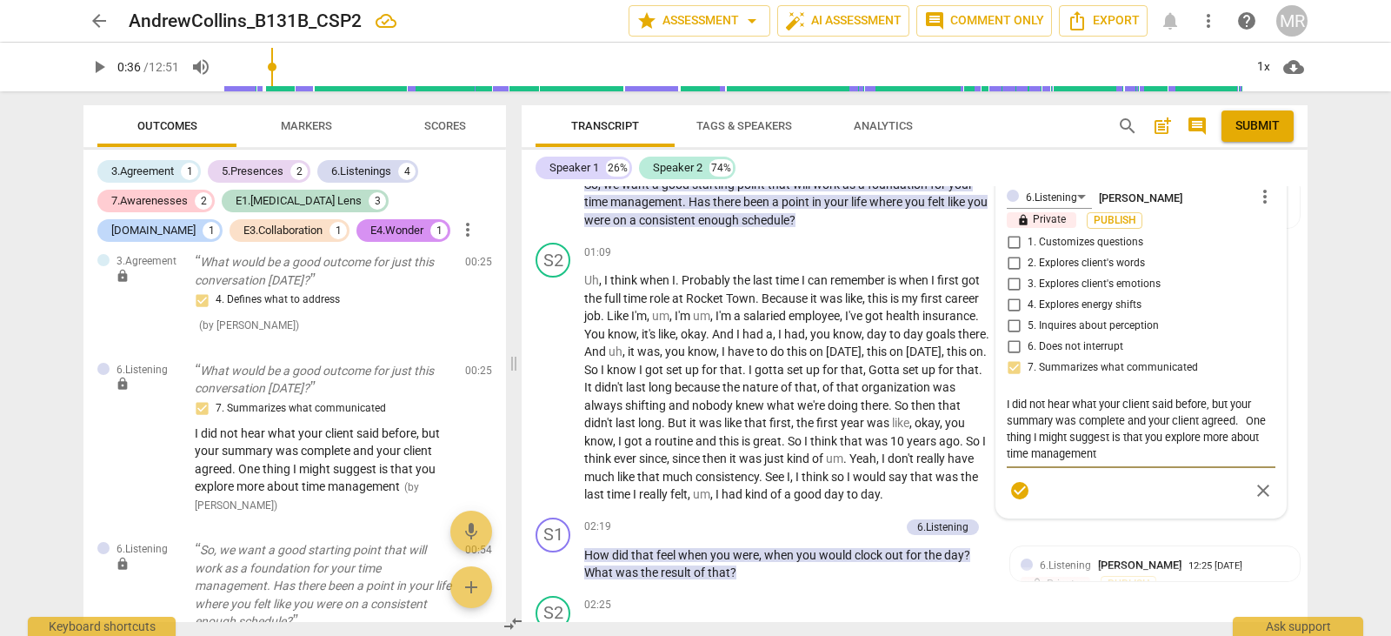
click at [1104, 452] on textarea "I did not hear what your client said before, but your summary was complete and …" at bounding box center [1141, 429] width 269 height 66
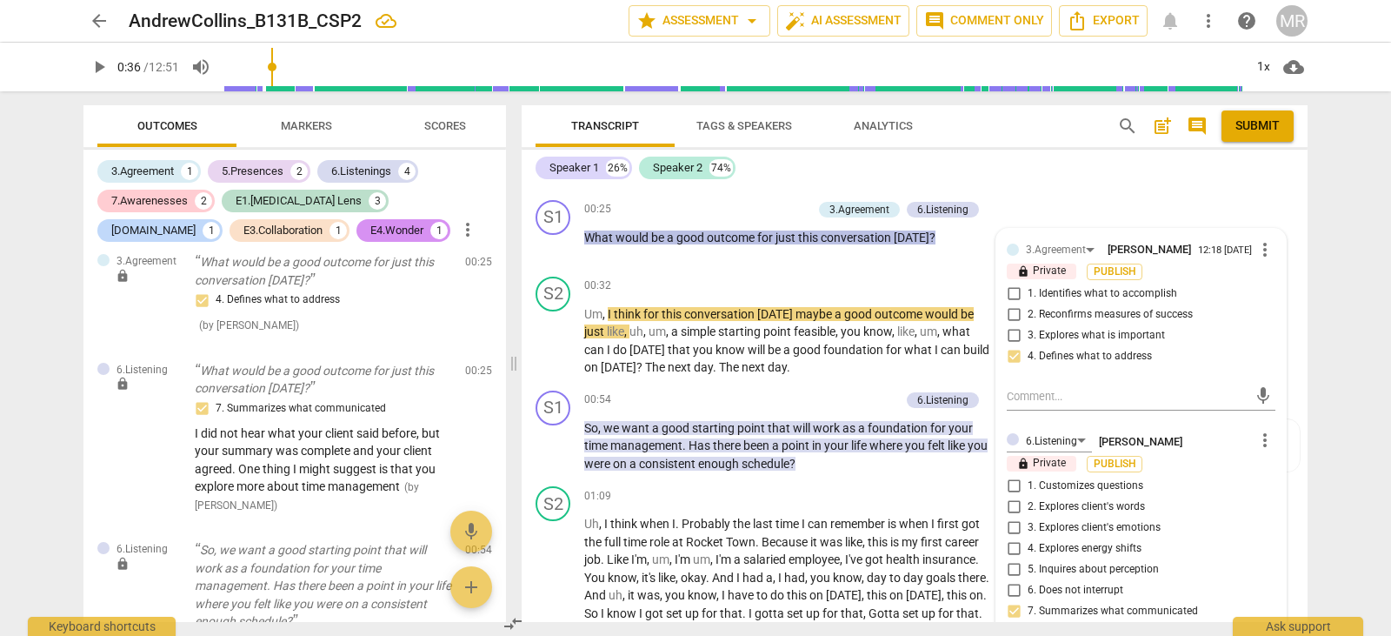
scroll to position [226, 0]
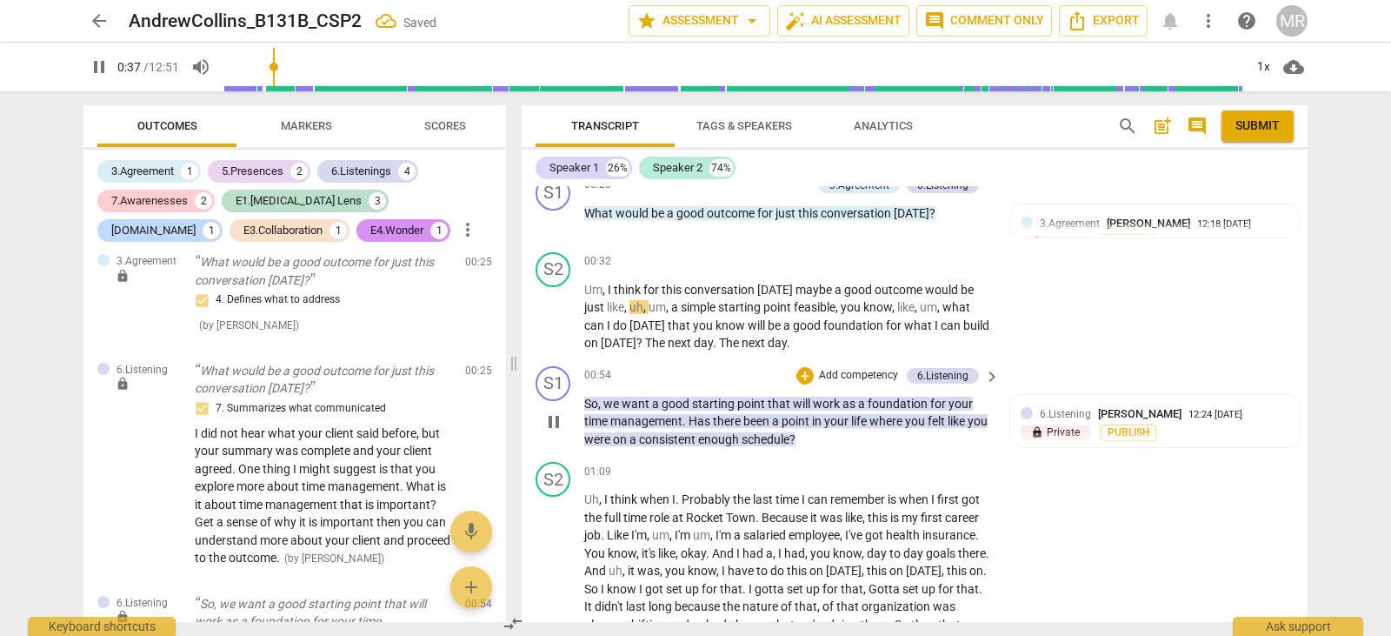
click at [887, 374] on p "Add competency" at bounding box center [858, 376] width 83 height 16
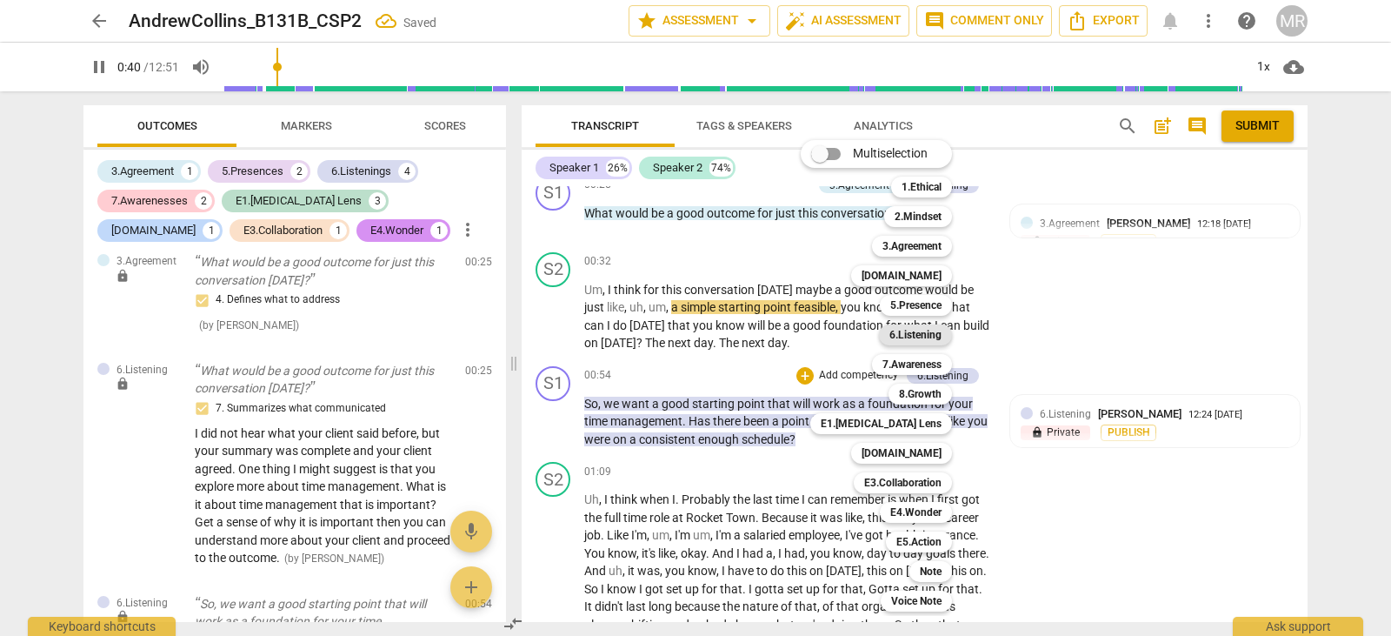
click at [925, 335] on b "6.Listening" at bounding box center [916, 334] width 52 height 21
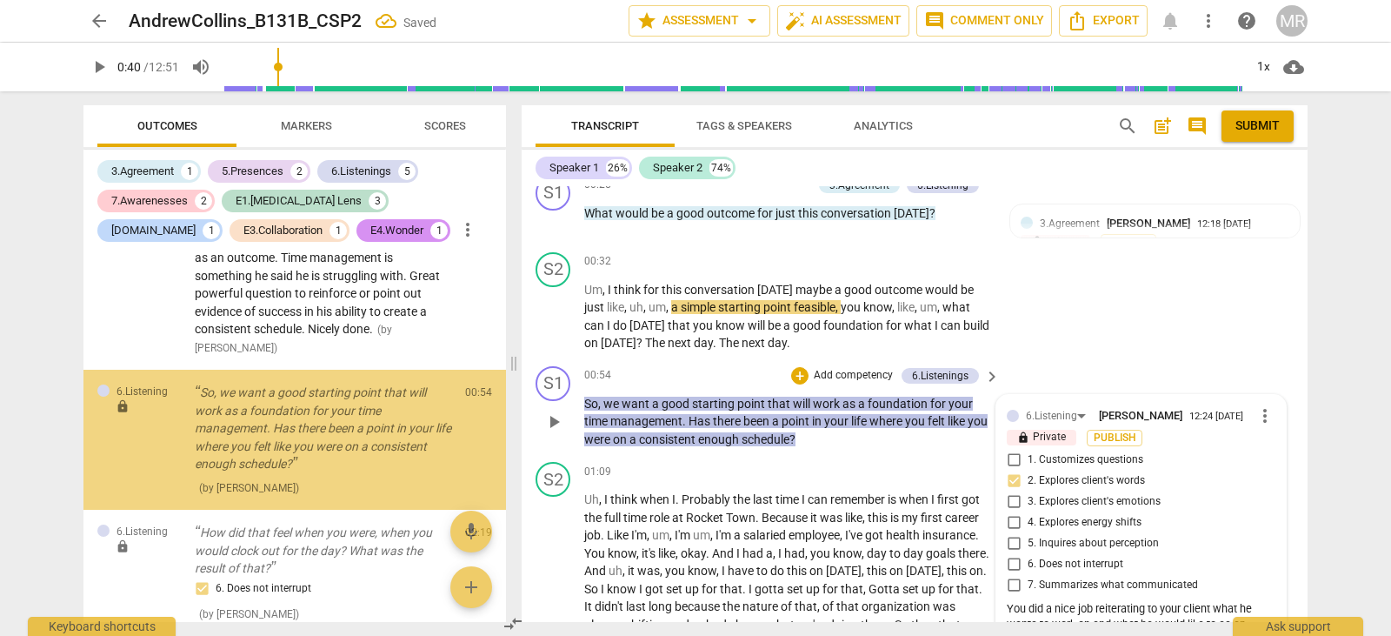
scroll to position [729, 0]
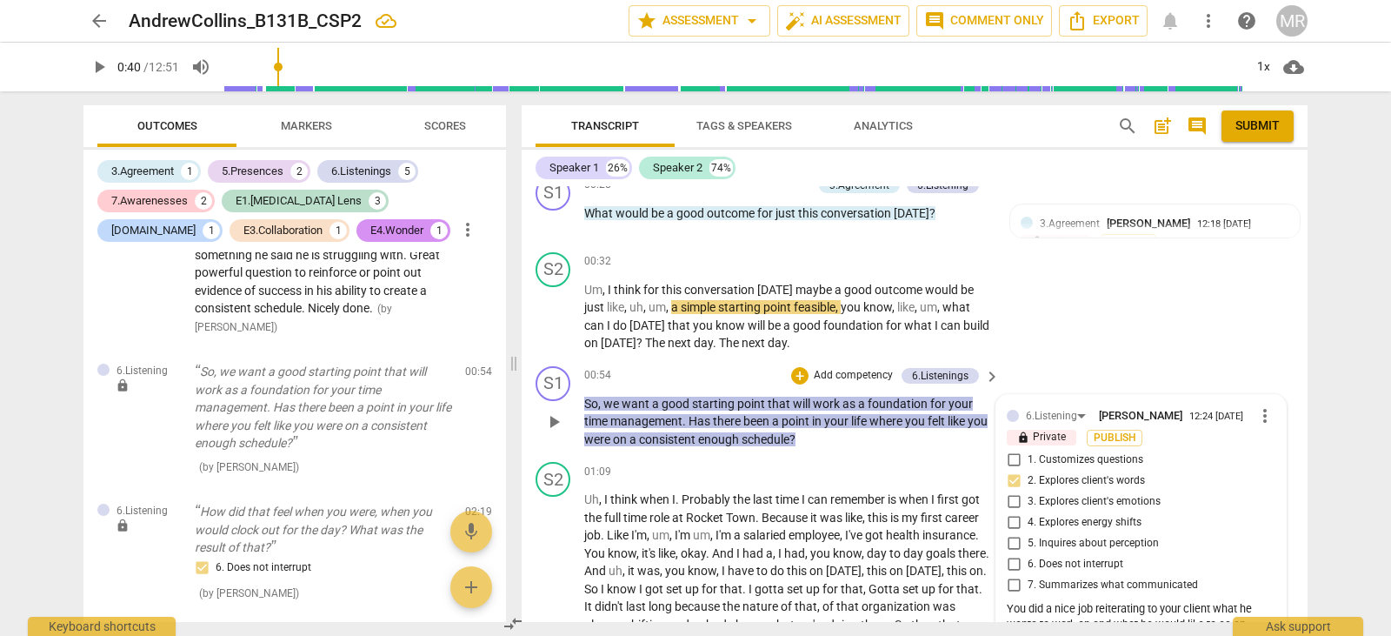
click at [1260, 417] on span "more_vert" at bounding box center [1265, 415] width 21 height 21
click at [1260, 417] on li "Edit" at bounding box center [1279, 415] width 60 height 33
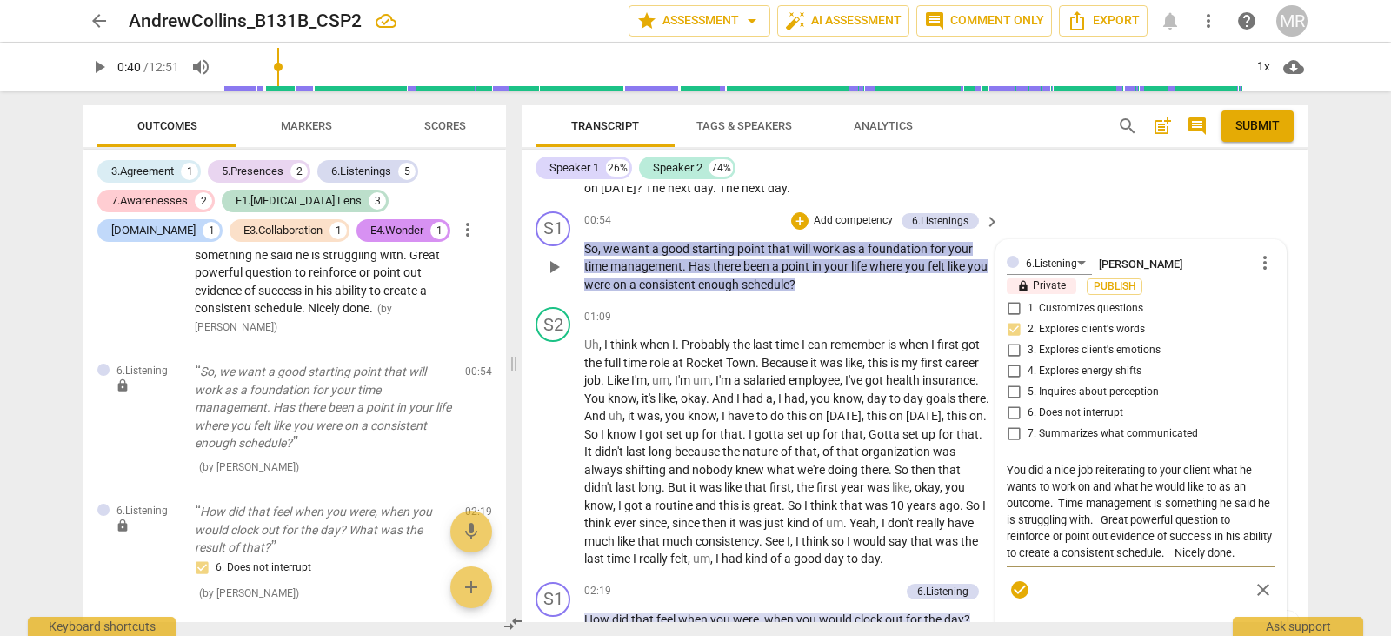
scroll to position [17, 0]
drag, startPoint x: 1201, startPoint y: 600, endPoint x: 1240, endPoint y: 548, distance: 65.2
click at [1240, 548] on textarea "You did a nice job reiterating to your client what he wants to work on and what…" at bounding box center [1141, 511] width 269 height 99
click at [1213, 486] on textarea "You did a nice job reiterating to your client what he wants to work on and what…" at bounding box center [1141, 511] width 269 height 99
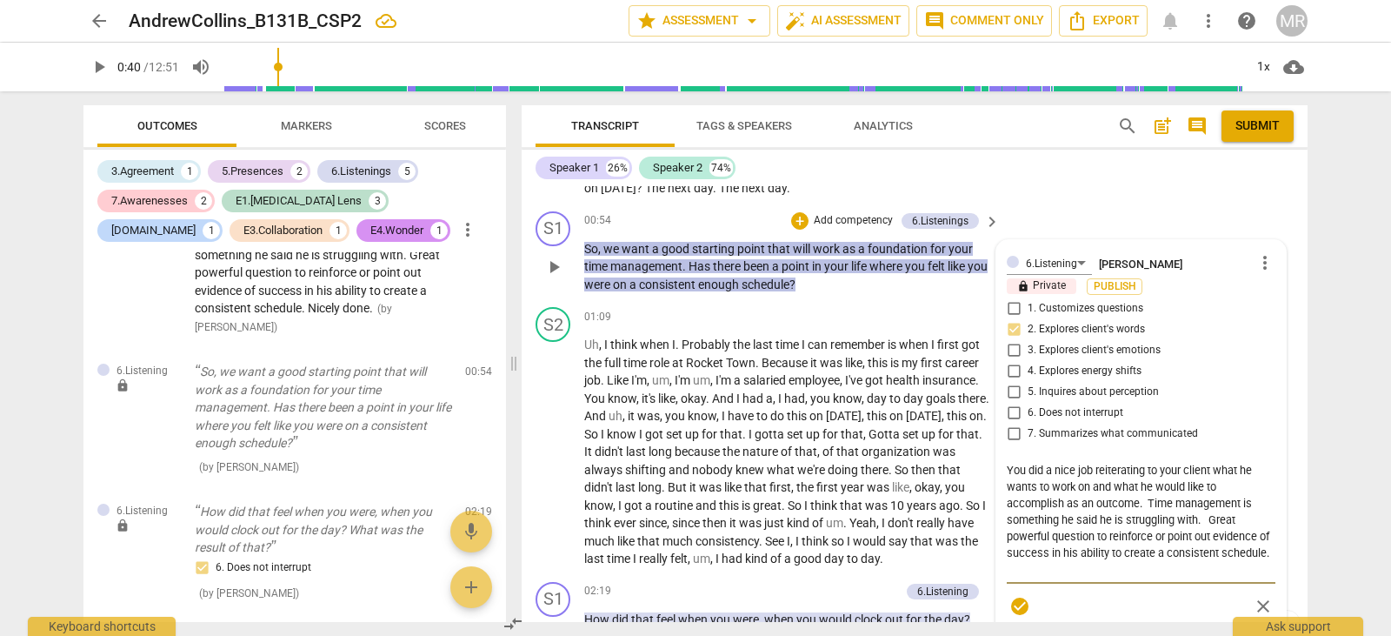
click at [1148, 504] on textarea "You did a nice job reiterating to your client what he wants to work on and what…" at bounding box center [1141, 520] width 269 height 116
click at [1183, 523] on textarea "You did a nice job reiterating to your client what he wants to work on and what…" at bounding box center [1141, 520] width 269 height 116
click at [1179, 522] on textarea "You did a nice job reiterating to your client what he wants to work on and what…" at bounding box center [1141, 520] width 269 height 116
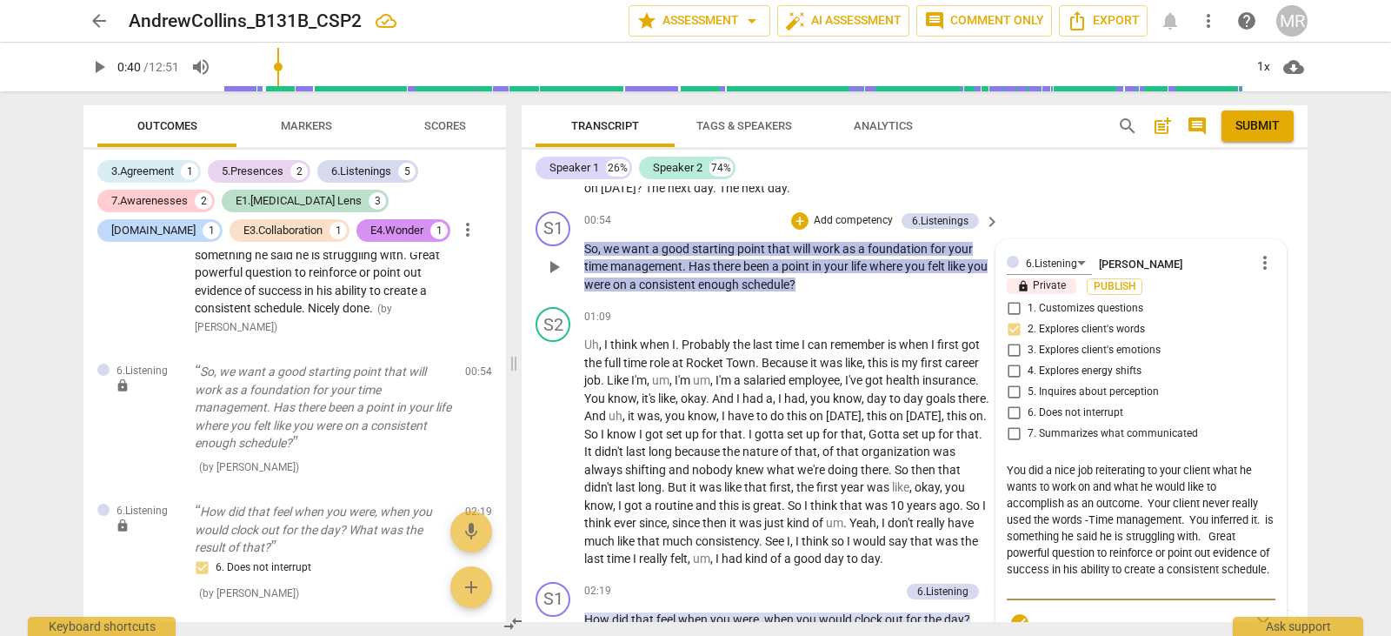
drag, startPoint x: 1210, startPoint y: 536, endPoint x: 1185, endPoint y: 536, distance: 25.2
click at [1185, 536] on textarea "You did a nice job reiterating to your client what he wants to work on and what…" at bounding box center [1141, 528] width 269 height 132
click at [1220, 539] on textarea "You did a nice job reiterating to your client what he wants to work on and what…" at bounding box center [1141, 528] width 269 height 132
click at [1218, 537] on textarea "You did a nice job reiterating to your client what he wants to work on and what…" at bounding box center [1141, 528] width 269 height 132
drag, startPoint x: 1218, startPoint y: 537, endPoint x: 1001, endPoint y: 538, distance: 217.4
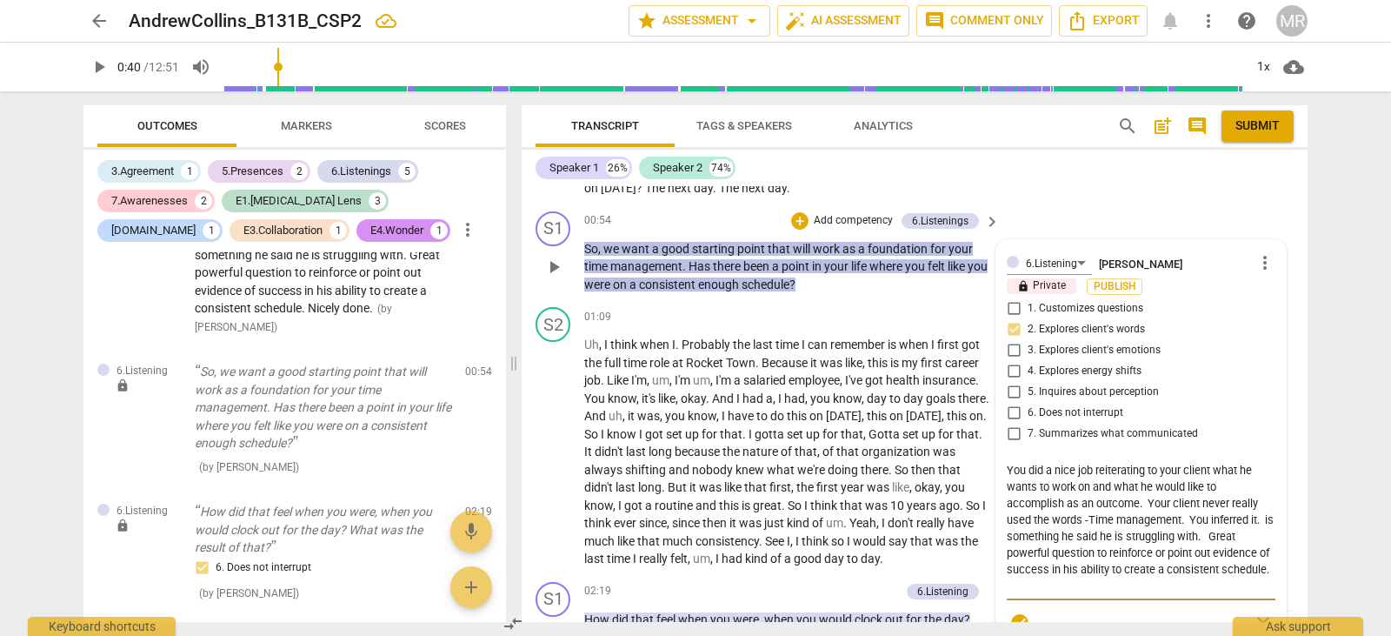
click at [1001, 538] on div "6.Listening [PERSON_NAME] more_vert lock Private Publish 1. Customizes question…" at bounding box center [1142, 570] width 290 height 661
drag, startPoint x: 1076, startPoint y: 568, endPoint x: 1214, endPoint y: 585, distance: 139.4
click at [1214, 585] on textarea "You did a nice job reiterating to your client what he wants to work on and what…" at bounding box center [1141, 528] width 269 height 132
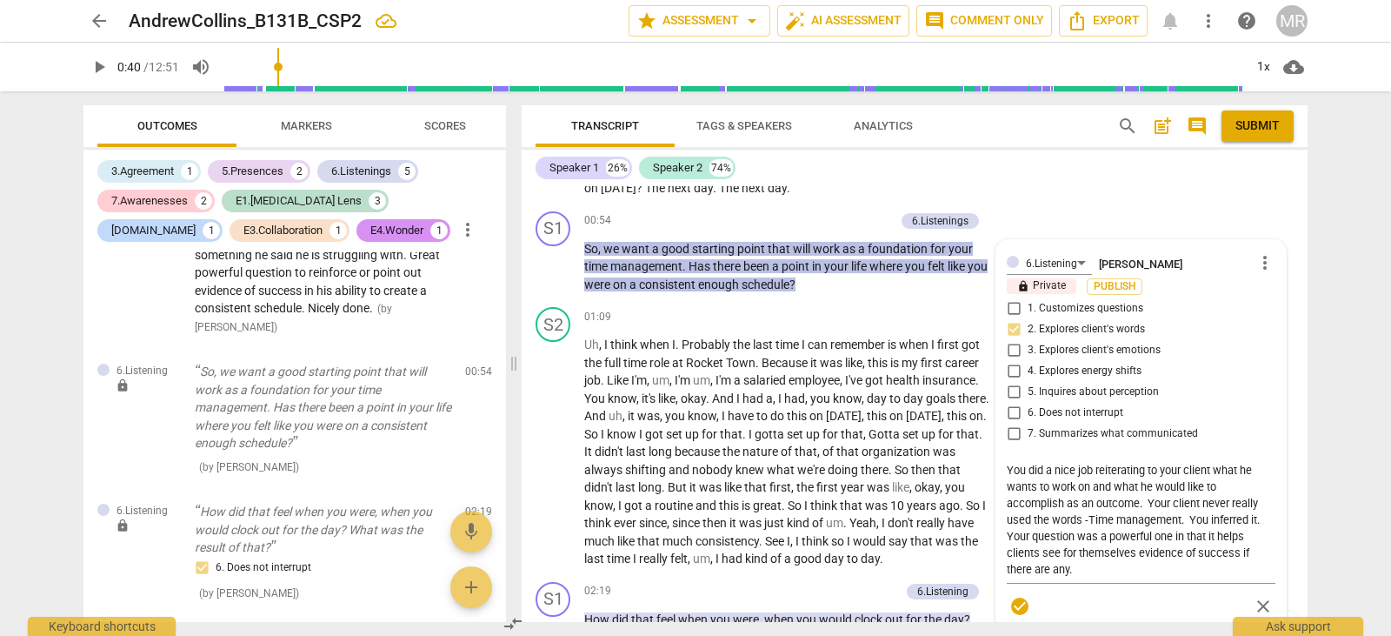
drag, startPoint x: 1308, startPoint y: 241, endPoint x: 1303, endPoint y: 230, distance: 12.5
click at [1303, 230] on div "Transcript Tags & Speakers Analytics search post_add comment Submit Speaker 1 2…" at bounding box center [918, 363] width 807 height 544
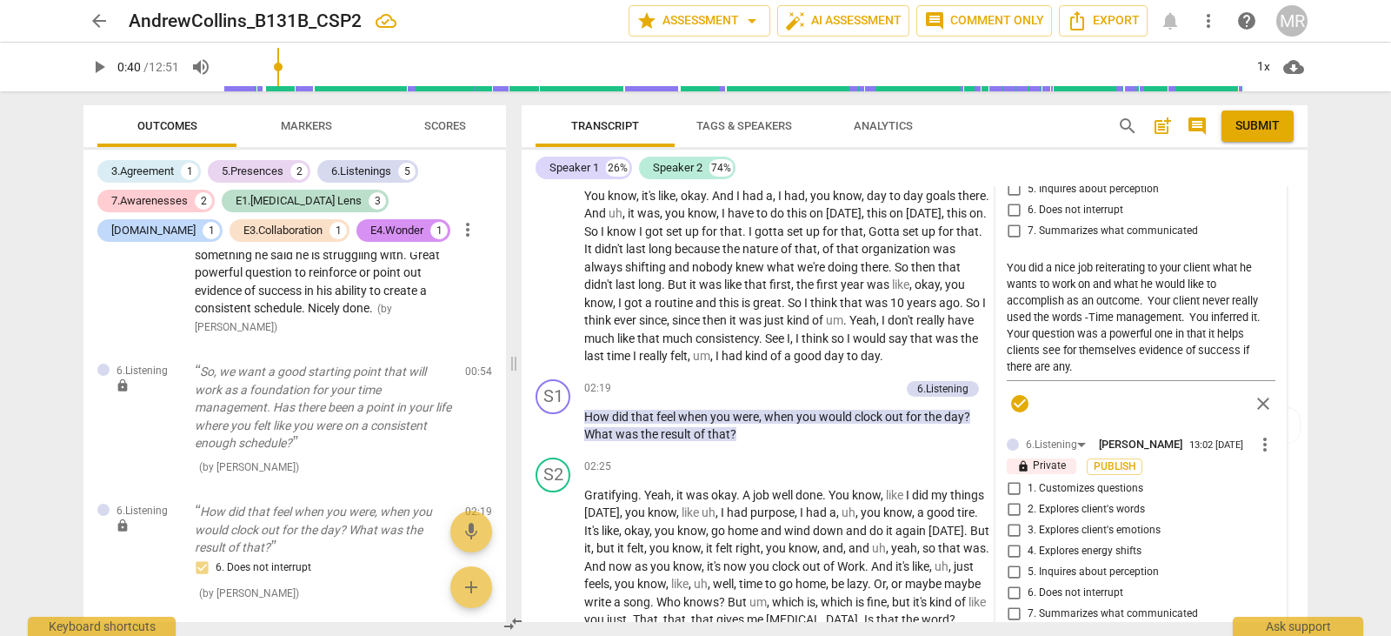
scroll to position [596, 0]
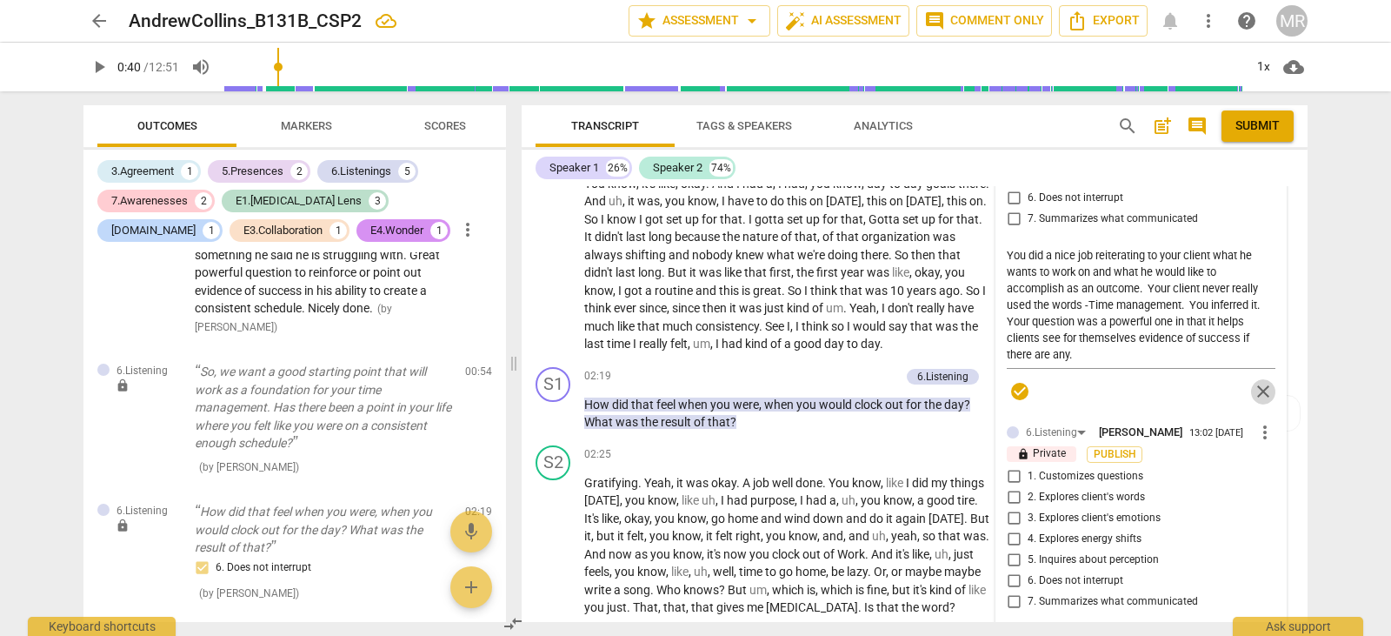
click at [1257, 393] on span "close" at bounding box center [1263, 391] width 21 height 21
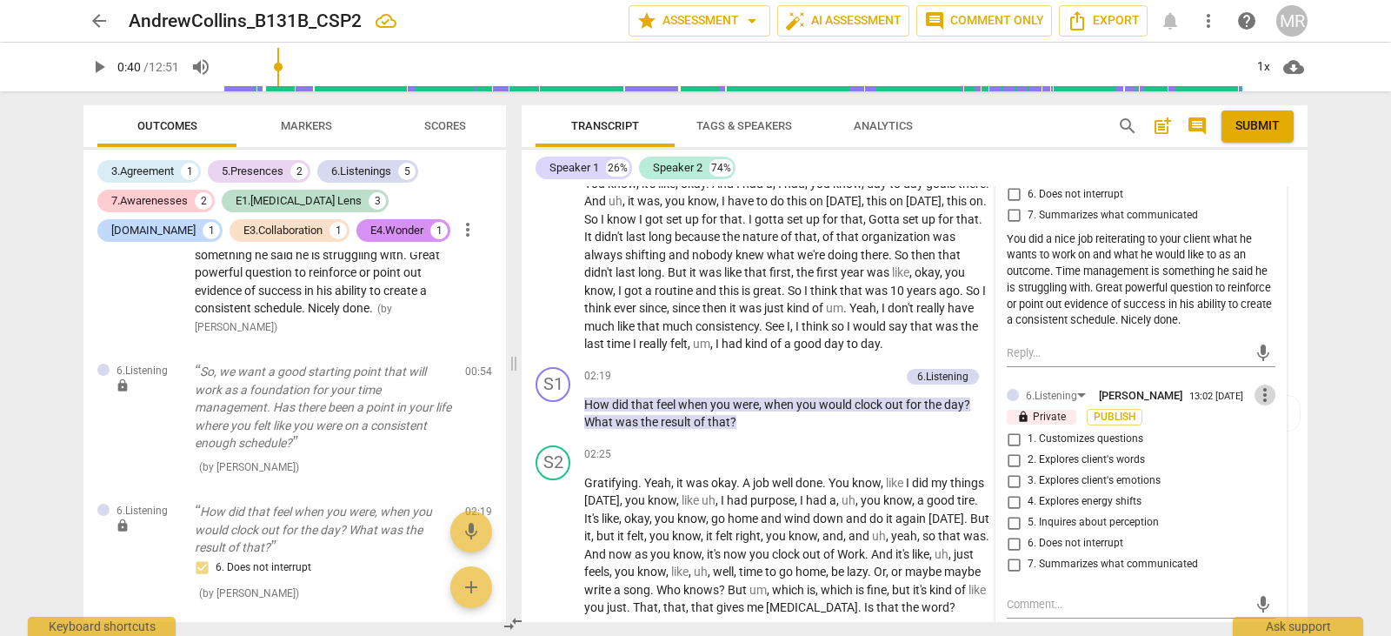
click at [1257, 393] on span "more_vert" at bounding box center [1265, 394] width 21 height 21
click at [1266, 431] on li "Delete" at bounding box center [1279, 427] width 60 height 33
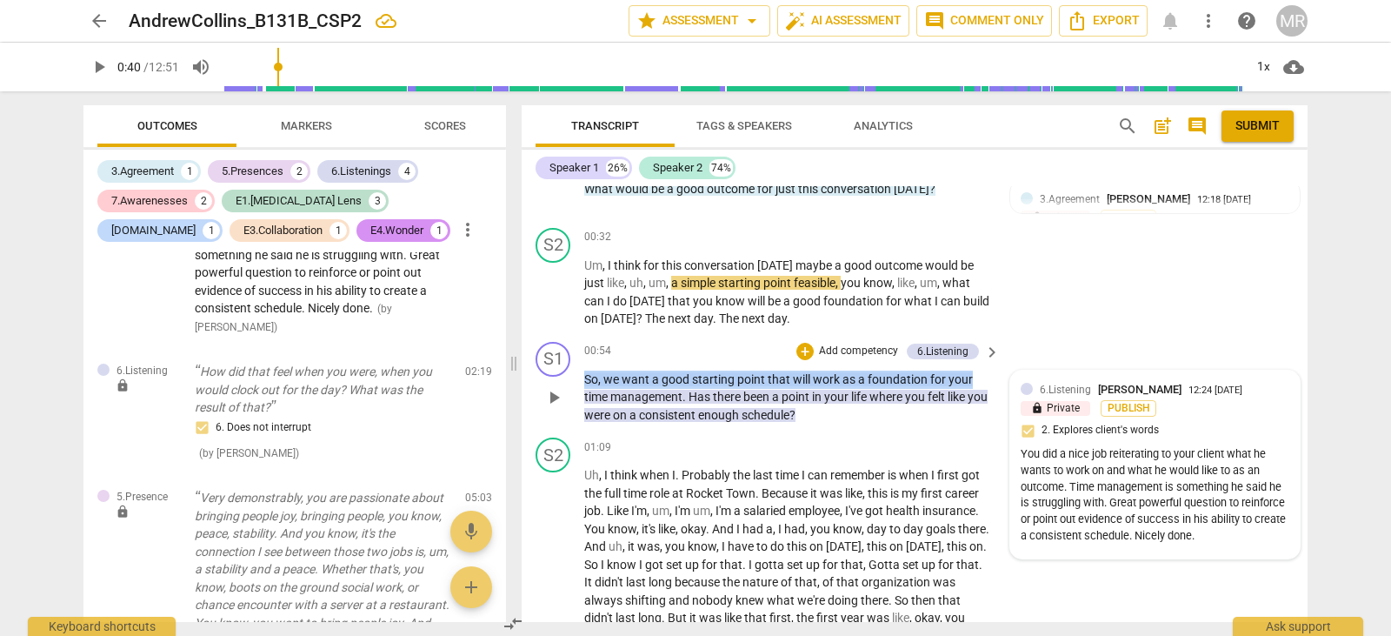
scroll to position [274, 0]
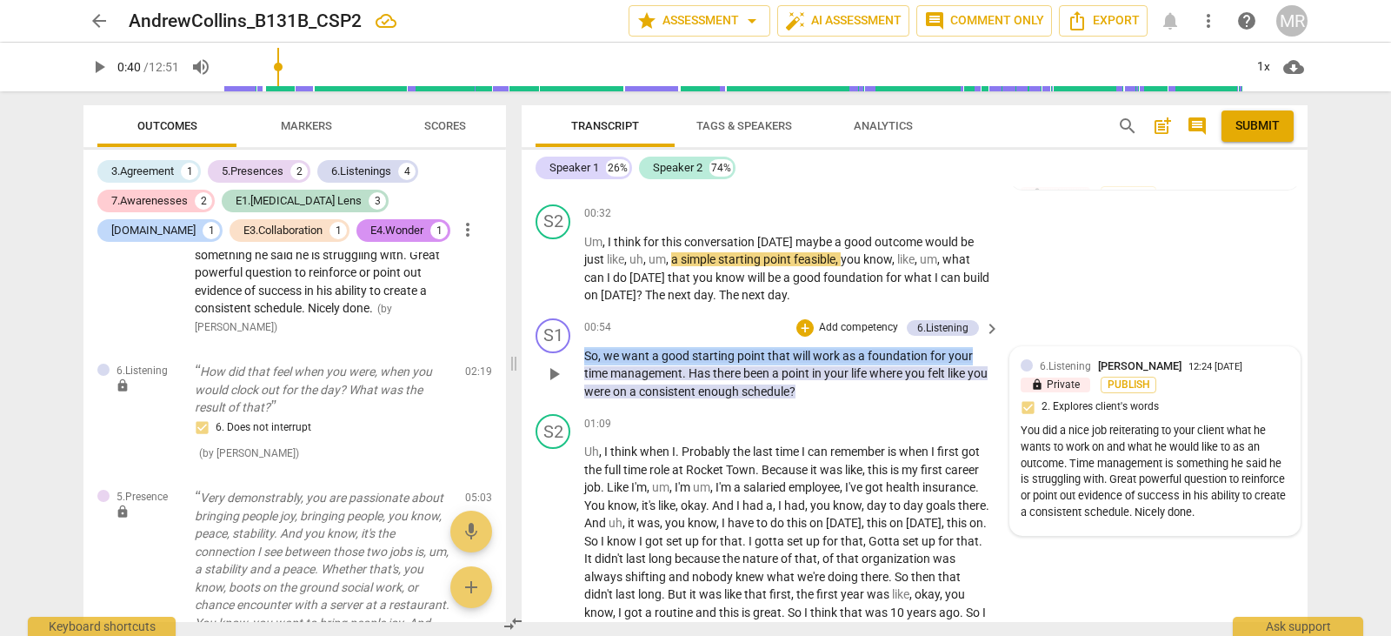
click at [853, 322] on p "Add competency" at bounding box center [858, 328] width 83 height 16
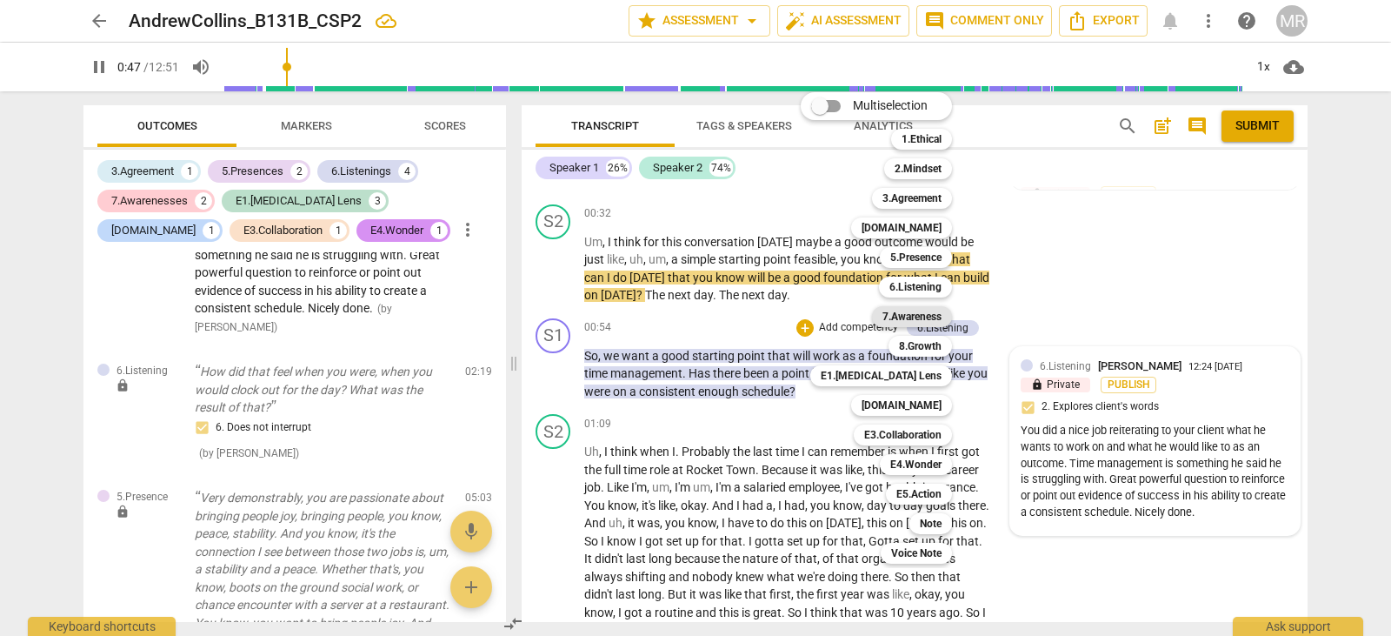
click at [914, 316] on b "7.Awareness" at bounding box center [912, 316] width 59 height 21
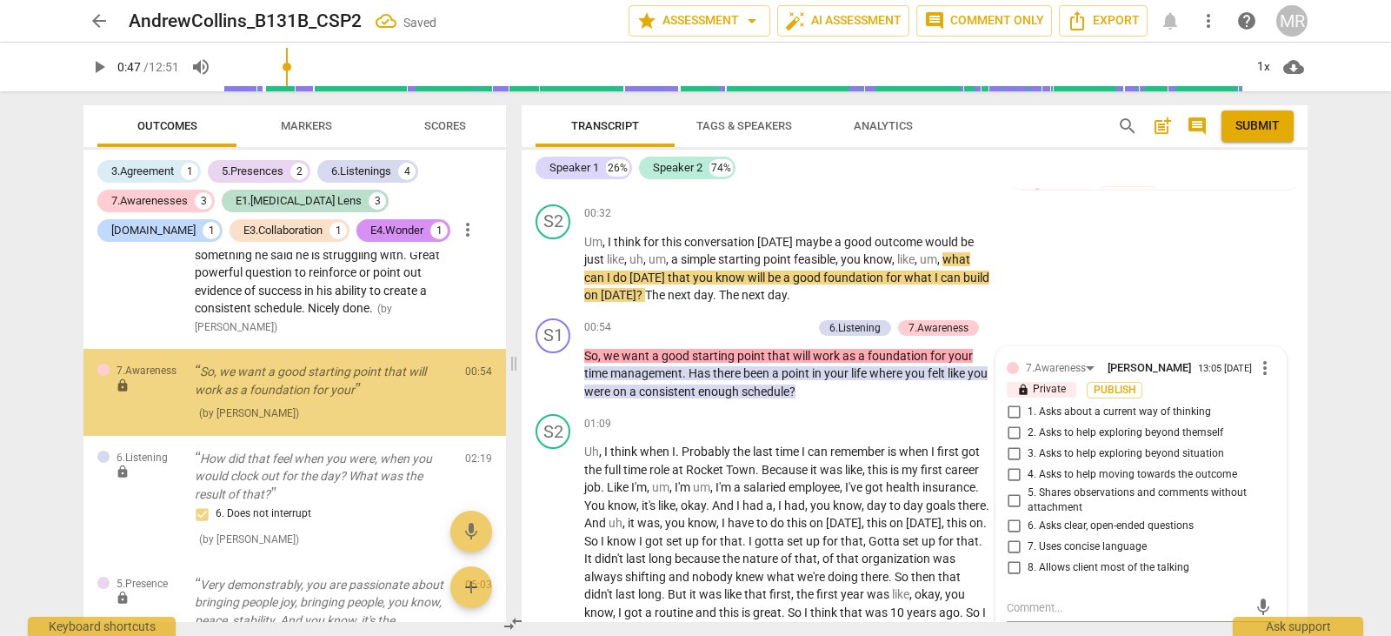
scroll to position [702, 0]
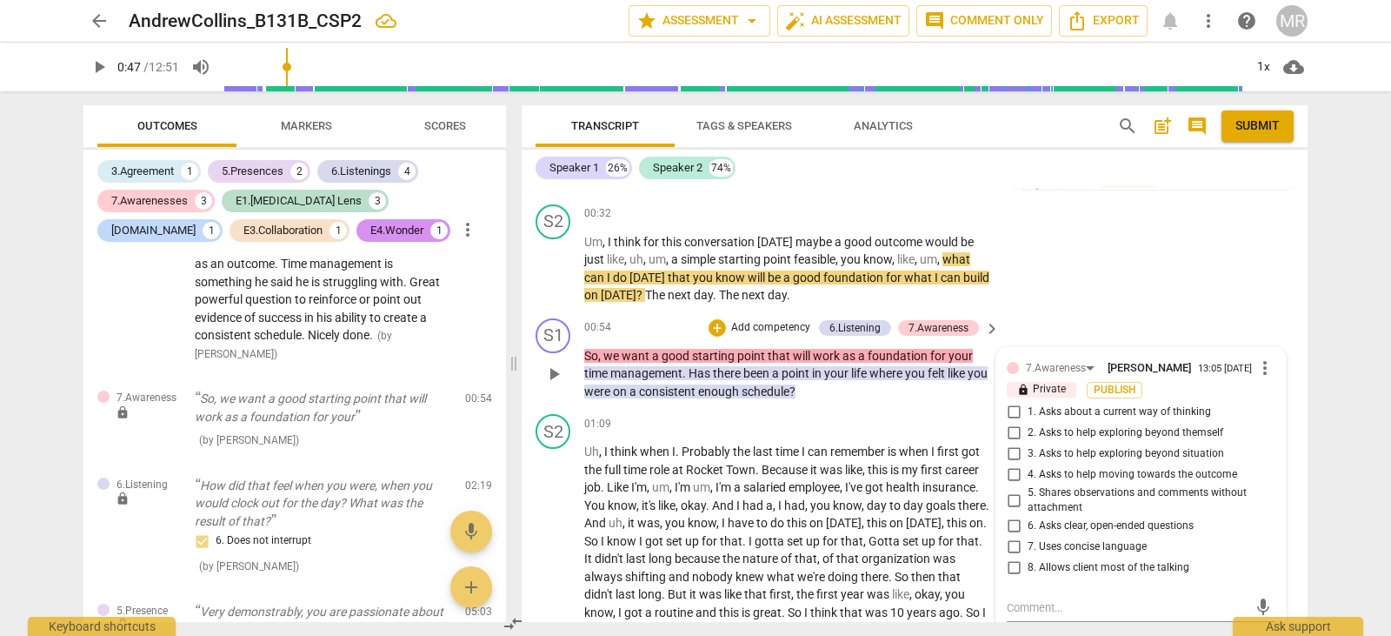
click at [776, 330] on p "Add competency" at bounding box center [771, 328] width 83 height 16
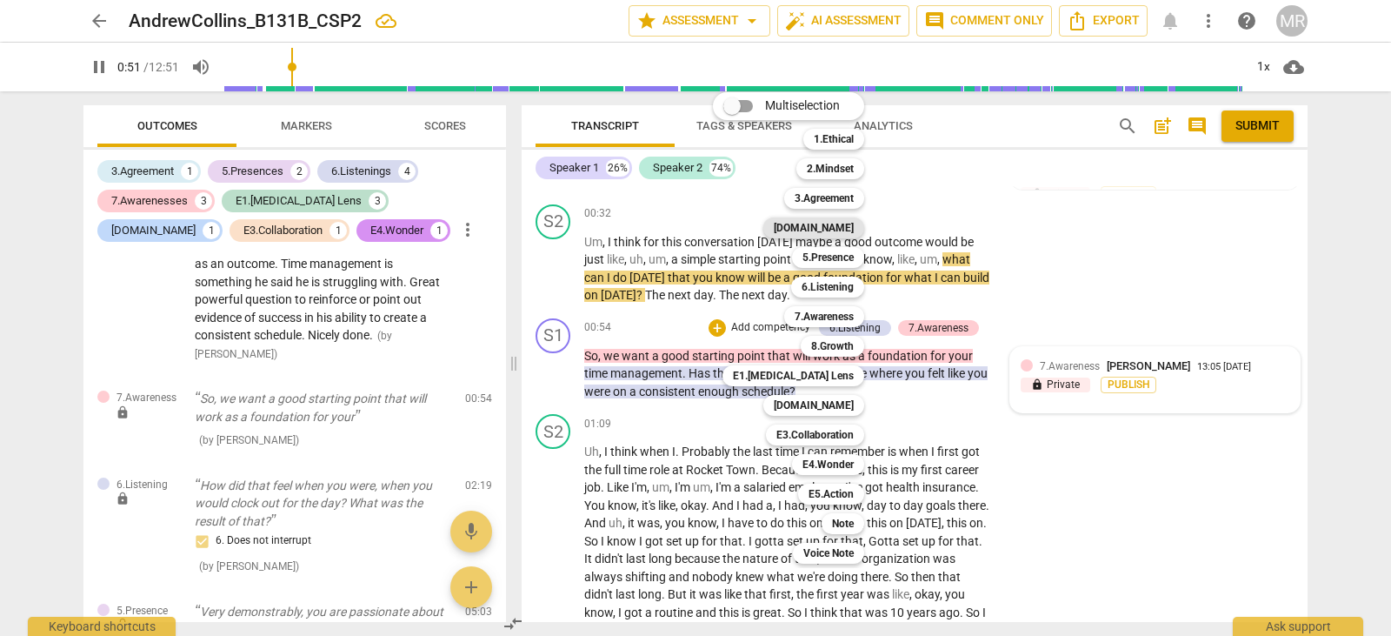
click at [853, 232] on b "[DOMAIN_NAME]" at bounding box center [814, 227] width 80 height 21
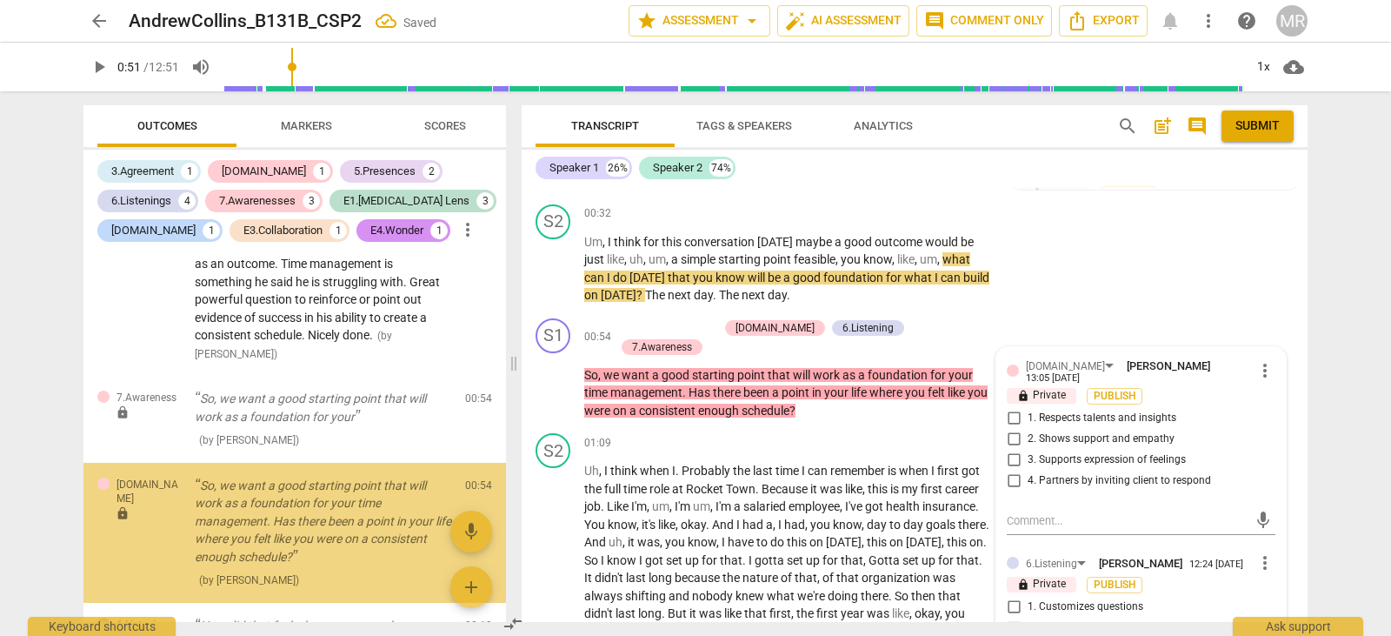
scroll to position [815, 0]
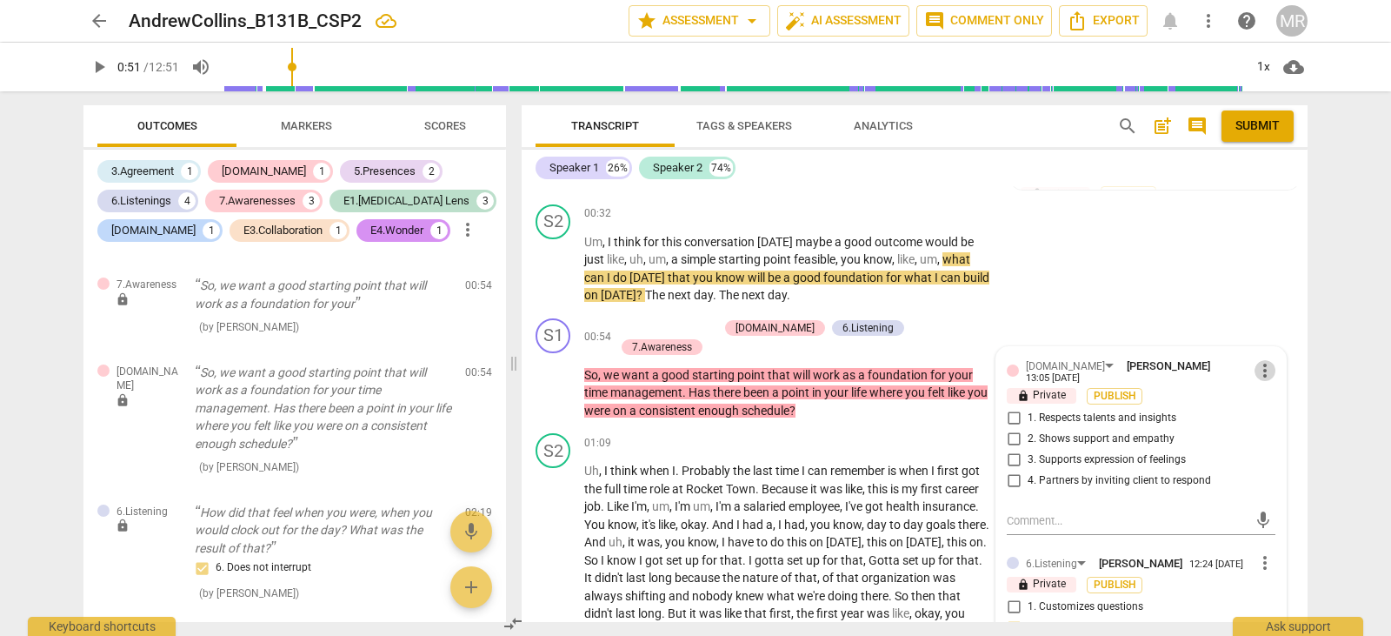
click at [1256, 373] on span "more_vert" at bounding box center [1265, 370] width 21 height 21
click at [1265, 399] on li "Delete" at bounding box center [1279, 400] width 60 height 33
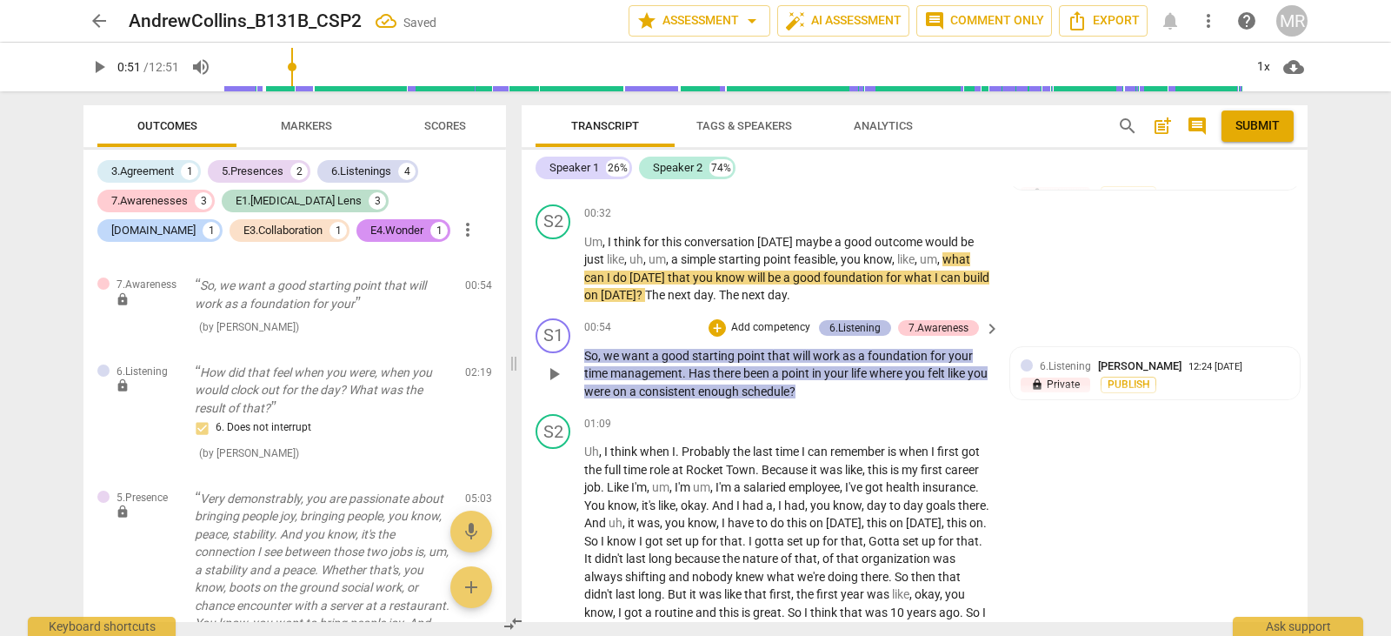
click at [862, 331] on div "6.Listening" at bounding box center [855, 328] width 51 height 16
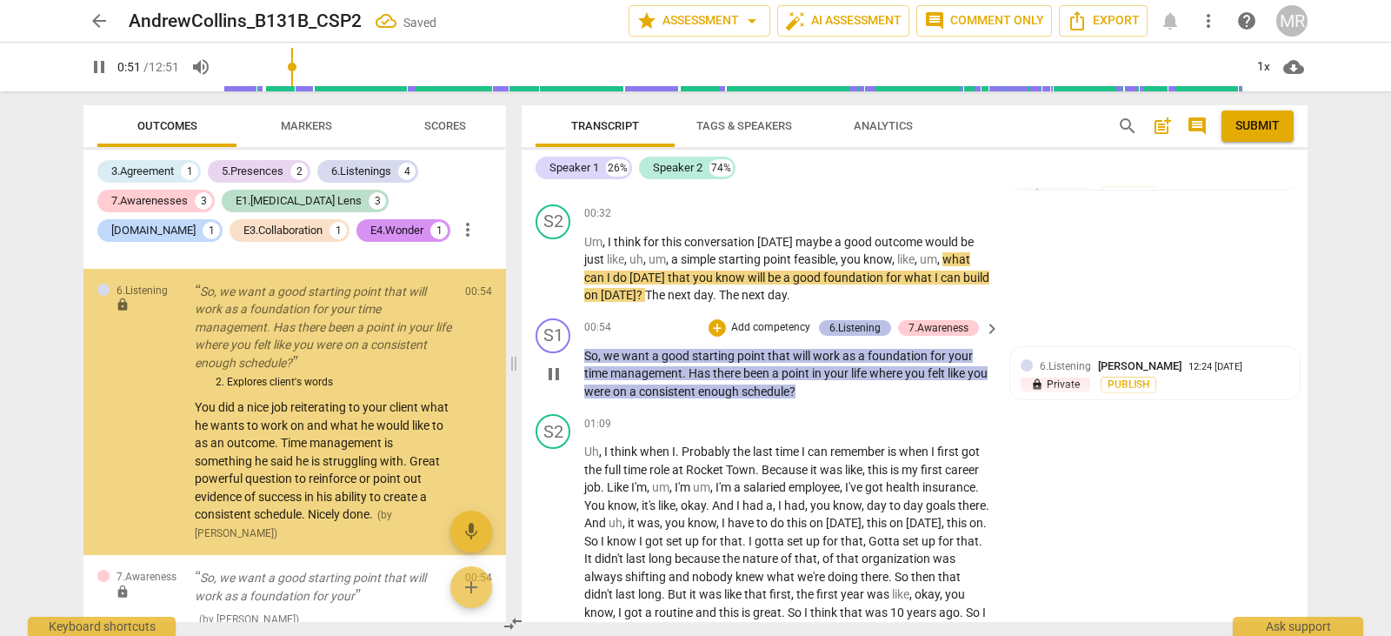
scroll to position [515, 0]
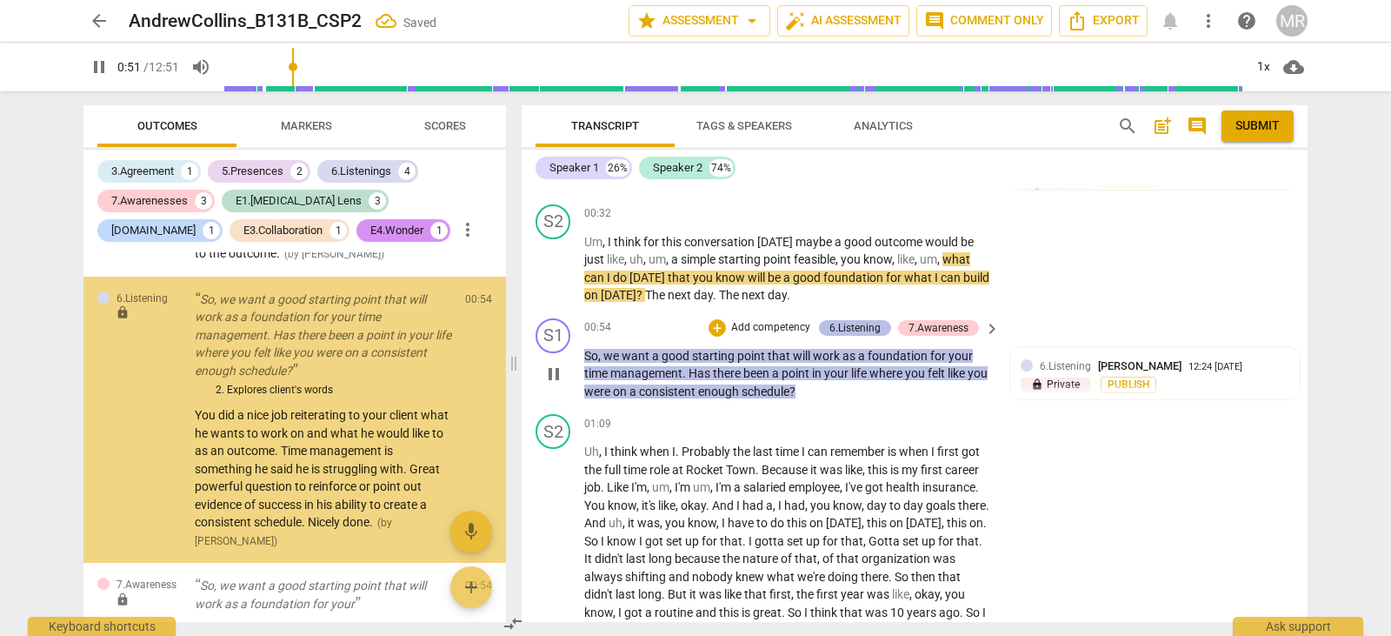
click at [862, 331] on div "6.Listening" at bounding box center [855, 328] width 51 height 16
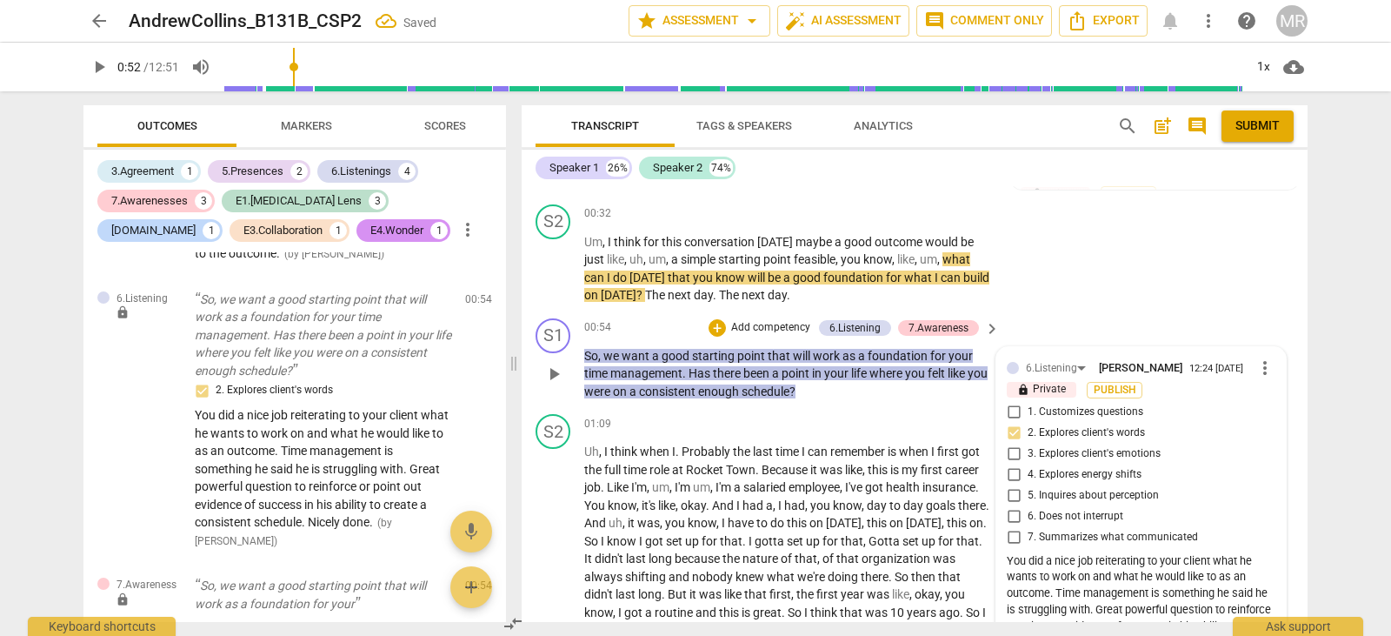
click at [918, 338] on div "00:54 + Add competency 6.Listening 7.Awareness keyboard_arrow_right So , we wan…" at bounding box center [792, 359] width 417 height 83
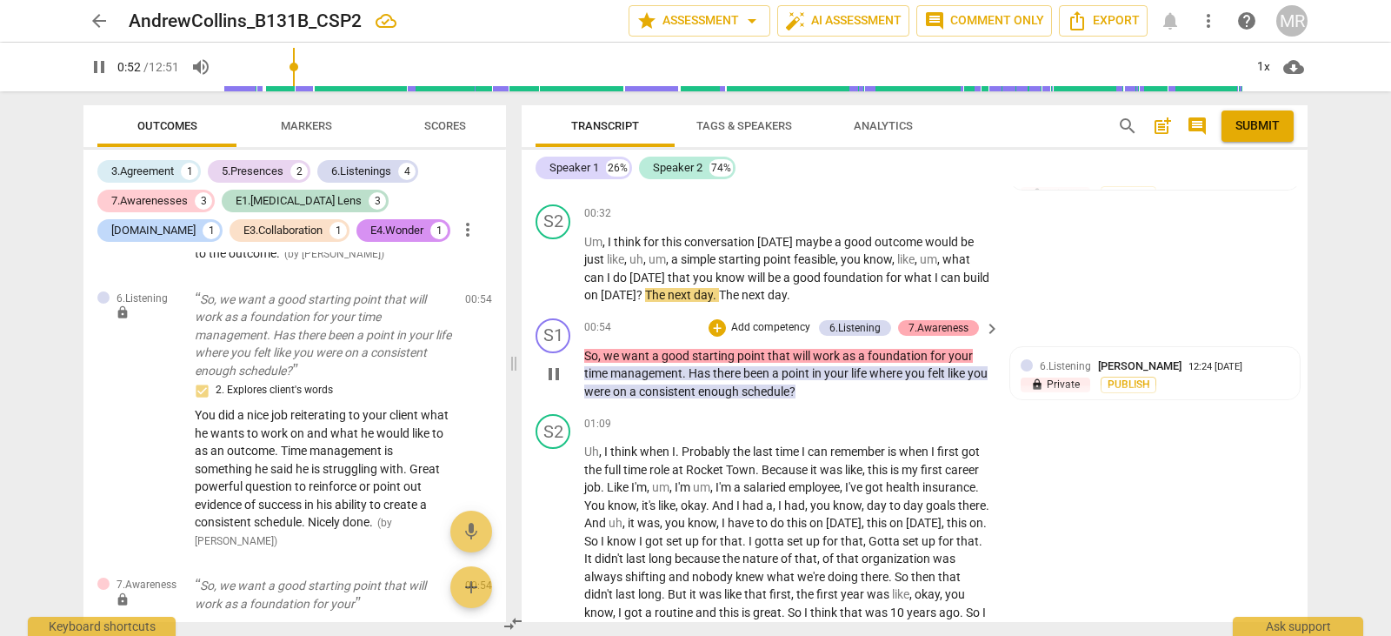
click at [925, 328] on div "7.Awareness" at bounding box center [939, 328] width 60 height 16
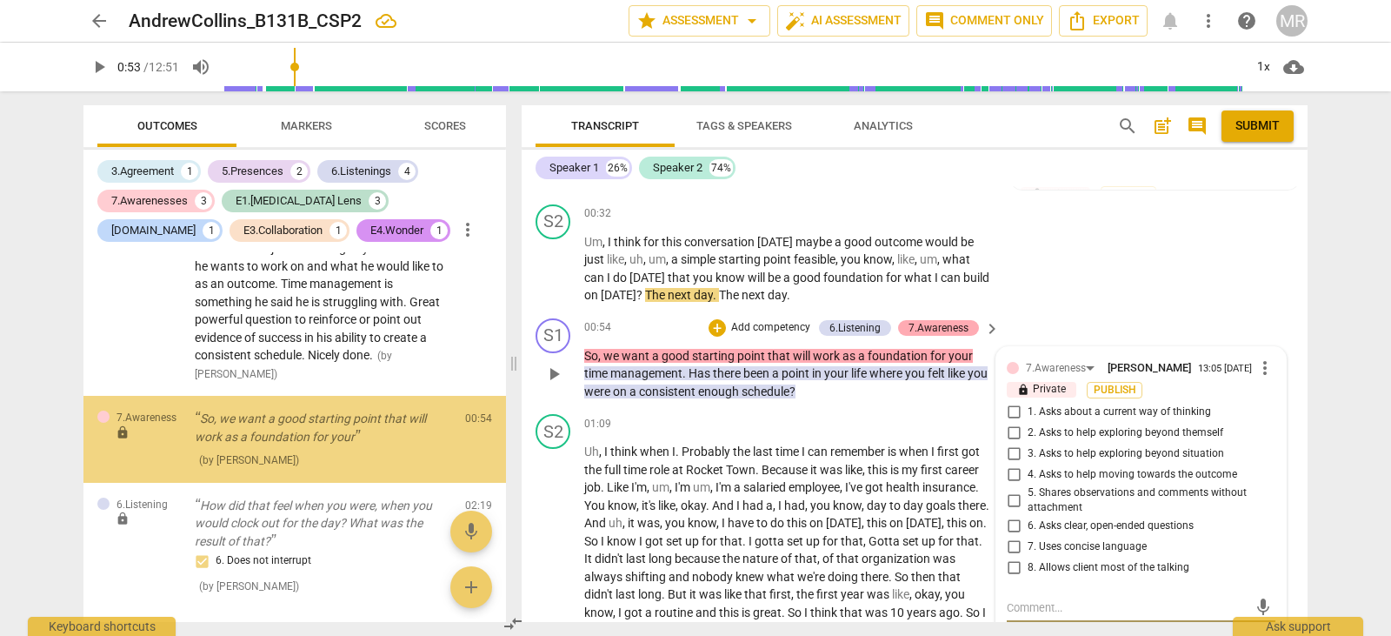
scroll to position [702, 0]
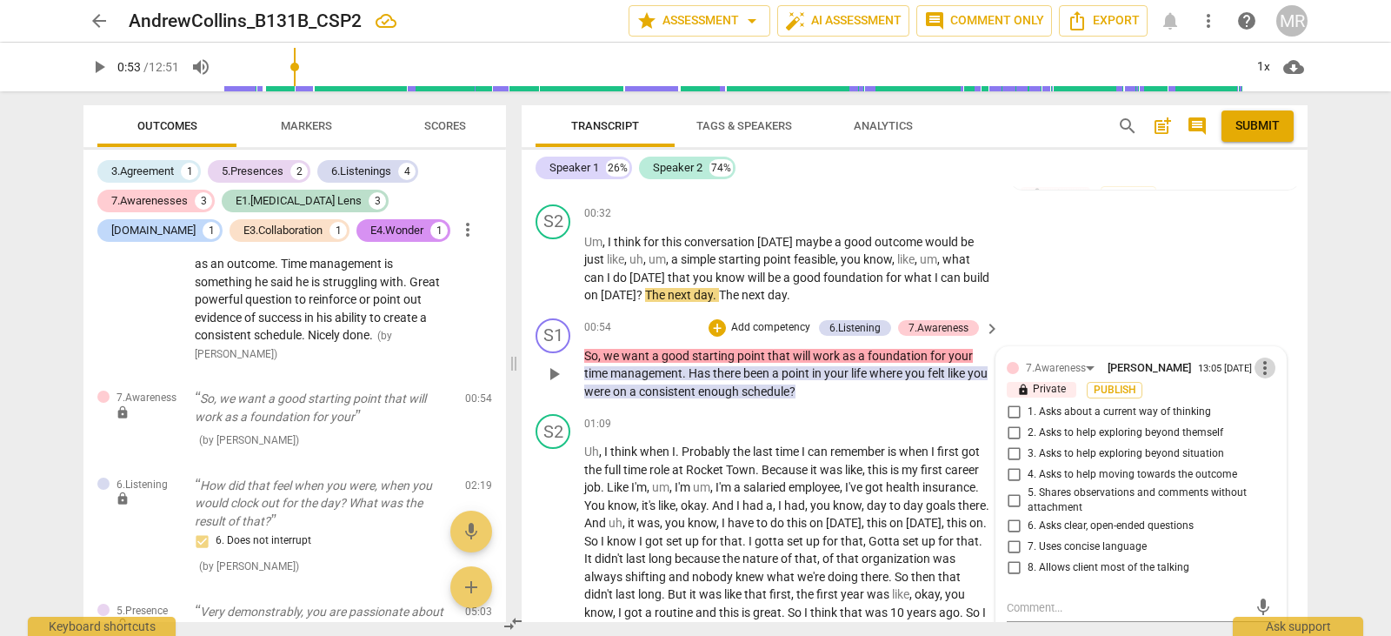
click at [1257, 364] on span "more_vert" at bounding box center [1265, 367] width 21 height 21
click at [1265, 396] on li "Delete" at bounding box center [1279, 400] width 60 height 33
